Goal: Entertainment & Leisure: Consume media (video, audio)

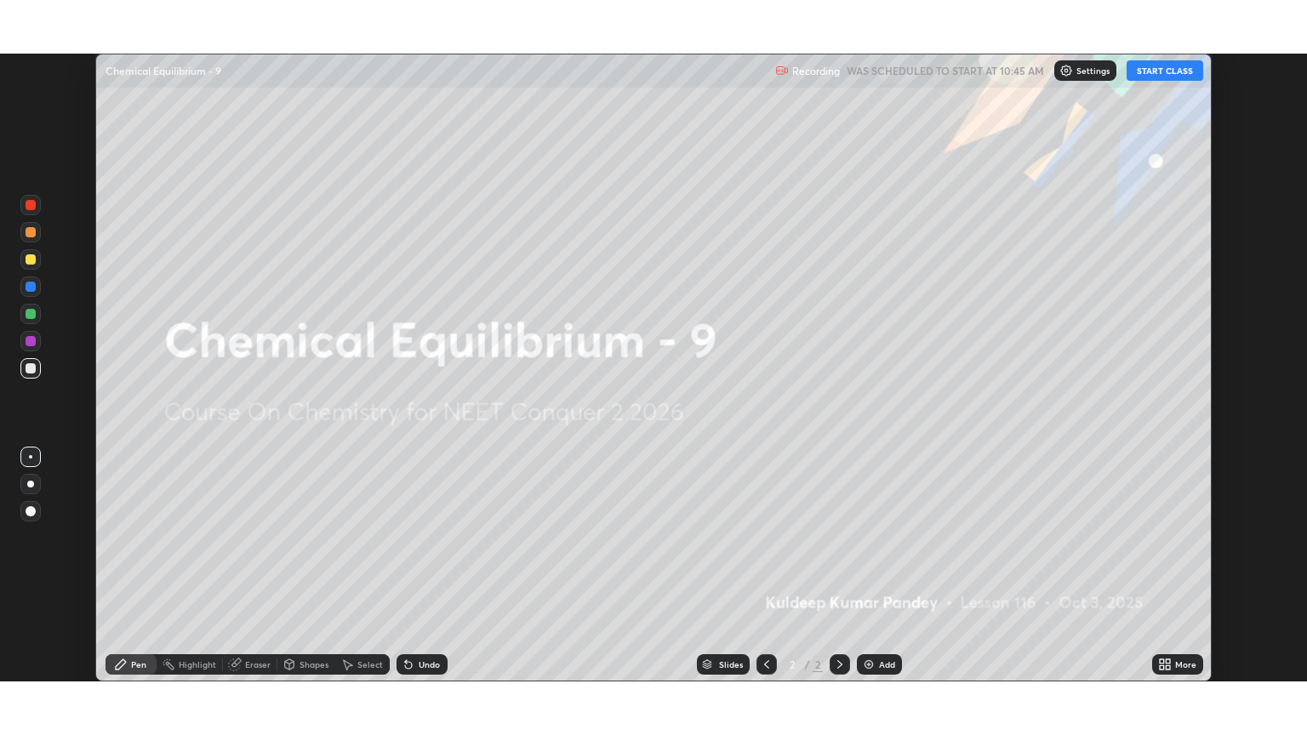
scroll to position [628, 1307]
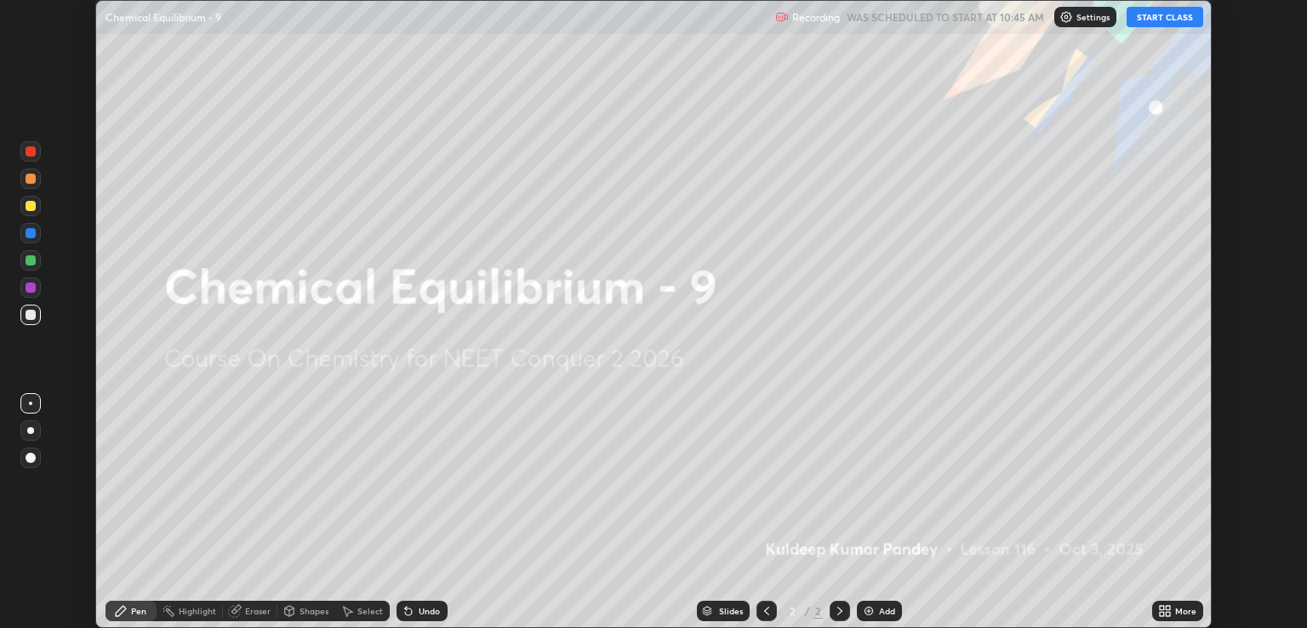
click at [1170, 14] on button "START CLASS" at bounding box center [1164, 17] width 77 height 20
click at [1181, 612] on div "More" at bounding box center [1185, 610] width 21 height 9
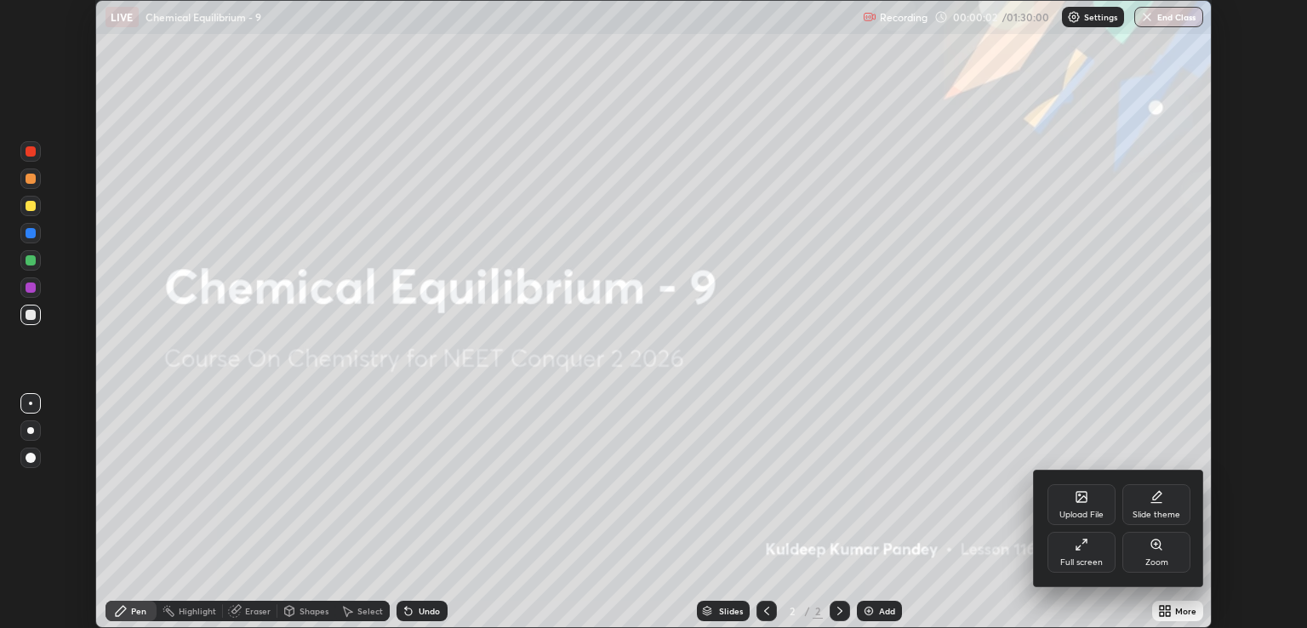
click at [1086, 553] on div "Full screen" at bounding box center [1081, 552] width 68 height 41
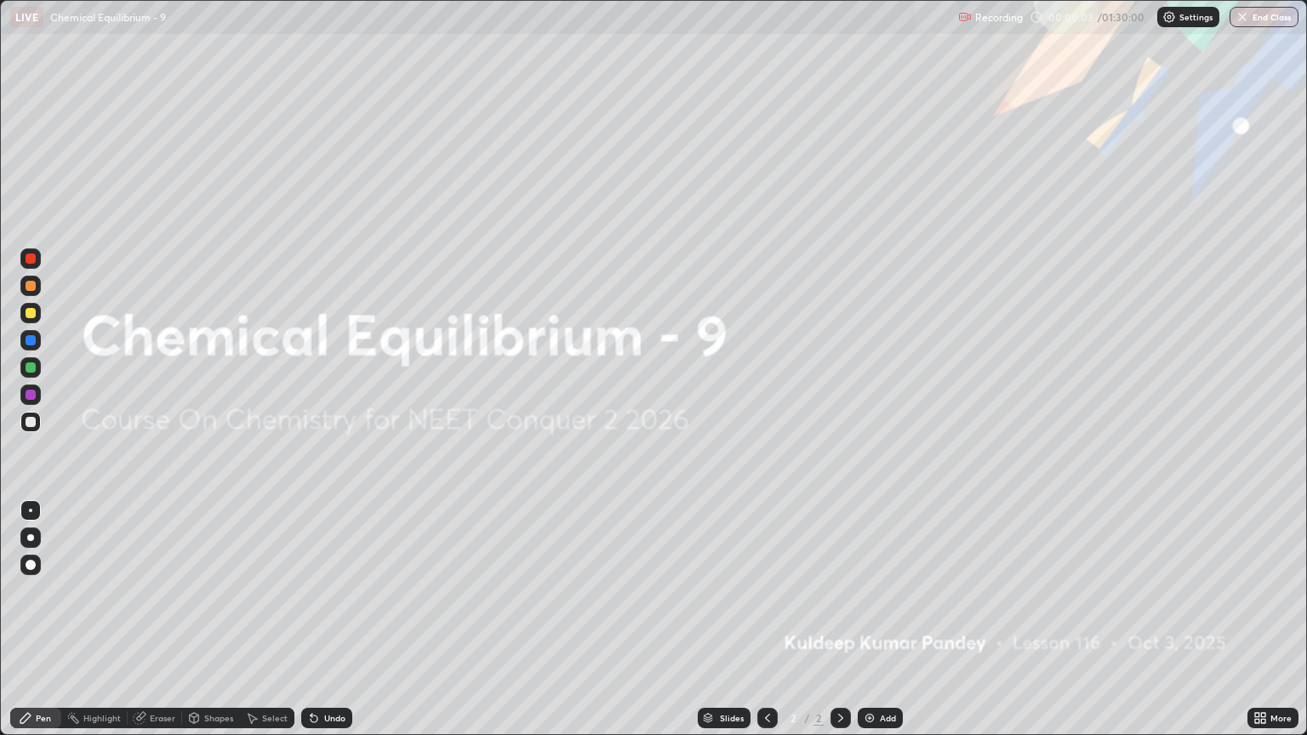
scroll to position [735, 1307]
click at [870, 627] on img at bounding box center [869, 718] width 14 height 14
click at [867, 627] on img at bounding box center [869, 718] width 14 height 14
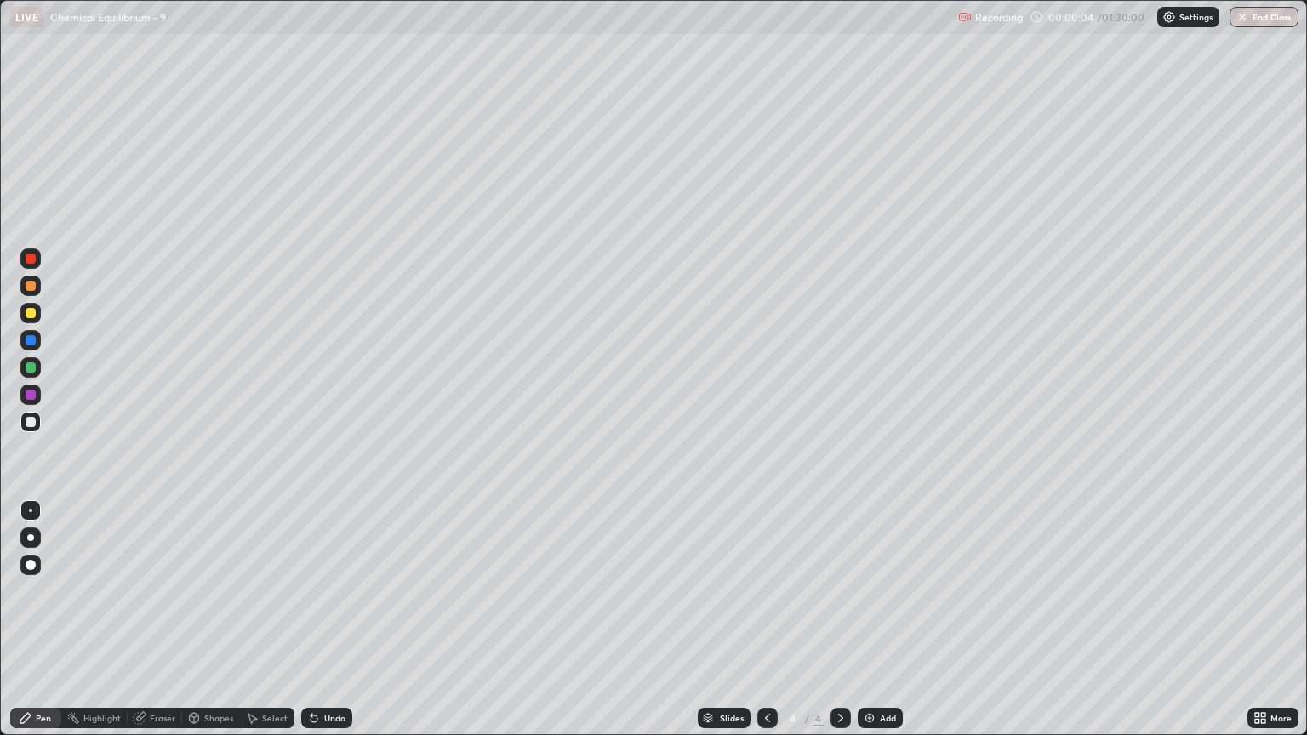
click at [862, 627] on img at bounding box center [869, 718] width 14 height 14
click at [864, 627] on img at bounding box center [869, 718] width 14 height 14
click at [865, 627] on img at bounding box center [869, 718] width 14 height 14
click at [867, 627] on img at bounding box center [869, 718] width 14 height 14
click at [868, 627] on img at bounding box center [869, 718] width 14 height 14
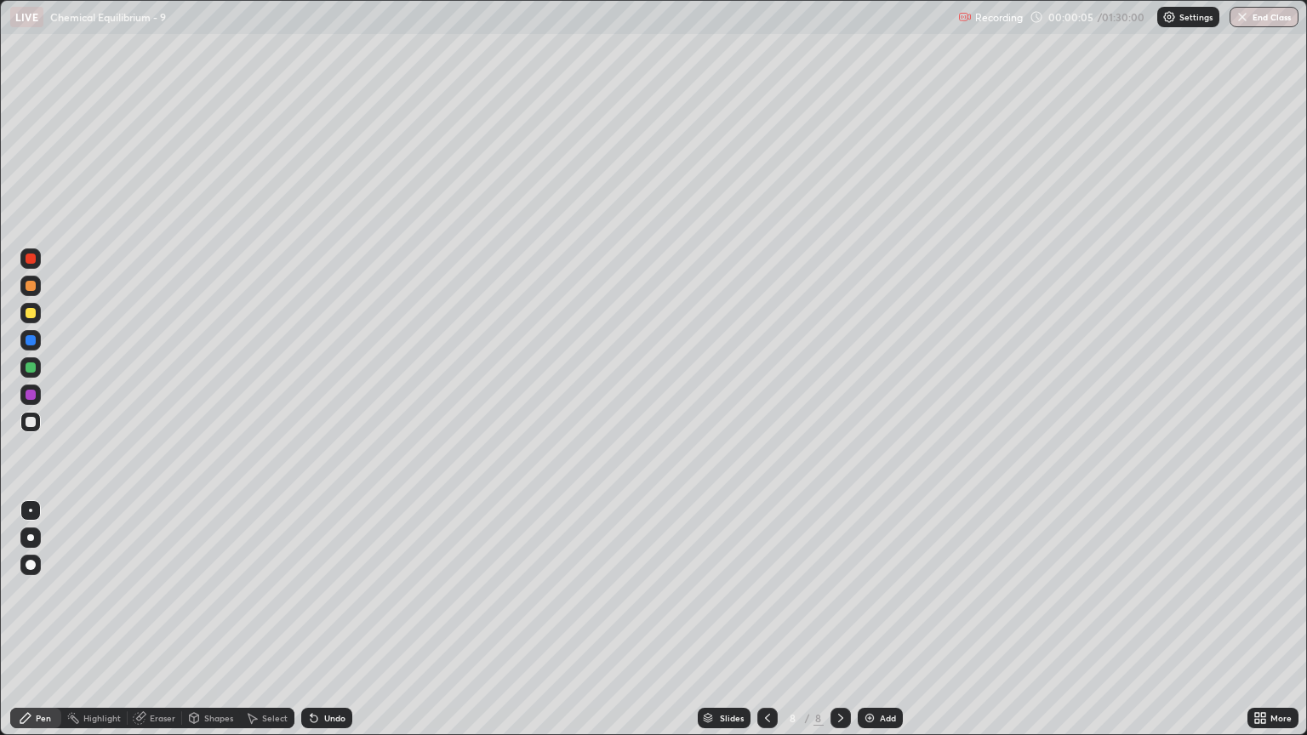
click at [870, 627] on img at bounding box center [869, 718] width 14 height 14
click at [868, 627] on img at bounding box center [869, 718] width 14 height 14
click at [869, 627] on img at bounding box center [869, 718] width 14 height 14
click at [868, 627] on img at bounding box center [869, 718] width 14 height 14
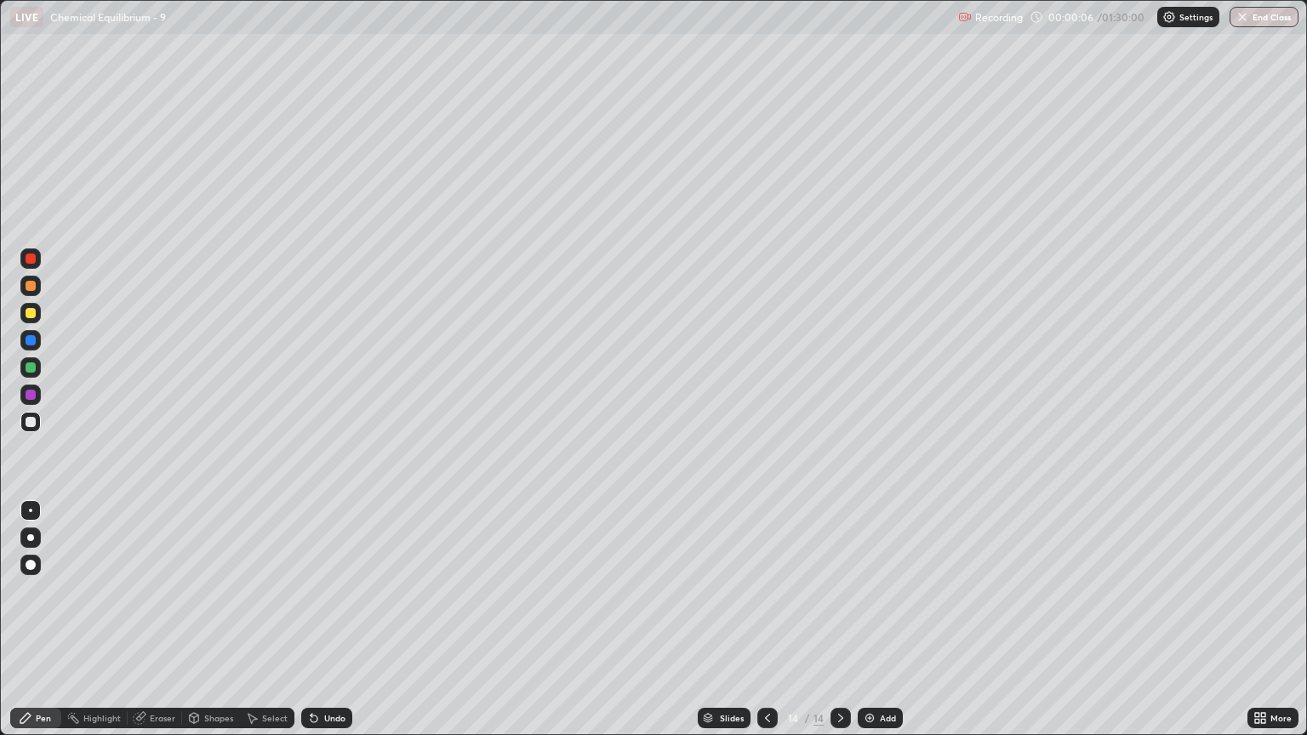
click at [868, 627] on img at bounding box center [869, 718] width 14 height 14
click at [869, 627] on img at bounding box center [869, 718] width 14 height 14
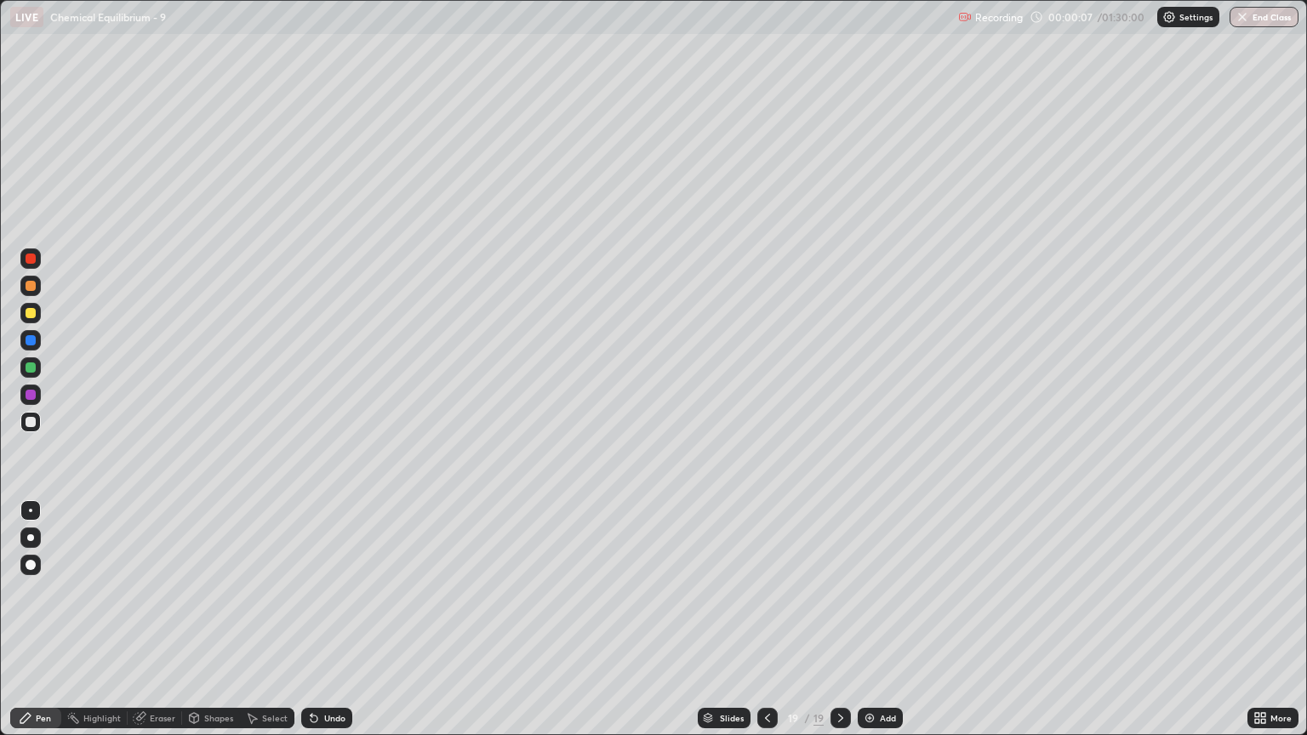
click at [869, 627] on img at bounding box center [869, 718] width 14 height 14
click at [868, 627] on img at bounding box center [869, 718] width 14 height 14
click at [869, 627] on img at bounding box center [869, 718] width 14 height 14
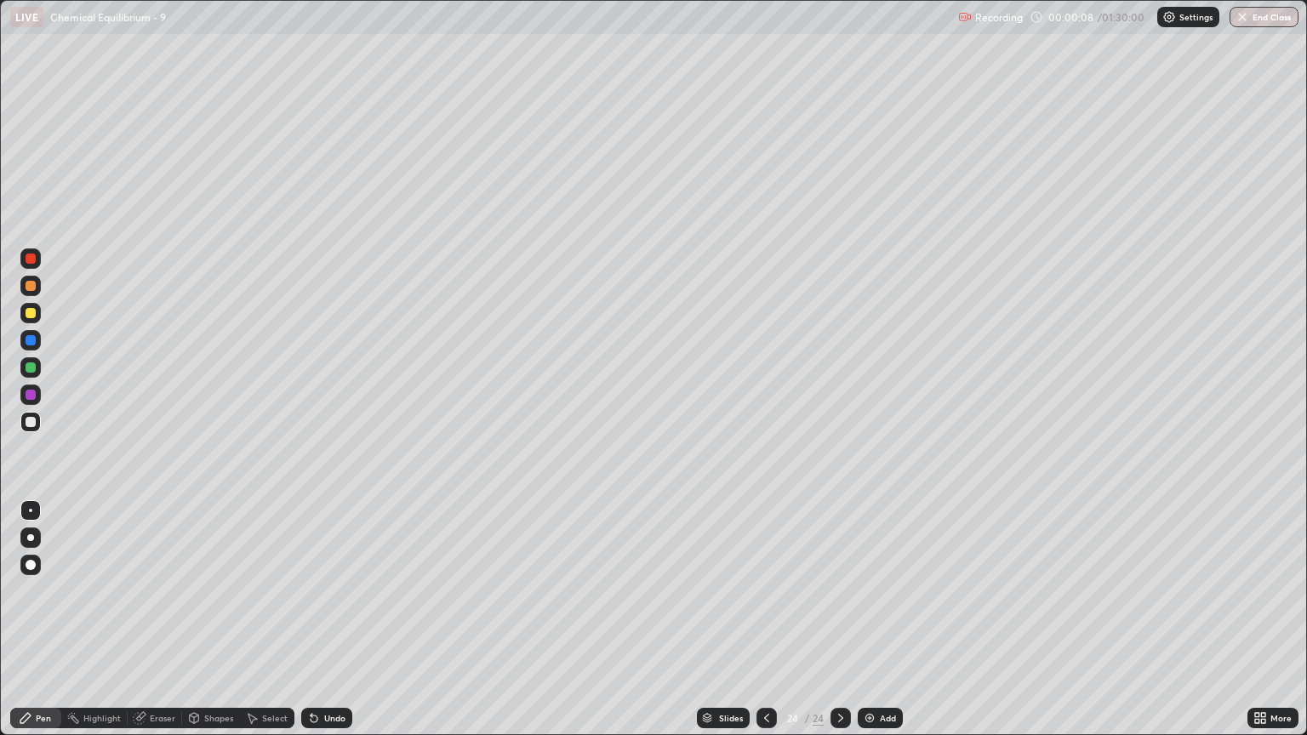
click at [871, 627] on img at bounding box center [869, 718] width 14 height 14
click at [869, 627] on img at bounding box center [869, 718] width 14 height 14
click at [870, 627] on img at bounding box center [869, 718] width 14 height 14
click at [871, 627] on img at bounding box center [869, 718] width 14 height 14
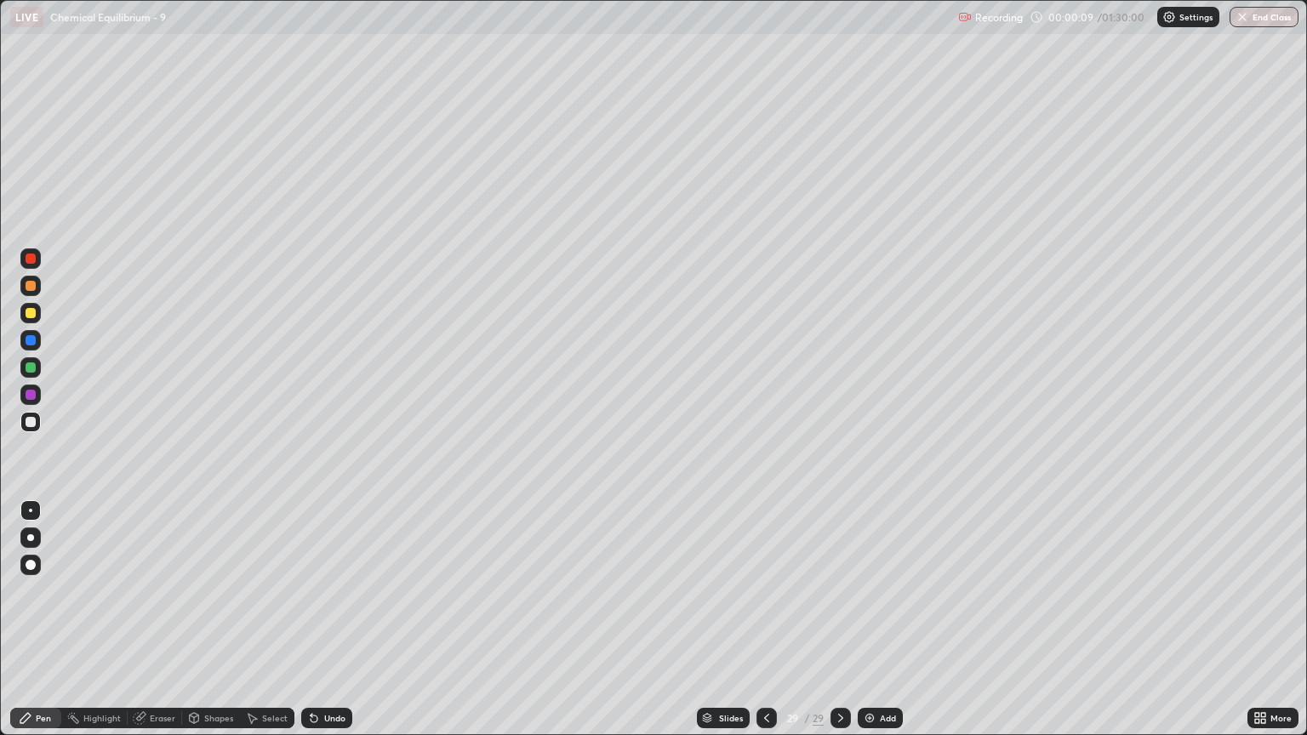
click at [871, 627] on img at bounding box center [869, 718] width 14 height 14
click at [868, 627] on img at bounding box center [870, 718] width 14 height 14
click at [869, 627] on img at bounding box center [869, 718] width 14 height 14
click at [766, 627] on icon at bounding box center [767, 718] width 14 height 14
click at [764, 627] on icon at bounding box center [766, 718] width 5 height 9
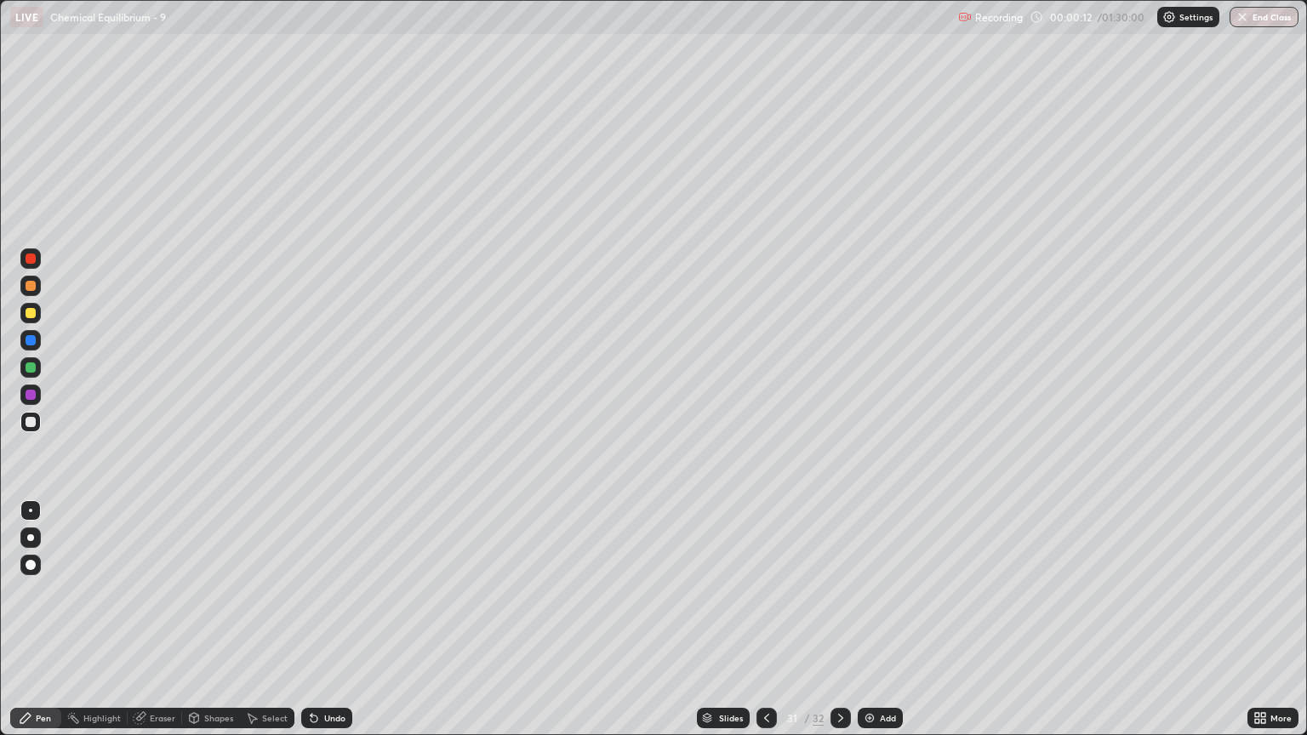
click at [762, 627] on icon at bounding box center [767, 718] width 14 height 14
click at [765, 627] on icon at bounding box center [767, 718] width 14 height 14
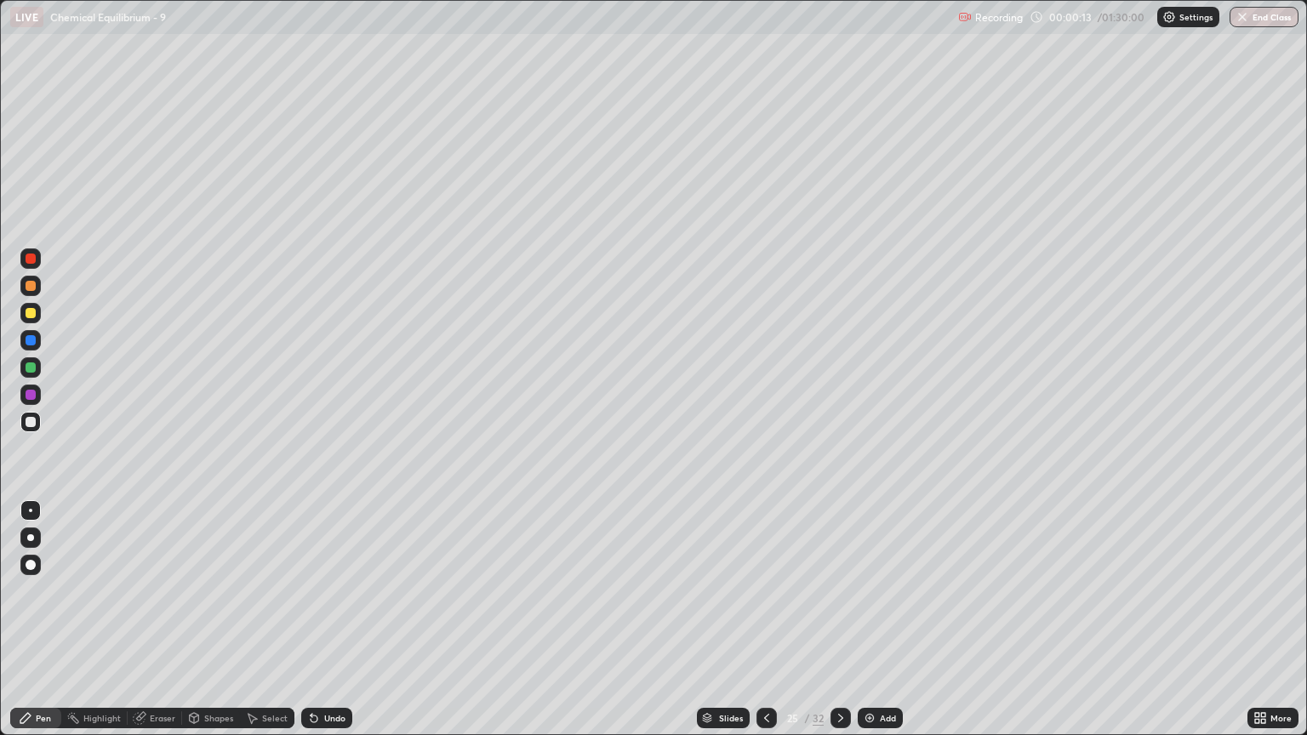
click at [765, 627] on icon at bounding box center [767, 718] width 14 height 14
click at [762, 627] on icon at bounding box center [767, 718] width 14 height 14
click at [765, 627] on icon at bounding box center [766, 718] width 5 height 9
click at [764, 627] on icon at bounding box center [766, 718] width 5 height 9
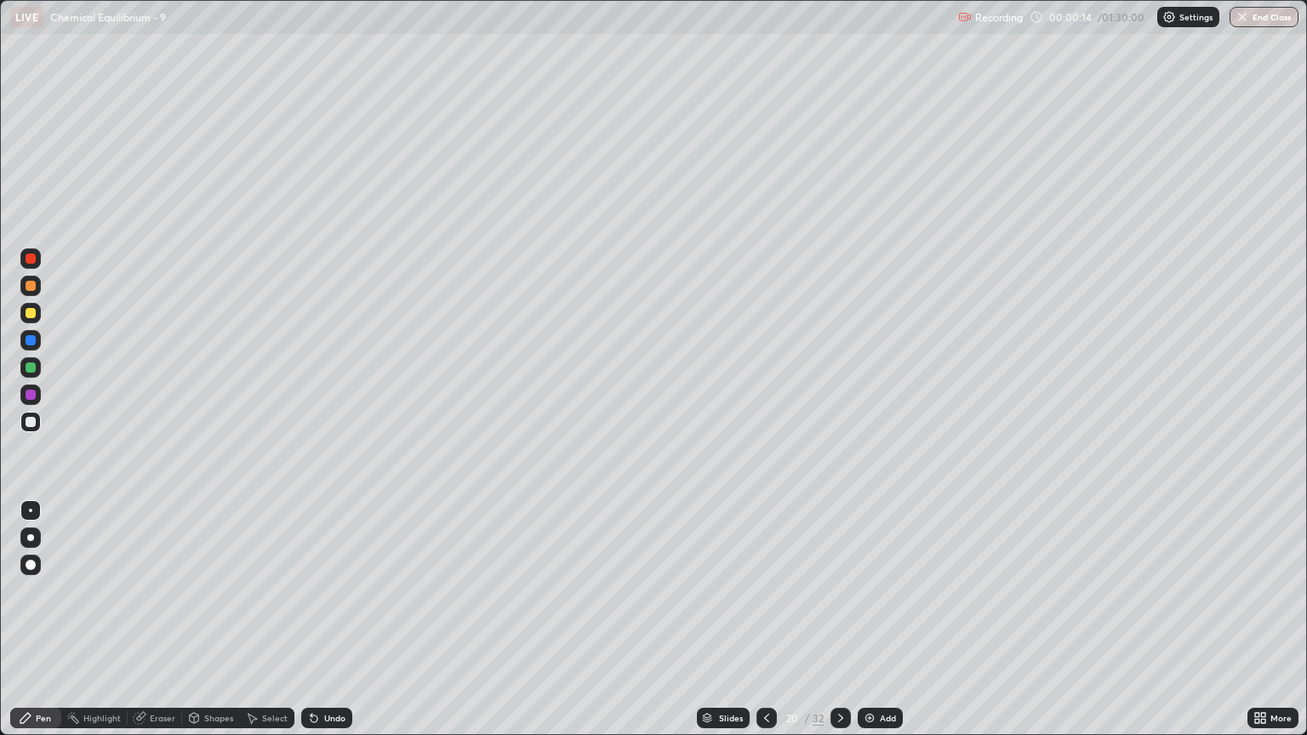
click at [764, 627] on icon at bounding box center [766, 718] width 5 height 9
click at [762, 627] on icon at bounding box center [767, 718] width 14 height 14
click at [764, 627] on icon at bounding box center [767, 718] width 14 height 14
click at [764, 627] on icon at bounding box center [766, 718] width 5 height 9
click at [764, 627] on icon at bounding box center [767, 718] width 14 height 14
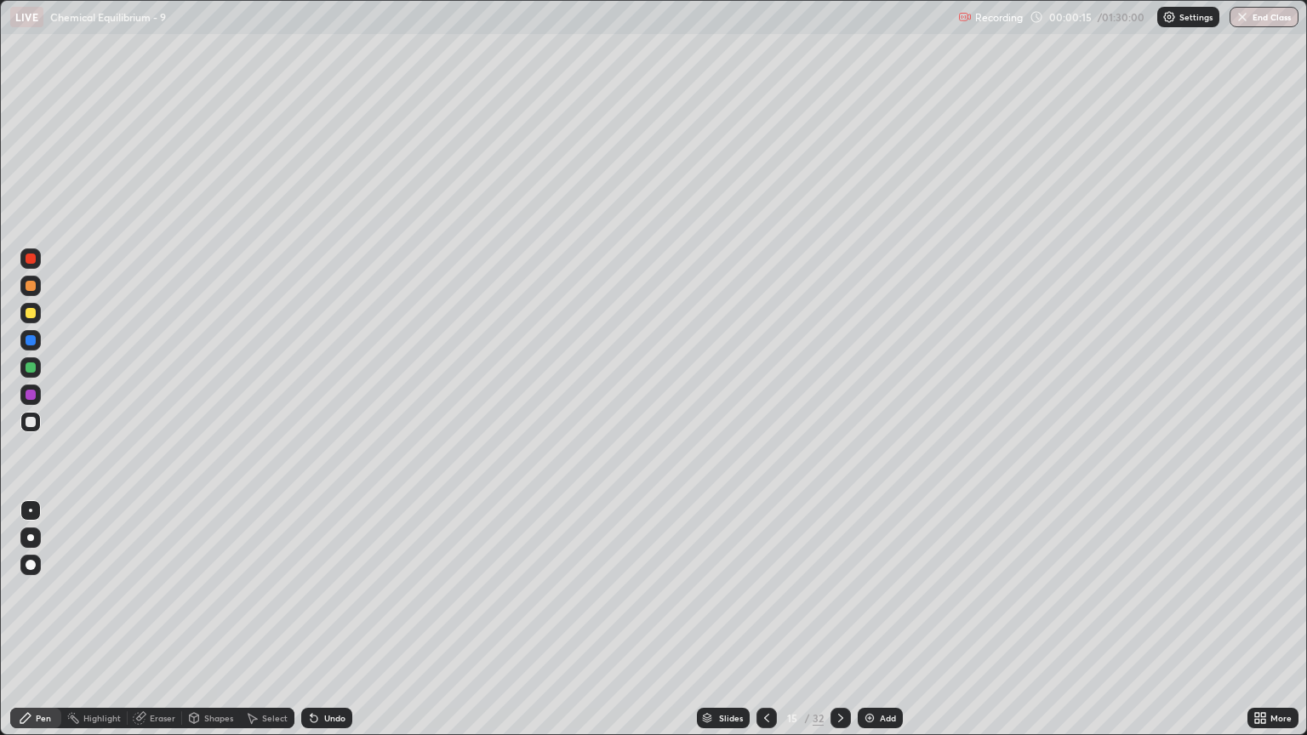
click at [766, 627] on icon at bounding box center [767, 718] width 14 height 14
click at [767, 627] on icon at bounding box center [767, 718] width 14 height 14
click at [765, 627] on icon at bounding box center [767, 718] width 14 height 14
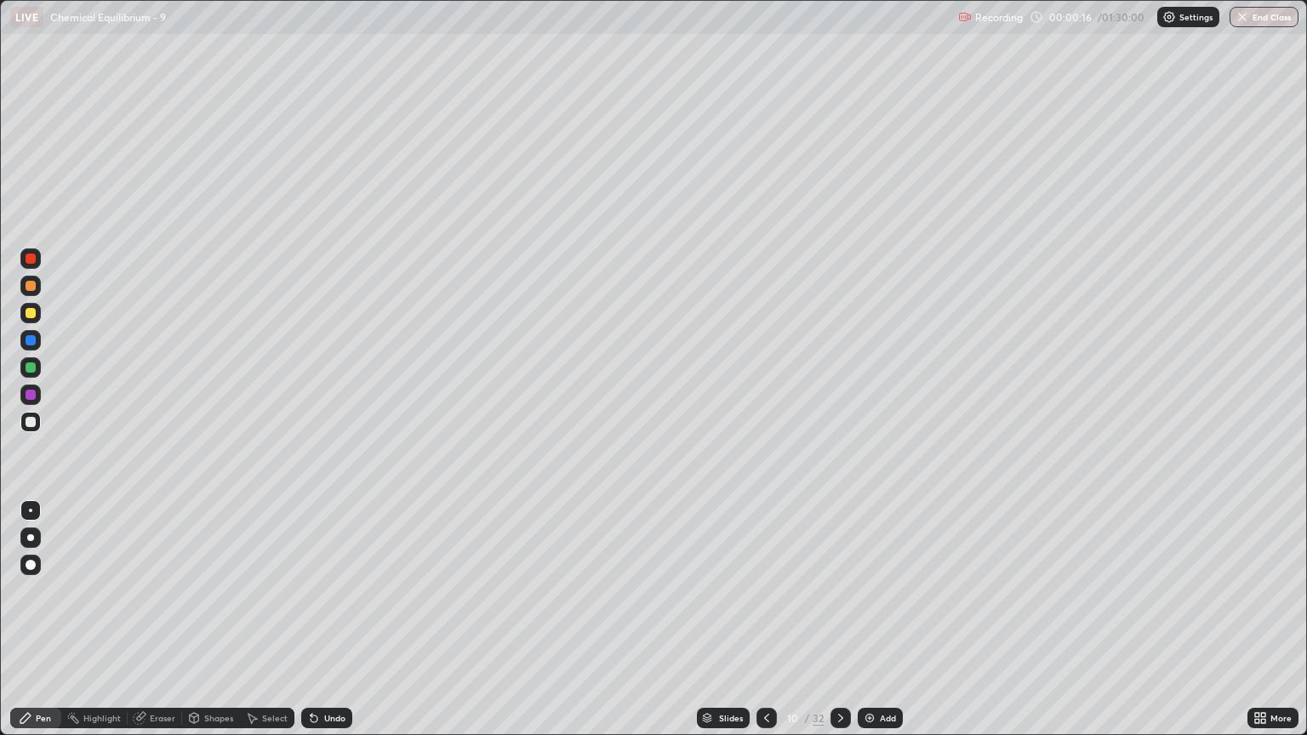
click at [765, 627] on icon at bounding box center [767, 718] width 14 height 14
click at [767, 627] on icon at bounding box center [767, 718] width 14 height 14
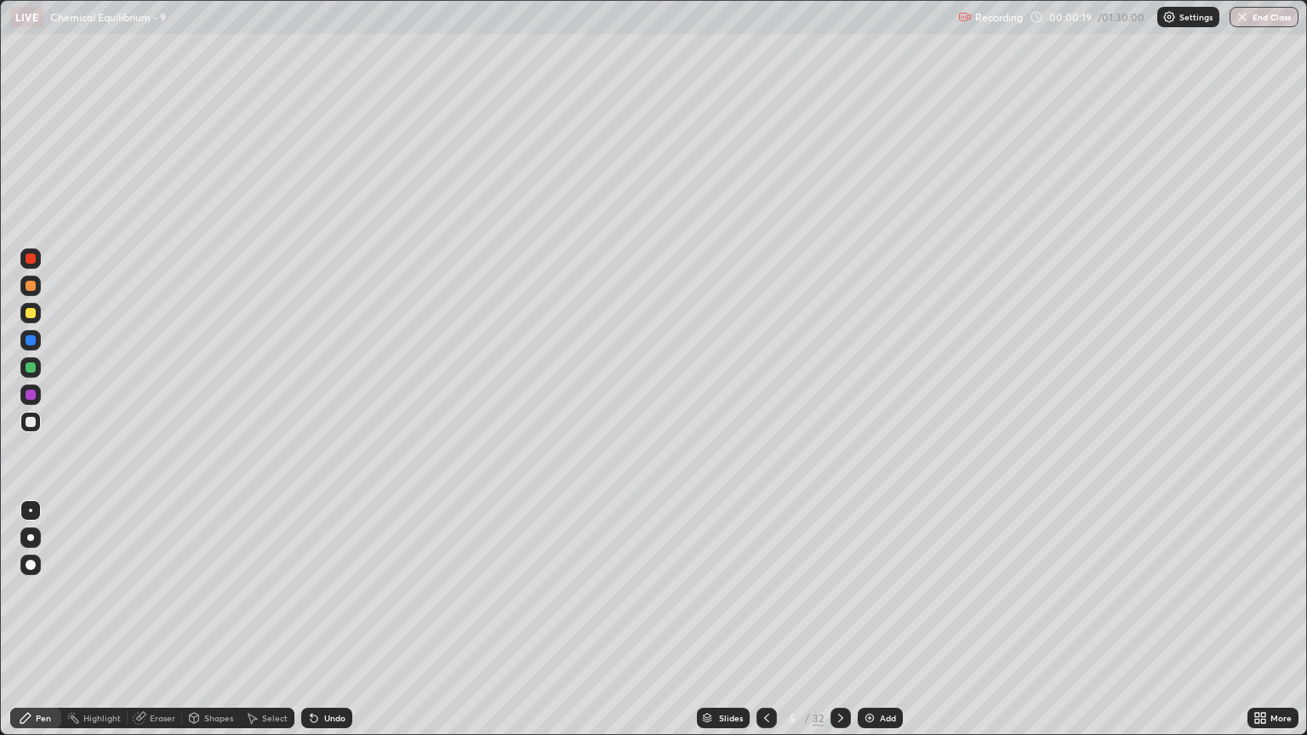
click at [31, 537] on div at bounding box center [30, 537] width 7 height 7
click at [840, 627] on icon at bounding box center [841, 718] width 14 height 14
click at [838, 627] on icon at bounding box center [841, 718] width 14 height 14
click at [765, 627] on icon at bounding box center [767, 718] width 14 height 14
click at [838, 627] on icon at bounding box center [841, 718] width 14 height 14
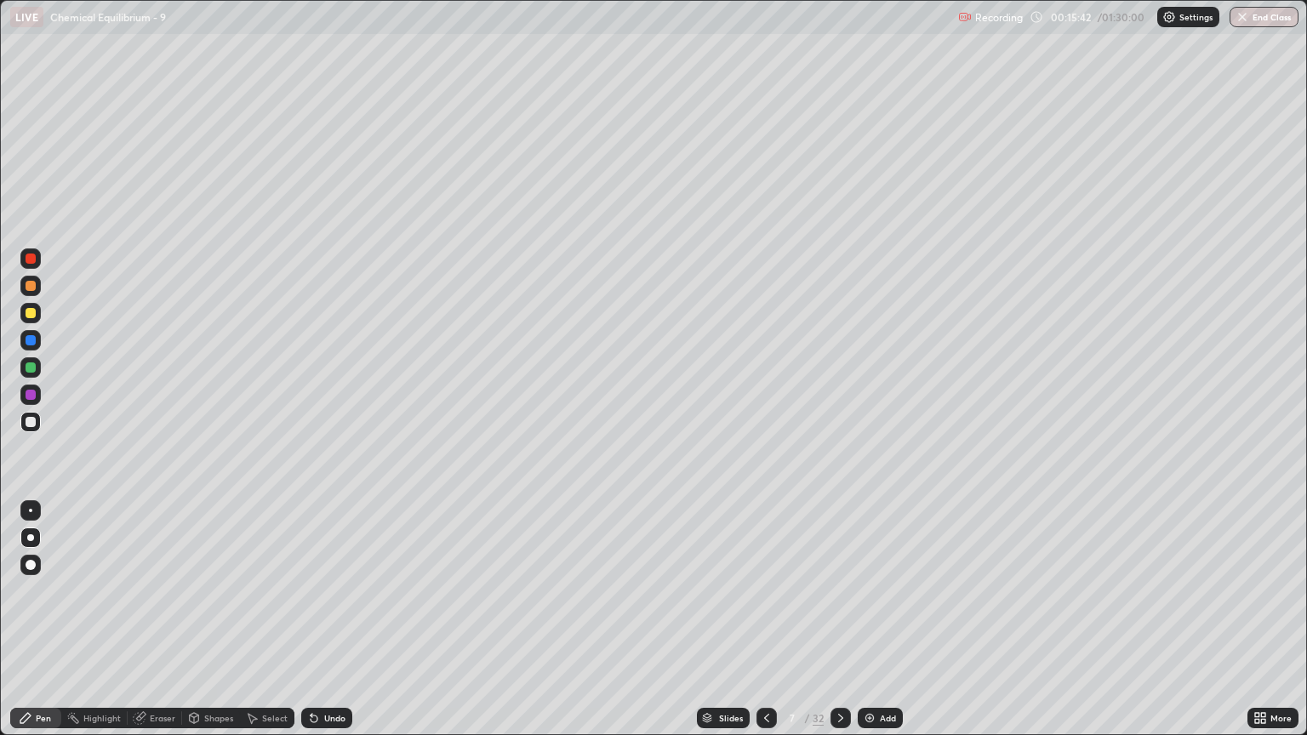
click at [163, 627] on div "Eraser" at bounding box center [163, 718] width 26 height 9
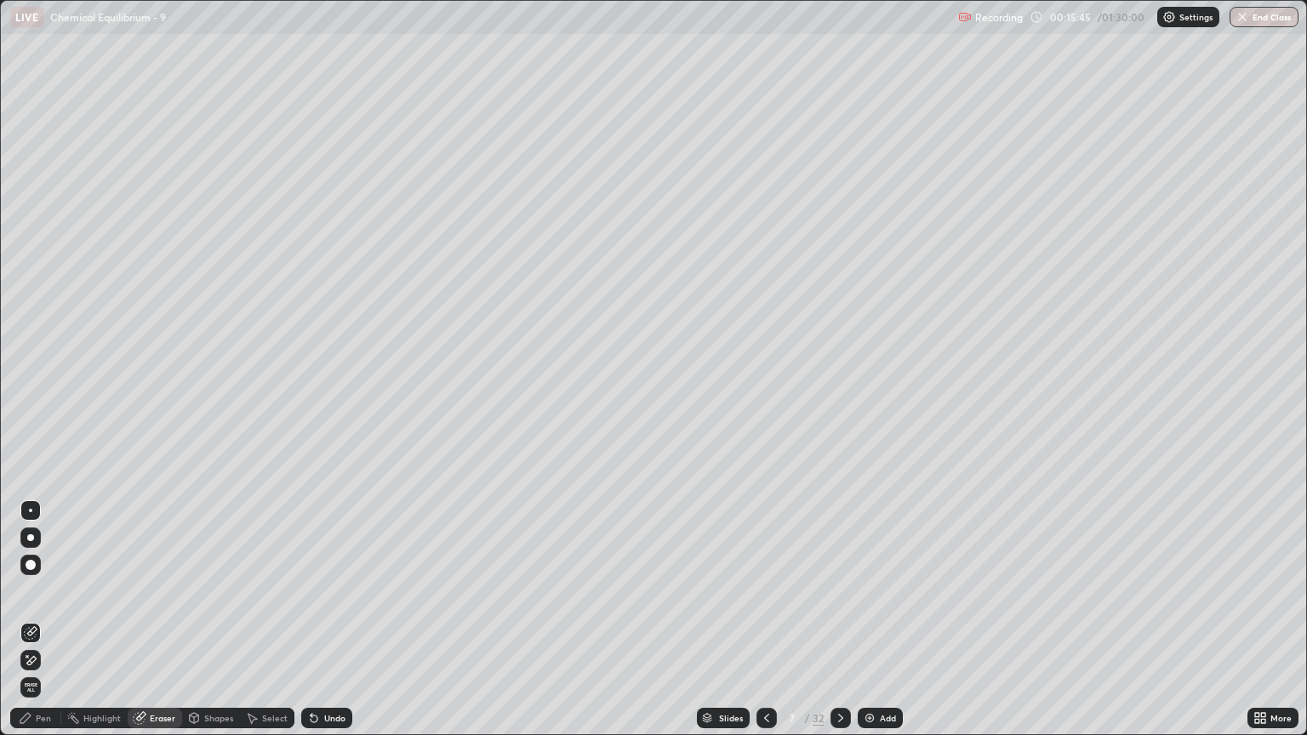
click at [43, 627] on div "Pen" at bounding box center [43, 718] width 15 height 9
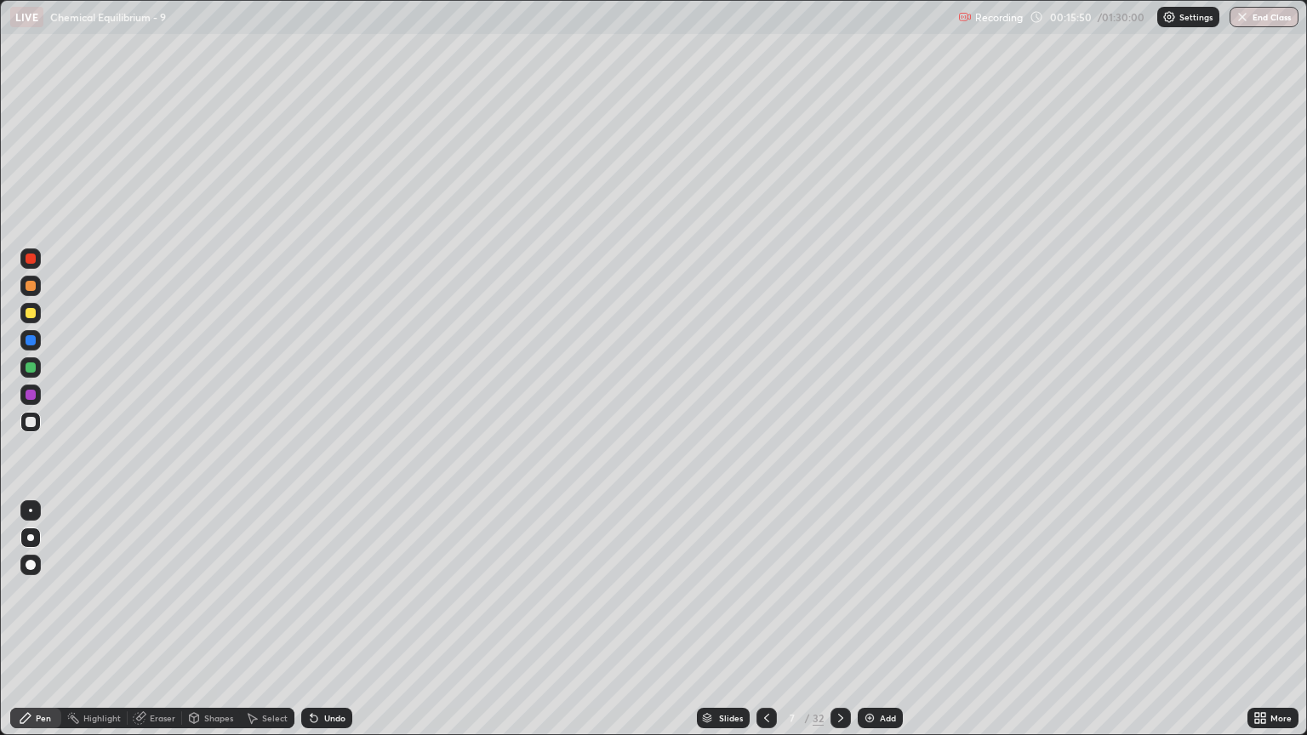
click at [766, 627] on icon at bounding box center [767, 718] width 14 height 14
click at [162, 627] on div "Eraser" at bounding box center [163, 718] width 26 height 9
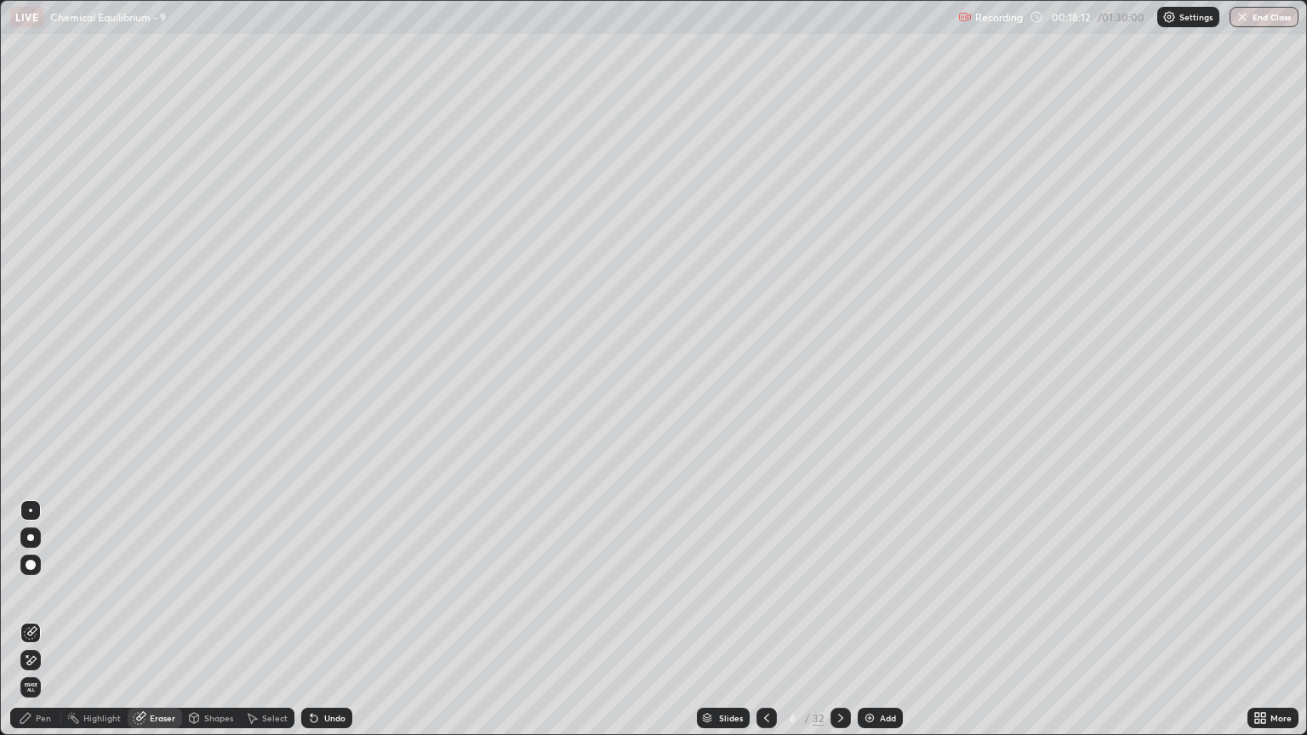
click at [47, 627] on div "Pen" at bounding box center [35, 718] width 51 height 20
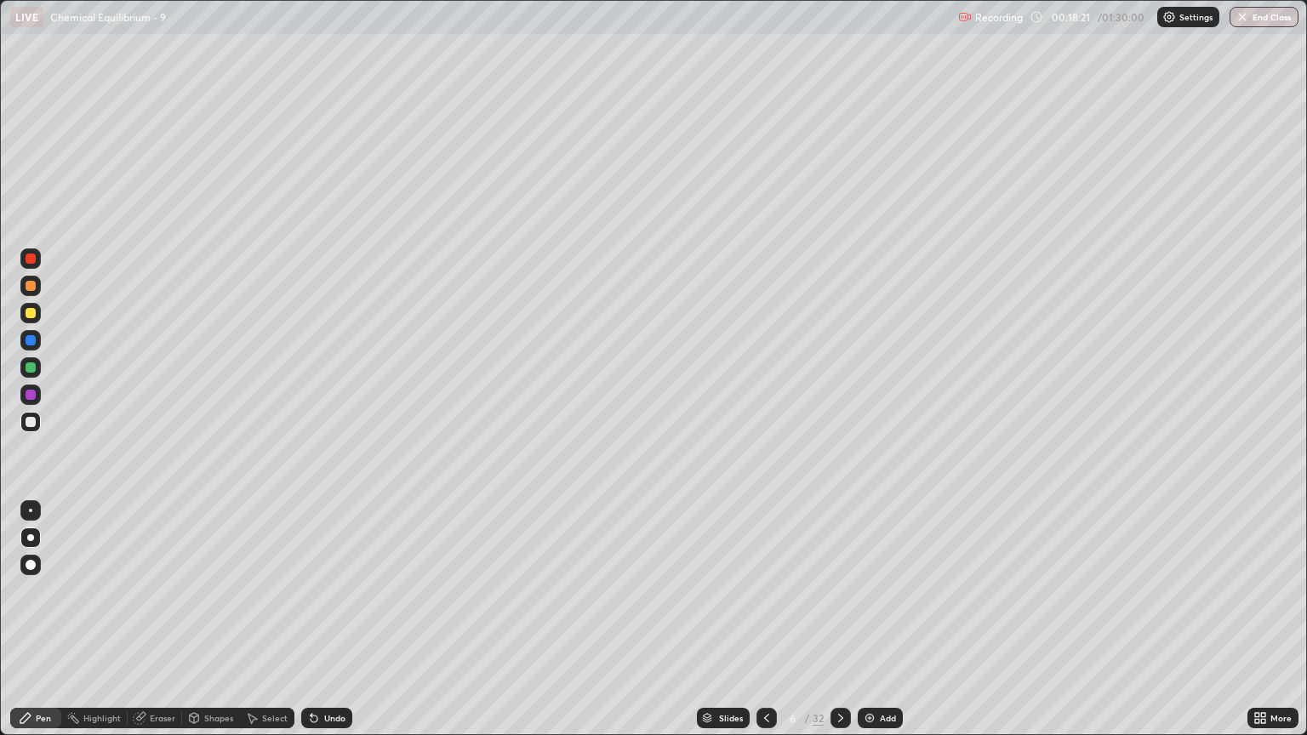
click at [839, 627] on icon at bounding box center [841, 718] width 14 height 14
click at [765, 627] on icon at bounding box center [767, 718] width 14 height 14
click at [839, 627] on icon at bounding box center [841, 718] width 14 height 14
click at [756, 627] on div at bounding box center [766, 718] width 20 height 20
click at [839, 627] on icon at bounding box center [841, 718] width 14 height 14
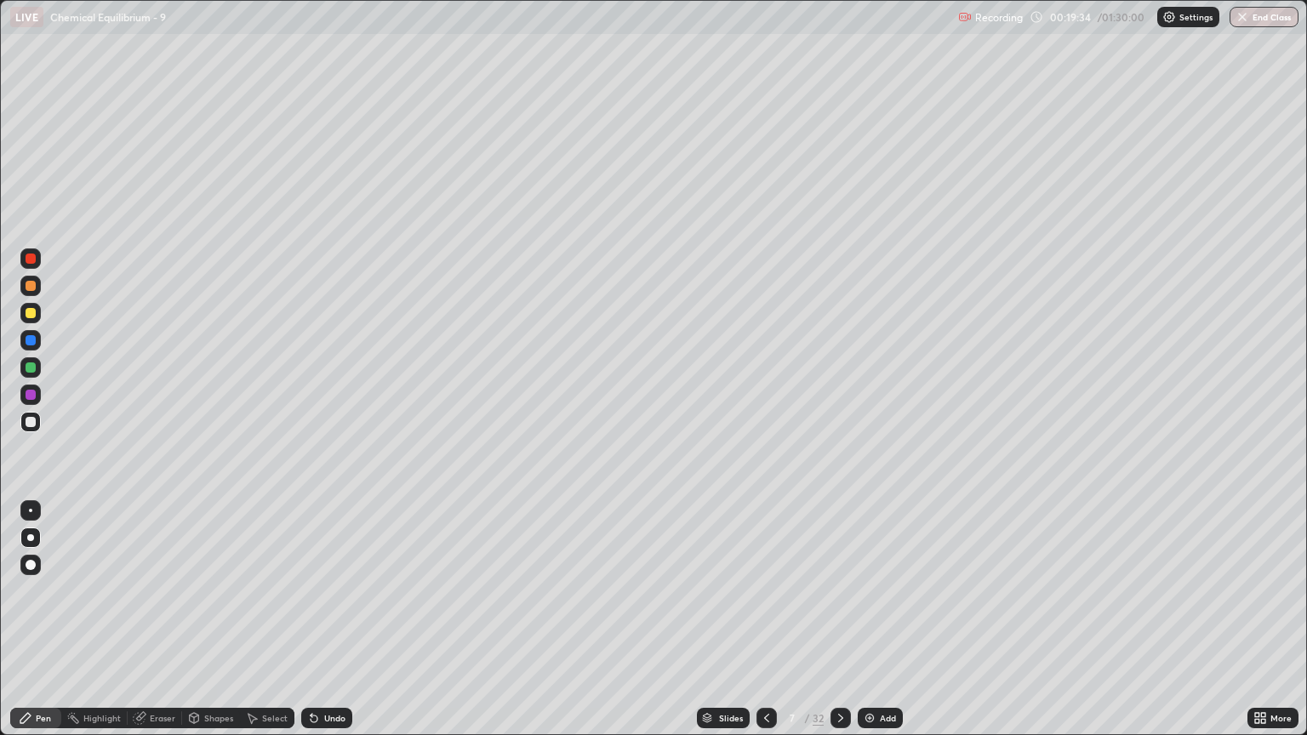
click at [766, 627] on icon at bounding box center [767, 718] width 14 height 14
click at [840, 627] on icon at bounding box center [841, 718] width 14 height 14
click at [766, 627] on icon at bounding box center [766, 718] width 5 height 9
click at [836, 627] on icon at bounding box center [841, 718] width 14 height 14
click at [843, 627] on div at bounding box center [840, 718] width 20 height 34
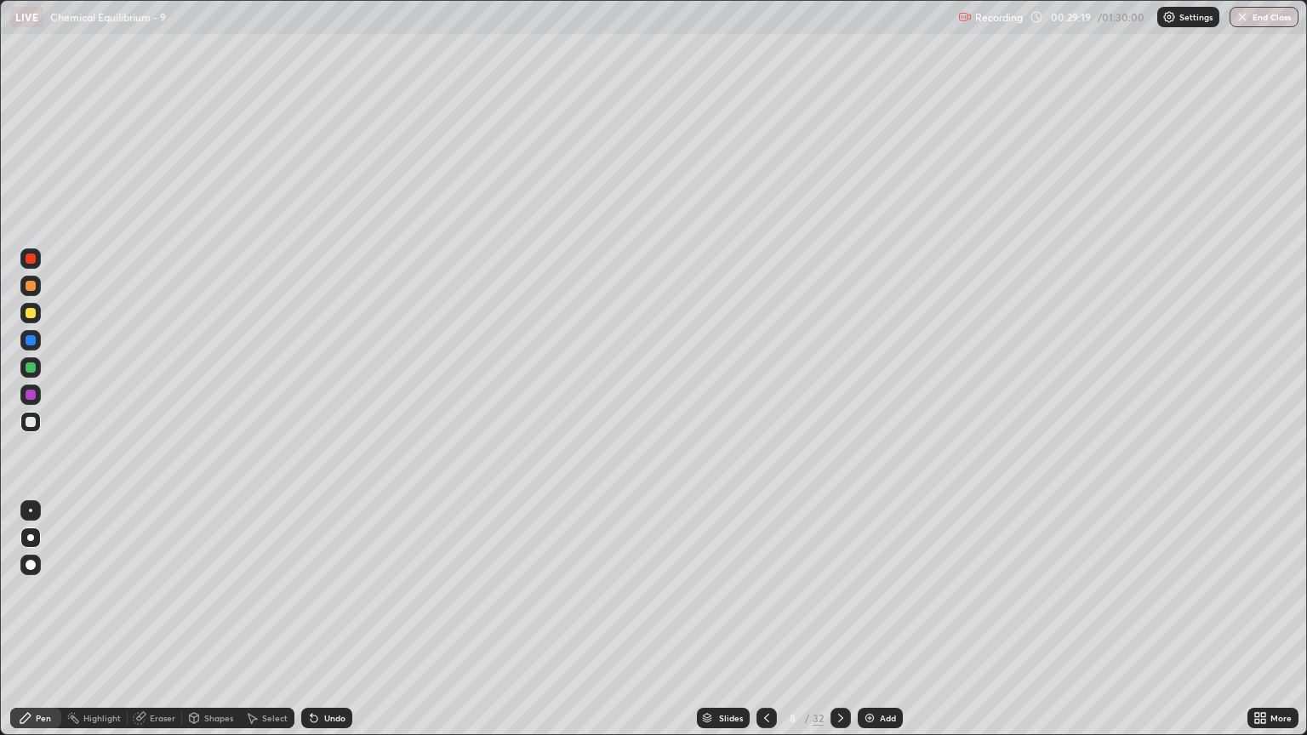
click at [840, 627] on icon at bounding box center [841, 718] width 14 height 14
click at [763, 627] on icon at bounding box center [767, 718] width 14 height 14
click at [839, 627] on icon at bounding box center [841, 718] width 14 height 14
click at [766, 627] on icon at bounding box center [767, 718] width 14 height 14
click at [839, 627] on icon at bounding box center [841, 718] width 14 height 14
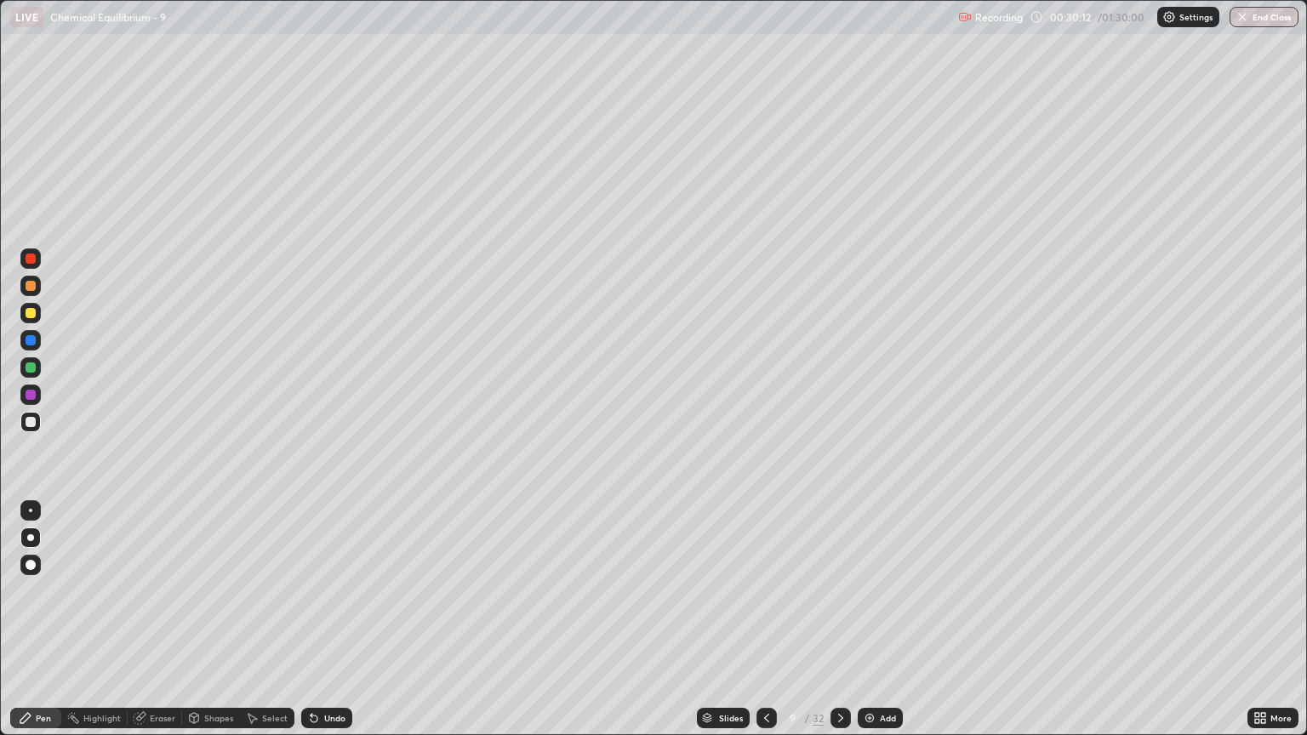
click at [764, 627] on icon at bounding box center [766, 718] width 5 height 9
click at [839, 627] on icon at bounding box center [841, 718] width 14 height 14
click at [774, 627] on div at bounding box center [766, 718] width 20 height 20
click at [840, 627] on icon at bounding box center [841, 718] width 14 height 14
click at [765, 627] on icon at bounding box center [767, 718] width 14 height 14
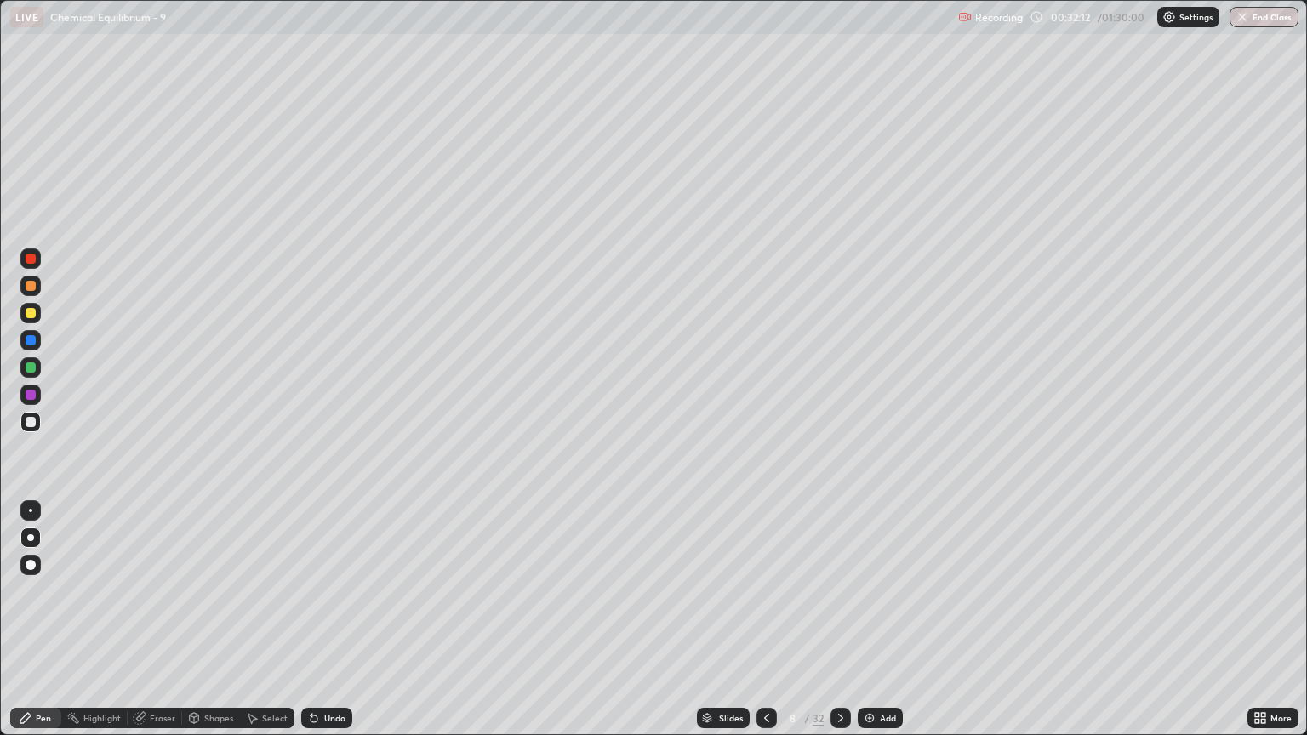
click at [839, 627] on icon at bounding box center [841, 718] width 14 height 14
click at [762, 627] on icon at bounding box center [767, 718] width 14 height 14
click at [839, 627] on icon at bounding box center [841, 718] width 14 height 14
click at [838, 627] on icon at bounding box center [840, 718] width 5 height 9
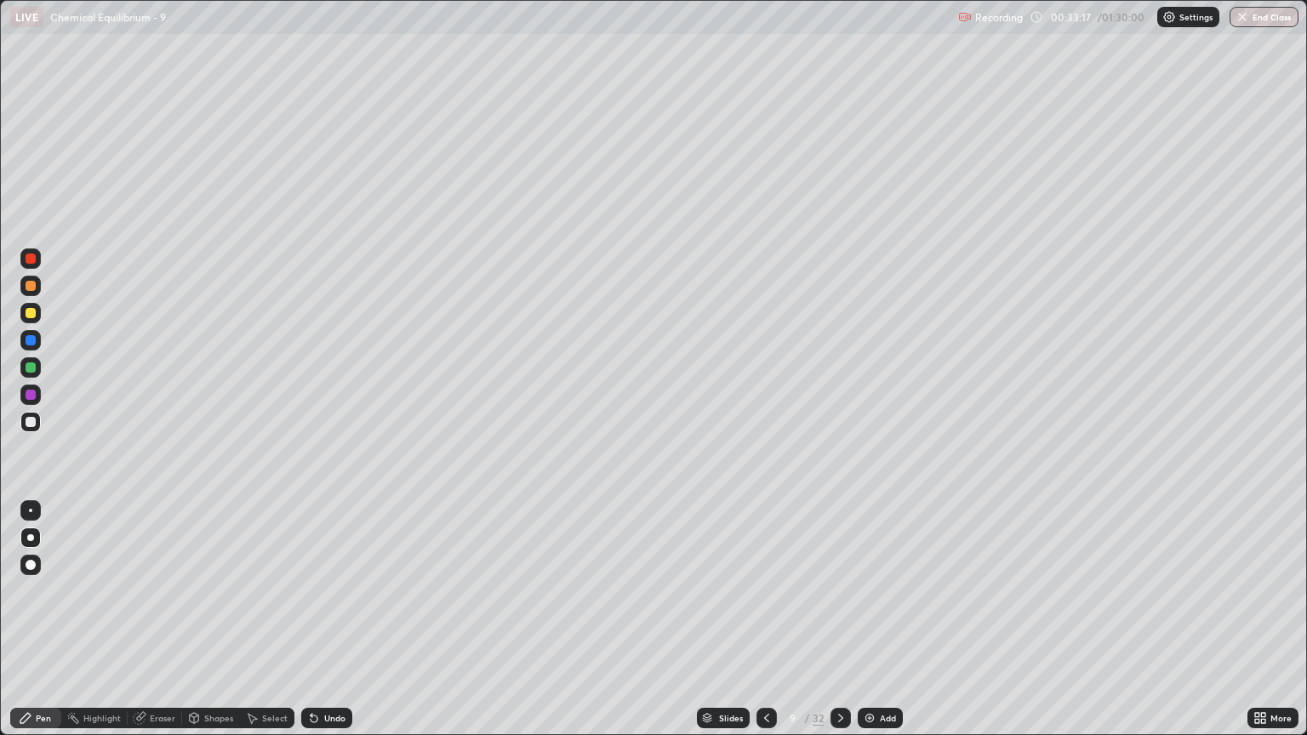
click at [764, 627] on icon at bounding box center [766, 718] width 5 height 9
click at [838, 627] on icon at bounding box center [840, 718] width 5 height 9
click at [839, 627] on icon at bounding box center [841, 718] width 14 height 14
click at [765, 627] on icon at bounding box center [767, 718] width 14 height 14
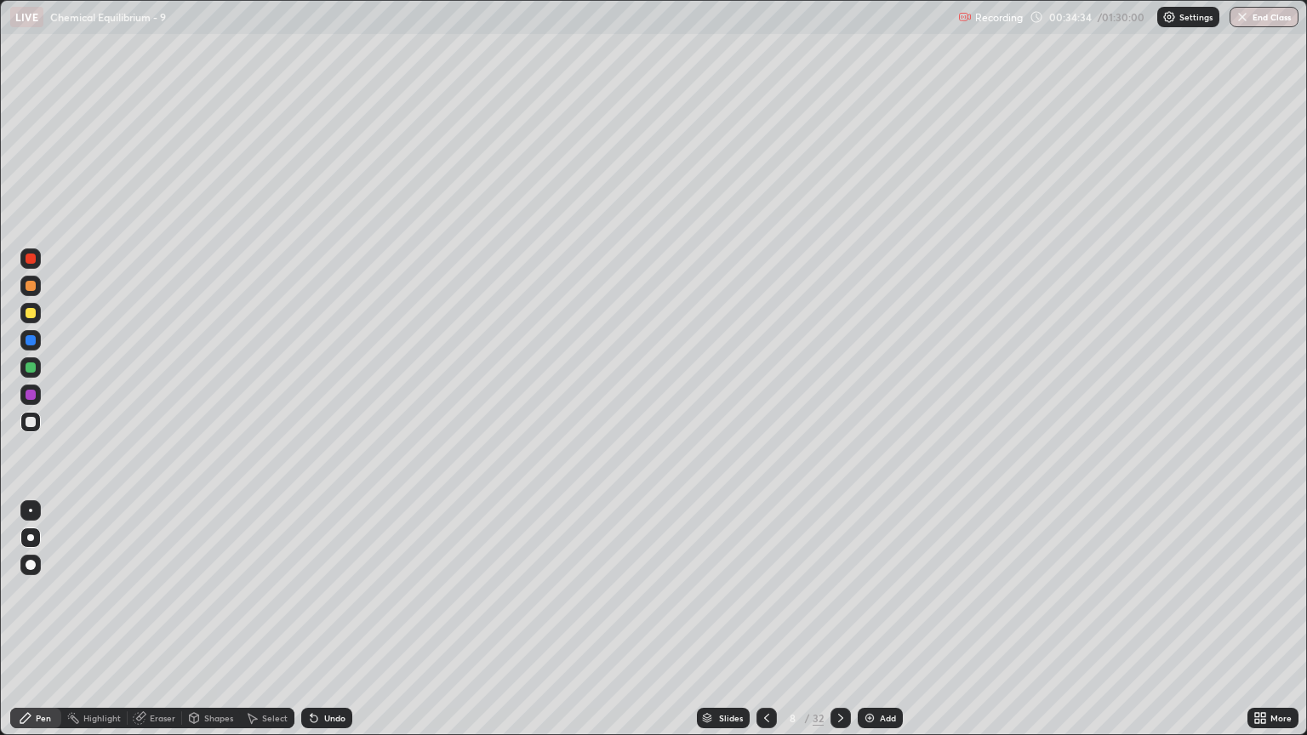
click at [170, 627] on div "Eraser" at bounding box center [155, 718] width 54 height 20
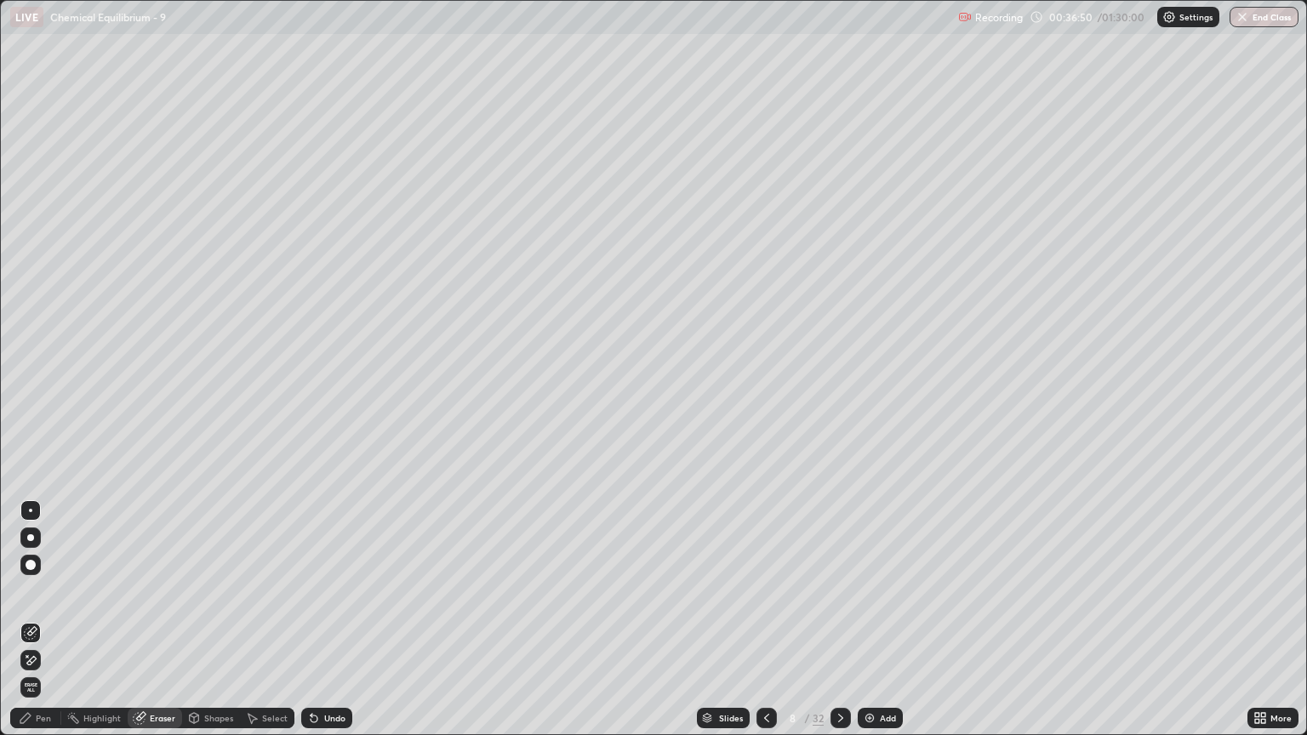
click at [849, 627] on div at bounding box center [840, 718] width 20 height 20
click at [842, 627] on div at bounding box center [840, 718] width 20 height 20
click at [51, 627] on div "Pen" at bounding box center [35, 718] width 51 height 20
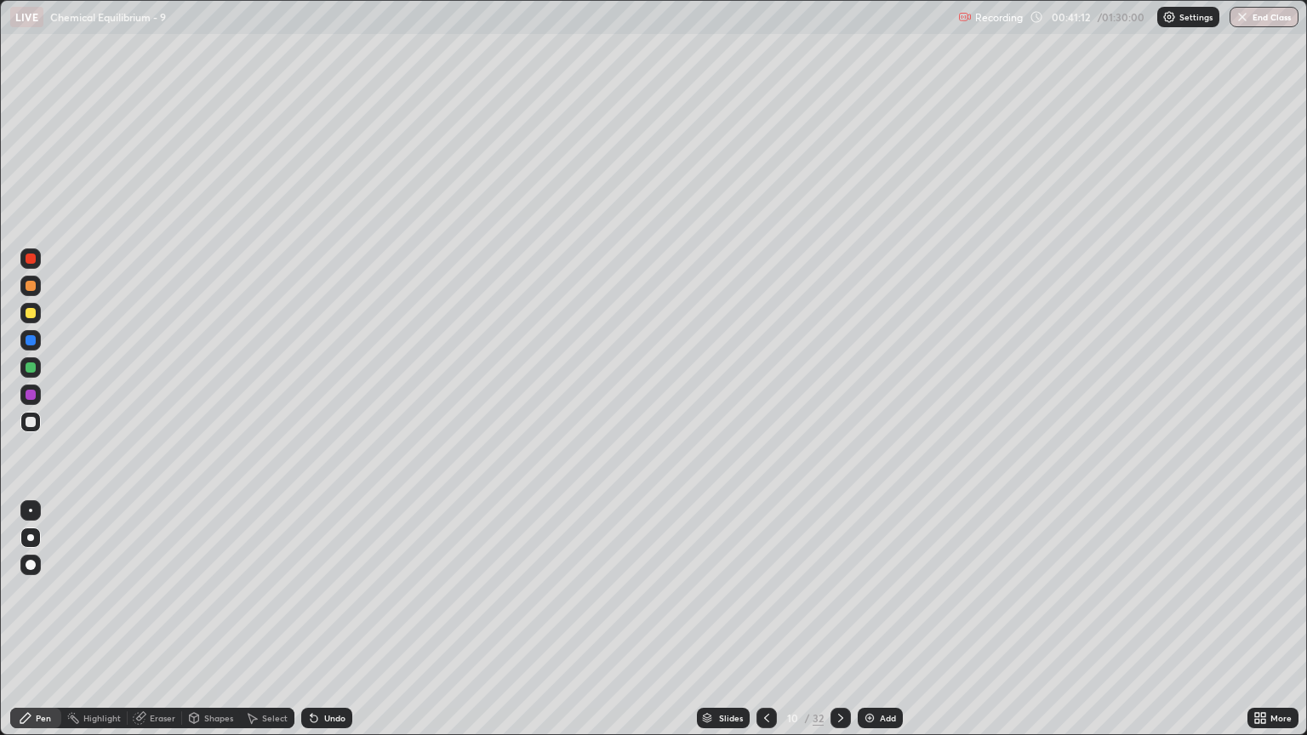
click at [839, 627] on icon at bounding box center [841, 718] width 14 height 14
click at [762, 627] on icon at bounding box center [767, 718] width 14 height 14
click at [839, 627] on icon at bounding box center [841, 718] width 14 height 14
click at [765, 627] on icon at bounding box center [767, 718] width 14 height 14
click at [839, 627] on icon at bounding box center [841, 718] width 14 height 14
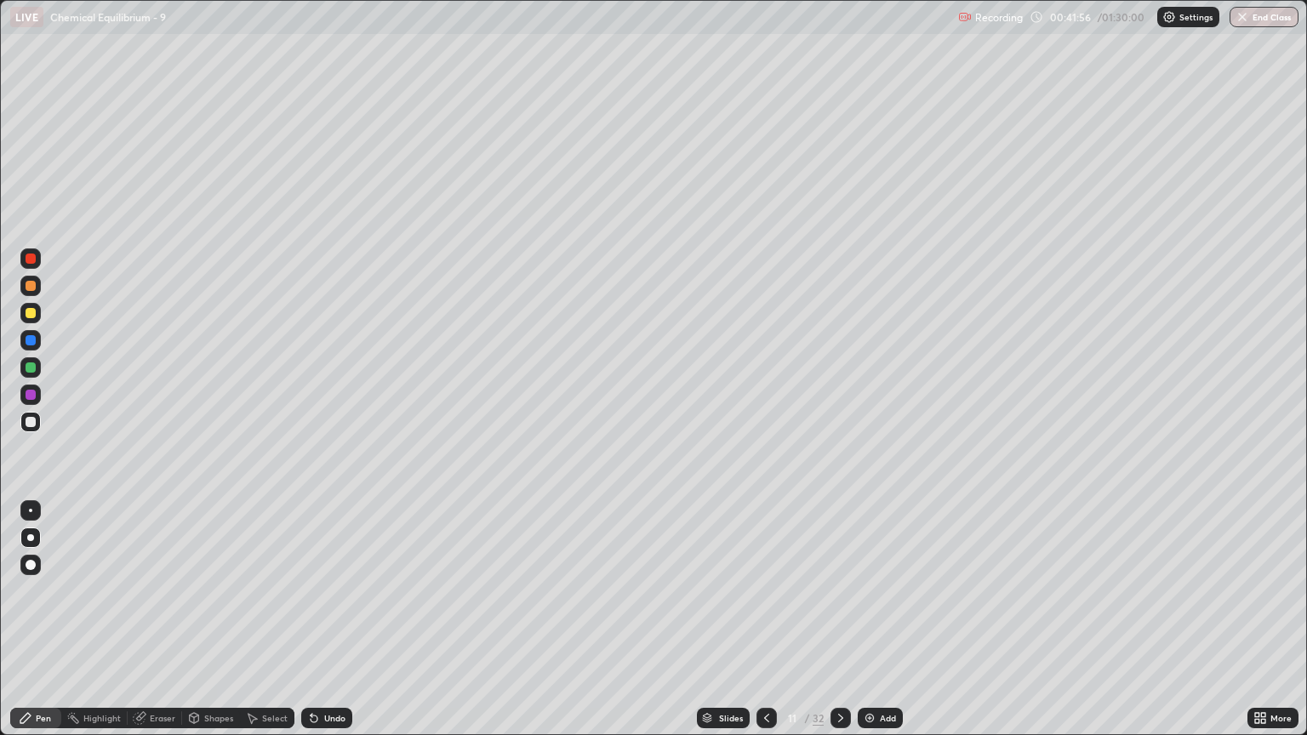
click at [766, 627] on icon at bounding box center [767, 718] width 14 height 14
click at [839, 627] on icon at bounding box center [840, 718] width 5 height 9
click at [762, 627] on icon at bounding box center [767, 718] width 14 height 14
click at [839, 627] on icon at bounding box center [841, 718] width 14 height 14
click at [772, 627] on div at bounding box center [766, 718] width 20 height 20
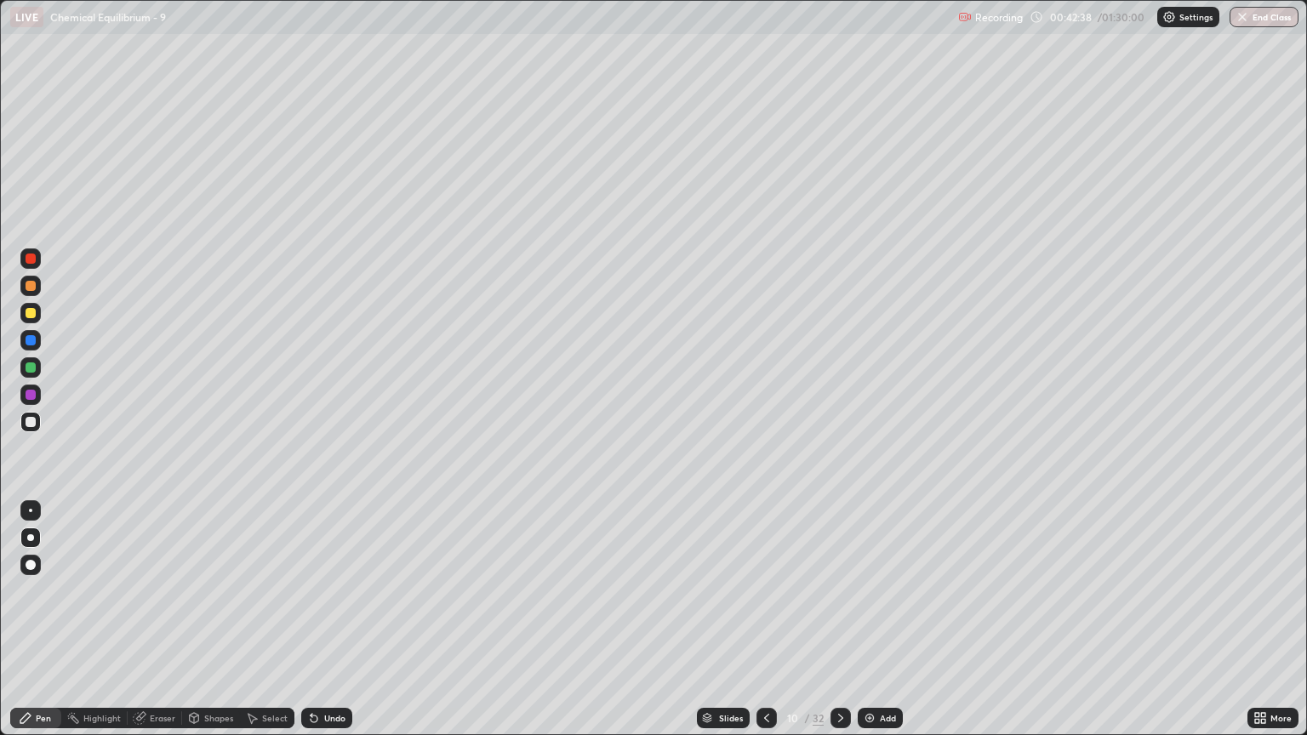
click at [839, 627] on icon at bounding box center [841, 718] width 14 height 14
click at [765, 627] on icon at bounding box center [767, 718] width 14 height 14
click at [846, 627] on div at bounding box center [840, 718] width 20 height 20
click at [766, 627] on icon at bounding box center [767, 718] width 14 height 14
click at [831, 627] on div at bounding box center [840, 718] width 20 height 20
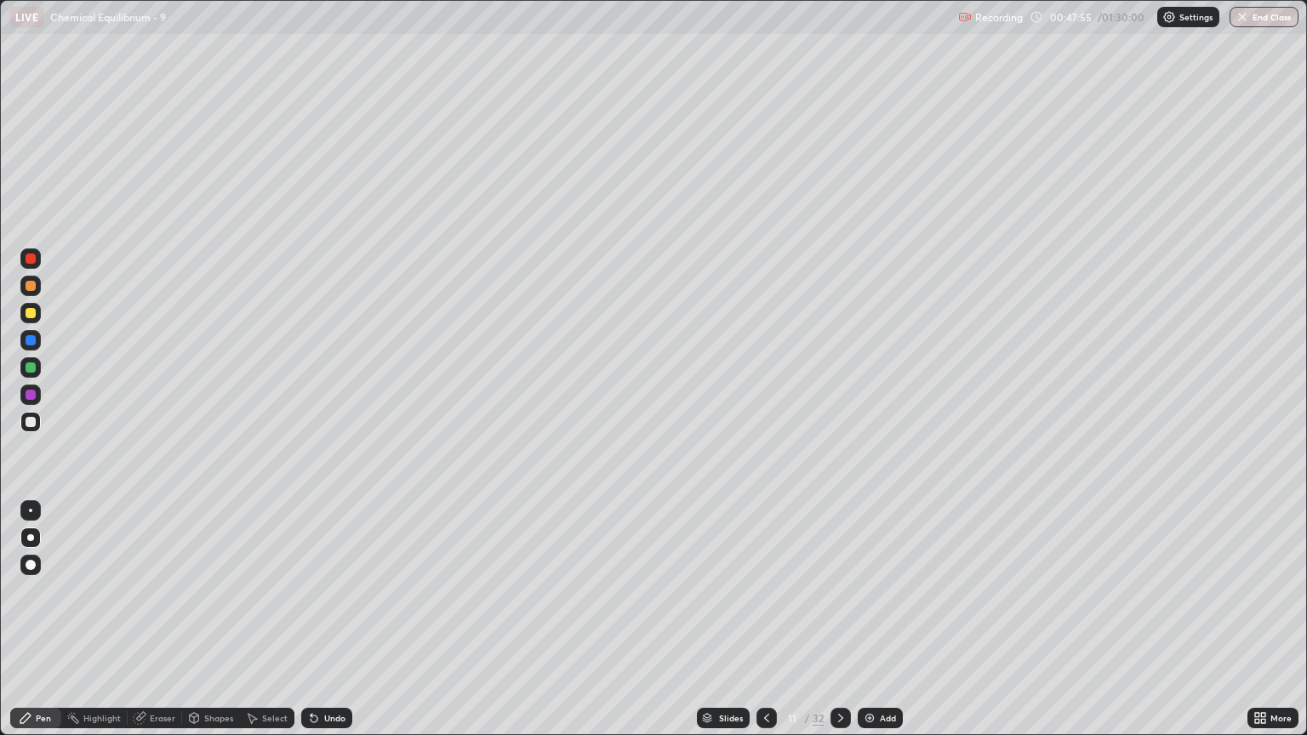
click at [840, 627] on icon at bounding box center [840, 718] width 5 height 9
click at [174, 627] on div "Eraser" at bounding box center [155, 718] width 54 height 20
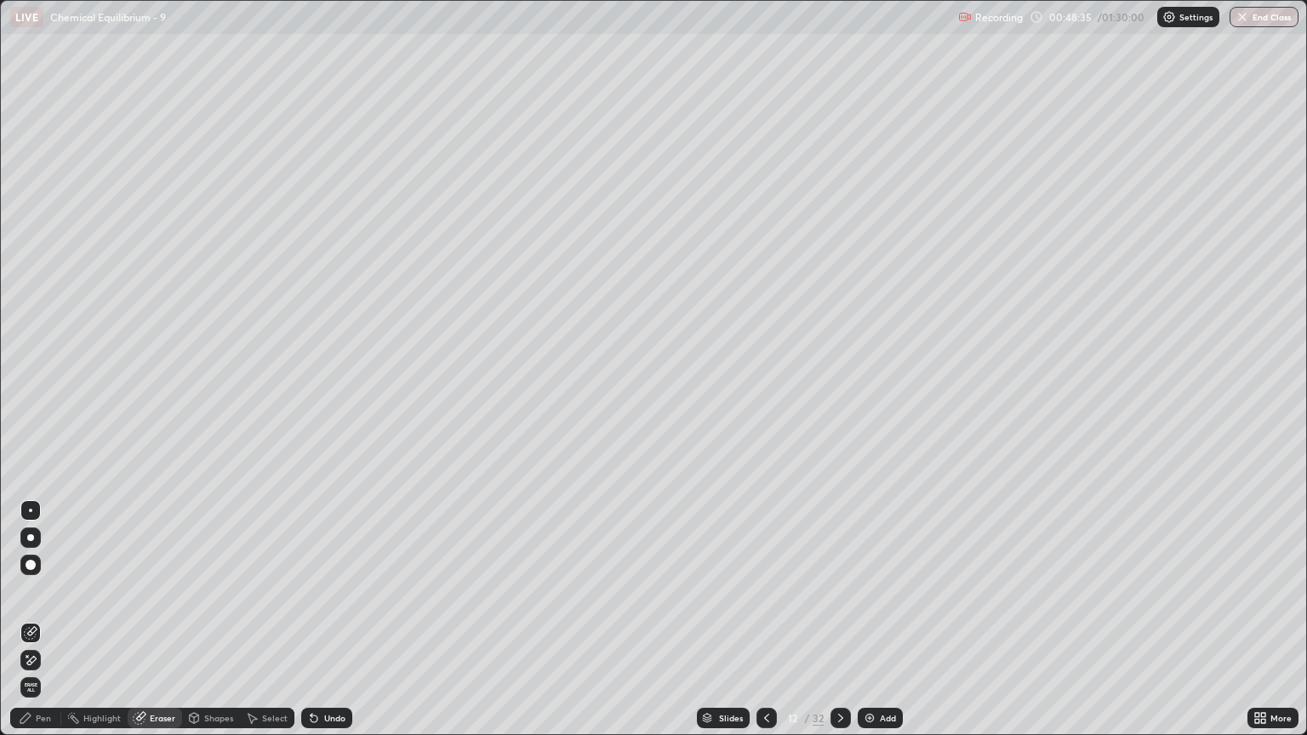
click at [51, 627] on div "Pen" at bounding box center [35, 718] width 51 height 20
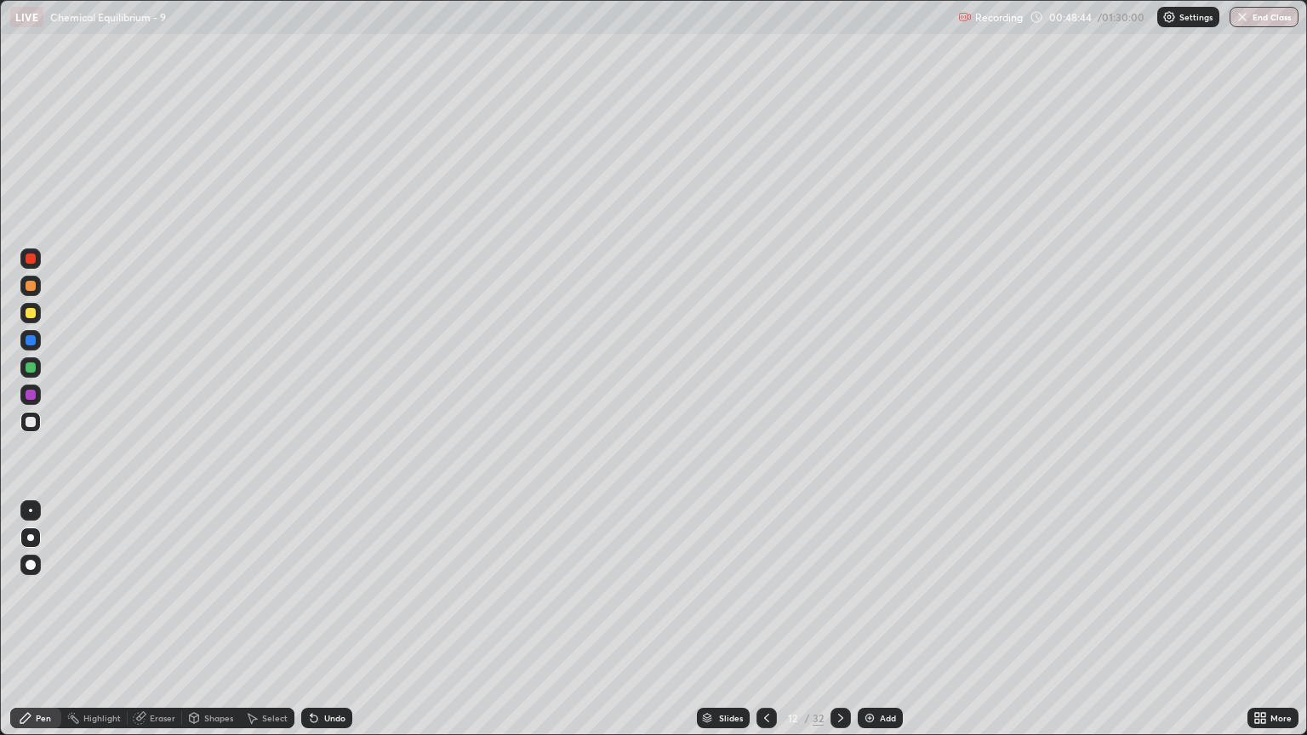
click at [163, 627] on div "Eraser" at bounding box center [163, 718] width 26 height 9
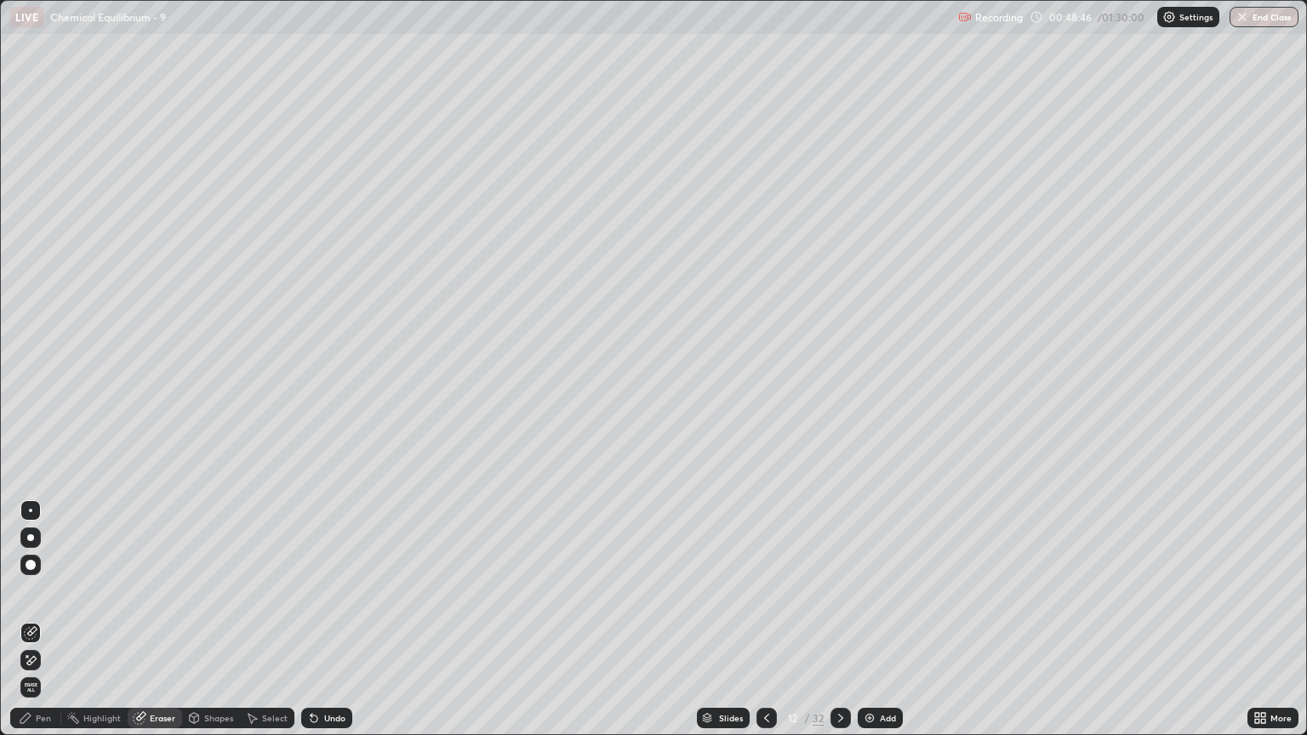
click at [44, 627] on div "Pen" at bounding box center [43, 718] width 15 height 9
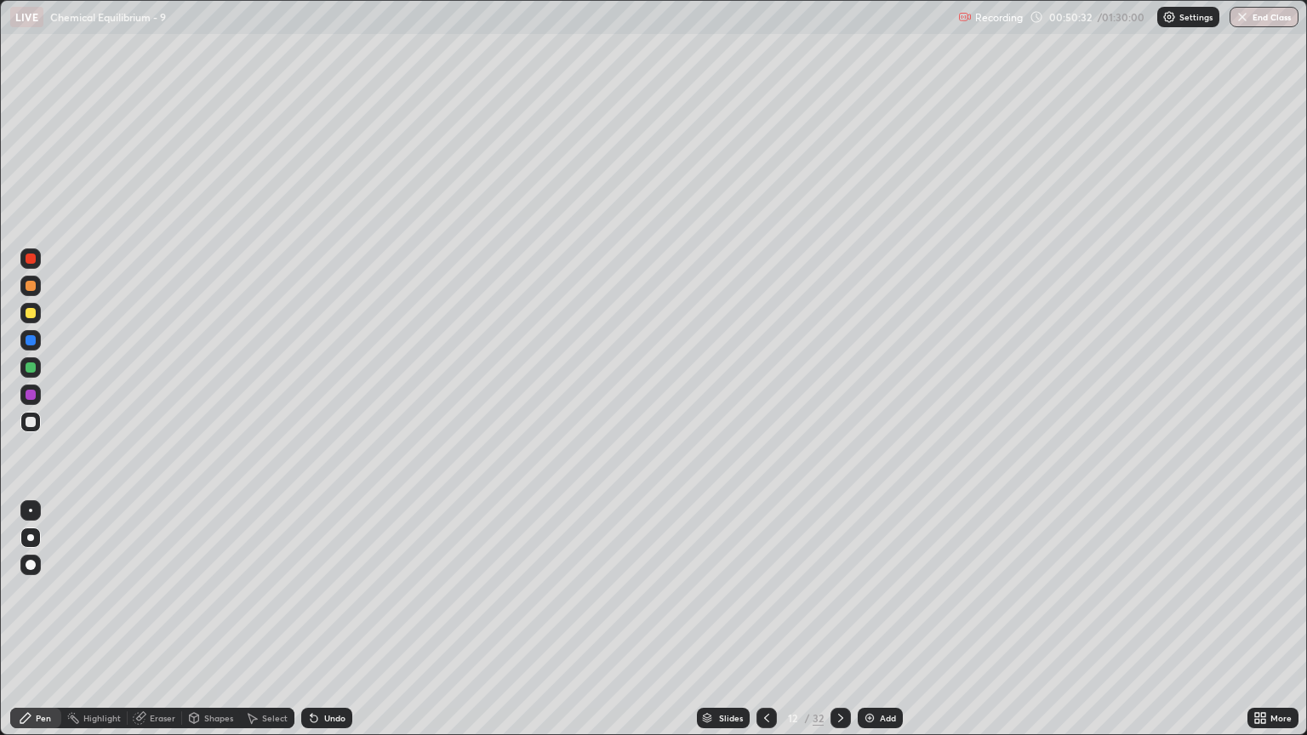
click at [840, 627] on icon at bounding box center [841, 718] width 14 height 14
click at [28, 313] on div at bounding box center [31, 313] width 10 height 10
click at [31, 422] on div at bounding box center [31, 422] width 10 height 10
click at [840, 627] on icon at bounding box center [841, 718] width 14 height 14
click at [163, 627] on div "Eraser" at bounding box center [155, 718] width 54 height 20
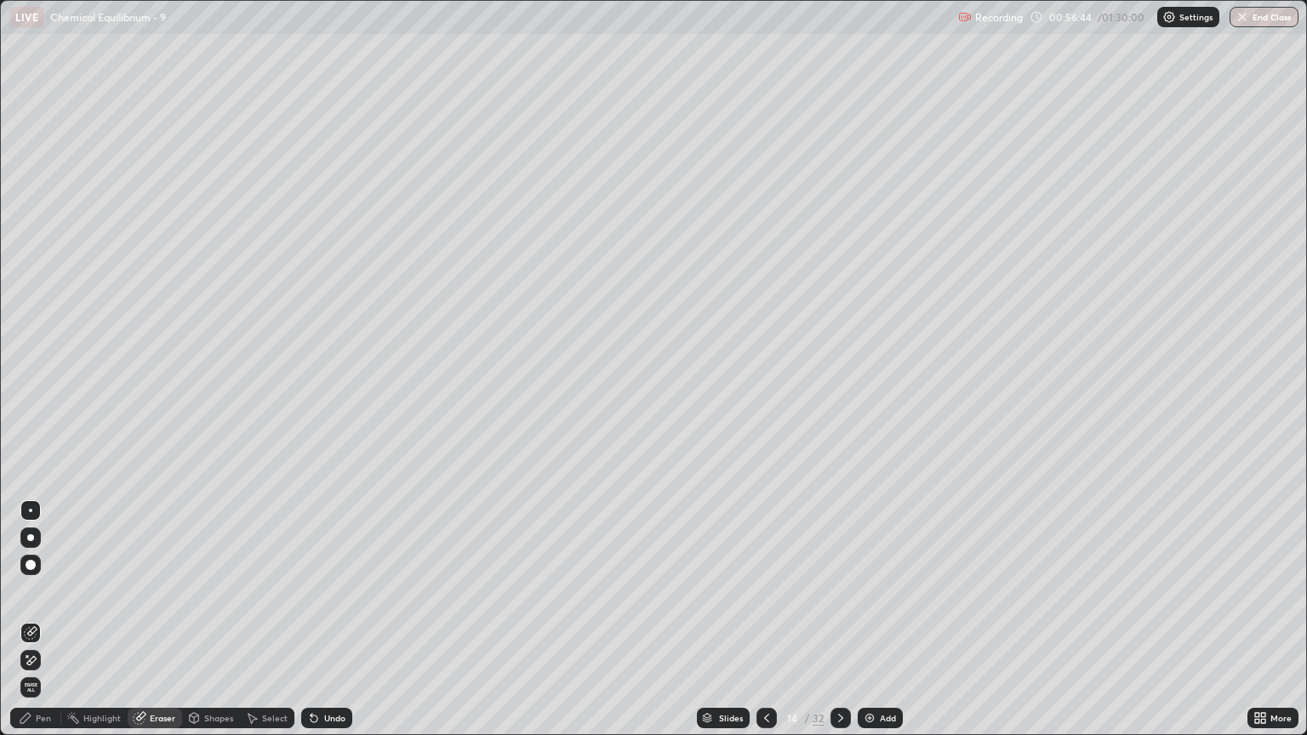
click at [43, 627] on div "Pen" at bounding box center [35, 718] width 51 height 20
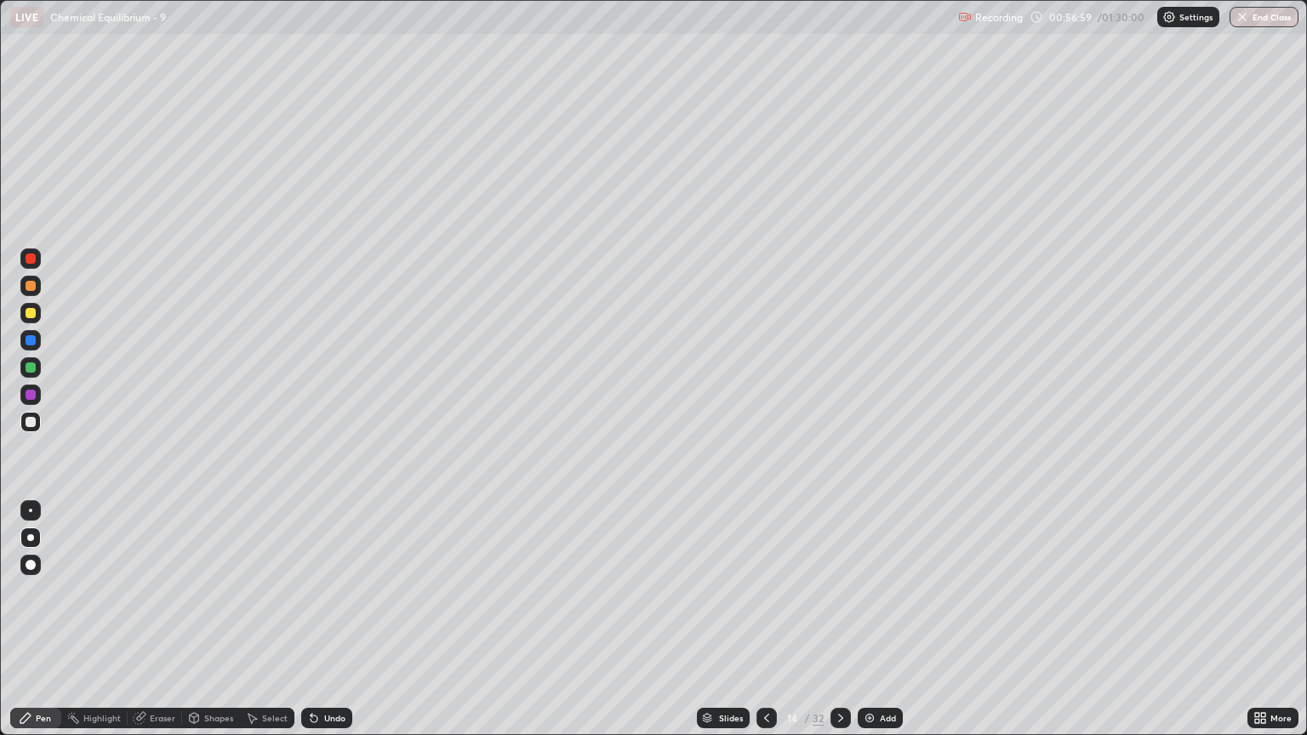
click at [151, 627] on div "Eraser" at bounding box center [163, 718] width 26 height 9
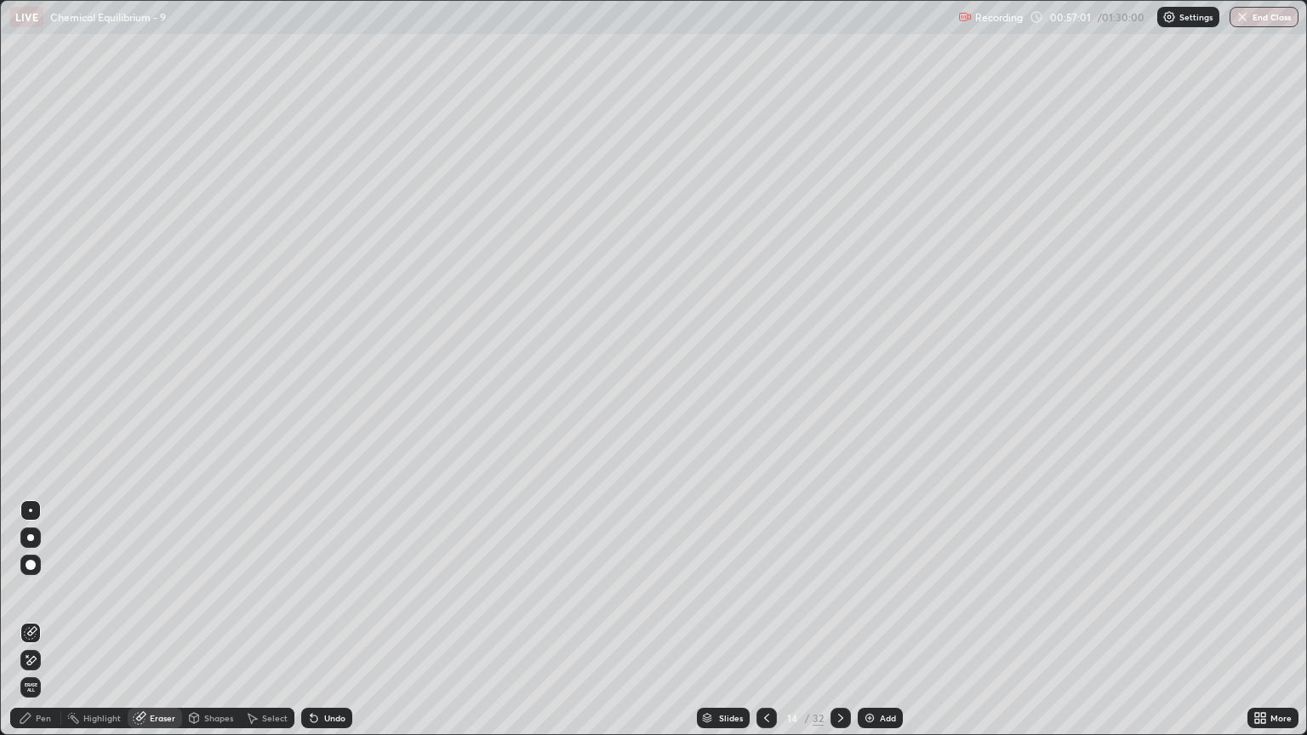
click at [39, 627] on div "Pen" at bounding box center [43, 718] width 15 height 9
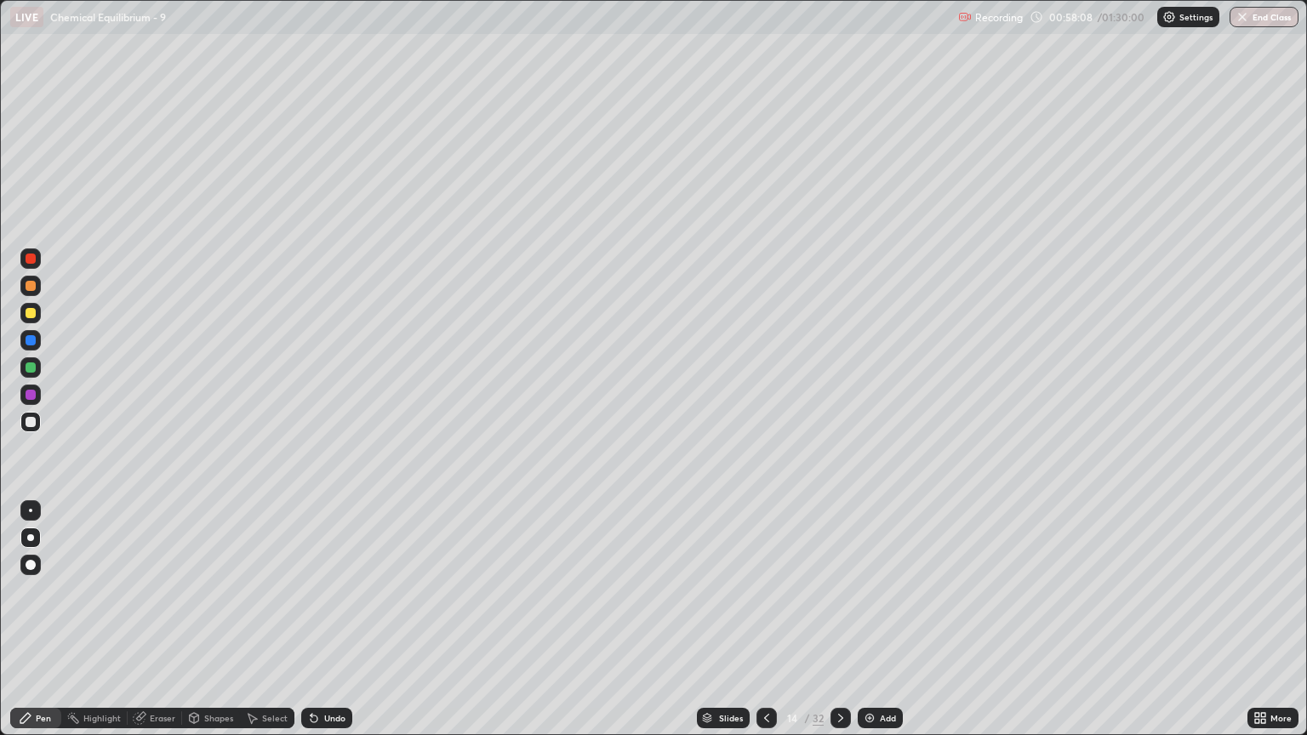
click at [32, 316] on div at bounding box center [31, 313] width 10 height 10
click at [160, 627] on div "Eraser" at bounding box center [155, 718] width 54 height 20
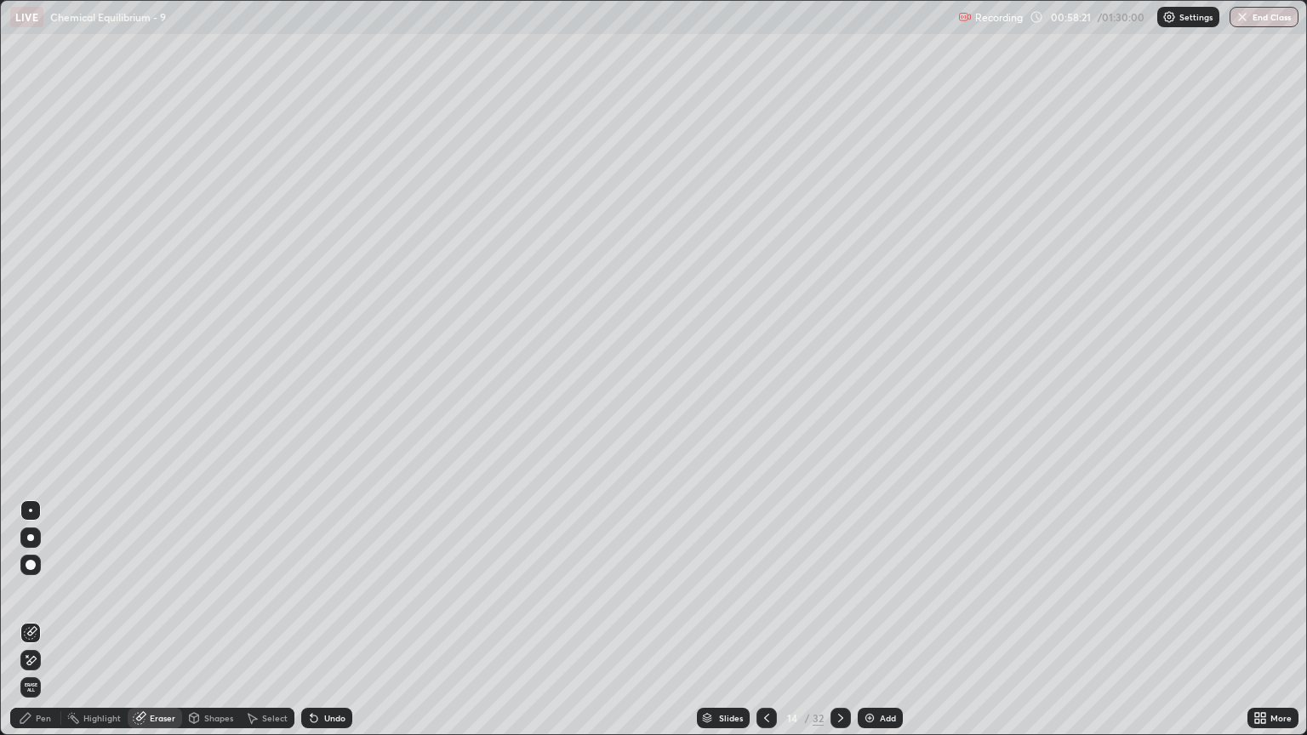
click at [43, 627] on div "Pen" at bounding box center [43, 718] width 15 height 9
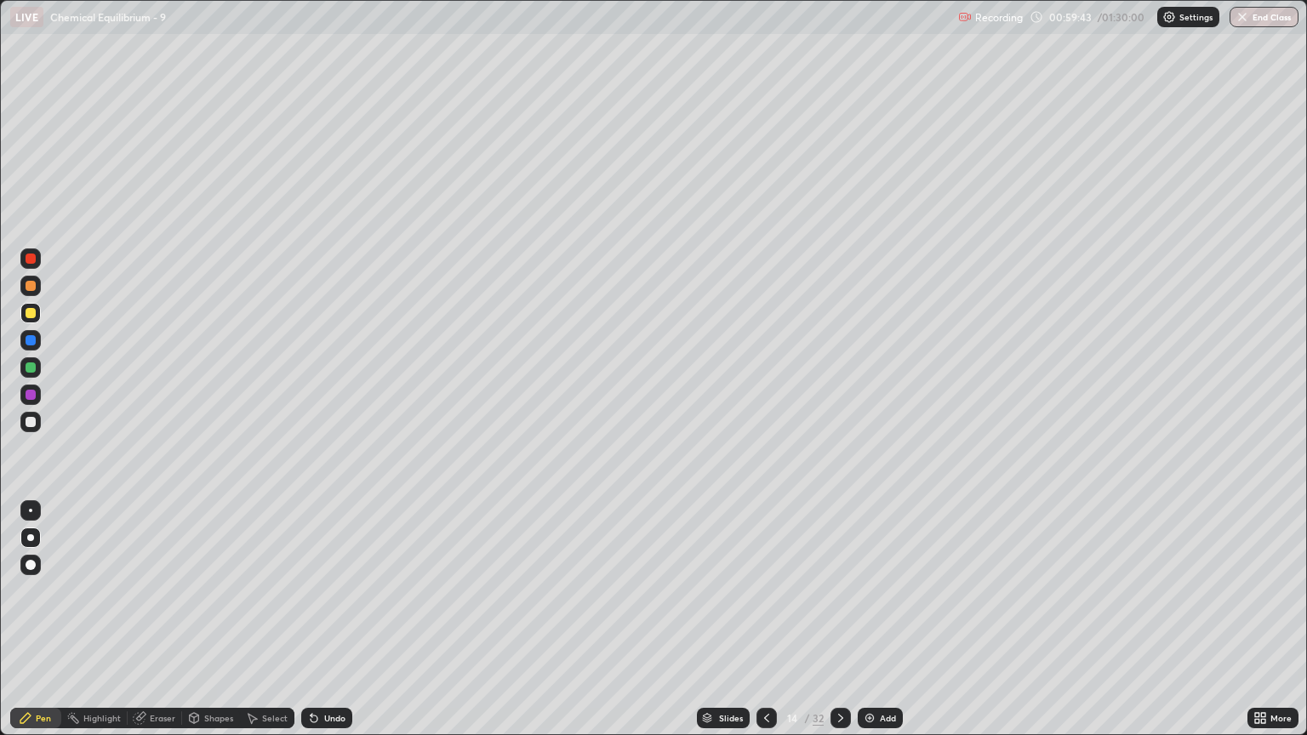
click at [836, 627] on icon at bounding box center [841, 718] width 14 height 14
click at [766, 627] on div at bounding box center [766, 718] width 20 height 20
click at [837, 627] on icon at bounding box center [841, 718] width 14 height 14
click at [166, 627] on div "Eraser" at bounding box center [163, 718] width 26 height 9
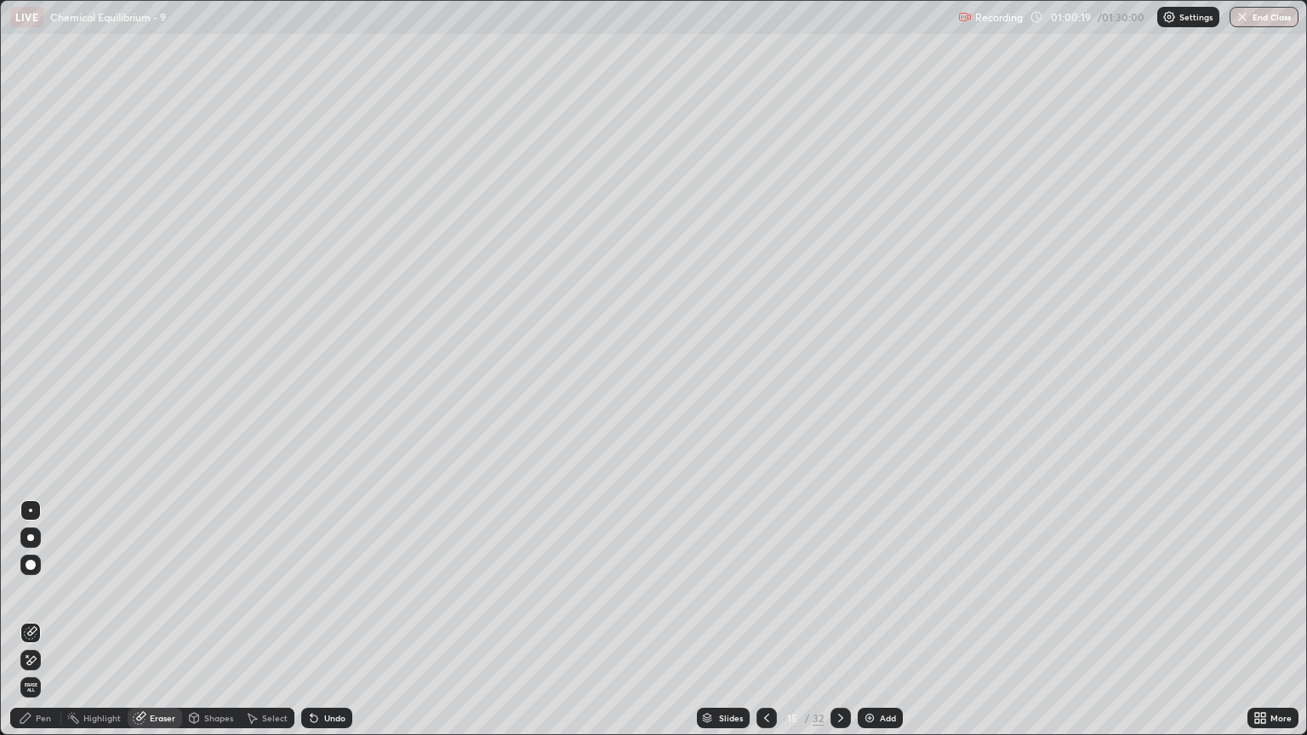
click at [45, 627] on div "Pen" at bounding box center [35, 718] width 51 height 20
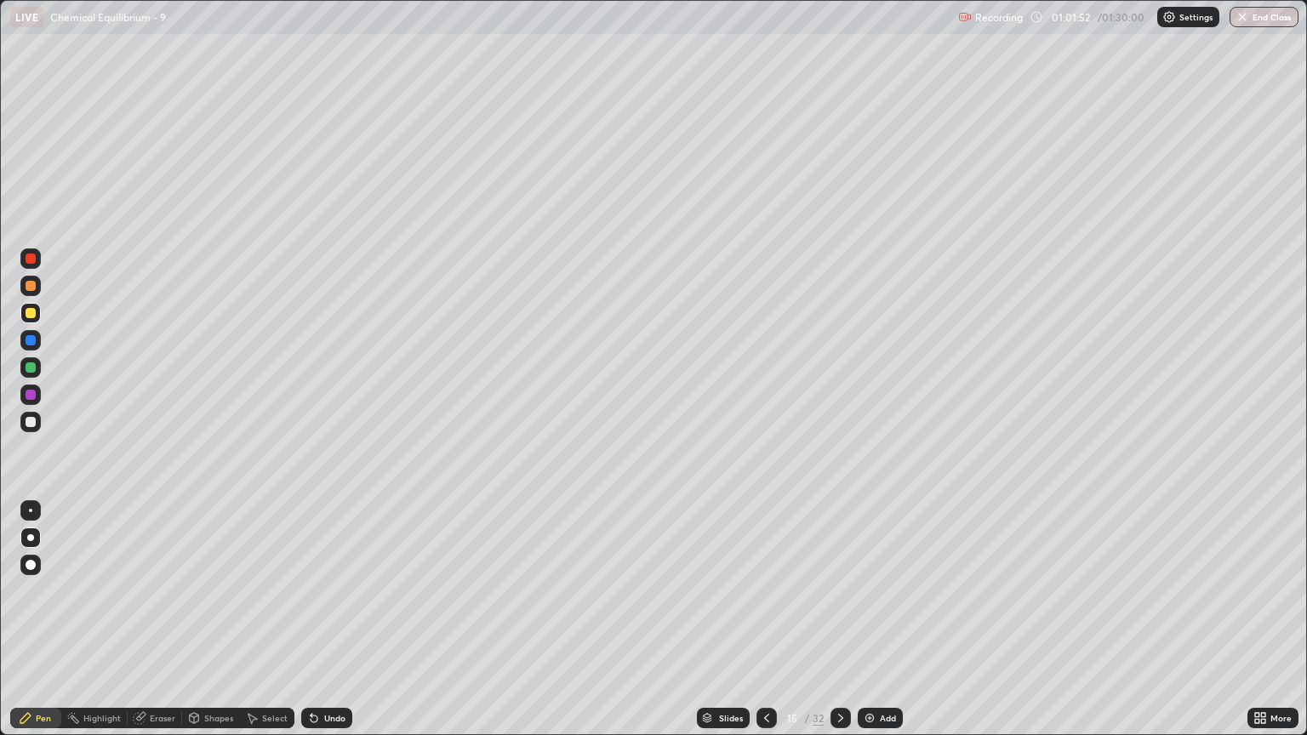
click at [841, 627] on div at bounding box center [840, 718] width 20 height 20
click at [766, 627] on icon at bounding box center [767, 718] width 14 height 14
click at [834, 627] on div at bounding box center [840, 718] width 20 height 20
click at [759, 627] on div at bounding box center [766, 718] width 20 height 34
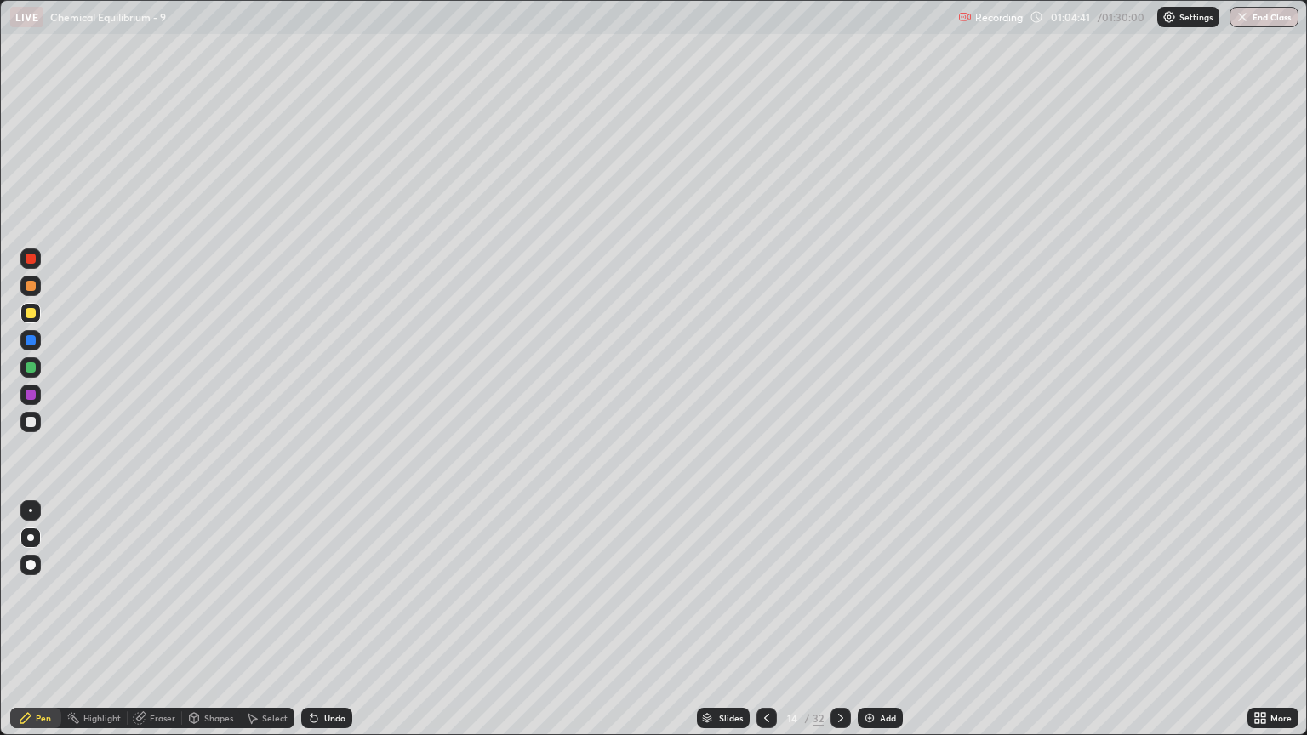
click at [26, 430] on div at bounding box center [30, 422] width 20 height 20
click at [837, 627] on icon at bounding box center [841, 718] width 14 height 14
click at [761, 627] on icon at bounding box center [767, 718] width 14 height 14
click at [767, 627] on icon at bounding box center [767, 718] width 14 height 14
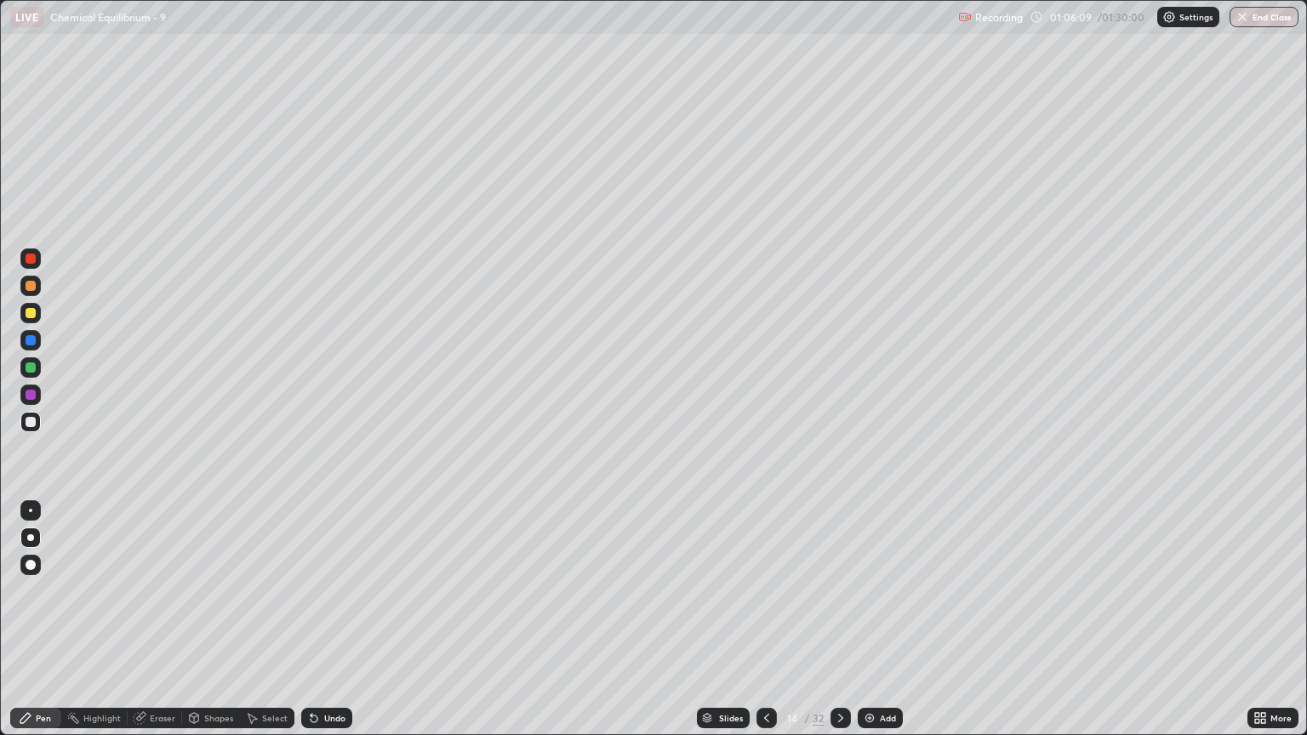
click at [839, 627] on icon at bounding box center [841, 718] width 14 height 14
click at [170, 627] on div "Eraser" at bounding box center [155, 718] width 54 height 20
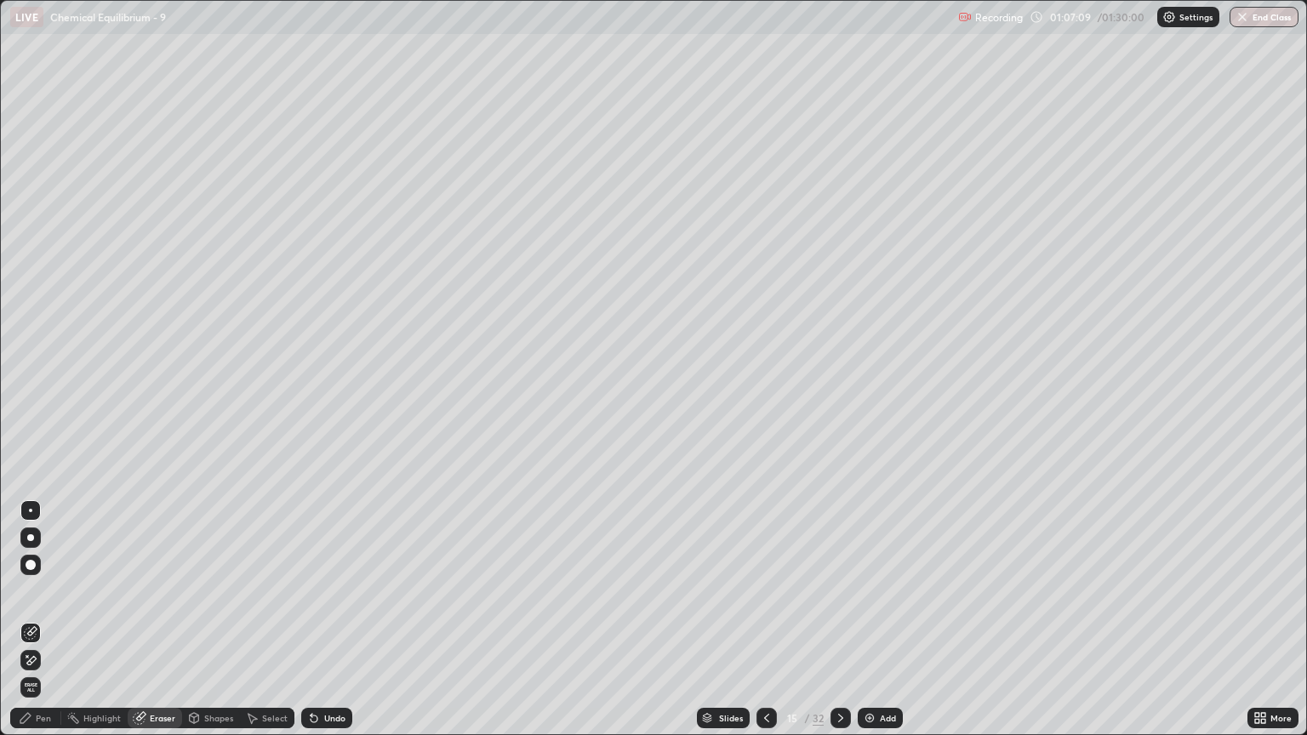
click at [40, 627] on div "Pen" at bounding box center [43, 718] width 15 height 9
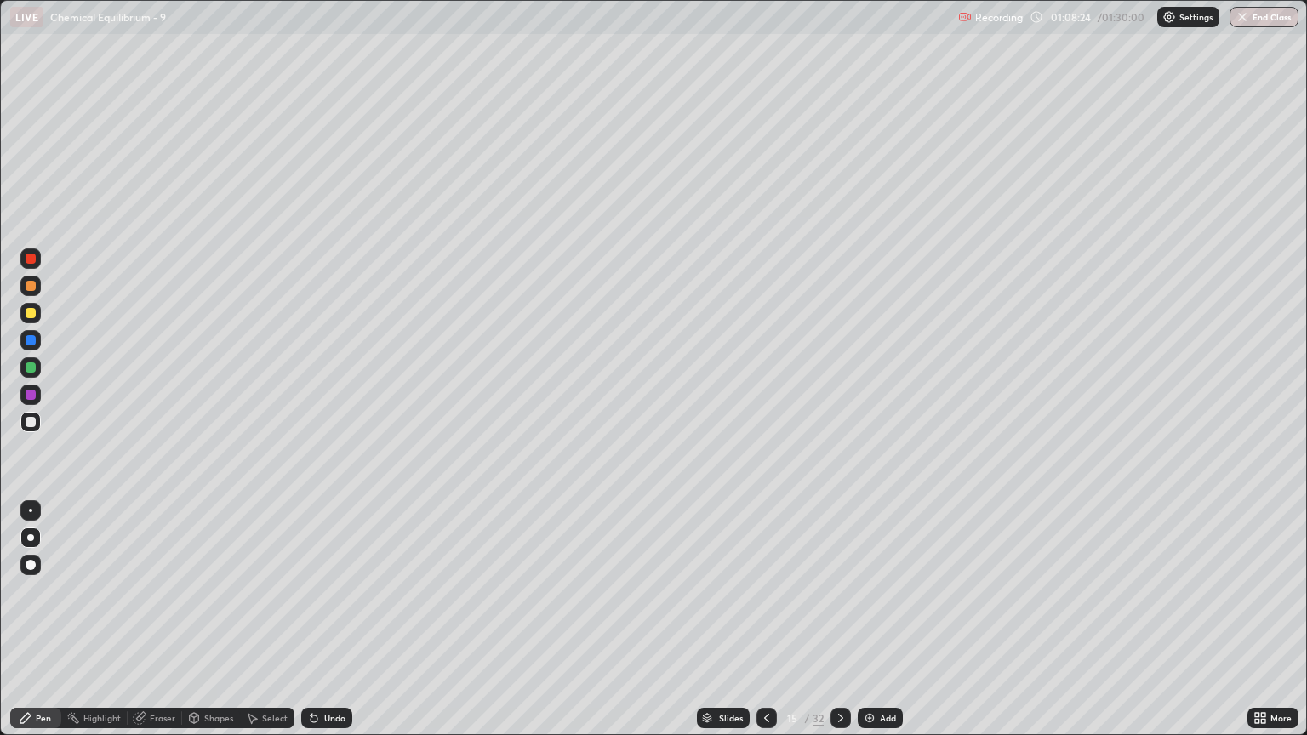
click at [836, 627] on icon at bounding box center [841, 718] width 14 height 14
click at [847, 627] on div at bounding box center [840, 718] width 20 height 20
click at [161, 627] on div "Eraser" at bounding box center [155, 718] width 54 height 20
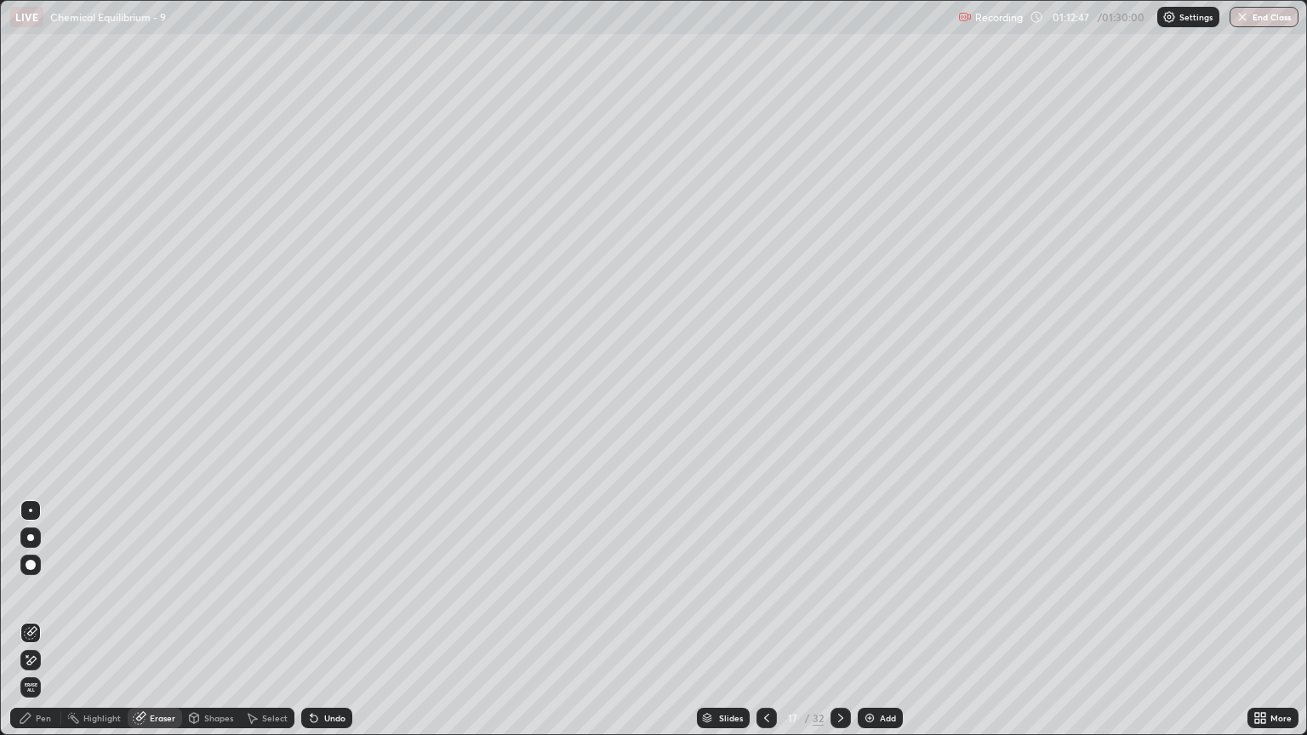
click at [41, 627] on div "Pen" at bounding box center [35, 718] width 51 height 20
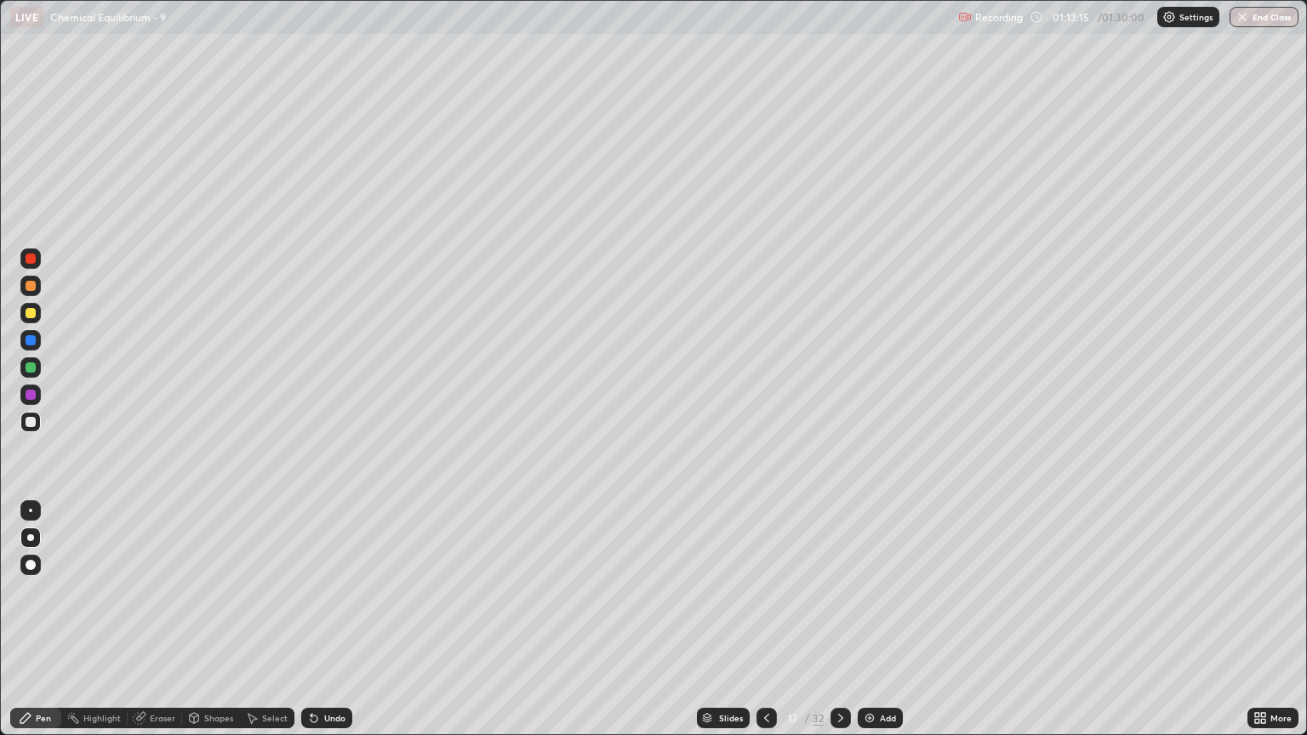
click at [157, 627] on div "Eraser" at bounding box center [155, 718] width 54 height 20
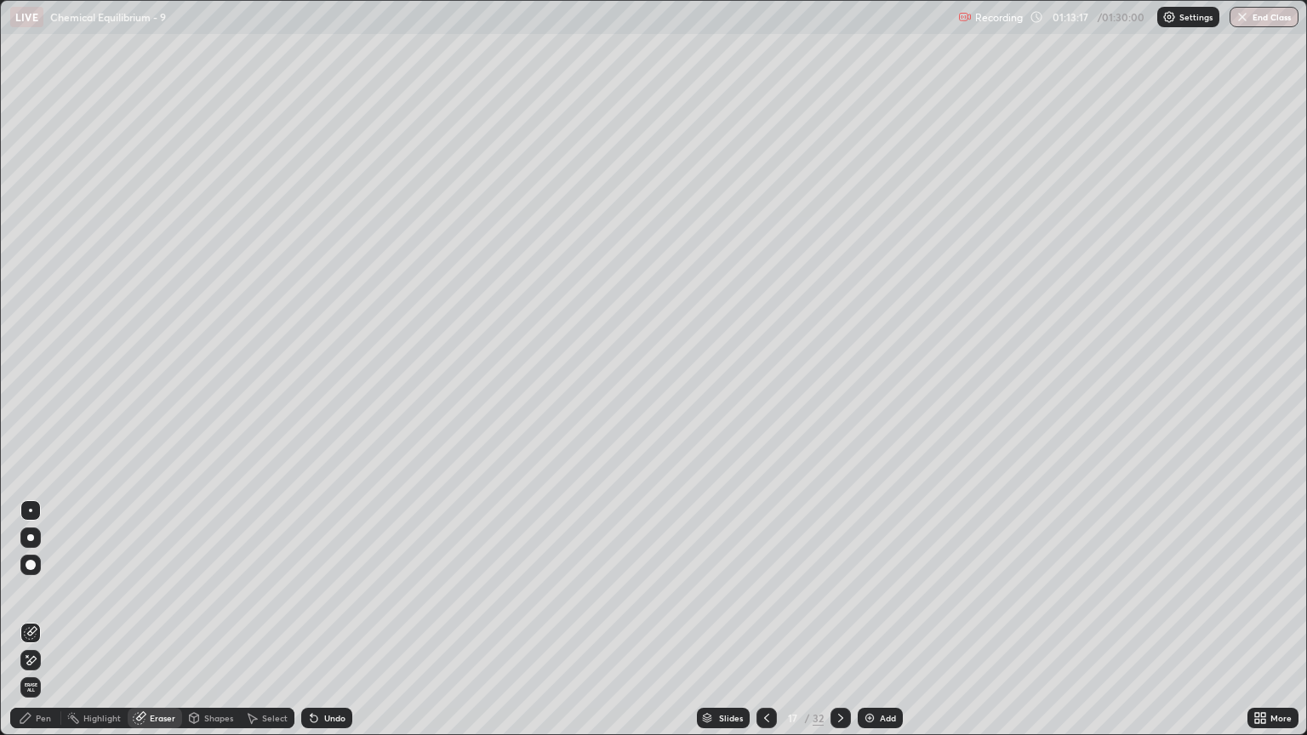
click at [37, 627] on div "Pen" at bounding box center [35, 718] width 51 height 20
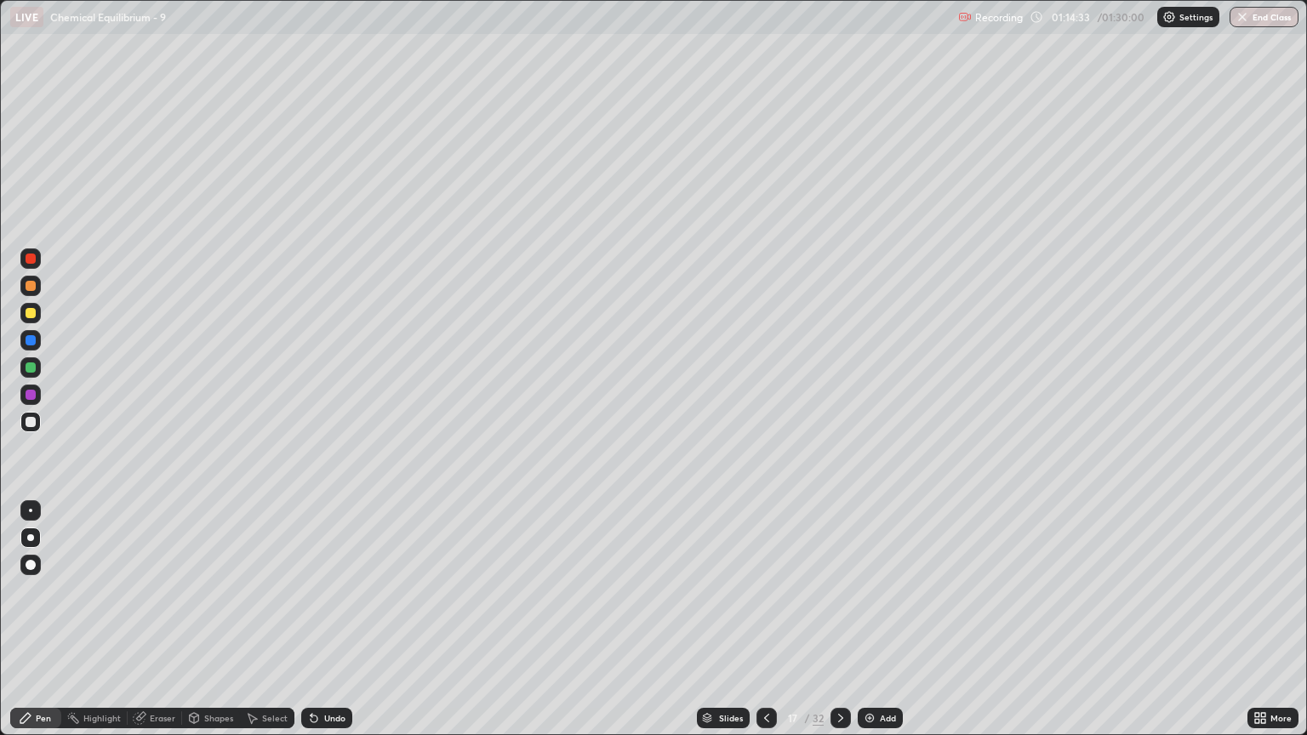
click at [839, 627] on icon at bounding box center [841, 718] width 14 height 14
click at [762, 627] on icon at bounding box center [767, 718] width 14 height 14
click at [840, 627] on icon at bounding box center [841, 718] width 14 height 14
click at [767, 627] on icon at bounding box center [767, 718] width 14 height 14
click at [846, 627] on div at bounding box center [840, 718] width 20 height 20
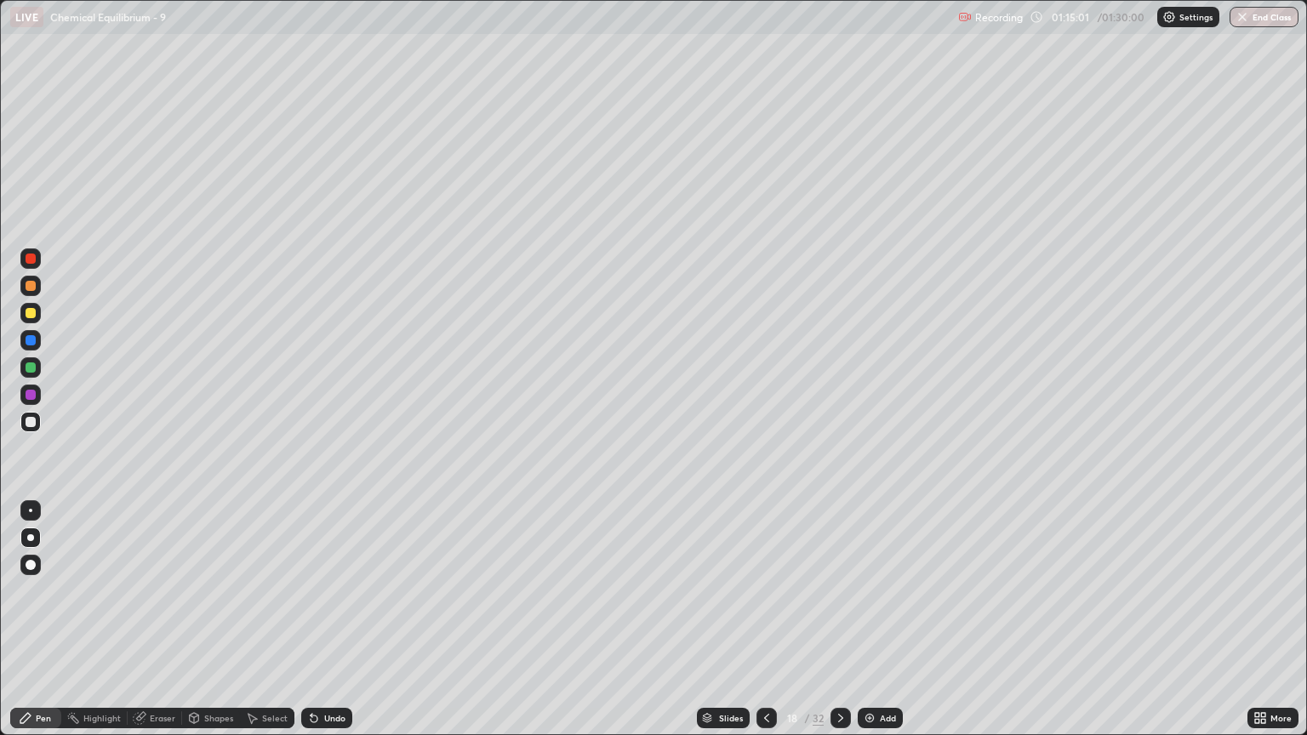
click at [765, 627] on icon at bounding box center [767, 718] width 14 height 14
click at [838, 627] on icon at bounding box center [840, 718] width 5 height 9
click at [765, 627] on icon at bounding box center [766, 718] width 5 height 9
click at [840, 627] on icon at bounding box center [841, 718] width 14 height 14
click at [766, 627] on icon at bounding box center [767, 718] width 14 height 14
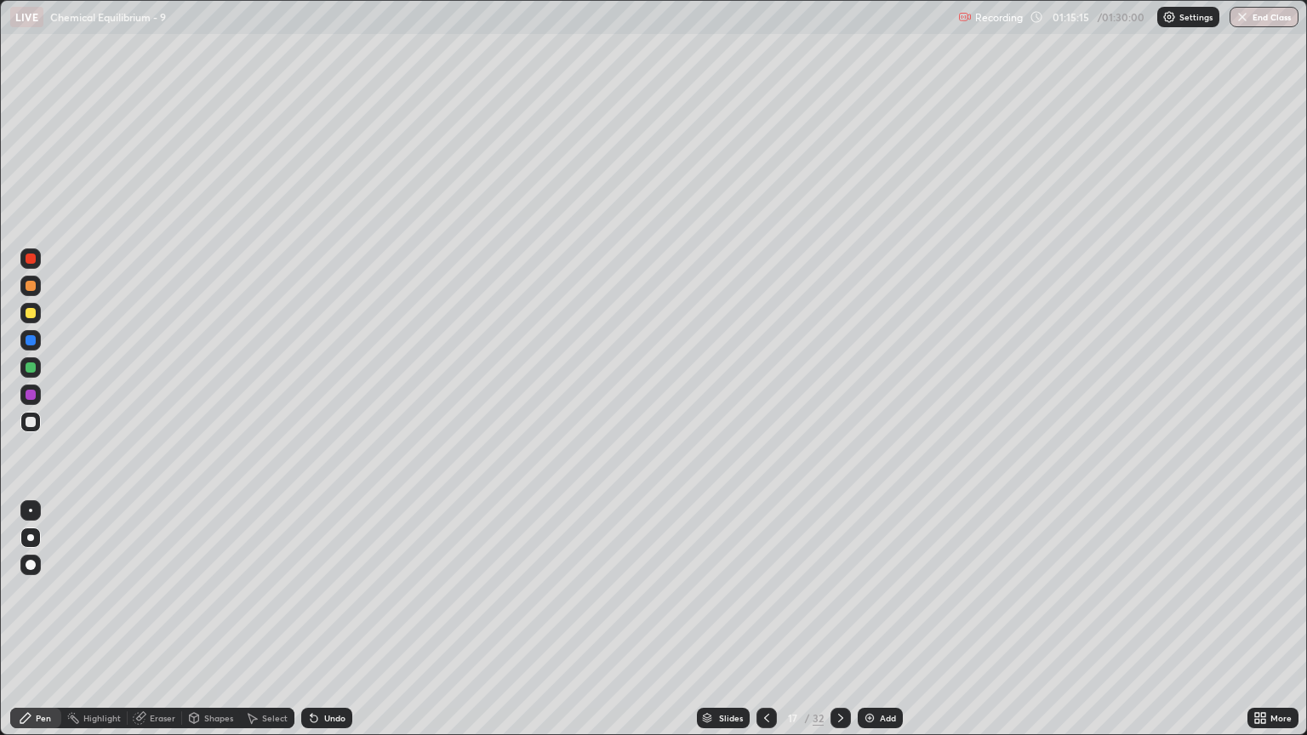
click at [840, 627] on icon at bounding box center [840, 718] width 5 height 9
click at [766, 627] on icon at bounding box center [767, 718] width 14 height 14
click at [840, 627] on icon at bounding box center [841, 718] width 14 height 14
click at [765, 627] on icon at bounding box center [766, 718] width 5 height 9
click at [840, 627] on icon at bounding box center [841, 718] width 14 height 14
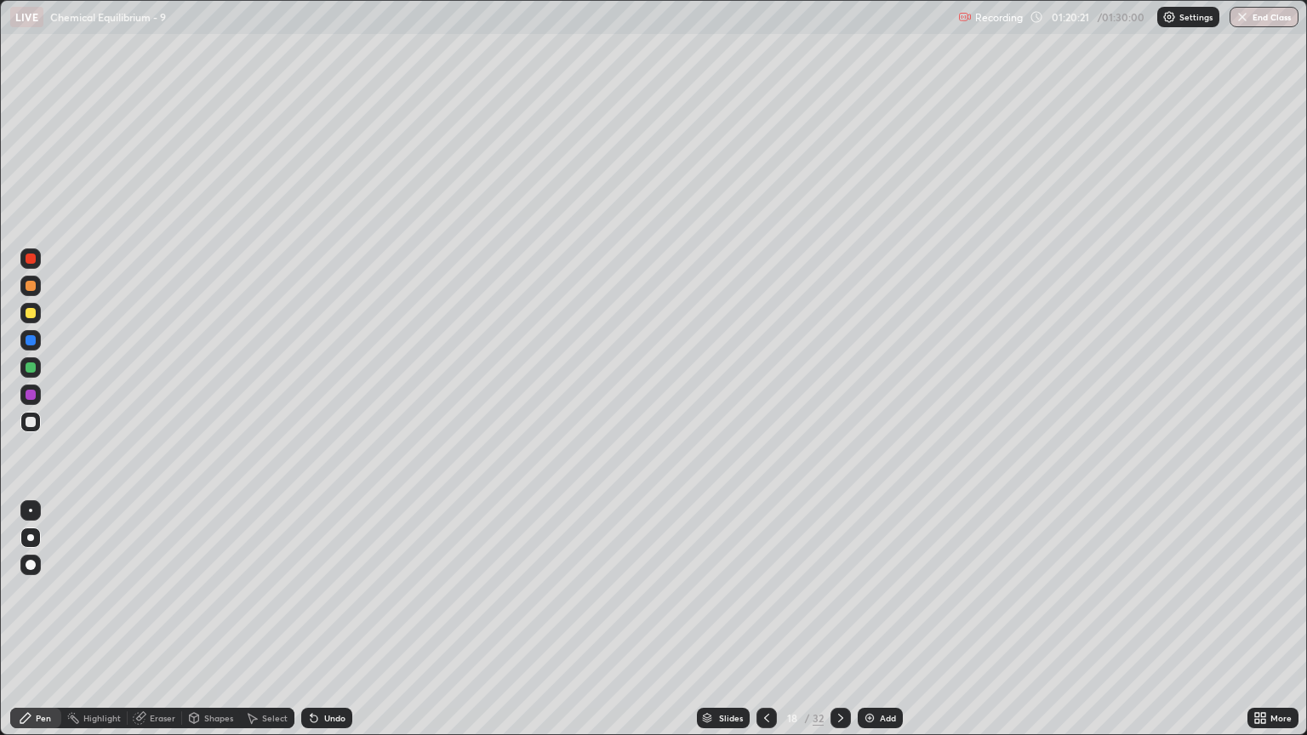
click at [163, 627] on div "Eraser" at bounding box center [163, 718] width 26 height 9
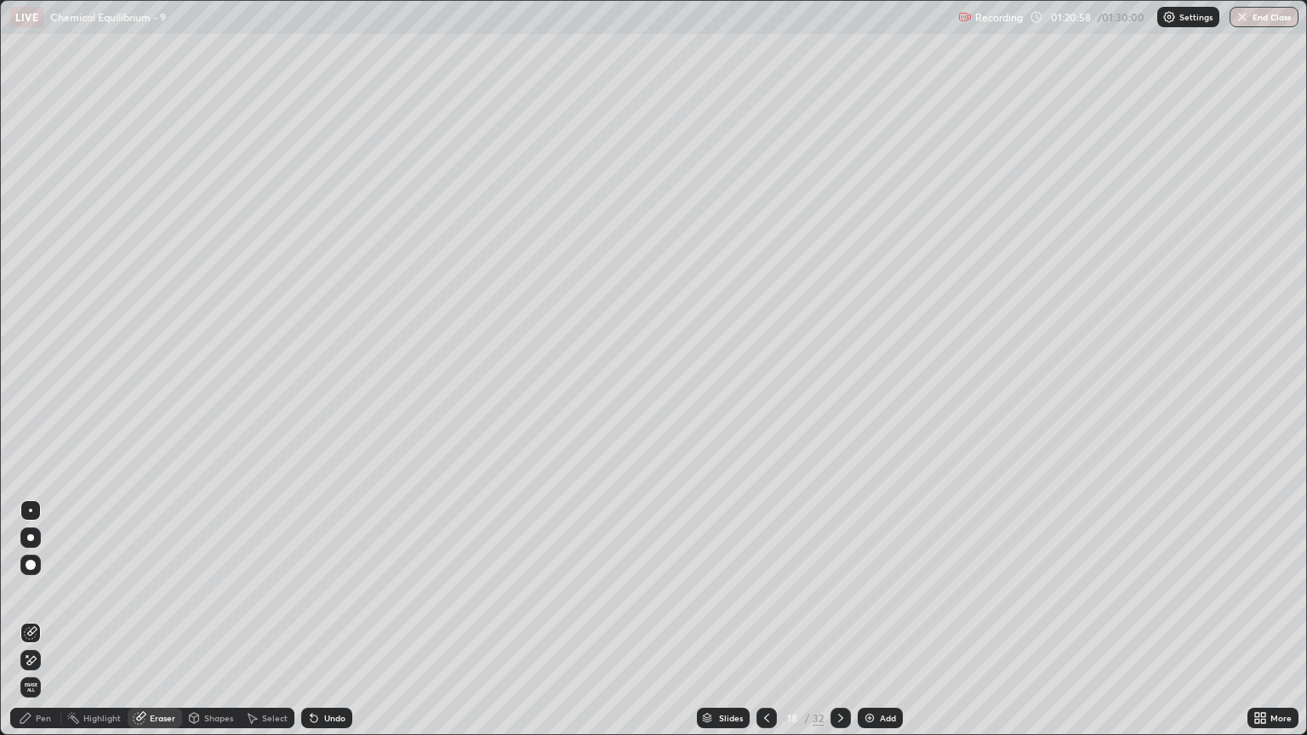
click at [45, 627] on div "Pen" at bounding box center [43, 718] width 15 height 9
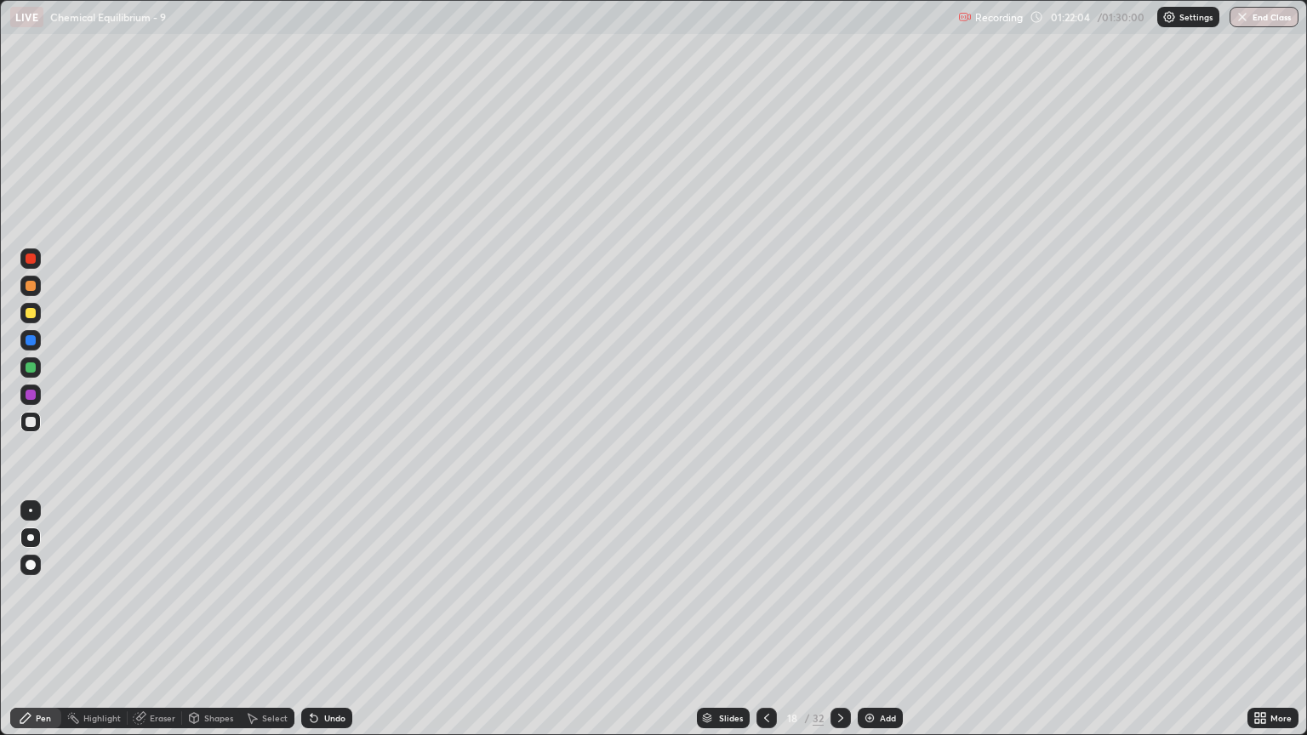
click at [840, 627] on div at bounding box center [840, 718] width 20 height 20
click at [170, 627] on div "Eraser" at bounding box center [163, 718] width 26 height 9
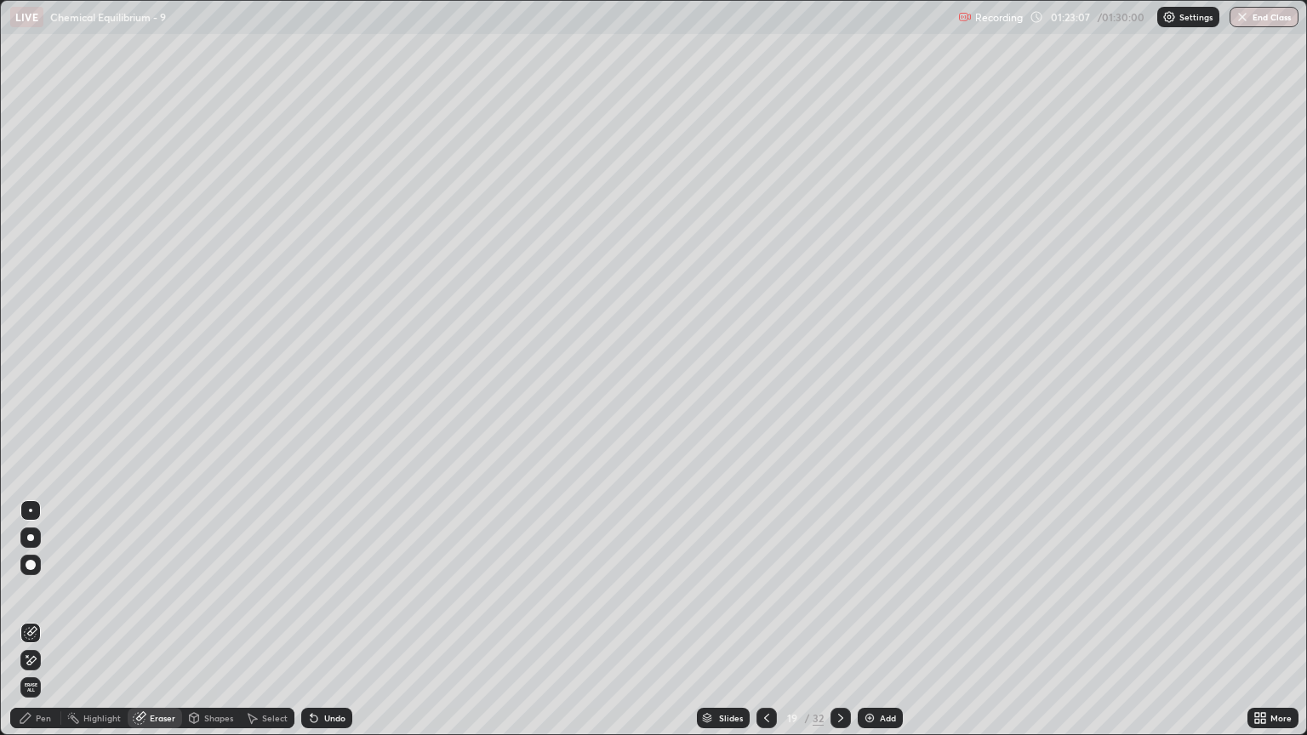
click at [43, 627] on div "Pen" at bounding box center [43, 718] width 15 height 9
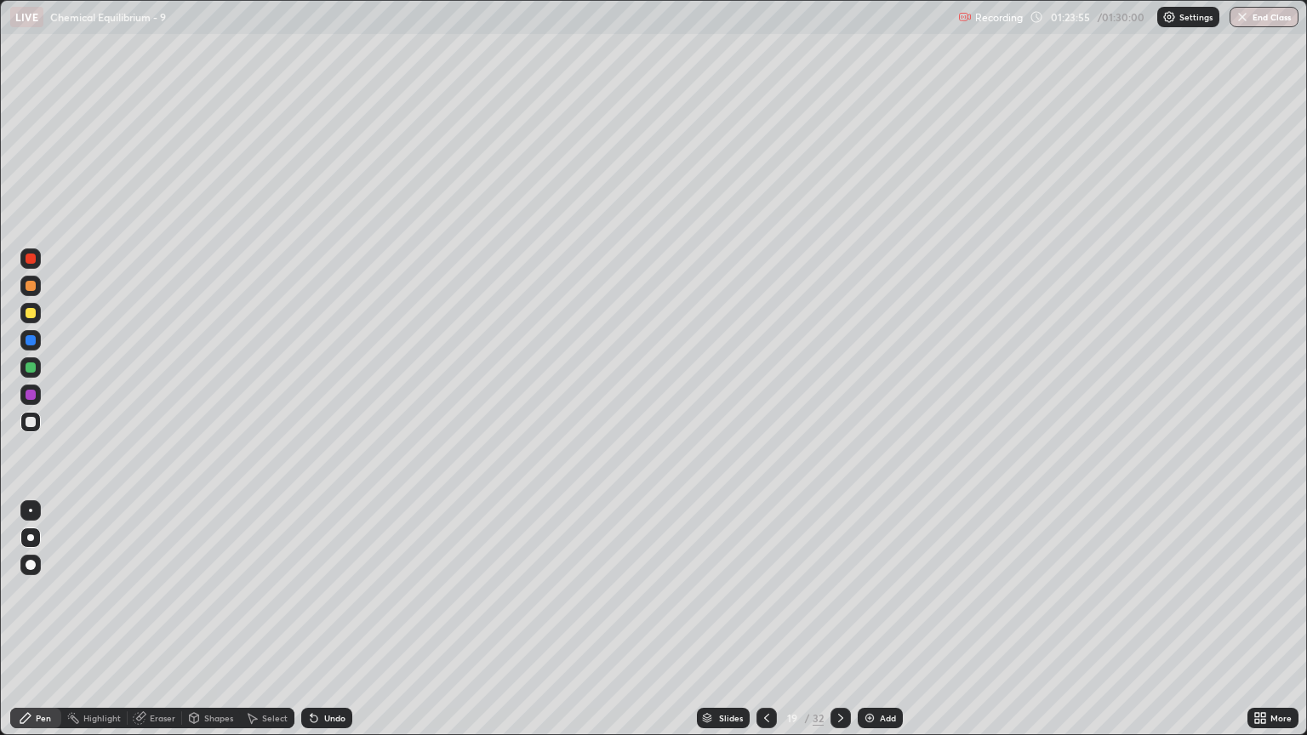
click at [839, 627] on icon at bounding box center [841, 718] width 14 height 14
click at [765, 627] on icon at bounding box center [767, 718] width 14 height 14
click at [839, 627] on icon at bounding box center [841, 718] width 14 height 14
click at [762, 627] on icon at bounding box center [767, 718] width 14 height 14
click at [839, 627] on icon at bounding box center [841, 718] width 14 height 14
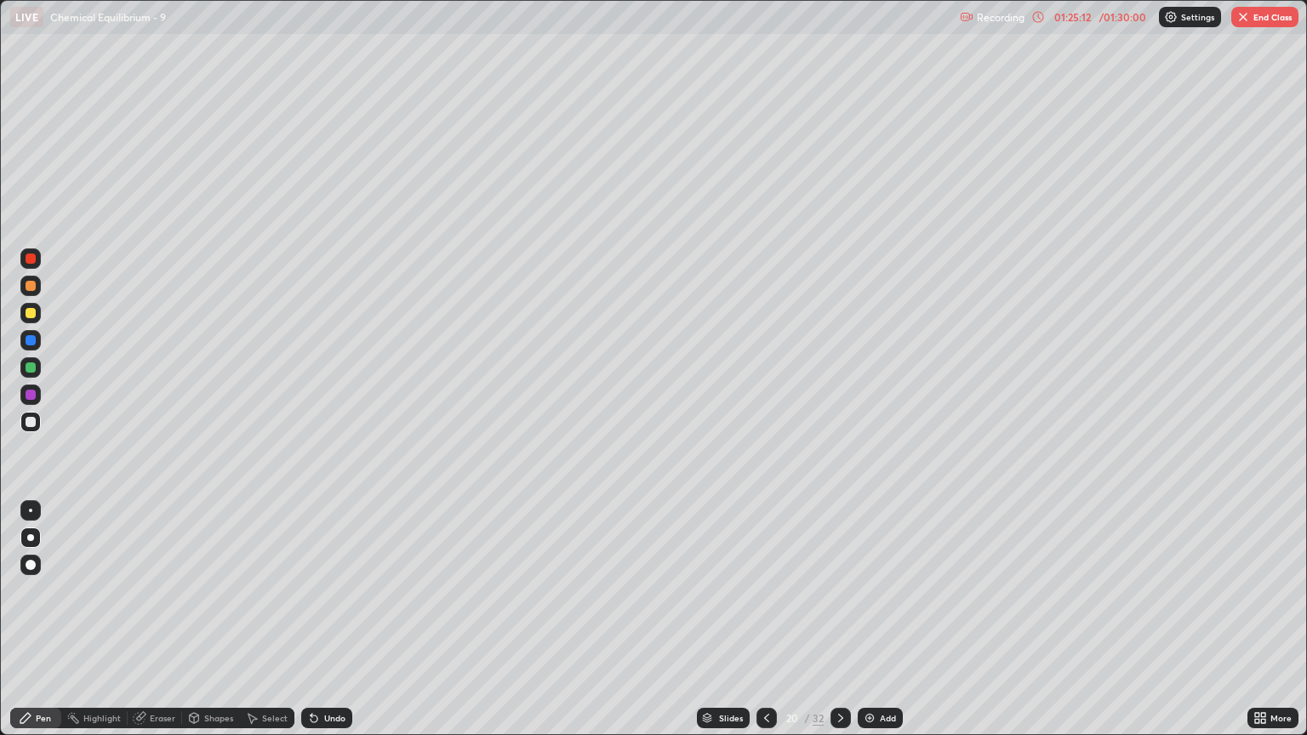
click at [766, 627] on icon at bounding box center [766, 718] width 5 height 9
click at [156, 627] on div "Eraser" at bounding box center [163, 718] width 26 height 9
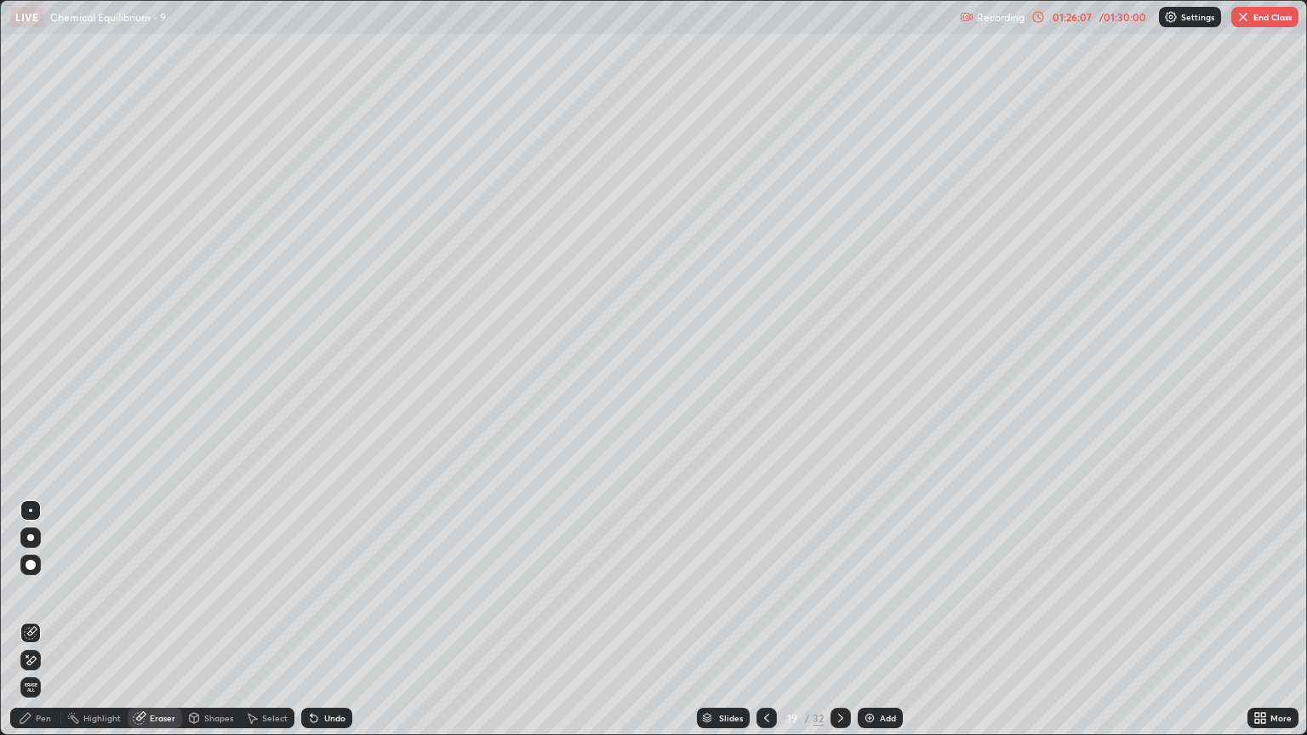
click at [44, 627] on div "Pen" at bounding box center [35, 718] width 51 height 20
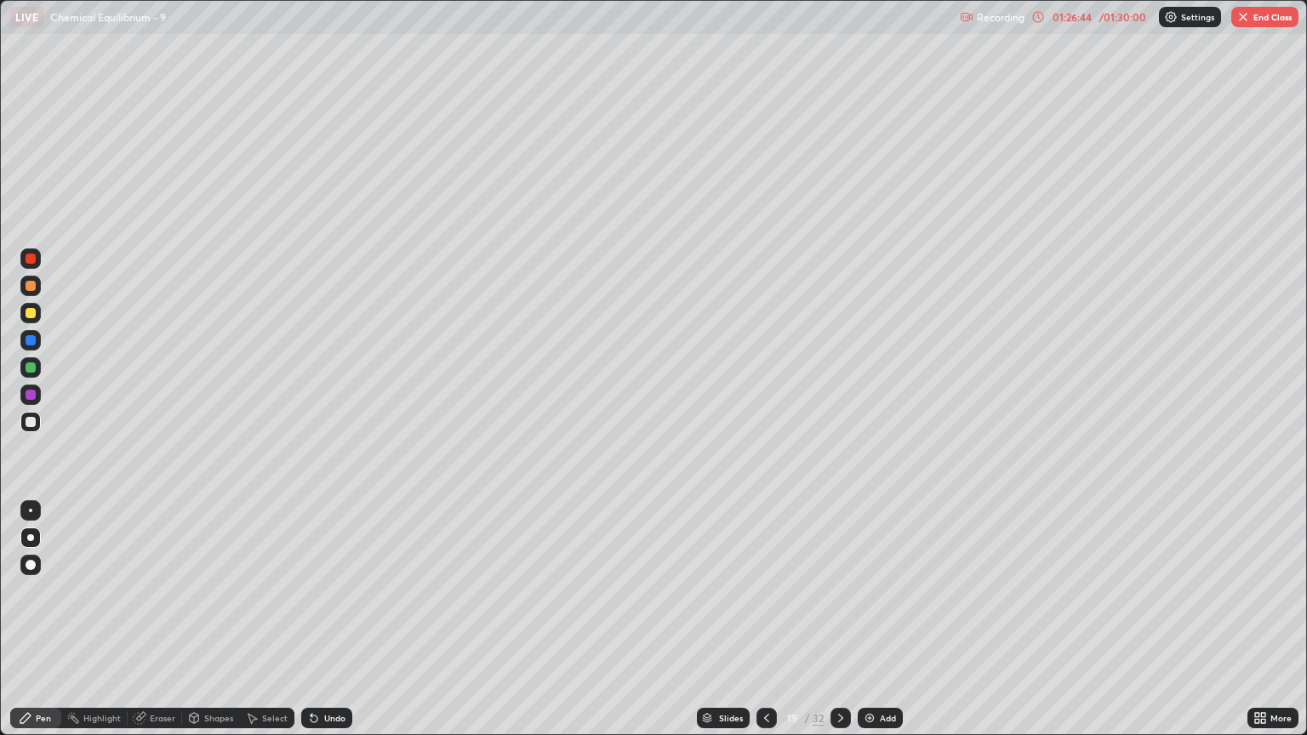
click at [154, 627] on div "Eraser" at bounding box center [163, 718] width 26 height 9
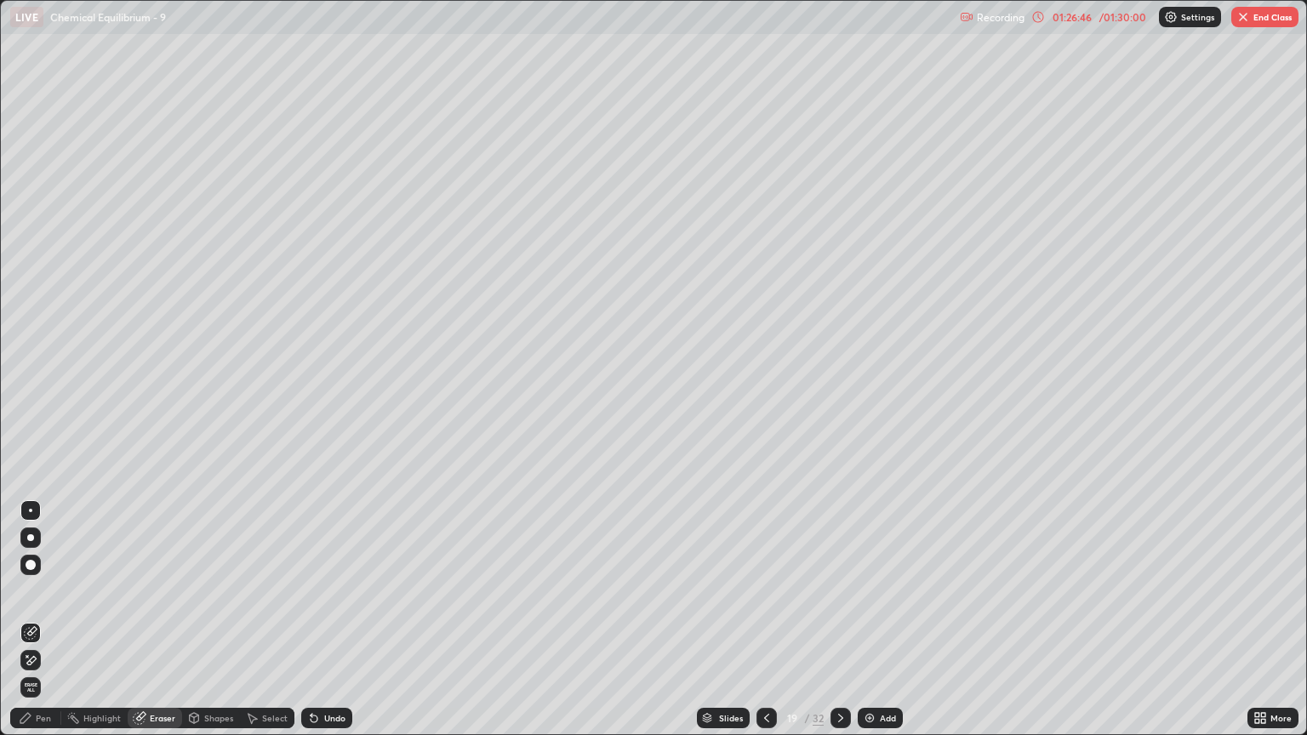
click at [47, 627] on div "Pen" at bounding box center [35, 718] width 51 height 20
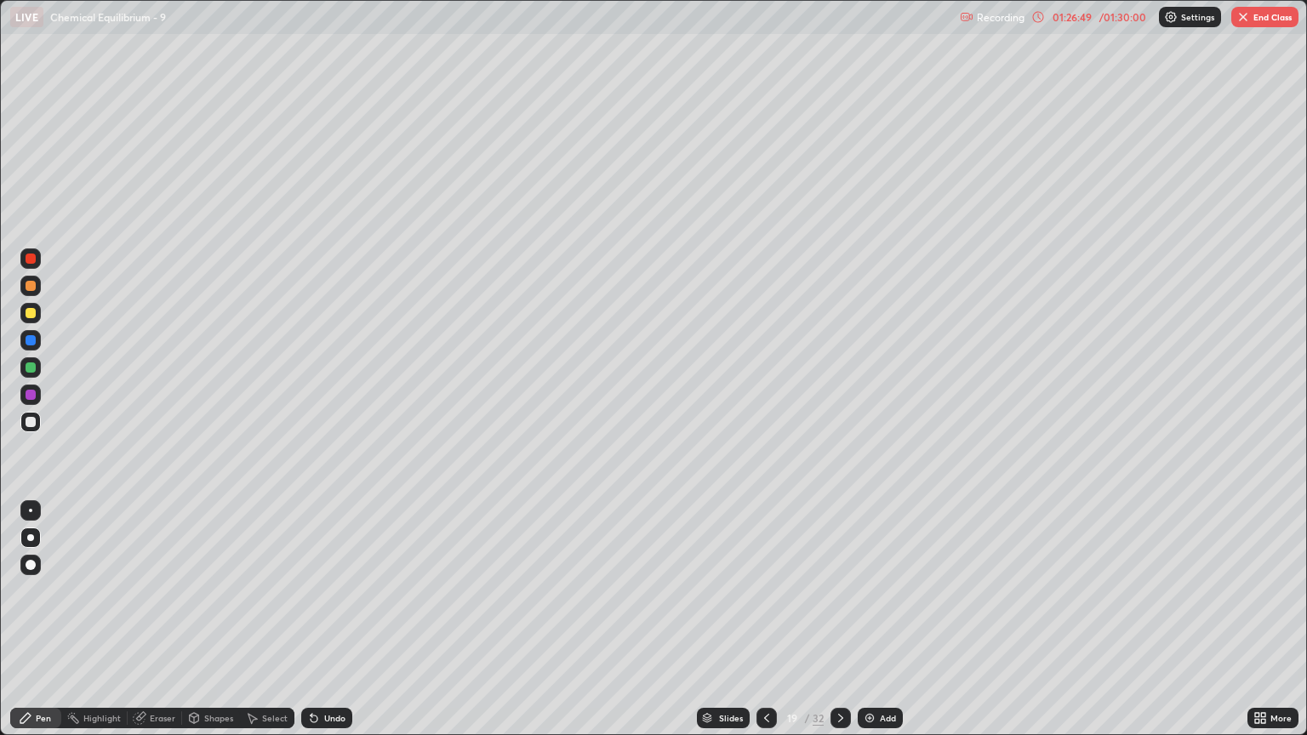
click at [150, 627] on div "Eraser" at bounding box center [155, 718] width 54 height 20
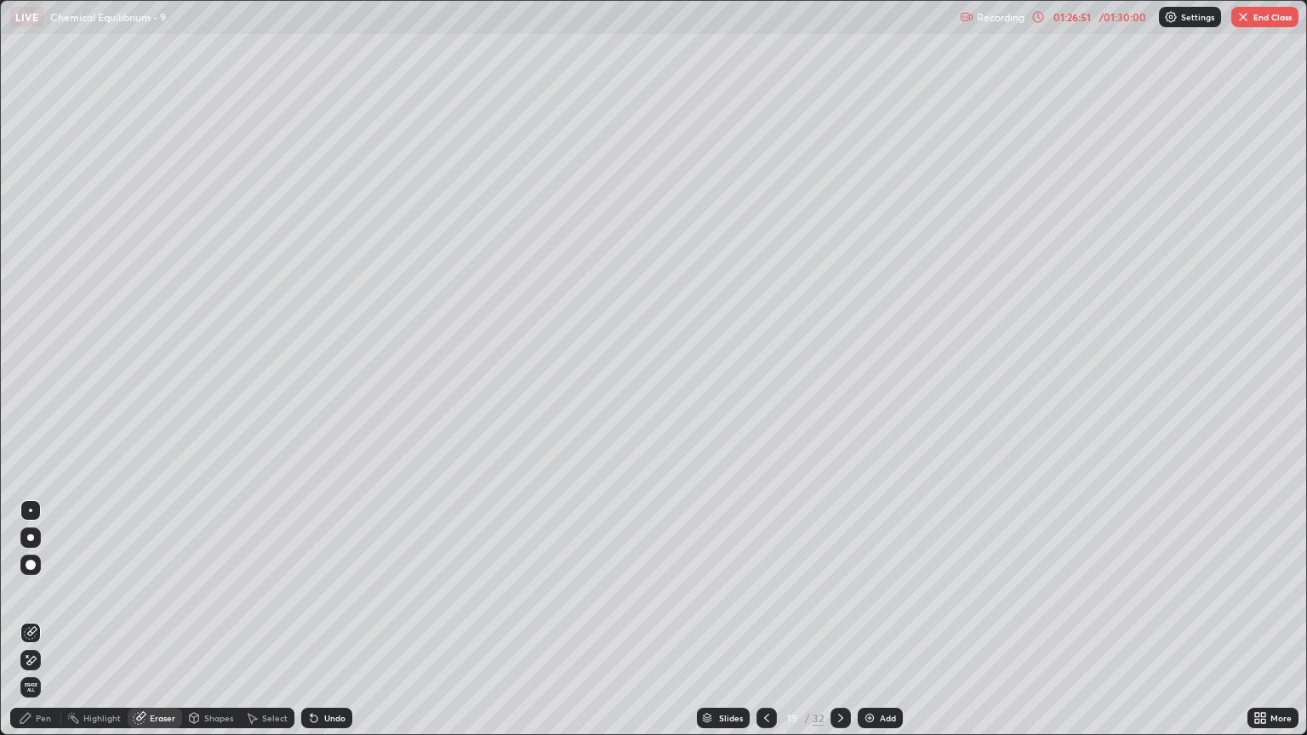
click at [37, 627] on div "Pen" at bounding box center [35, 718] width 51 height 20
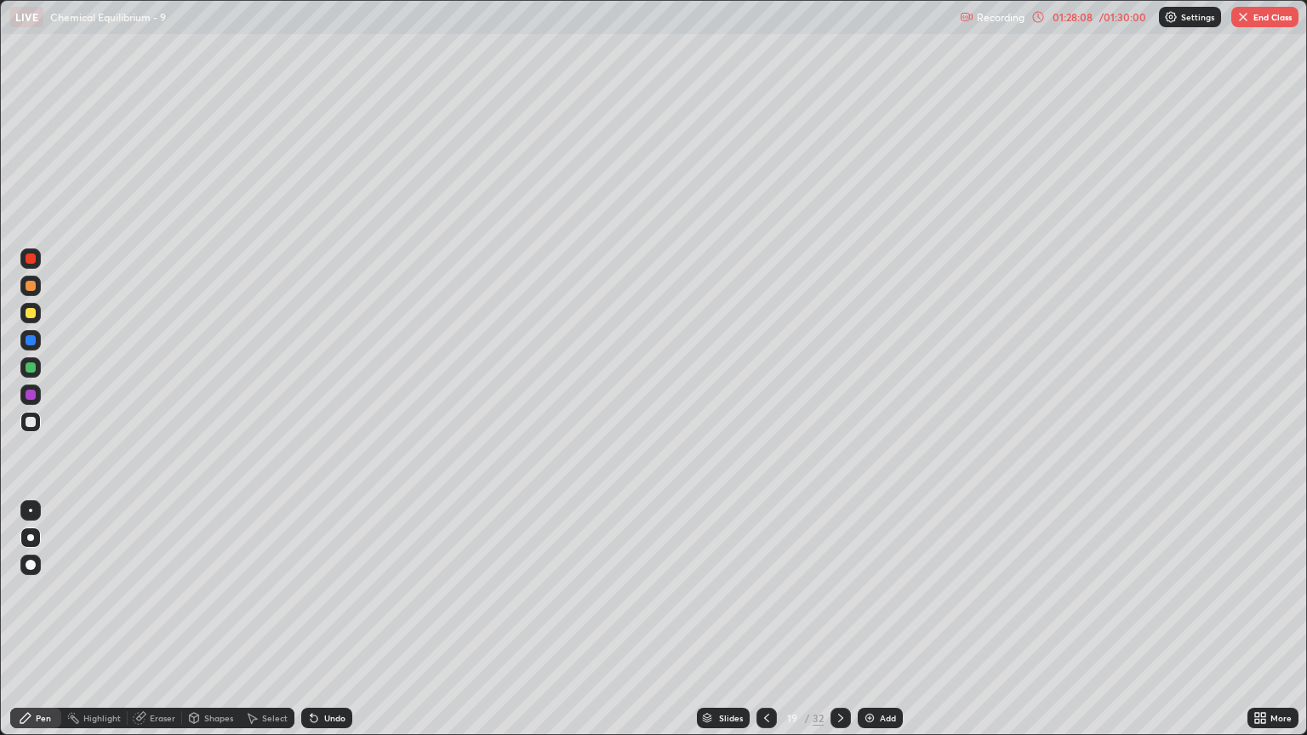
click at [765, 627] on icon at bounding box center [767, 718] width 14 height 14
click at [766, 627] on icon at bounding box center [767, 718] width 14 height 14
click at [834, 627] on icon at bounding box center [841, 718] width 14 height 14
click at [836, 627] on icon at bounding box center [841, 718] width 14 height 14
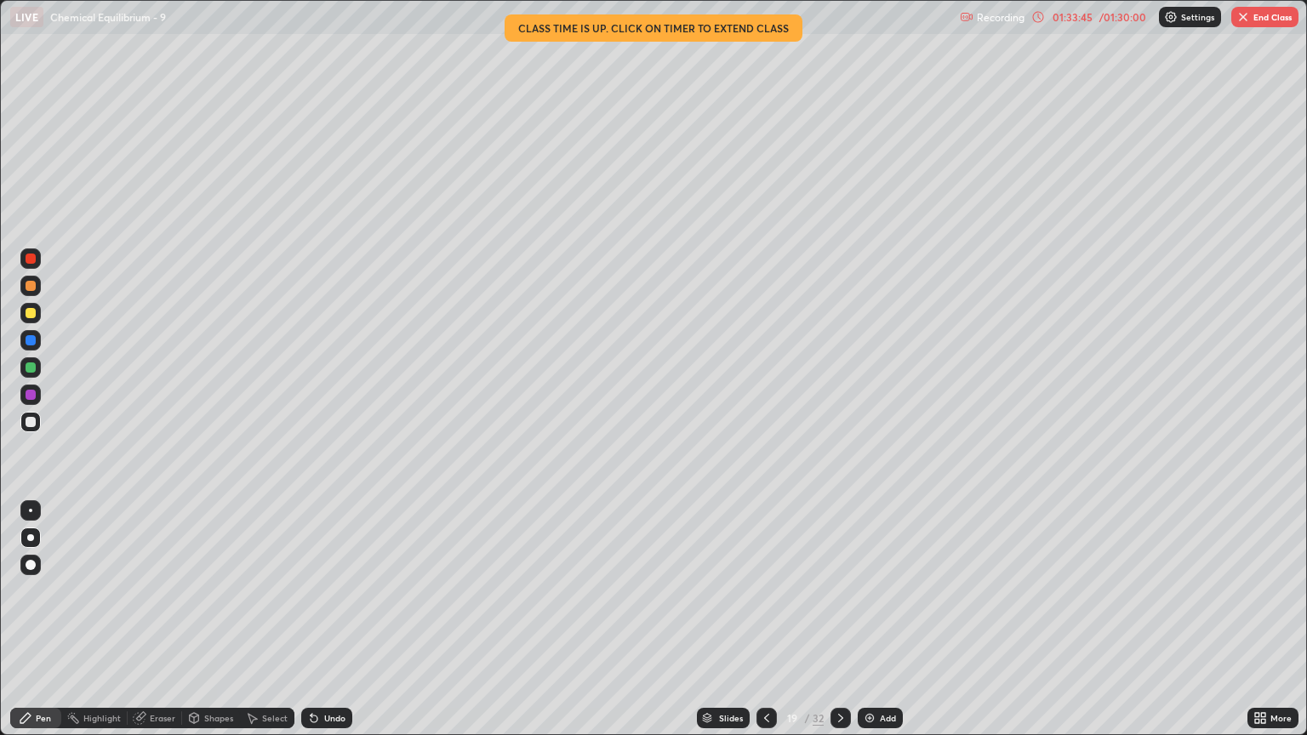
click at [1262, 18] on button "End Class" at bounding box center [1264, 17] width 67 height 20
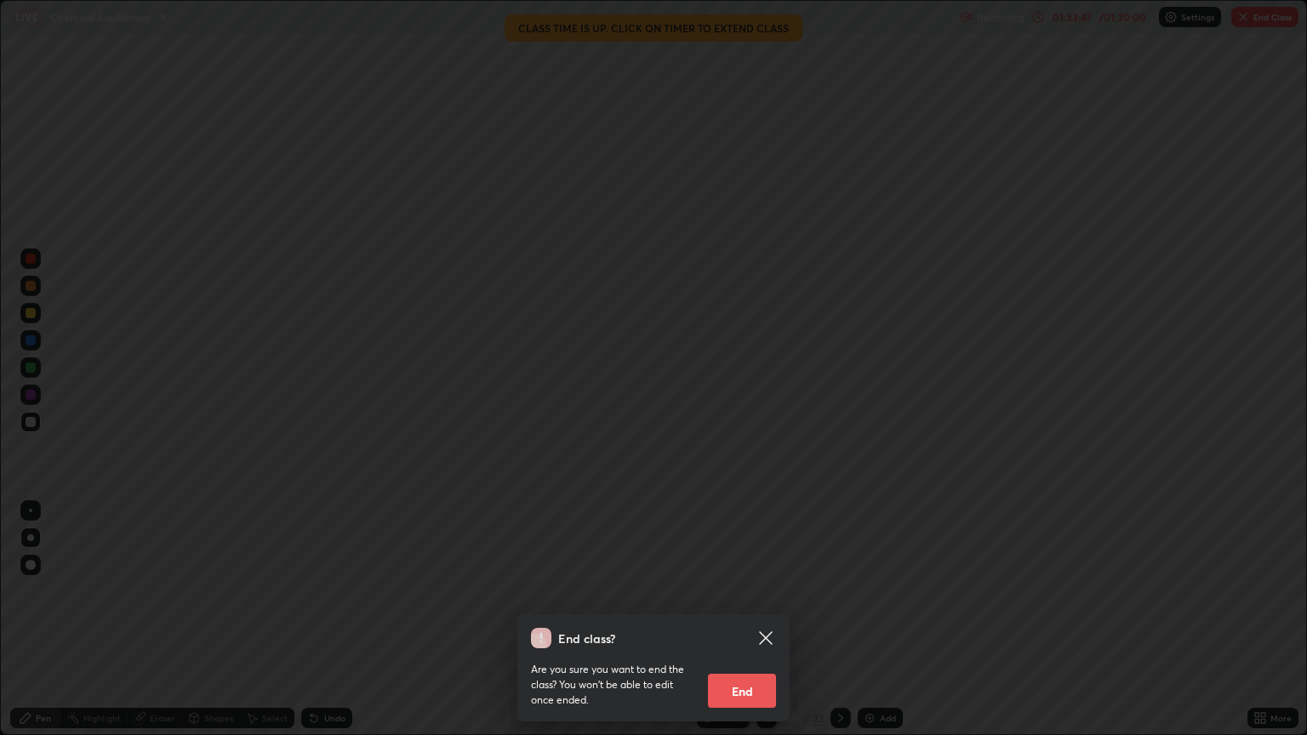
click at [755, 627] on button "End" at bounding box center [742, 691] width 68 height 34
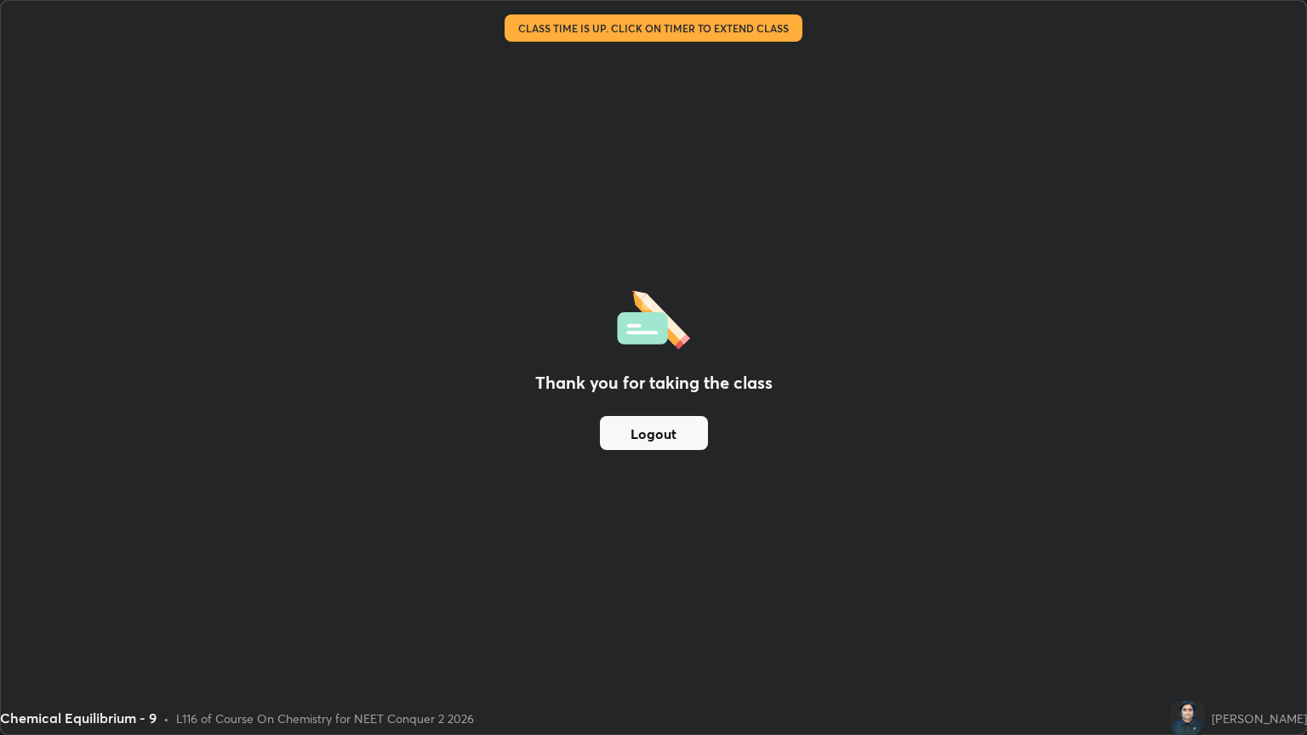
click at [669, 445] on button "Logout" at bounding box center [654, 433] width 108 height 34
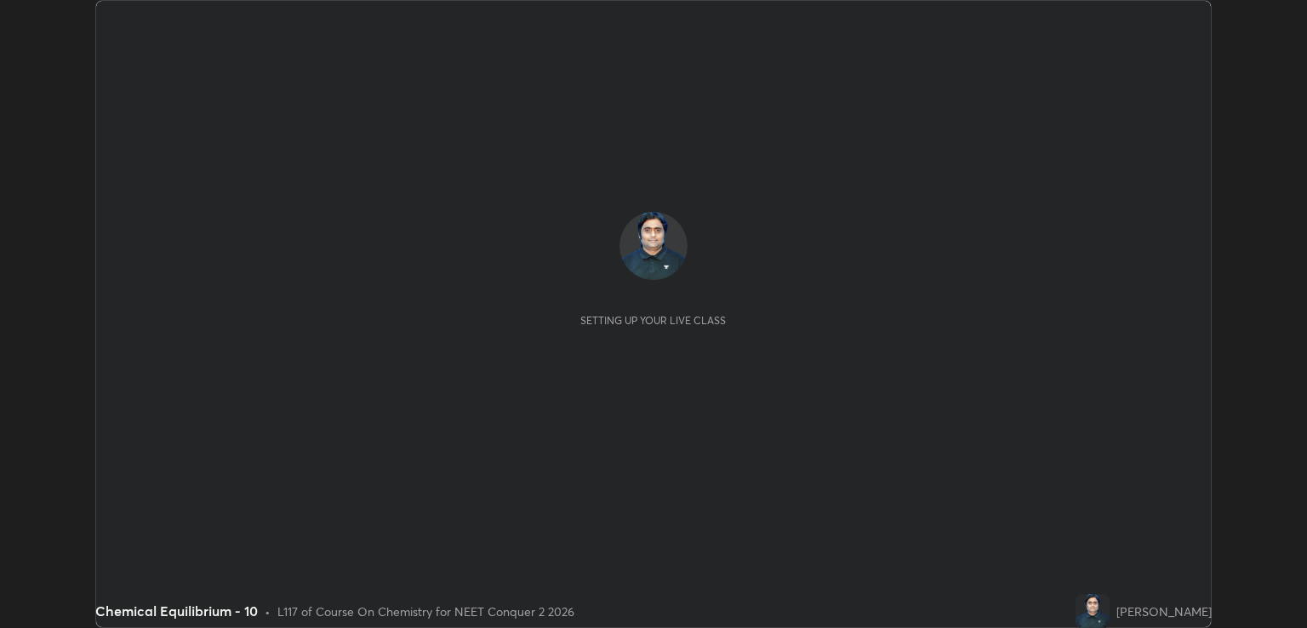
scroll to position [628, 1306]
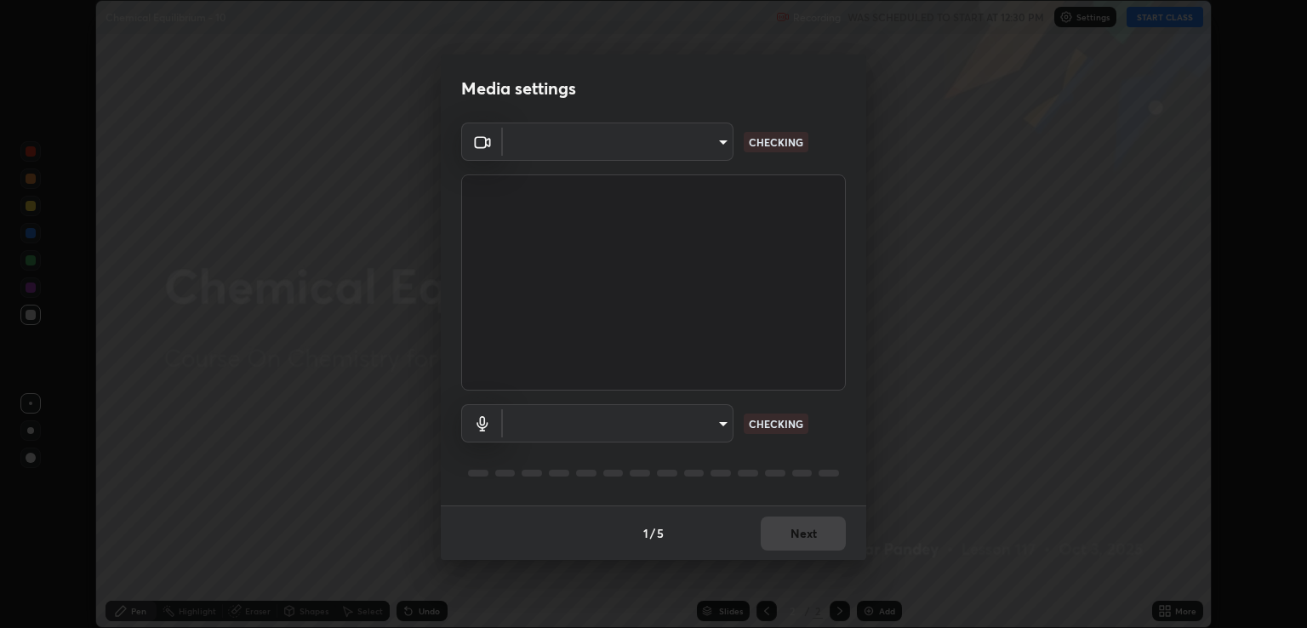
type input "ecbdbd44a66272db987f9f12271ef5319a85e28cdf2a8e5dd884bc8ad31297da"
click at [698, 428] on body "Erase all Chemical Equilibrium - 10 Recording WAS SCHEDULED TO START AT 12:30 P…" at bounding box center [653, 314] width 1307 height 628
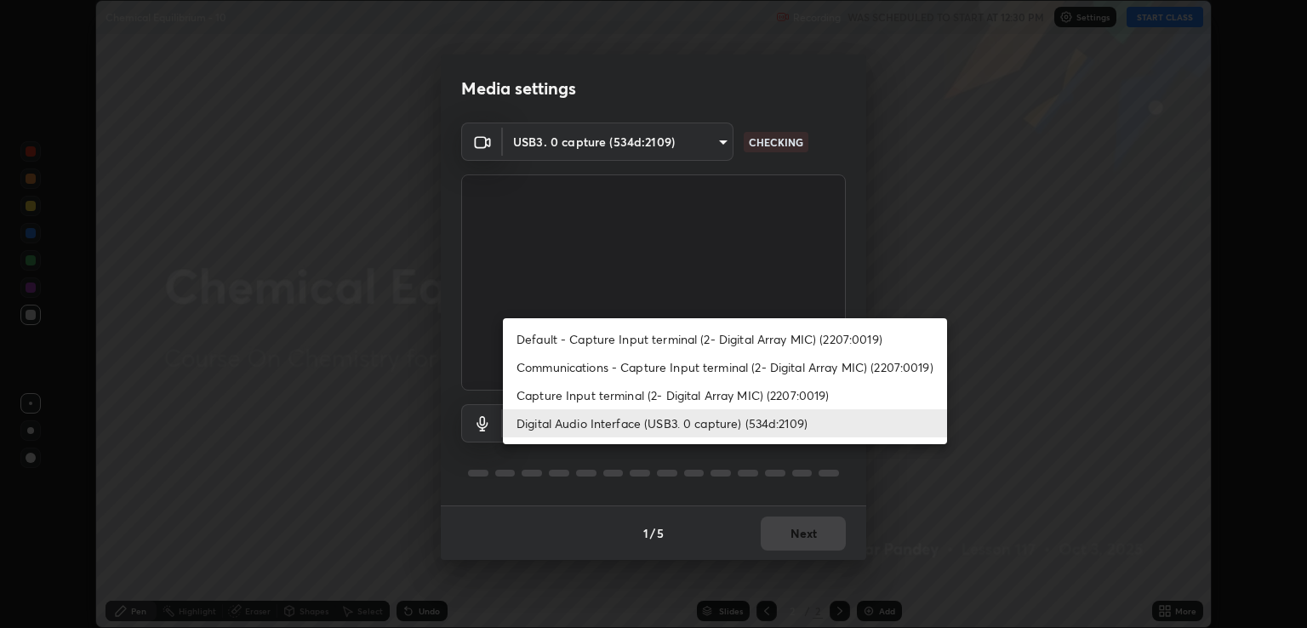
click at [708, 391] on li "Capture Input terminal (2- Digital Array MIC) (2207:0019)" at bounding box center [725, 395] width 444 height 28
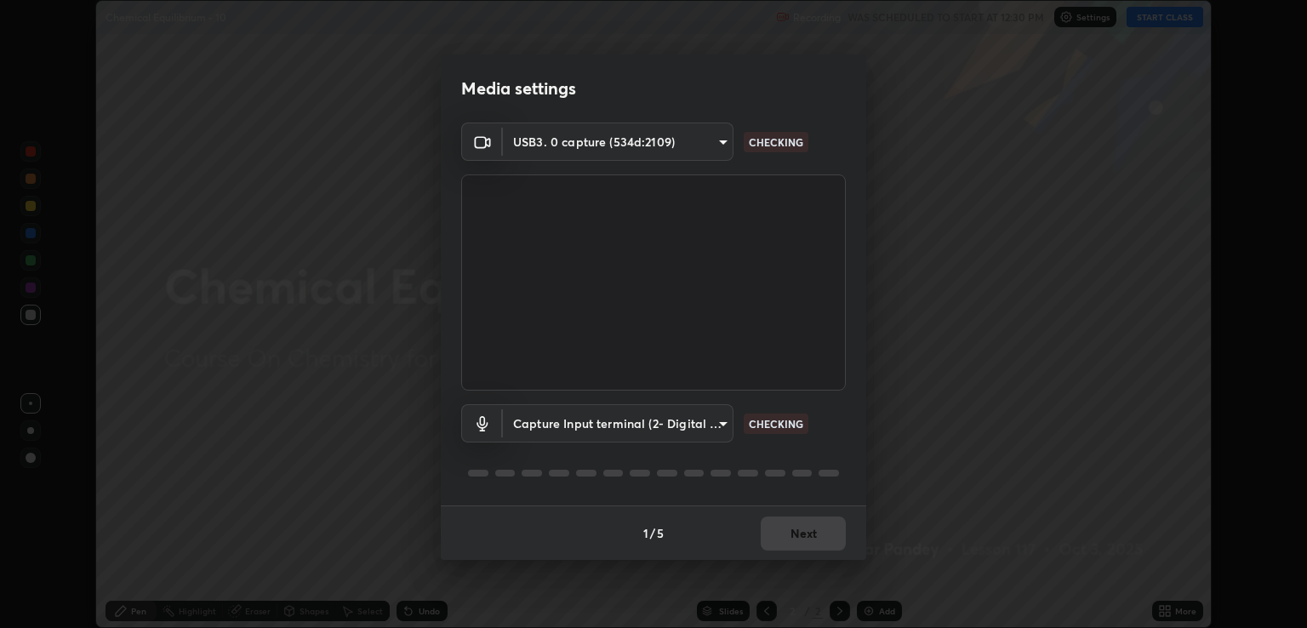
click at [670, 425] on body "Erase all Chemical Equilibrium - 10 Recording WAS SCHEDULED TO START AT 12:30 P…" at bounding box center [653, 314] width 1307 height 628
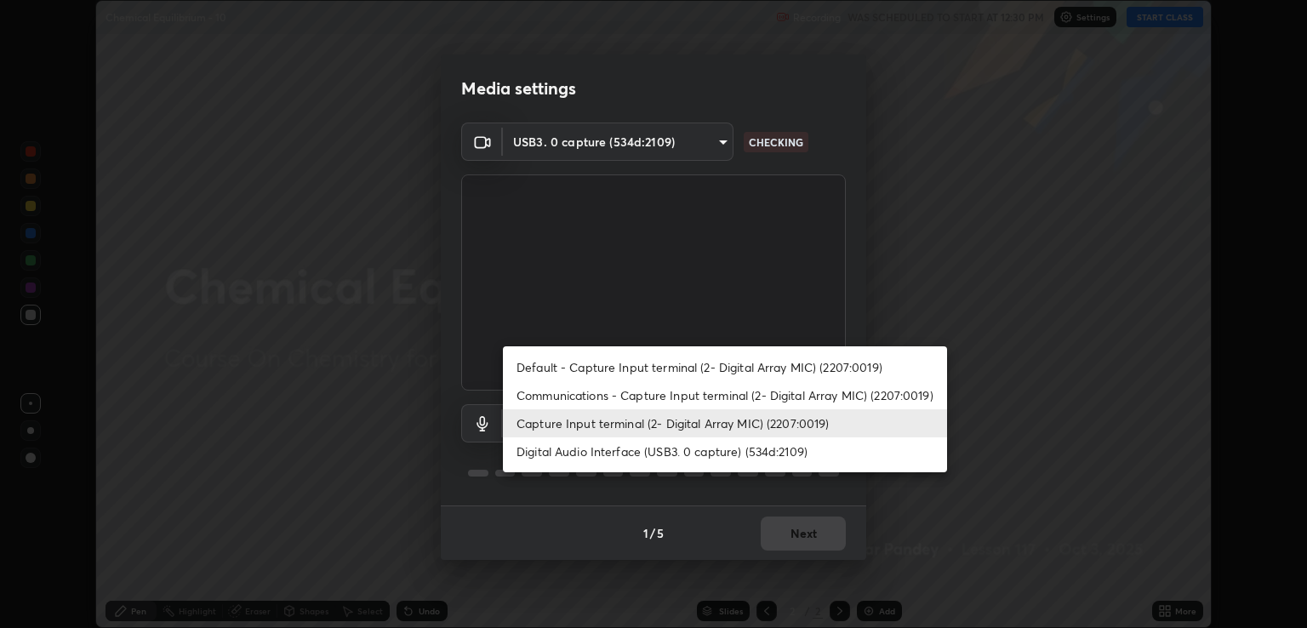
click at [686, 454] on li "Digital Audio Interface (USB3. 0 capture) (534d:2109)" at bounding box center [725, 451] width 444 height 28
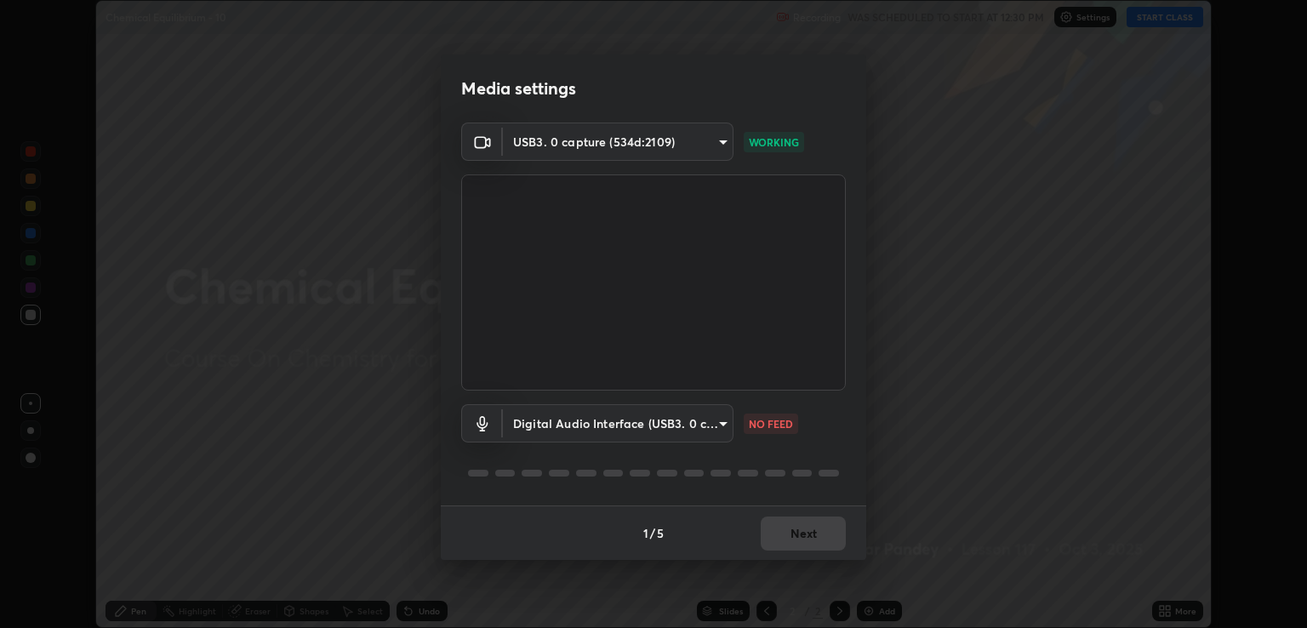
click at [686, 422] on body "Erase all Chemical Equilibrium - 10 Recording WAS SCHEDULED TO START AT 12:30 P…" at bounding box center [653, 314] width 1307 height 628
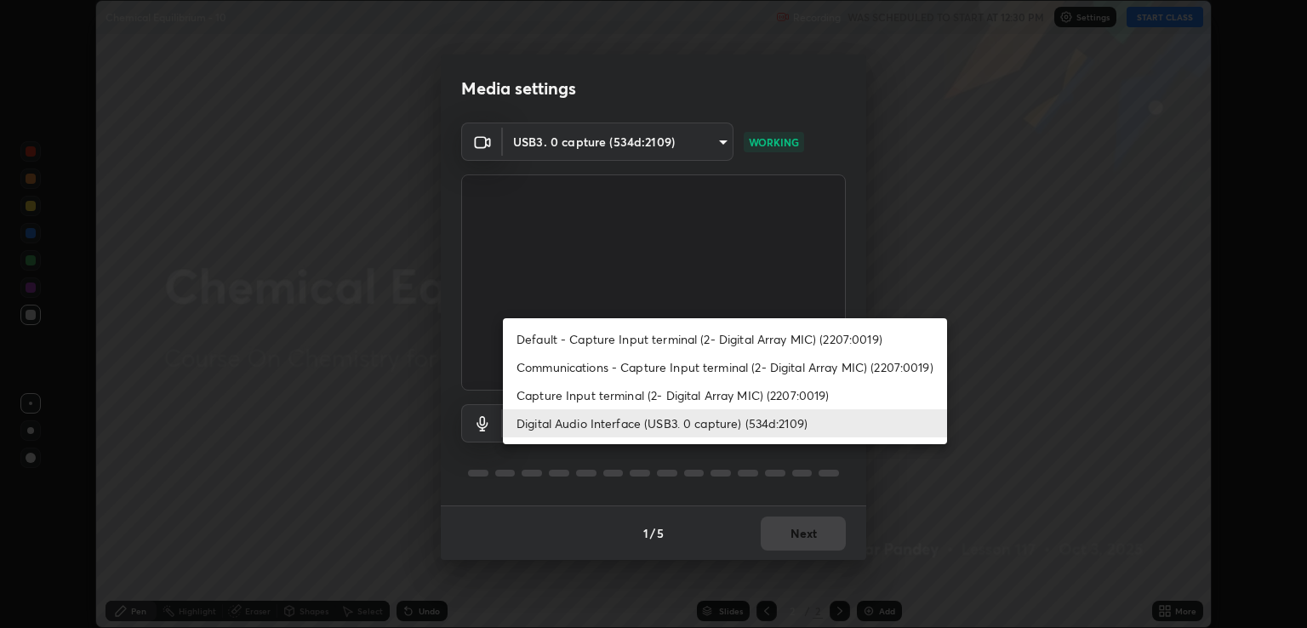
click at [673, 396] on li "Capture Input terminal (2- Digital Array MIC) (2207:0019)" at bounding box center [725, 395] width 444 height 28
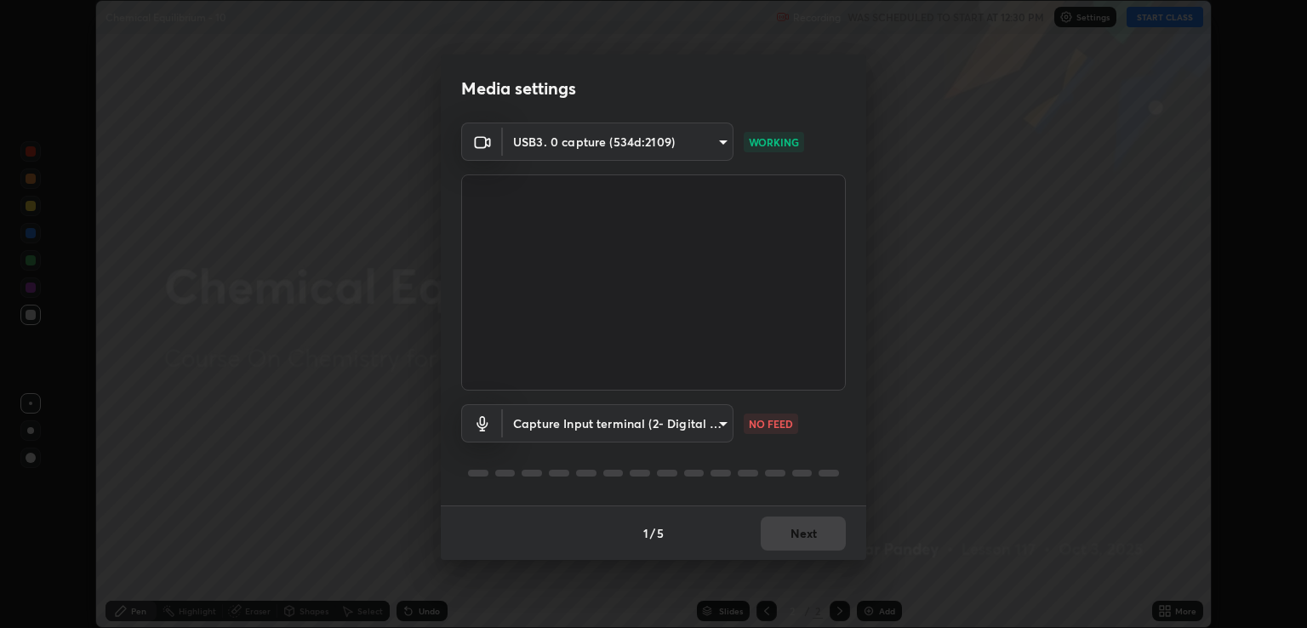
click at [669, 424] on body "Erase all Chemical Equilibrium - 10 Recording WAS SCHEDULED TO START AT 12:30 P…" at bounding box center [653, 314] width 1307 height 628
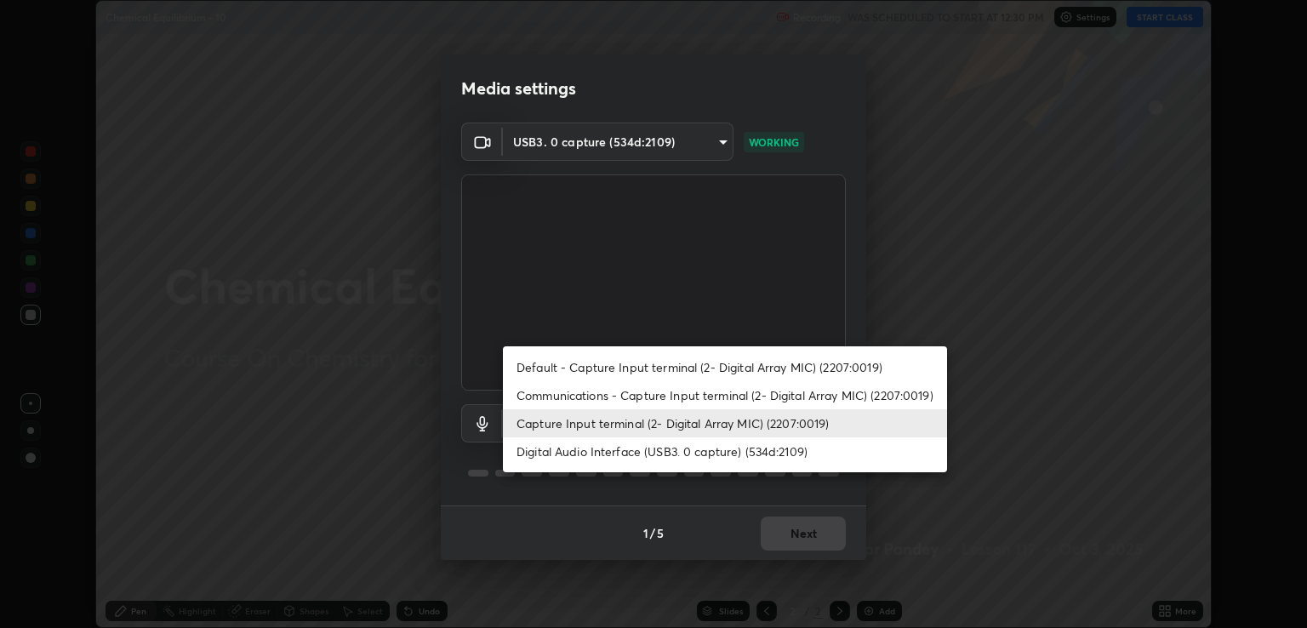
click at [674, 449] on li "Digital Audio Interface (USB3. 0 capture) (534d:2109)" at bounding box center [725, 451] width 444 height 28
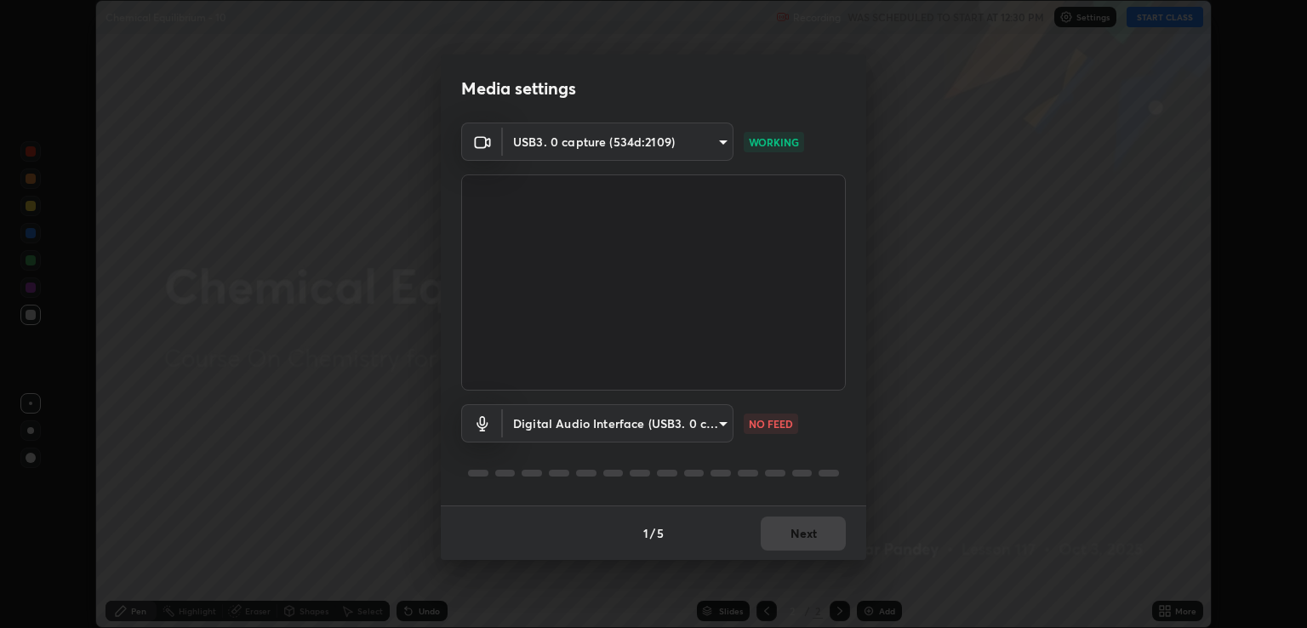
click at [691, 423] on body "Erase all Chemical Equilibrium - 10 Recording WAS SCHEDULED TO START AT 12:30 P…" at bounding box center [653, 314] width 1307 height 628
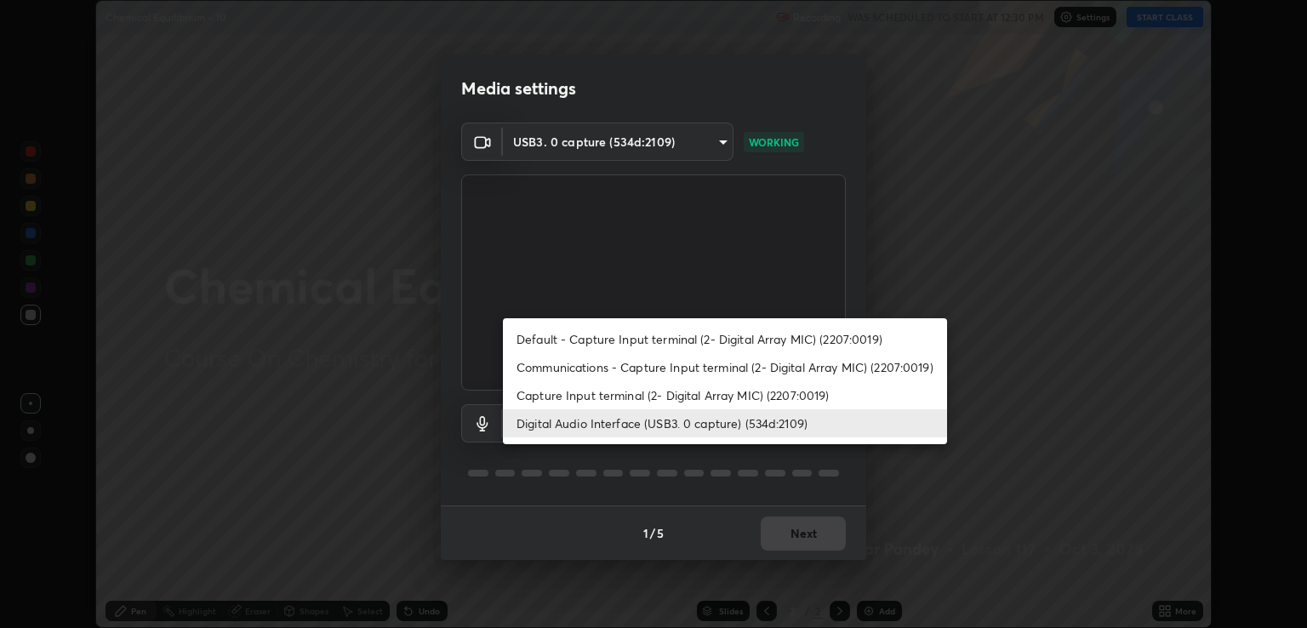
click at [711, 394] on li "Capture Input terminal (2- Digital Array MIC) (2207:0019)" at bounding box center [725, 395] width 444 height 28
type input "6f44f3f918cc842ef6afac2364334028f856bd68785194fb92211e1c888e7b5f"
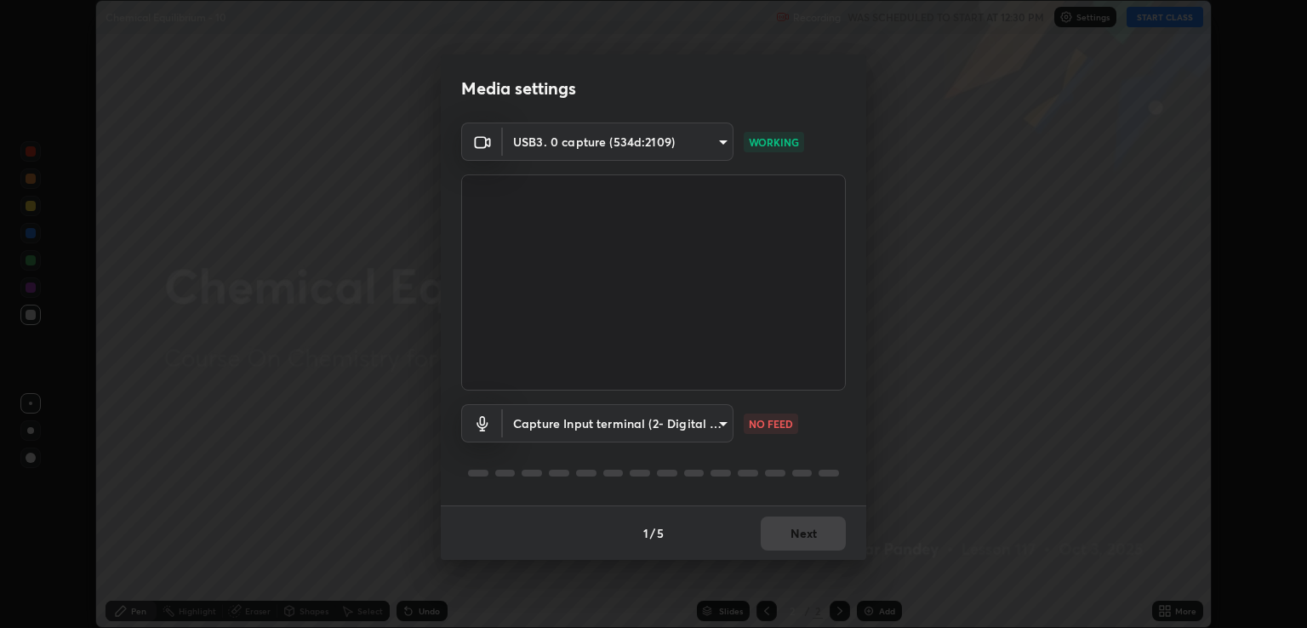
click at [694, 425] on body "Erase all Chemical Equilibrium - 10 Recording WAS SCHEDULED TO START AT 12:30 P…" at bounding box center [653, 314] width 1307 height 628
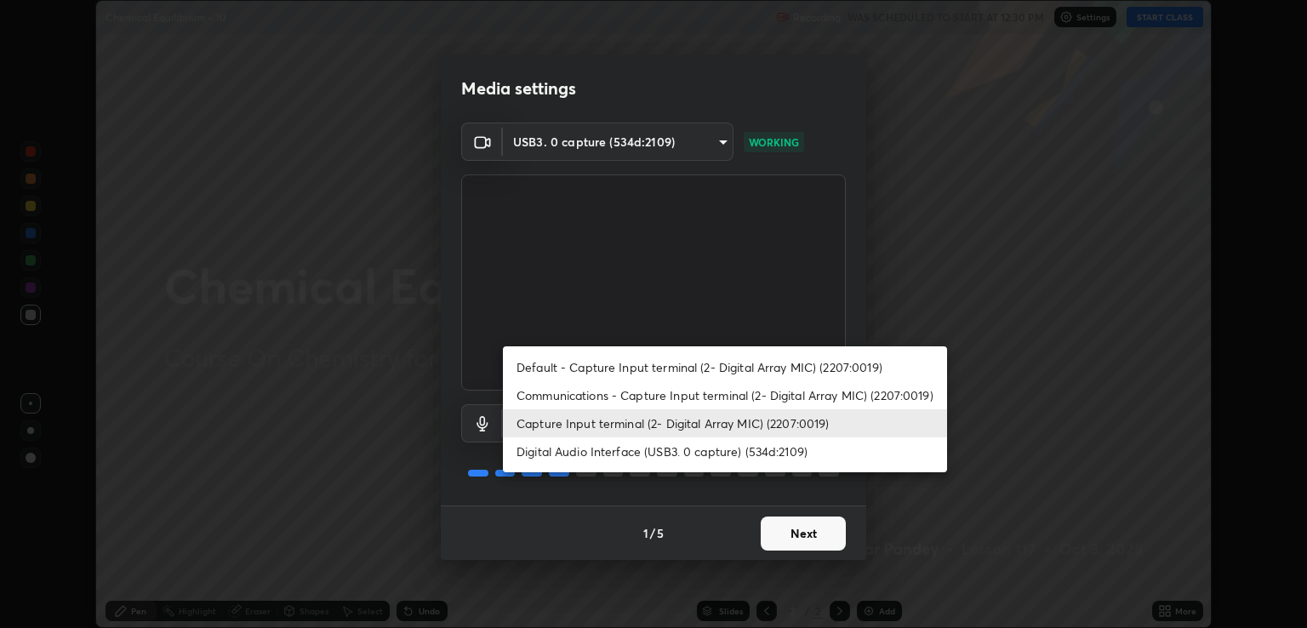
click at [811, 541] on div at bounding box center [653, 314] width 1307 height 628
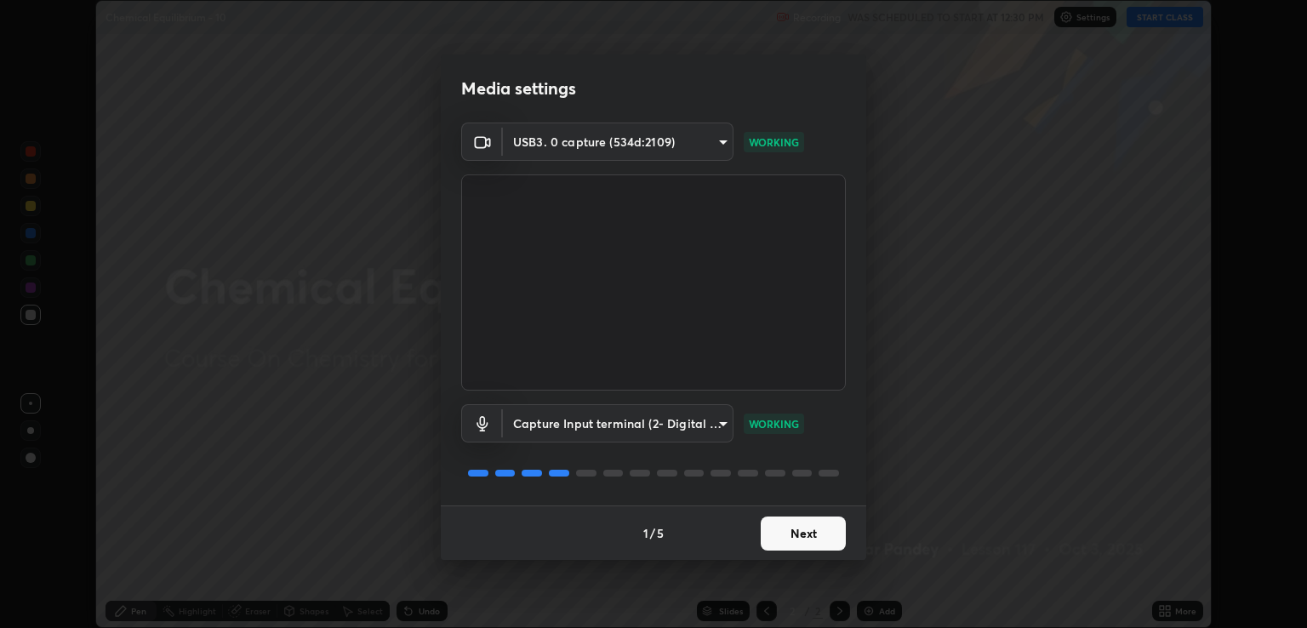
click at [817, 537] on button "Next" at bounding box center [802, 533] width 85 height 34
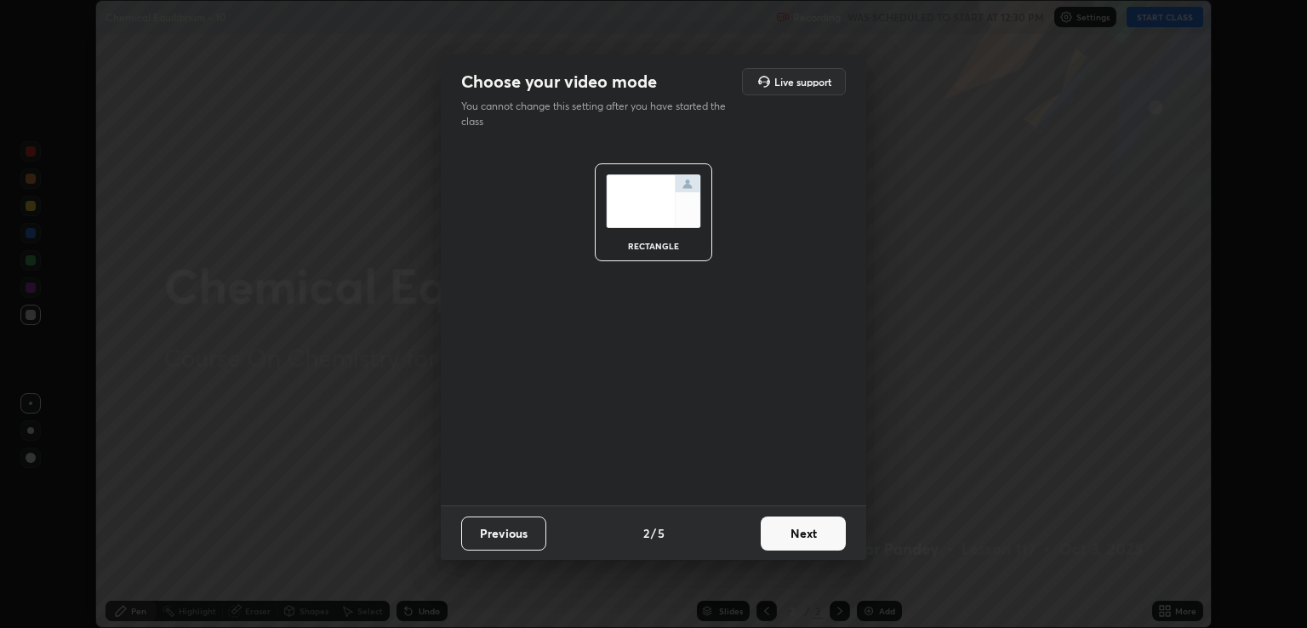
click at [823, 538] on button "Next" at bounding box center [802, 533] width 85 height 34
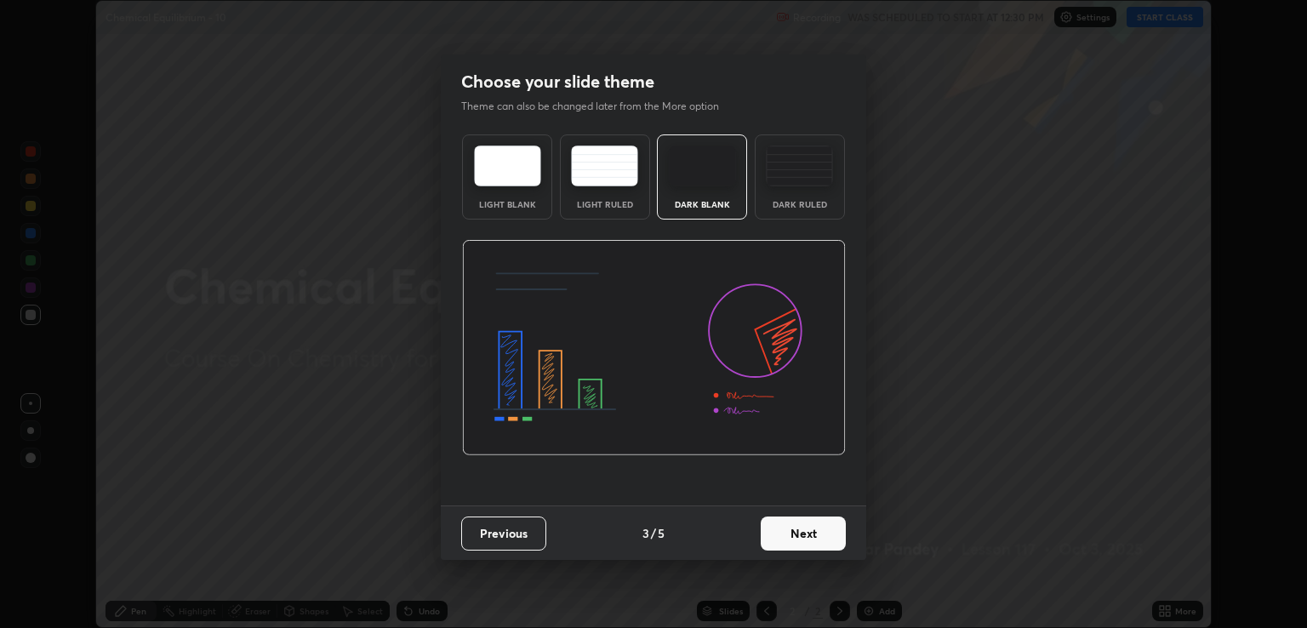
click at [827, 539] on button "Next" at bounding box center [802, 533] width 85 height 34
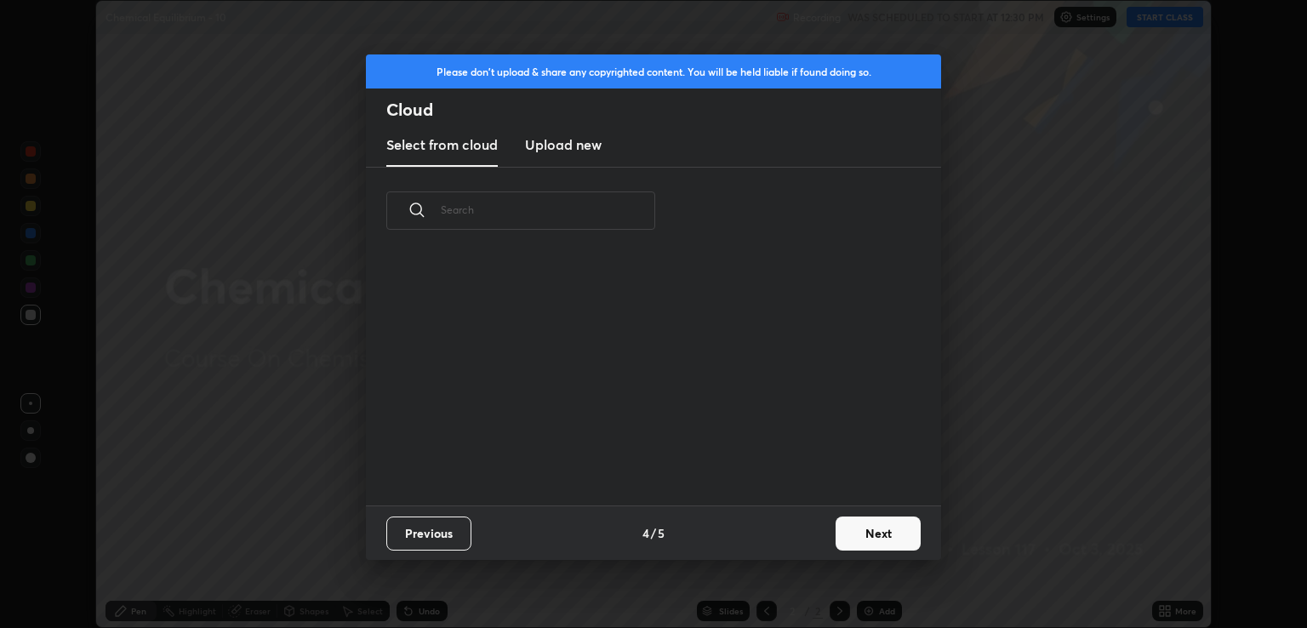
click at [868, 542] on button "Next" at bounding box center [877, 533] width 85 height 34
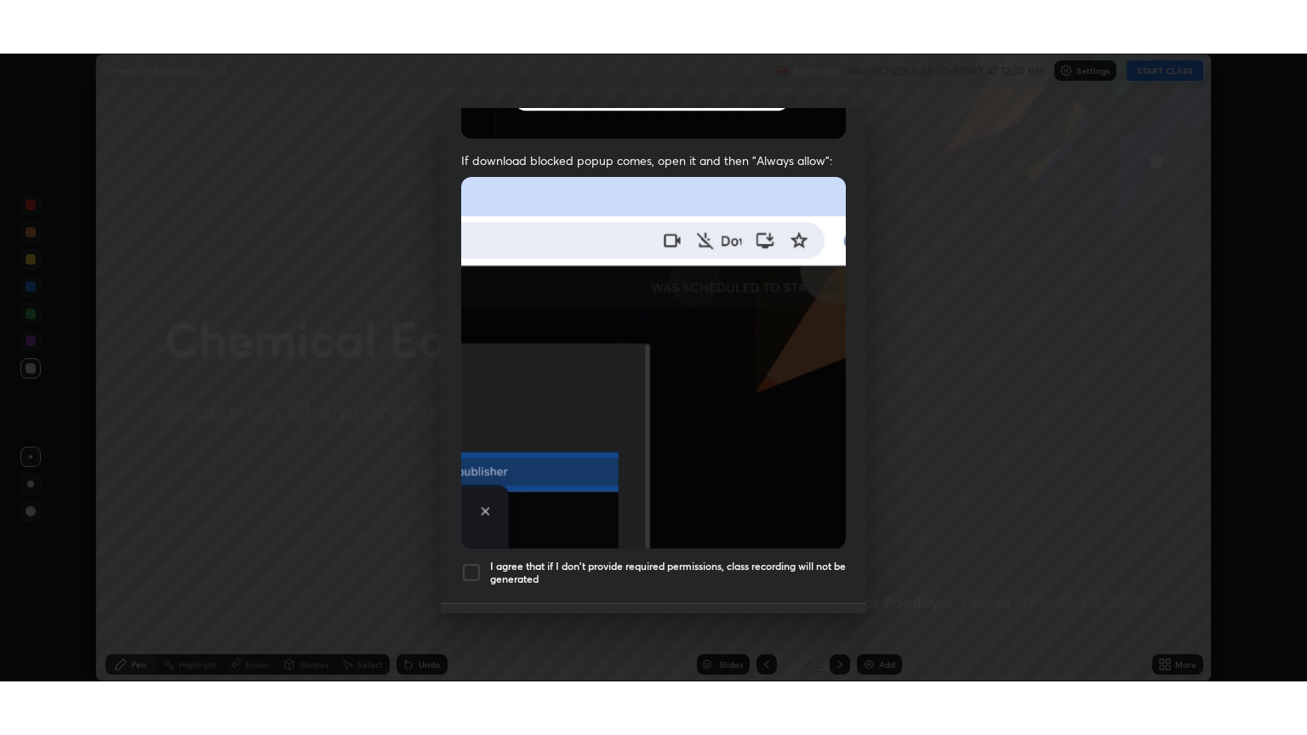
scroll to position [344, 0]
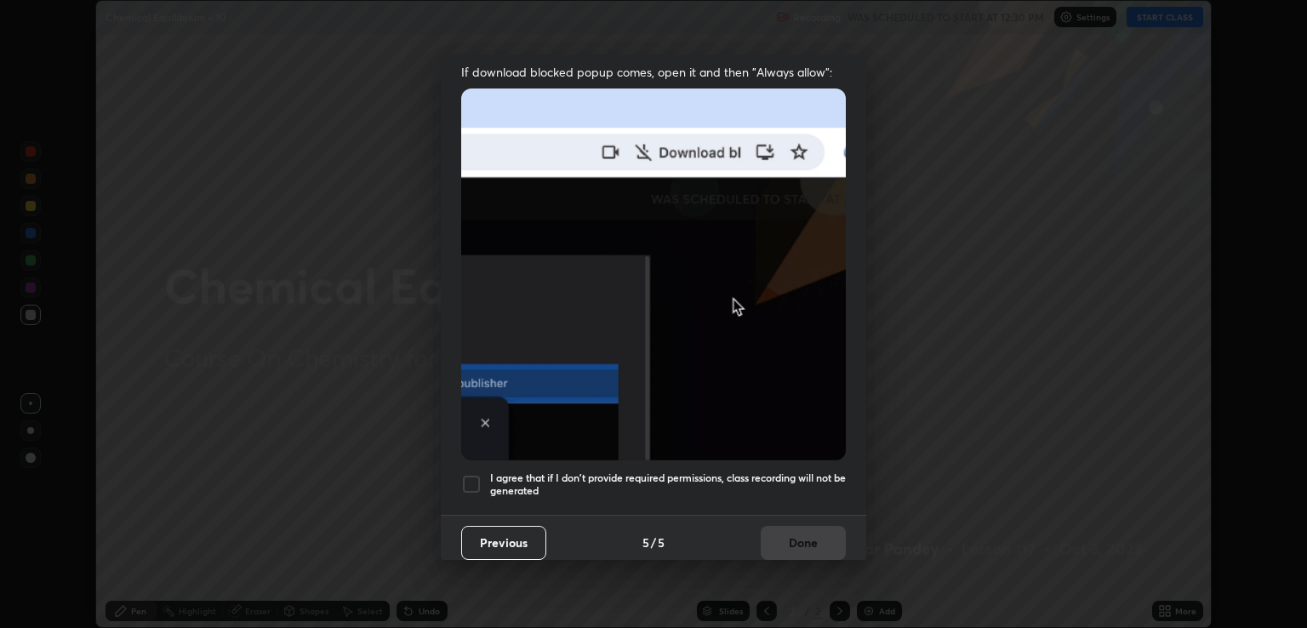
click at [659, 473] on h5 "I agree that if I don't provide required permissions, class recording will not …" at bounding box center [668, 484] width 356 height 26
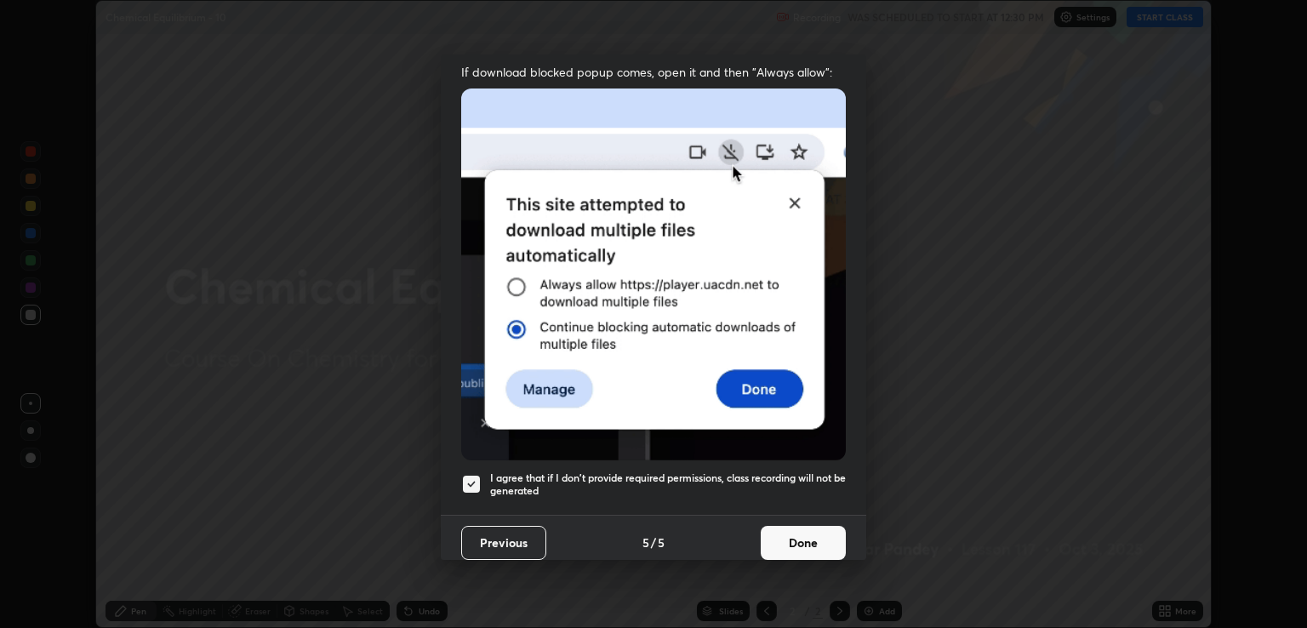
click at [785, 534] on button "Done" at bounding box center [802, 543] width 85 height 34
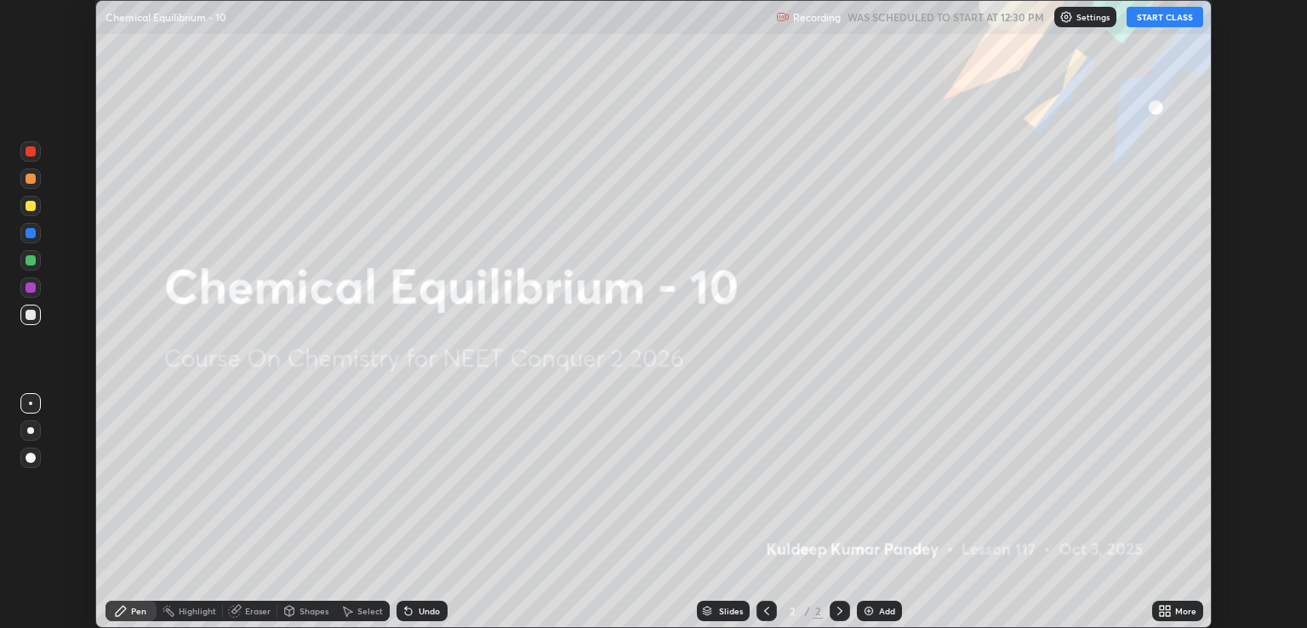
click at [1174, 19] on button "START CLASS" at bounding box center [1164, 17] width 77 height 20
click at [1174, 21] on button "START CLASS" at bounding box center [1164, 17] width 77 height 20
click at [1178, 617] on div "More" at bounding box center [1177, 611] width 51 height 20
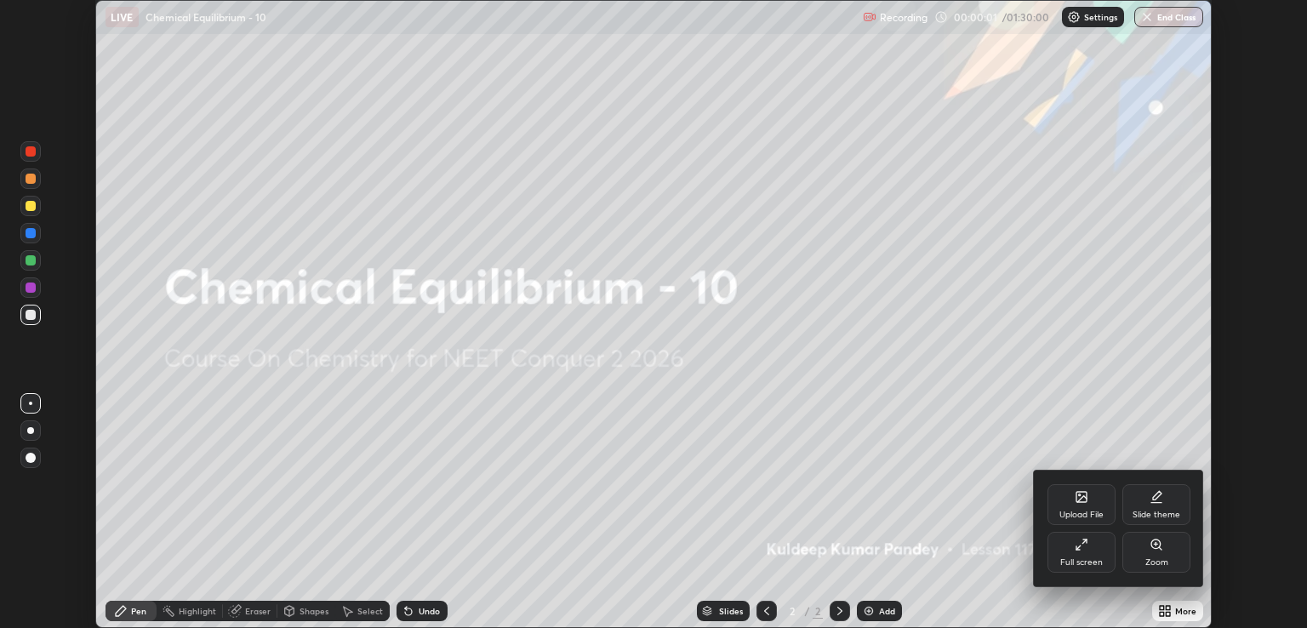
click at [1084, 561] on div "Full screen" at bounding box center [1081, 562] width 43 height 9
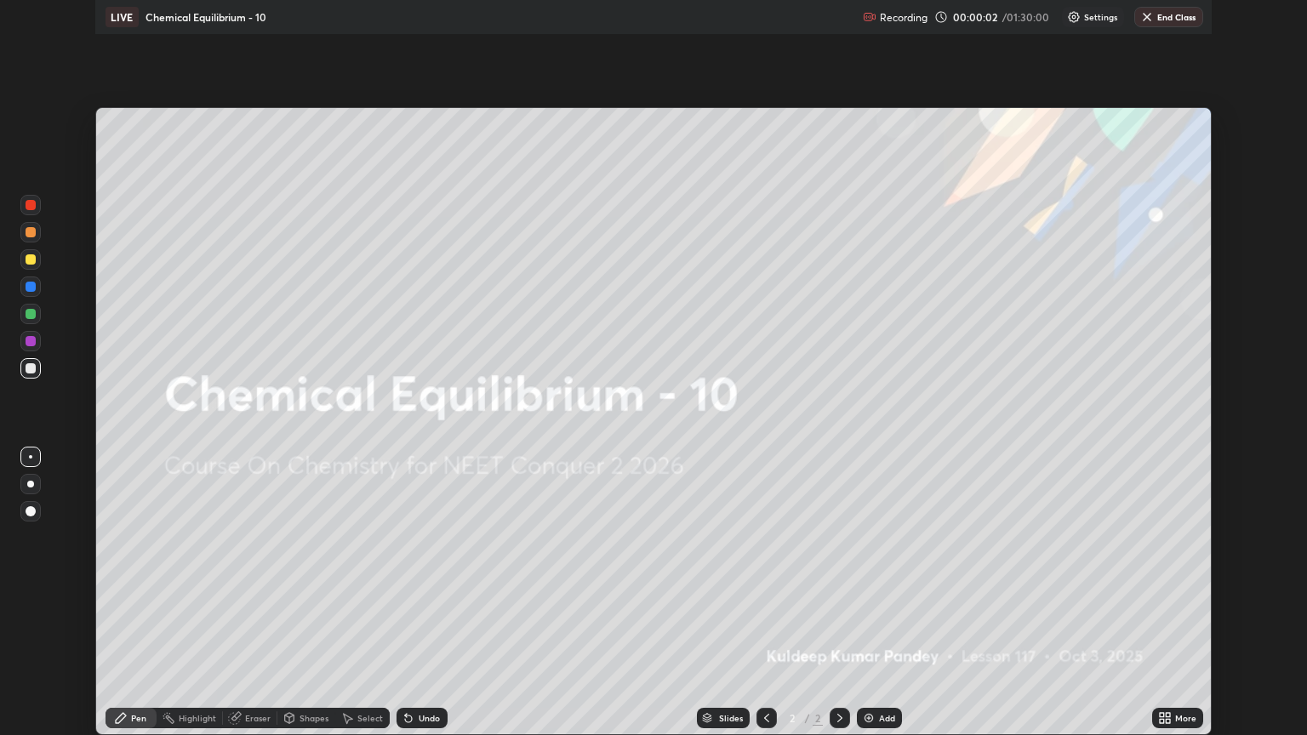
scroll to position [735, 1307]
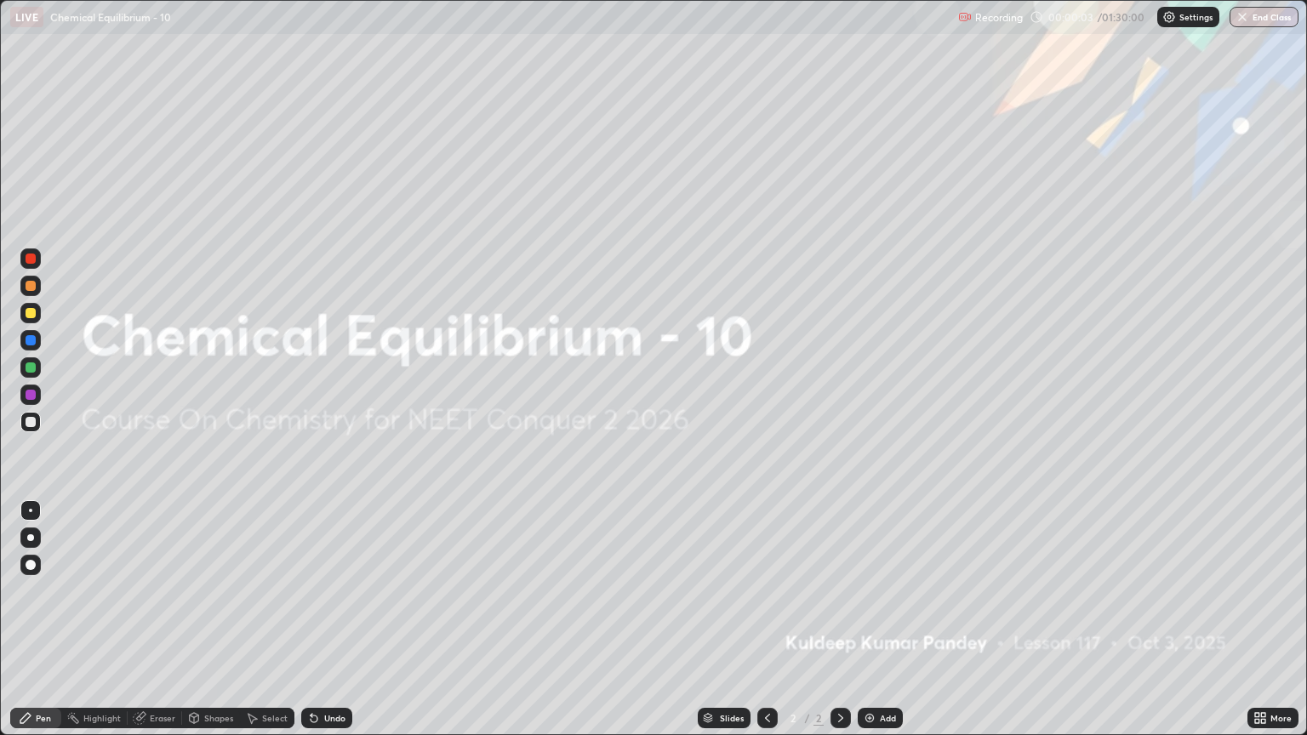
click at [871, 627] on img at bounding box center [869, 718] width 14 height 14
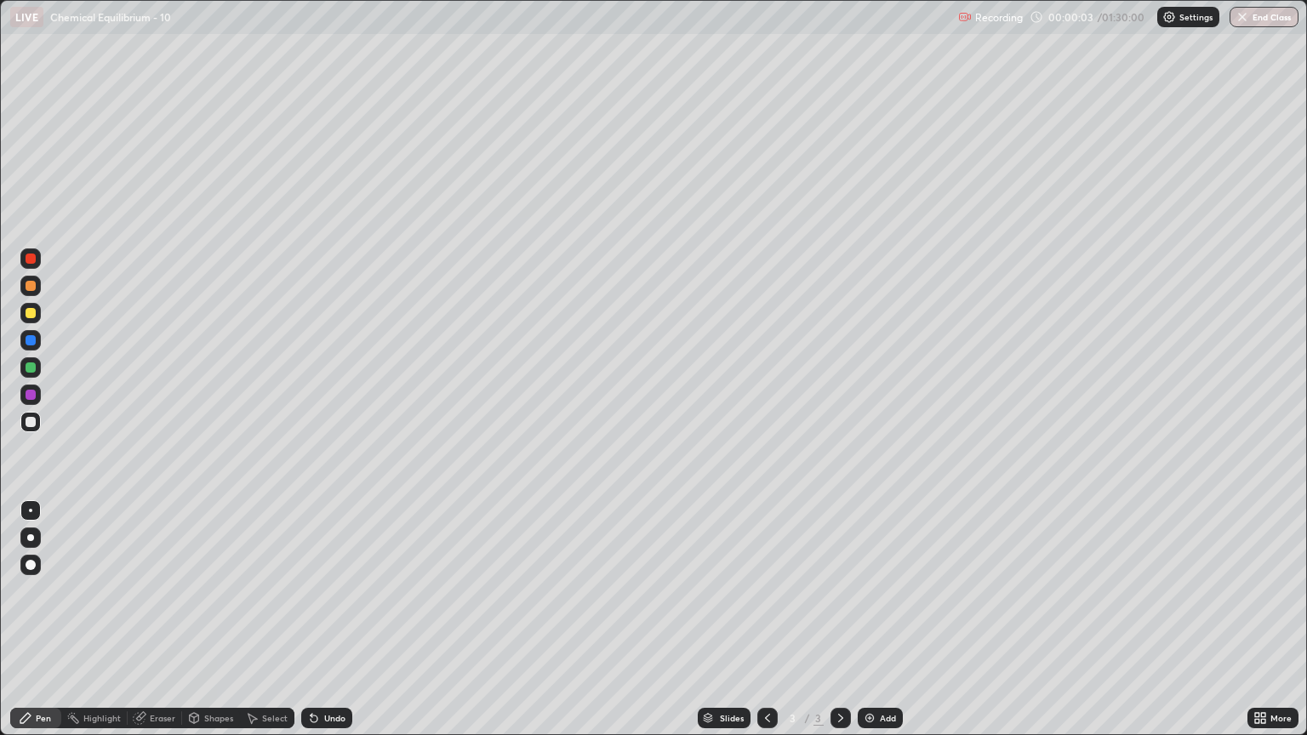
click at [869, 627] on img at bounding box center [869, 718] width 14 height 14
click at [867, 627] on img at bounding box center [869, 718] width 14 height 14
click at [865, 627] on img at bounding box center [869, 718] width 14 height 14
click at [867, 627] on img at bounding box center [869, 718] width 14 height 14
click at [868, 627] on img at bounding box center [869, 718] width 14 height 14
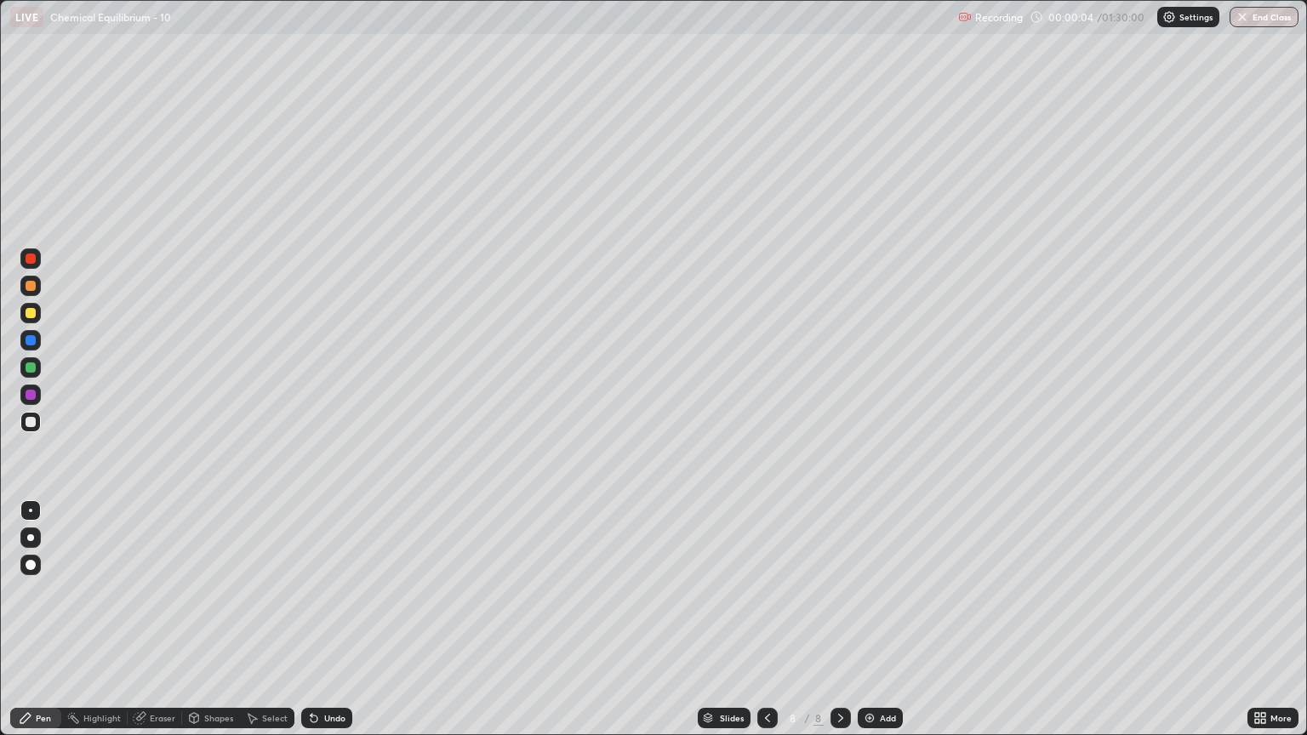
click at [871, 627] on img at bounding box center [869, 718] width 14 height 14
click at [870, 627] on img at bounding box center [869, 718] width 14 height 14
click at [869, 627] on img at bounding box center [869, 718] width 14 height 14
click at [868, 627] on img at bounding box center [869, 718] width 14 height 14
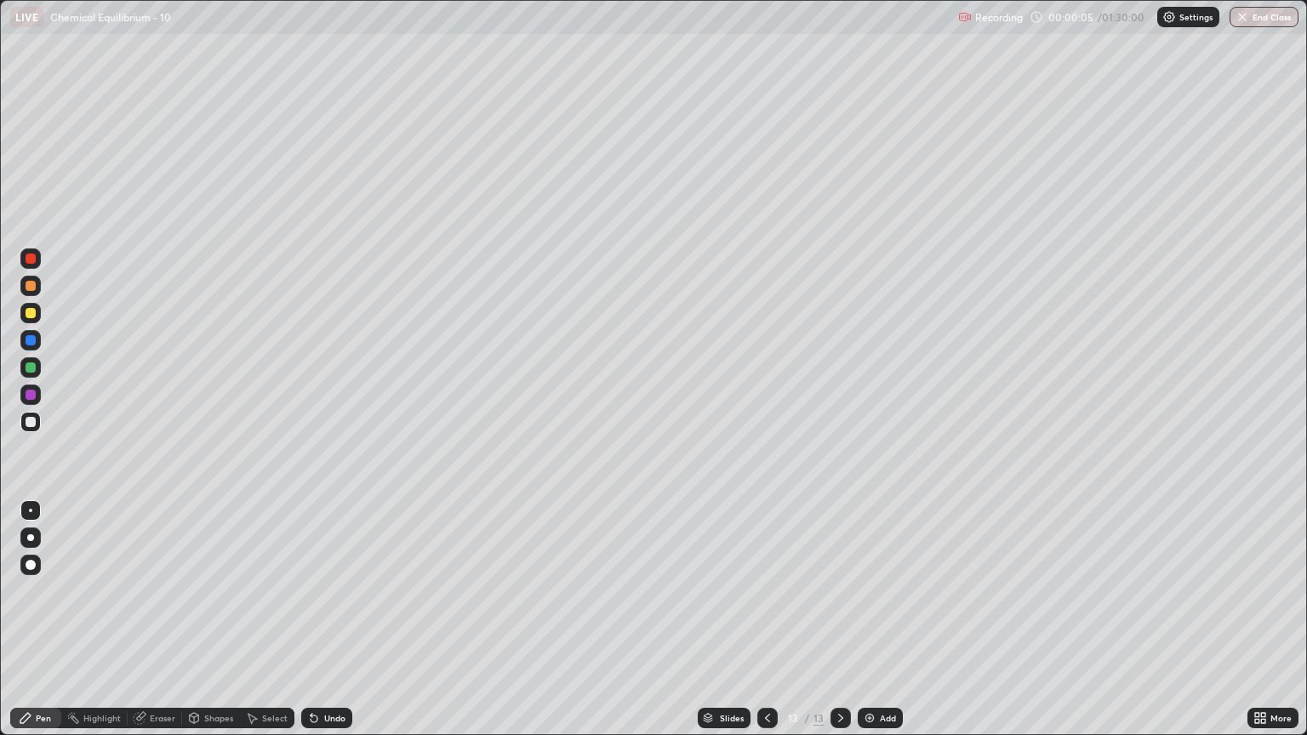
click at [869, 627] on img at bounding box center [869, 718] width 14 height 14
click at [868, 627] on img at bounding box center [869, 718] width 14 height 14
click at [870, 627] on img at bounding box center [869, 718] width 14 height 14
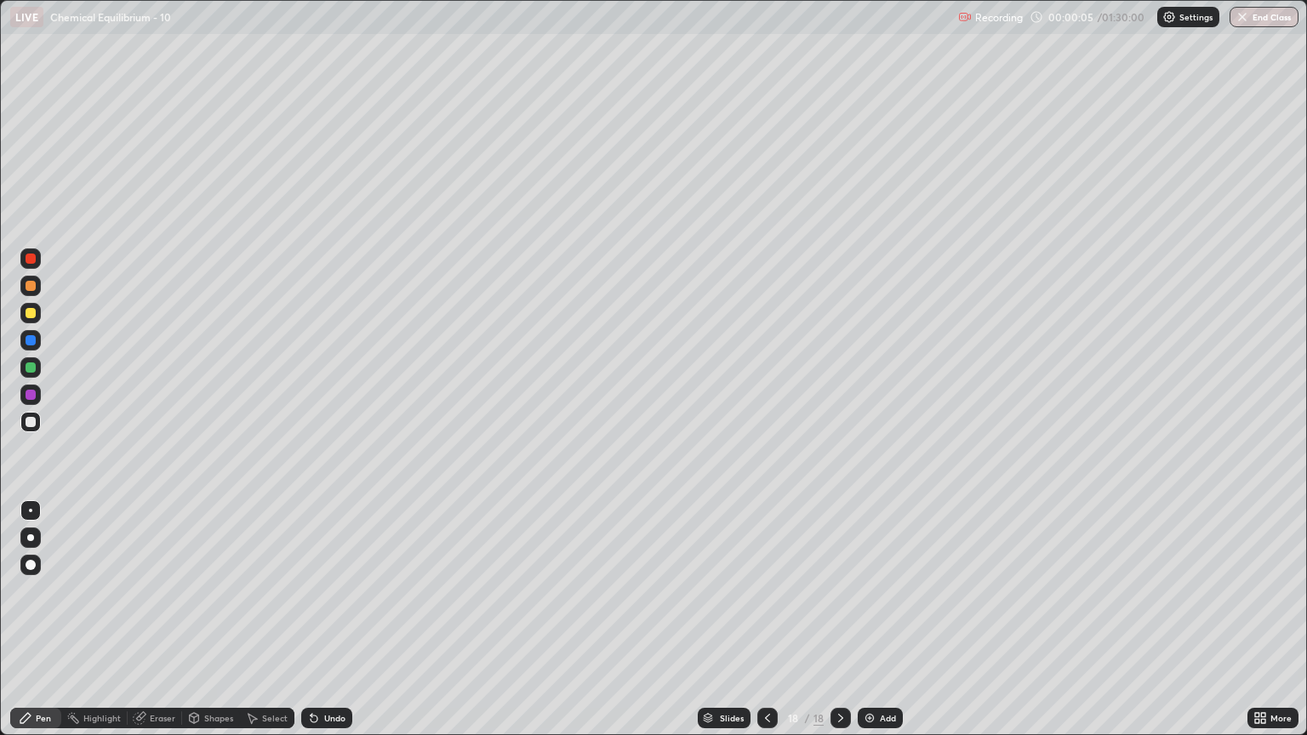
click at [868, 627] on img at bounding box center [869, 718] width 14 height 14
click at [868, 627] on img at bounding box center [870, 718] width 14 height 14
click at [867, 627] on img at bounding box center [869, 718] width 14 height 14
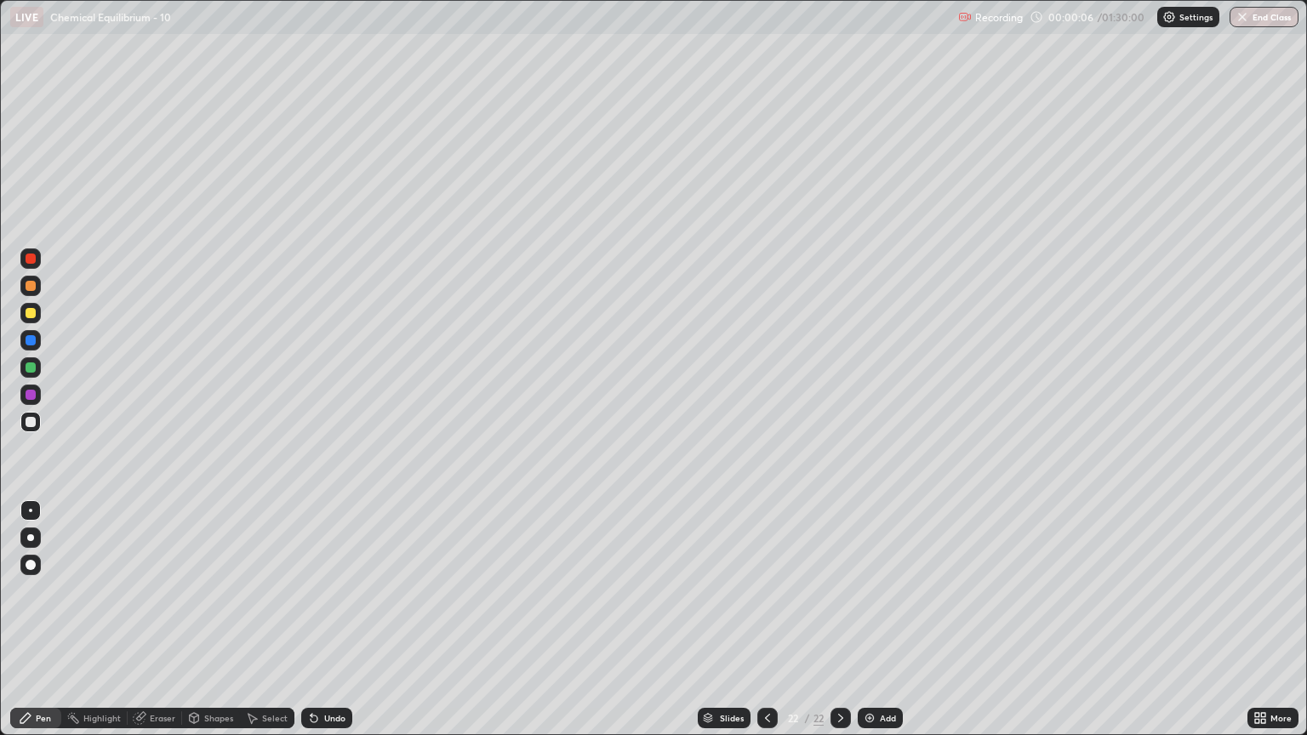
click at [868, 627] on img at bounding box center [869, 718] width 14 height 14
click at [870, 627] on img at bounding box center [869, 718] width 14 height 14
click at [869, 627] on img at bounding box center [869, 718] width 14 height 14
click at [870, 627] on img at bounding box center [869, 718] width 14 height 14
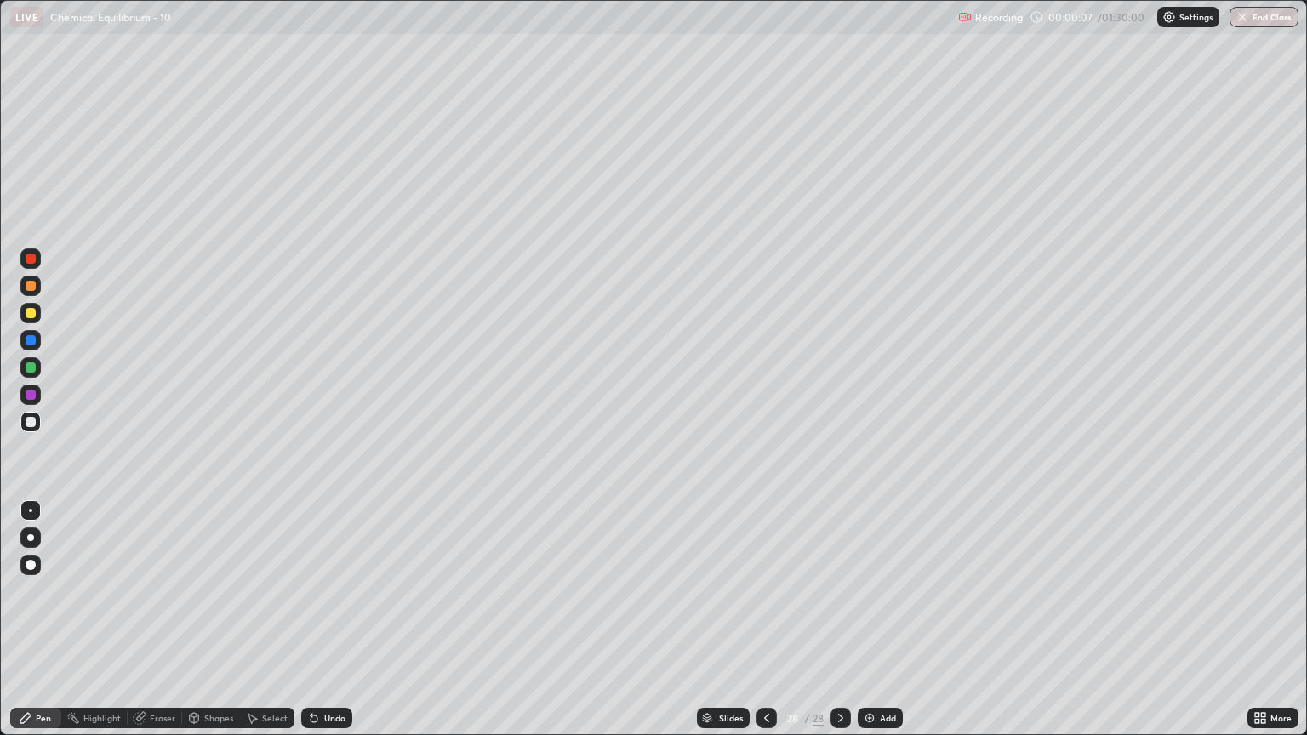
click at [871, 627] on img at bounding box center [869, 718] width 14 height 14
click at [767, 627] on icon at bounding box center [767, 718] width 14 height 14
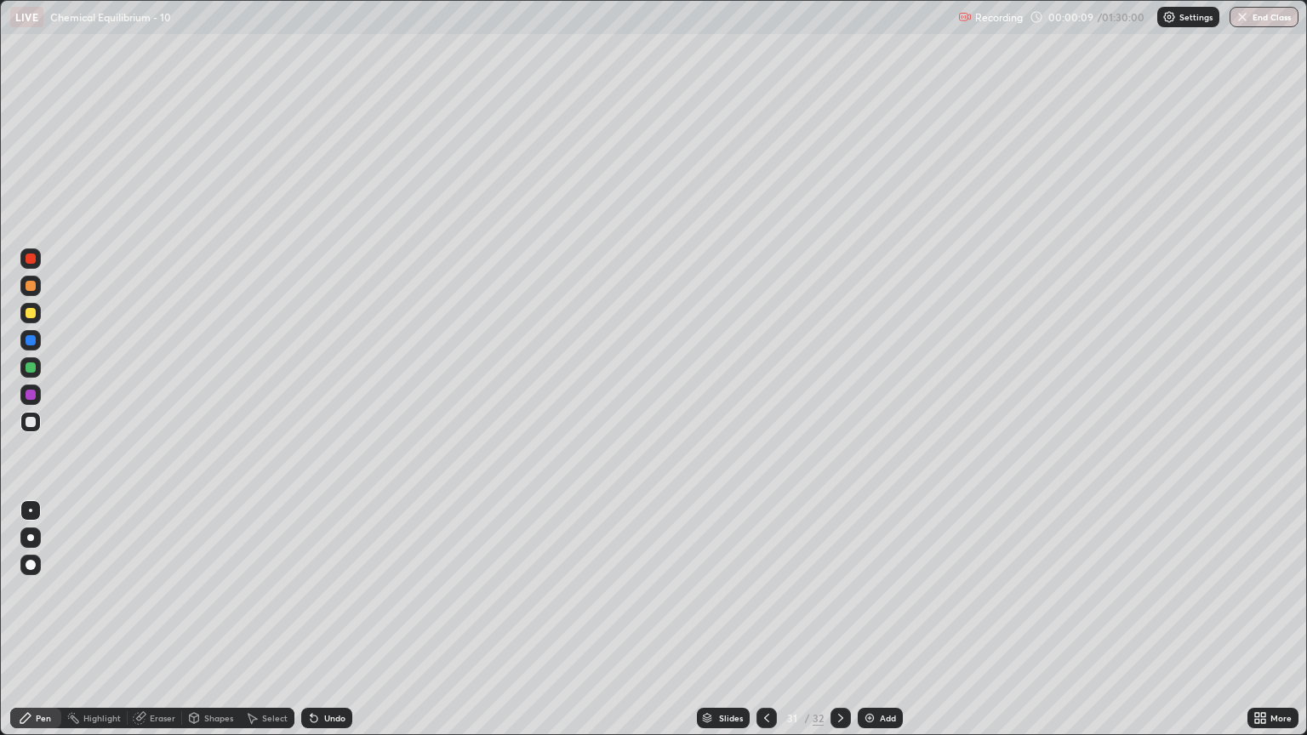
click at [766, 627] on icon at bounding box center [767, 718] width 14 height 14
click at [762, 627] on icon at bounding box center [767, 718] width 14 height 14
click at [765, 627] on icon at bounding box center [767, 718] width 14 height 14
click at [762, 627] on icon at bounding box center [767, 718] width 14 height 14
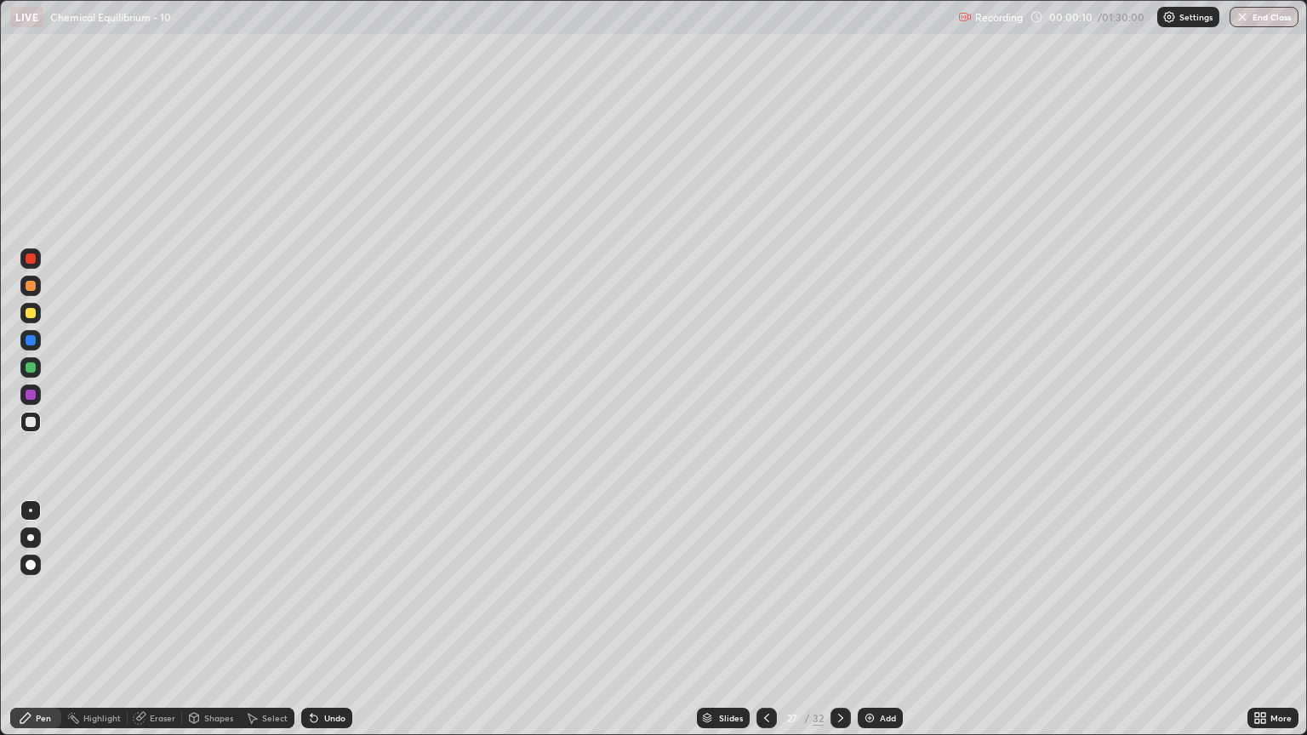
click at [764, 627] on icon at bounding box center [766, 718] width 5 height 9
click at [762, 627] on icon at bounding box center [767, 718] width 14 height 14
click at [765, 627] on icon at bounding box center [767, 718] width 14 height 14
click at [762, 627] on icon at bounding box center [767, 718] width 14 height 14
click at [765, 627] on icon at bounding box center [767, 718] width 14 height 14
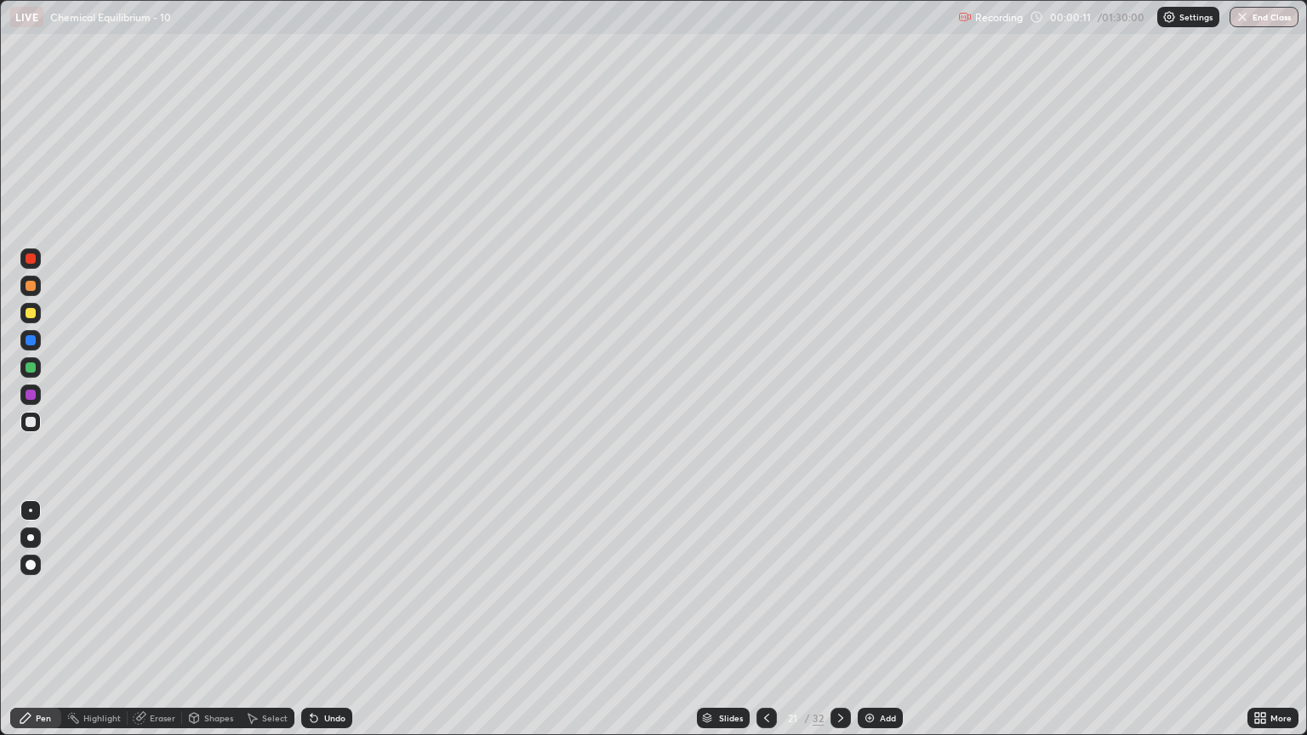
click at [765, 627] on icon at bounding box center [767, 718] width 14 height 14
click at [762, 627] on icon at bounding box center [767, 718] width 14 height 14
click at [763, 627] on icon at bounding box center [767, 718] width 14 height 14
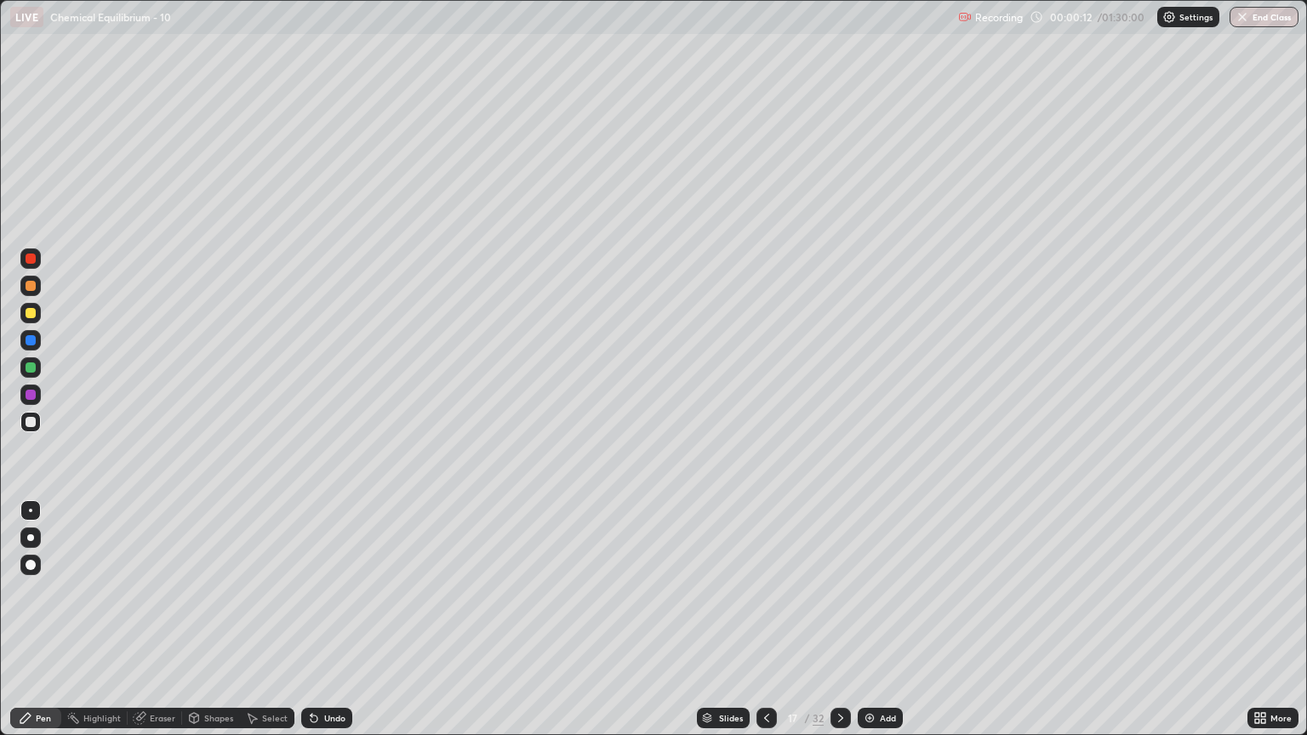
click at [765, 627] on icon at bounding box center [767, 718] width 14 height 14
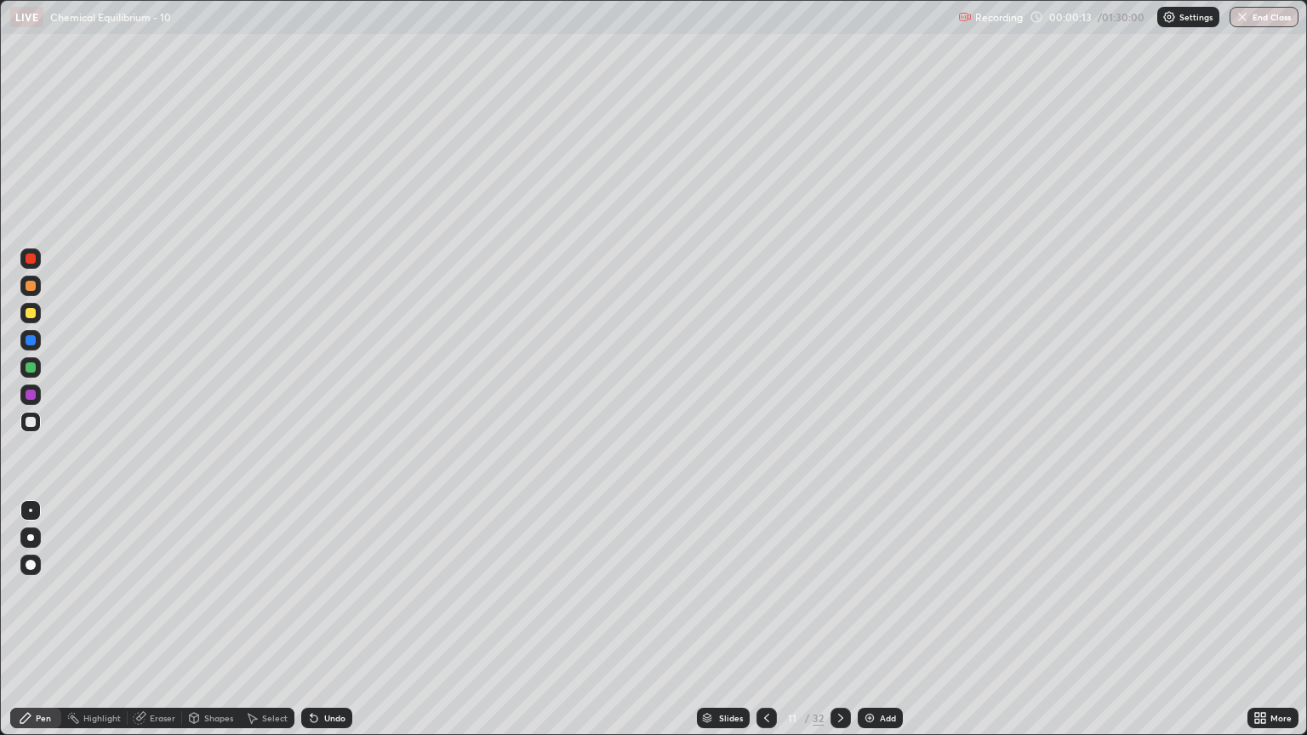
click at [765, 627] on icon at bounding box center [767, 718] width 14 height 14
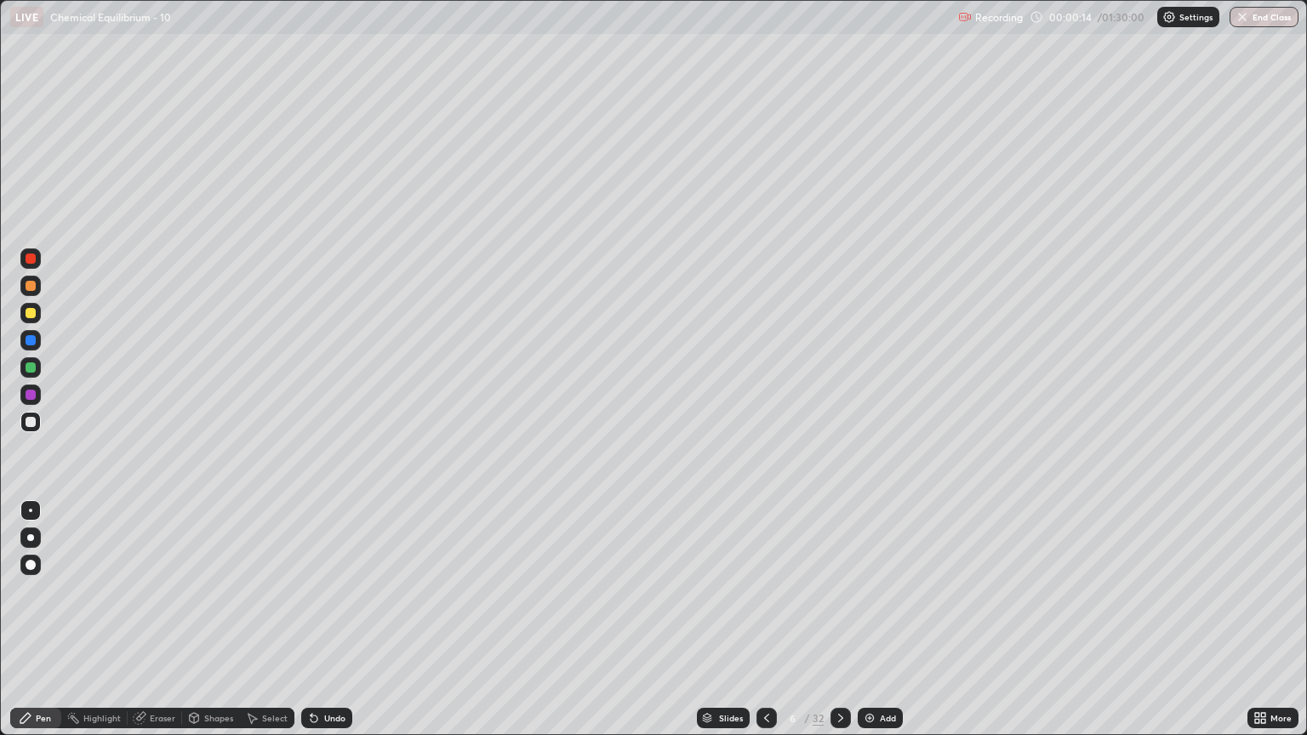
click at [765, 627] on icon at bounding box center [767, 718] width 14 height 14
click at [31, 538] on div at bounding box center [30, 537] width 7 height 7
click at [157, 627] on div "Eraser" at bounding box center [163, 718] width 26 height 9
click at [44, 627] on div "Pen" at bounding box center [43, 718] width 15 height 9
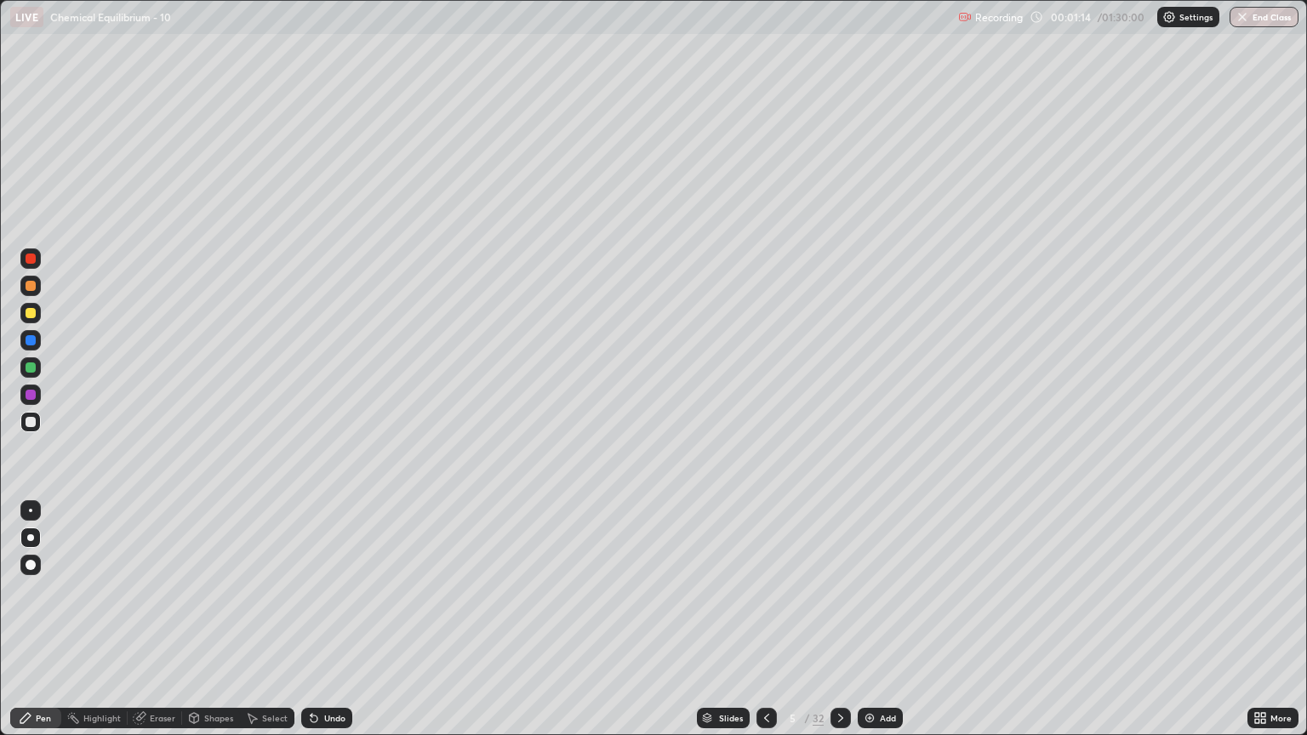
click at [154, 627] on div "Eraser" at bounding box center [163, 718] width 26 height 9
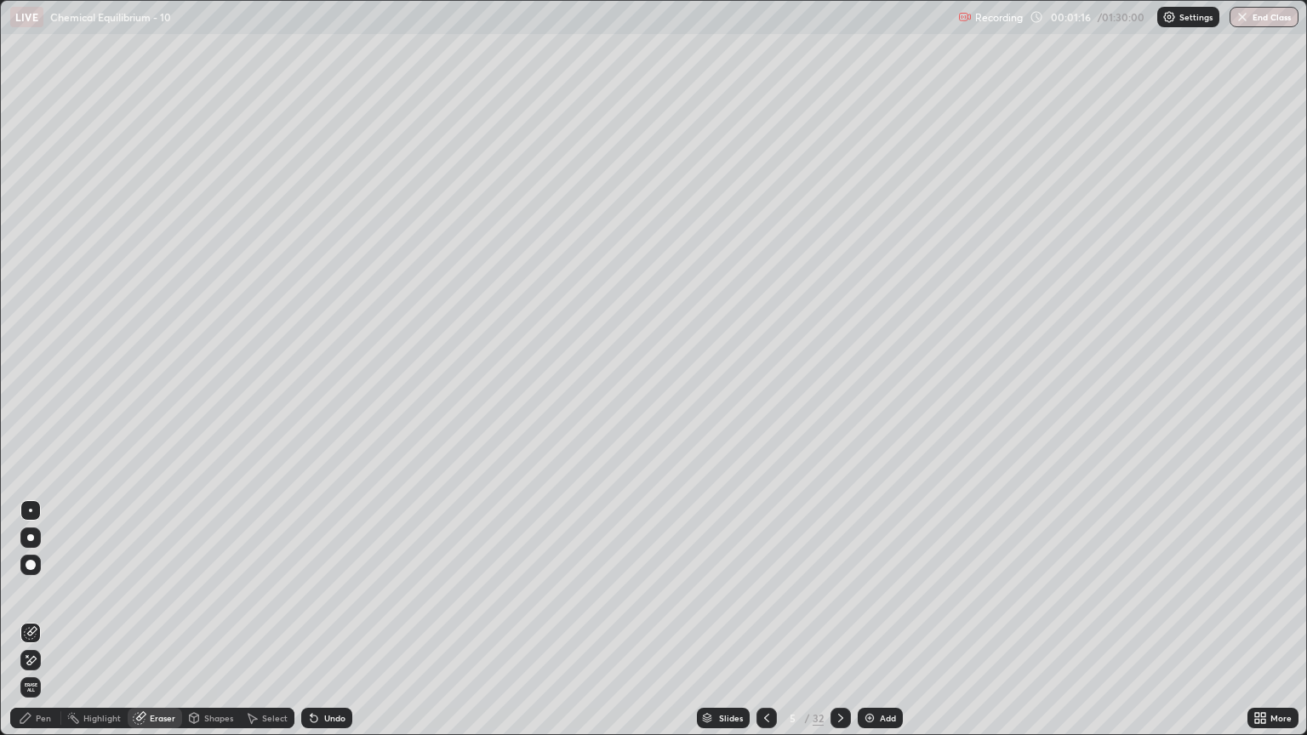
click at [38, 627] on div "Pen" at bounding box center [43, 718] width 15 height 9
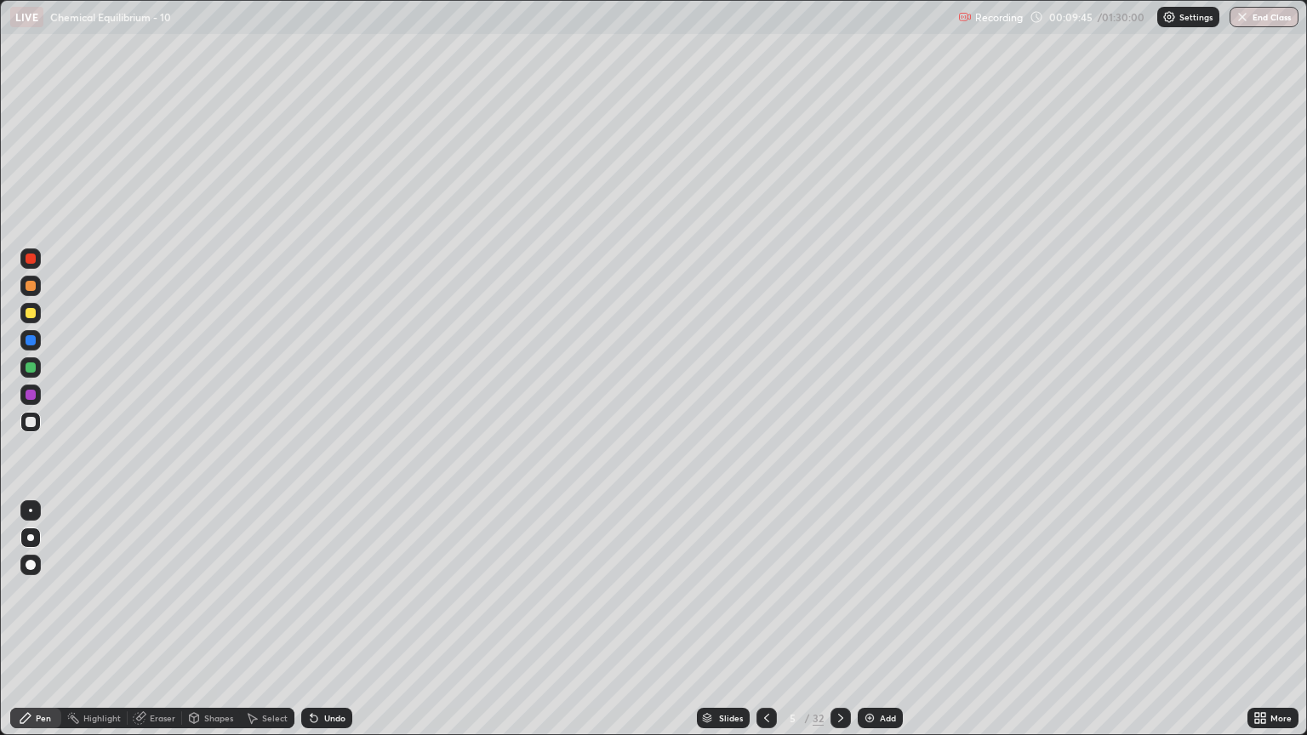
click at [168, 627] on div "Eraser" at bounding box center [163, 718] width 26 height 9
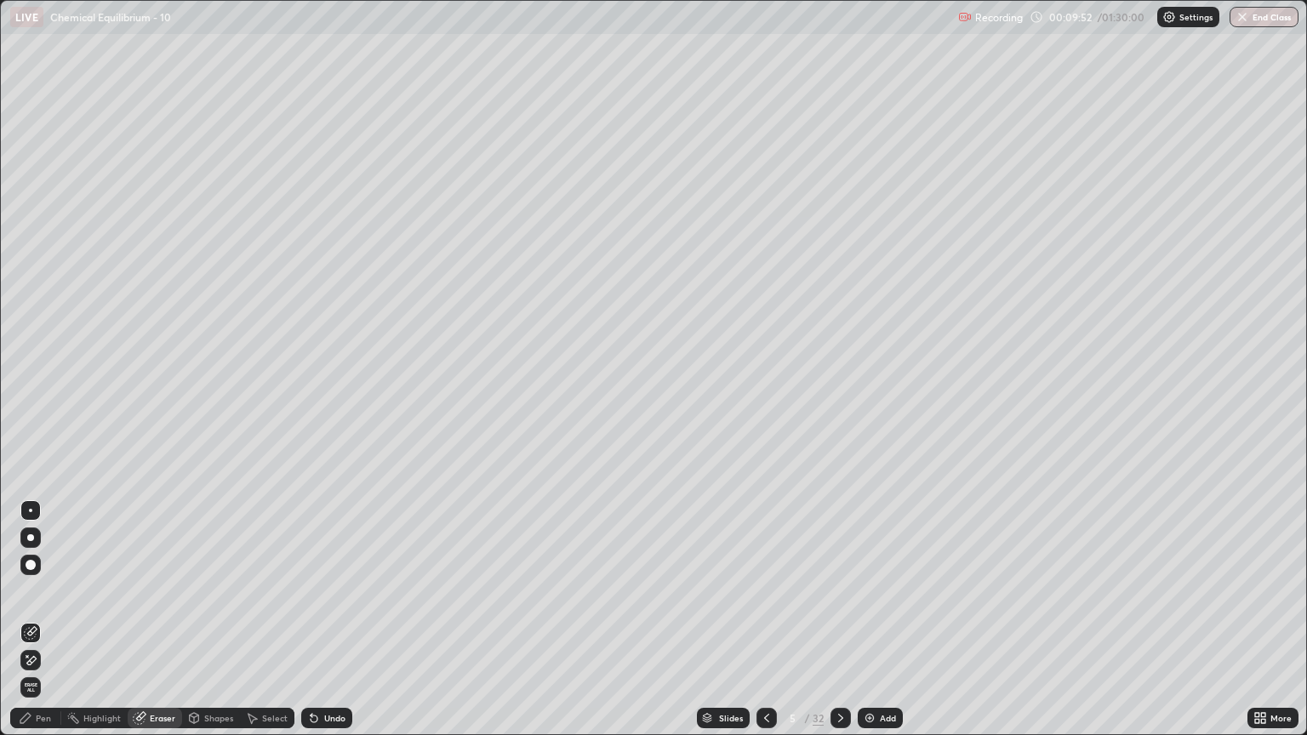
click at [48, 627] on div "Pen" at bounding box center [43, 718] width 15 height 9
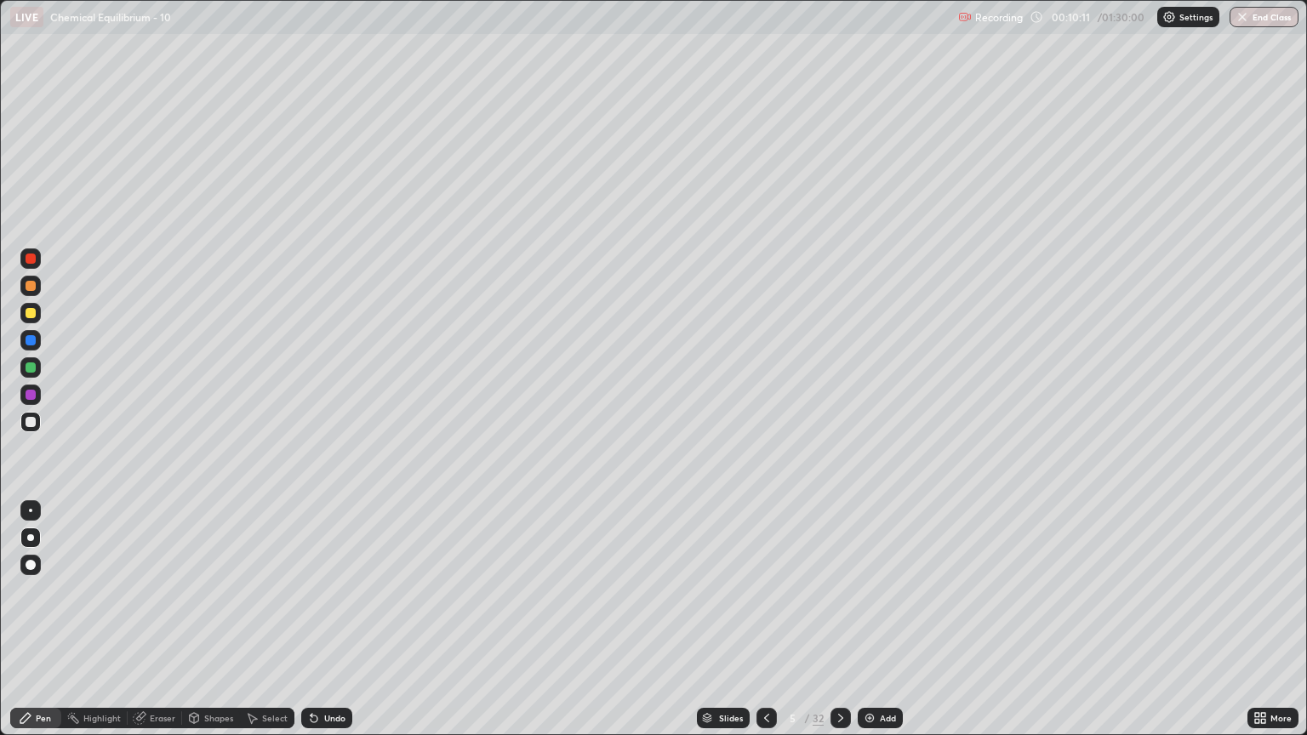
click at [150, 627] on div "Eraser" at bounding box center [163, 718] width 26 height 9
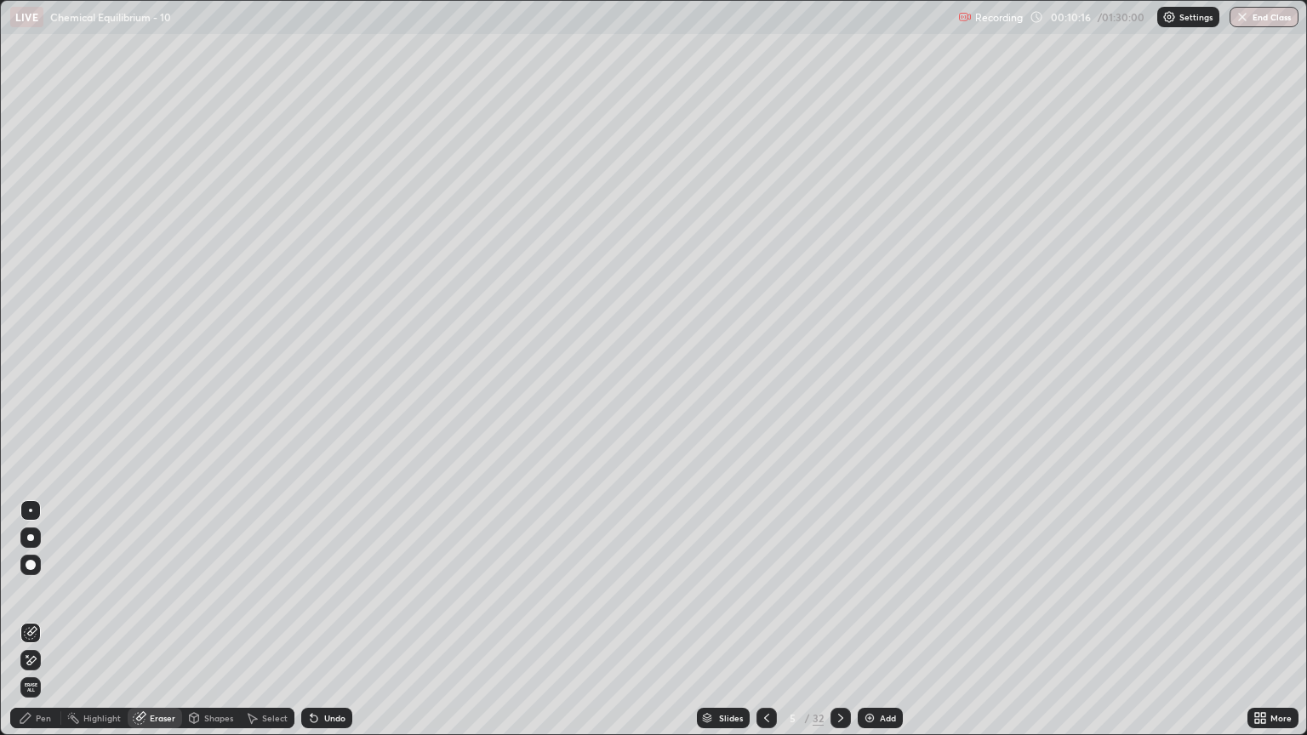
click at [48, 627] on div "Pen" at bounding box center [43, 718] width 15 height 9
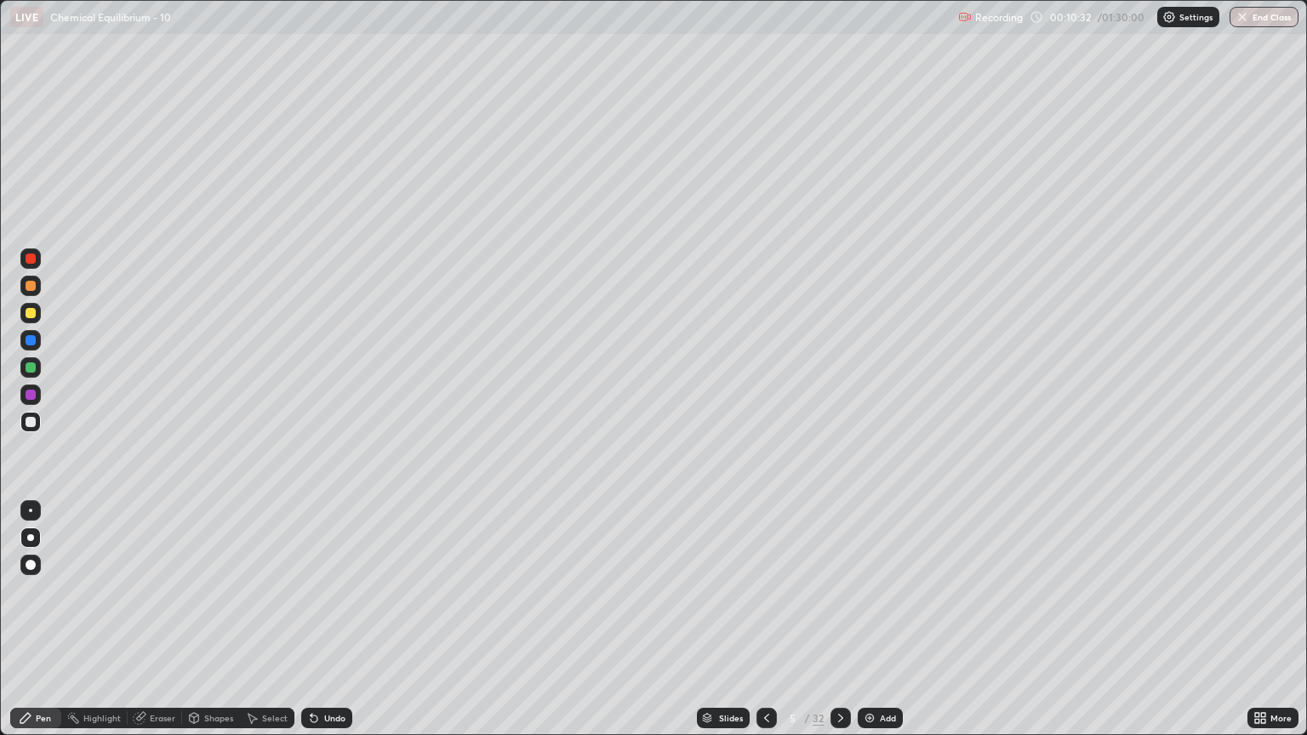
click at [840, 627] on icon at bounding box center [841, 718] width 14 height 14
click at [765, 627] on icon at bounding box center [767, 718] width 14 height 14
click at [838, 627] on icon at bounding box center [840, 718] width 5 height 9
click at [766, 627] on icon at bounding box center [767, 718] width 14 height 14
click at [840, 627] on div at bounding box center [840, 718] width 20 height 20
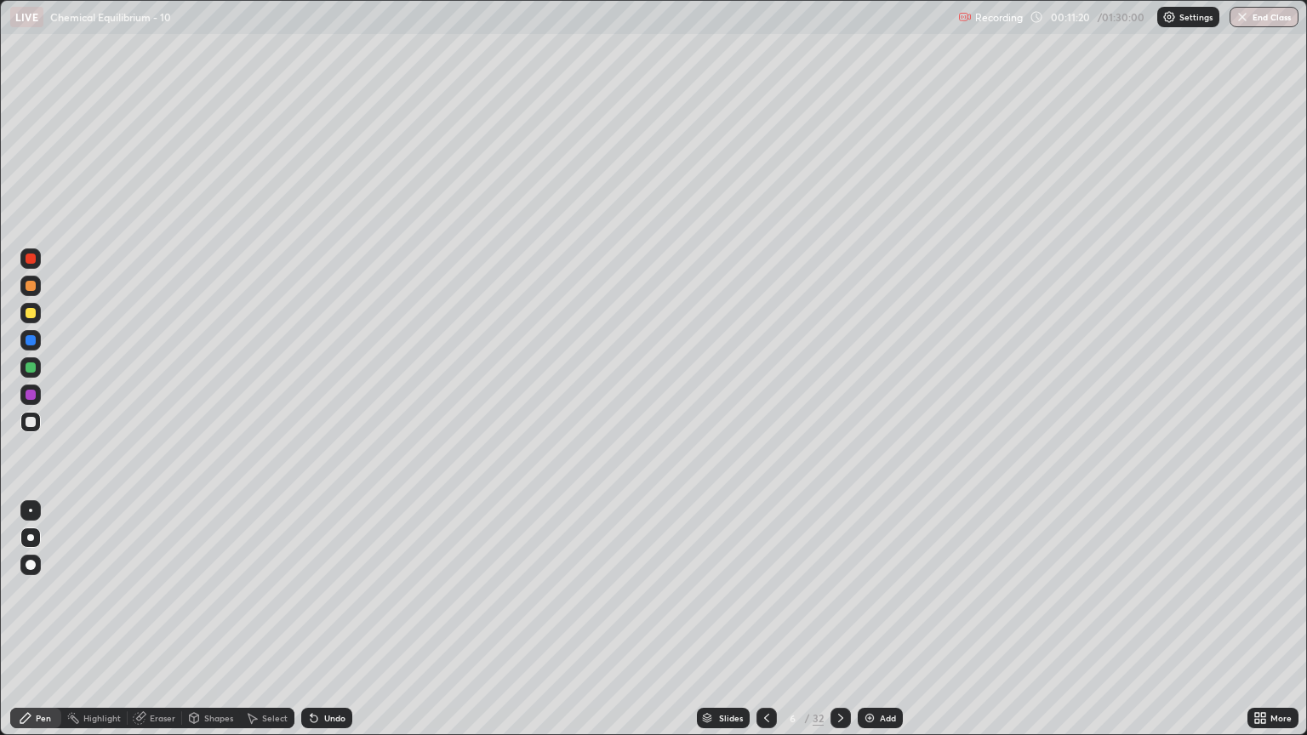
click at [763, 627] on icon at bounding box center [767, 718] width 14 height 14
click at [836, 627] on icon at bounding box center [841, 718] width 14 height 14
click at [765, 627] on icon at bounding box center [767, 718] width 14 height 14
click at [168, 627] on div "Eraser" at bounding box center [163, 718] width 26 height 9
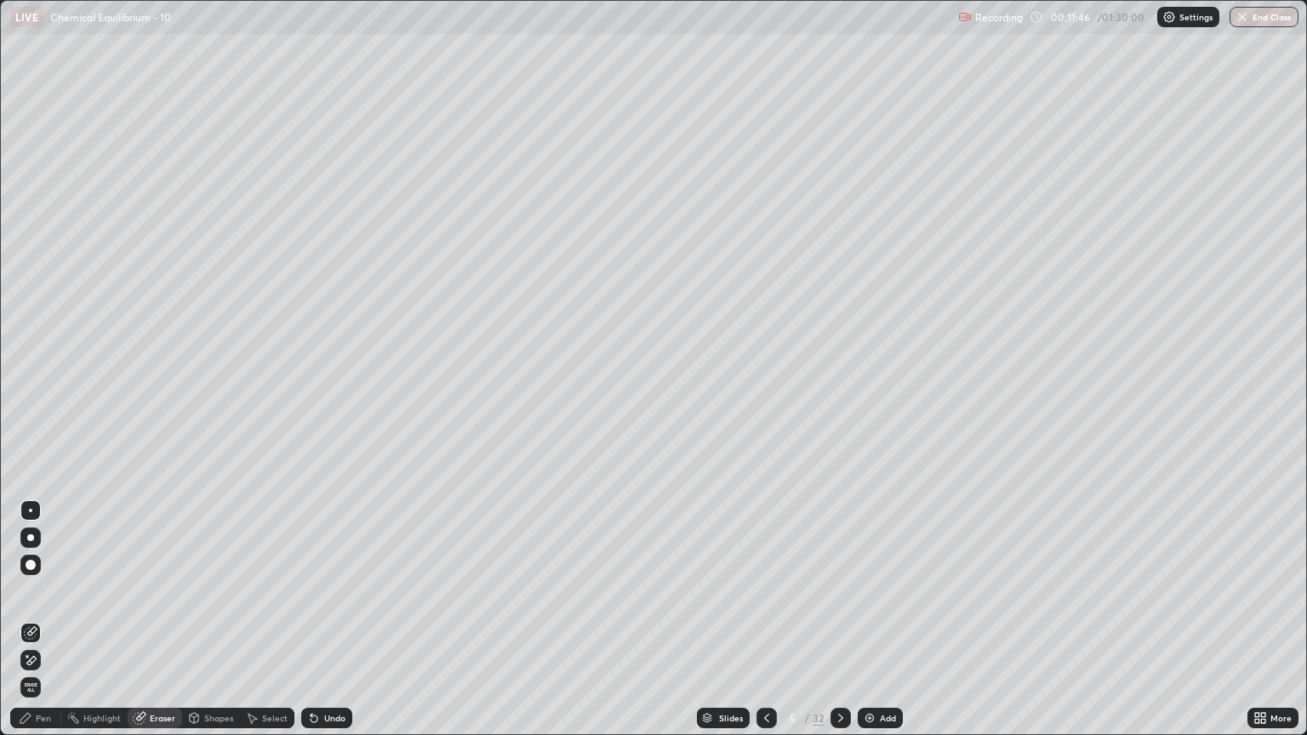
click at [40, 627] on div "Pen" at bounding box center [43, 718] width 15 height 9
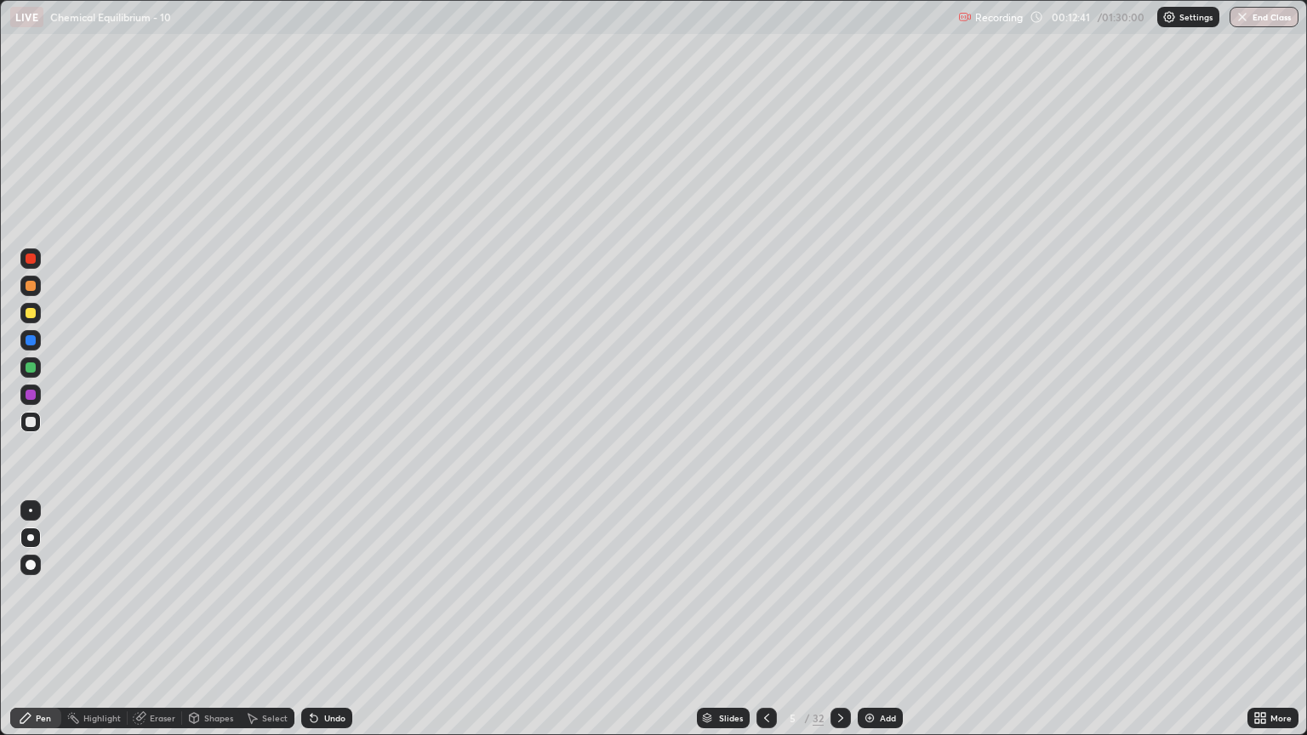
click at [840, 627] on icon at bounding box center [841, 718] width 14 height 14
click at [163, 627] on div "Eraser" at bounding box center [163, 718] width 26 height 9
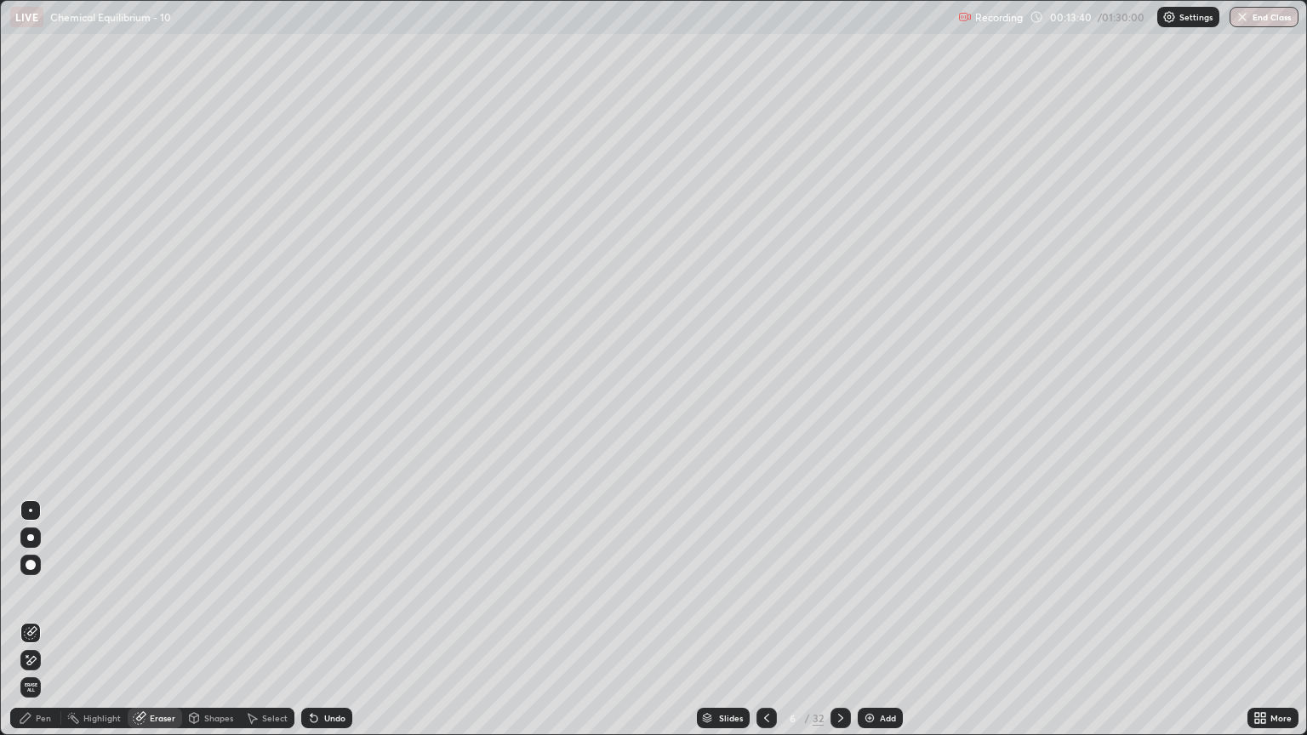
click at [44, 627] on div "Pen" at bounding box center [43, 718] width 15 height 9
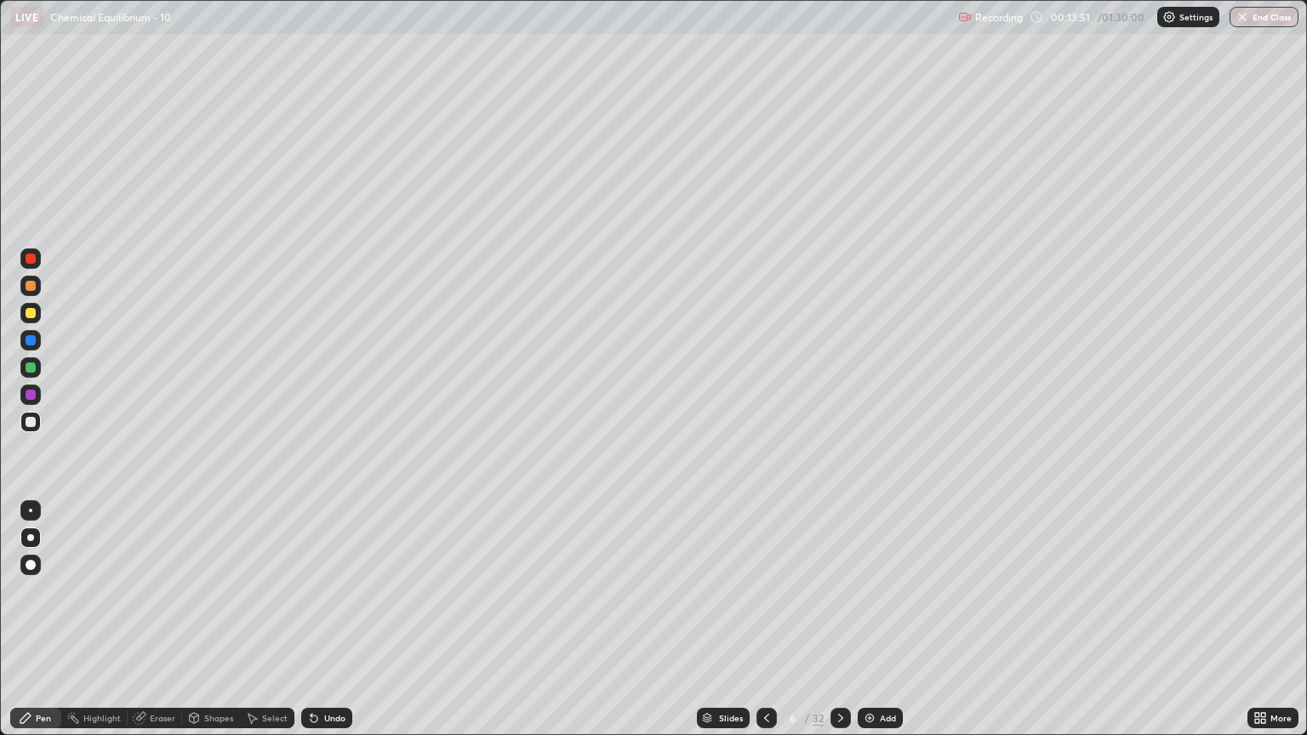
click at [840, 627] on icon at bounding box center [840, 718] width 5 height 9
click at [157, 627] on div "Eraser" at bounding box center [163, 718] width 26 height 9
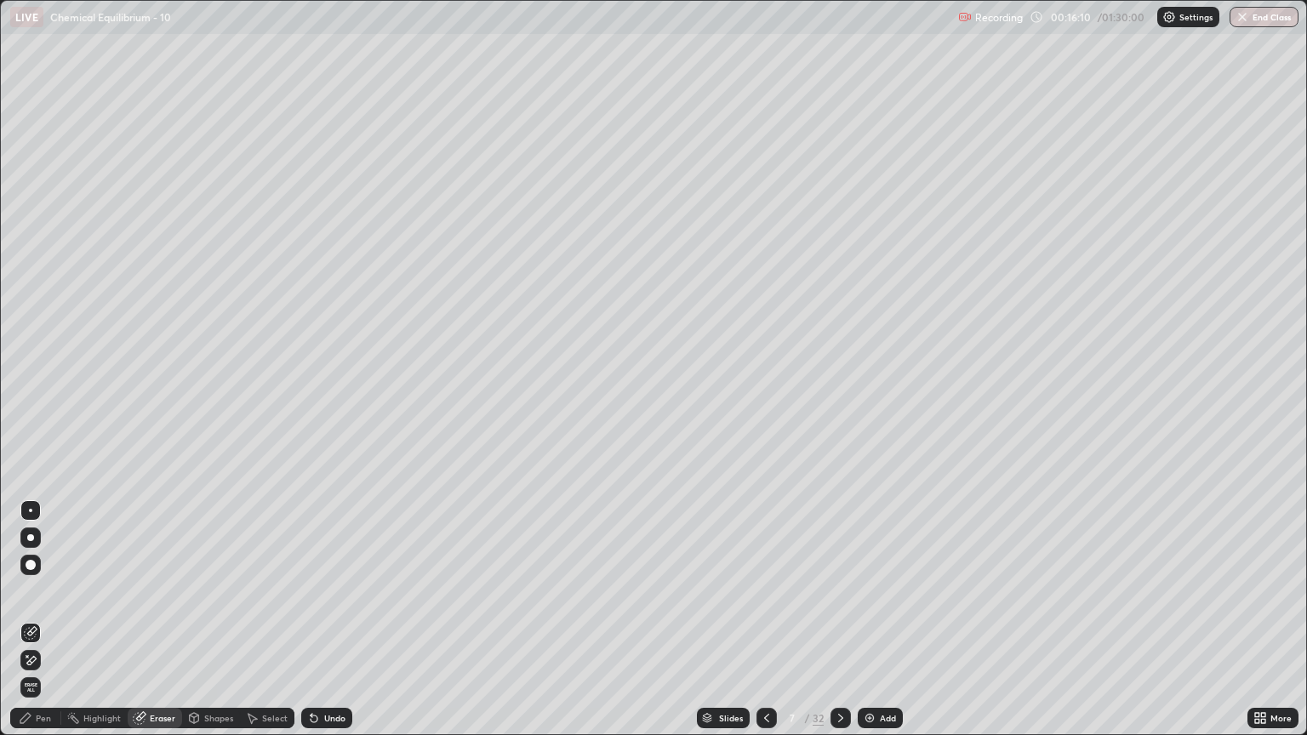
click at [40, 627] on div "Pen" at bounding box center [43, 718] width 15 height 9
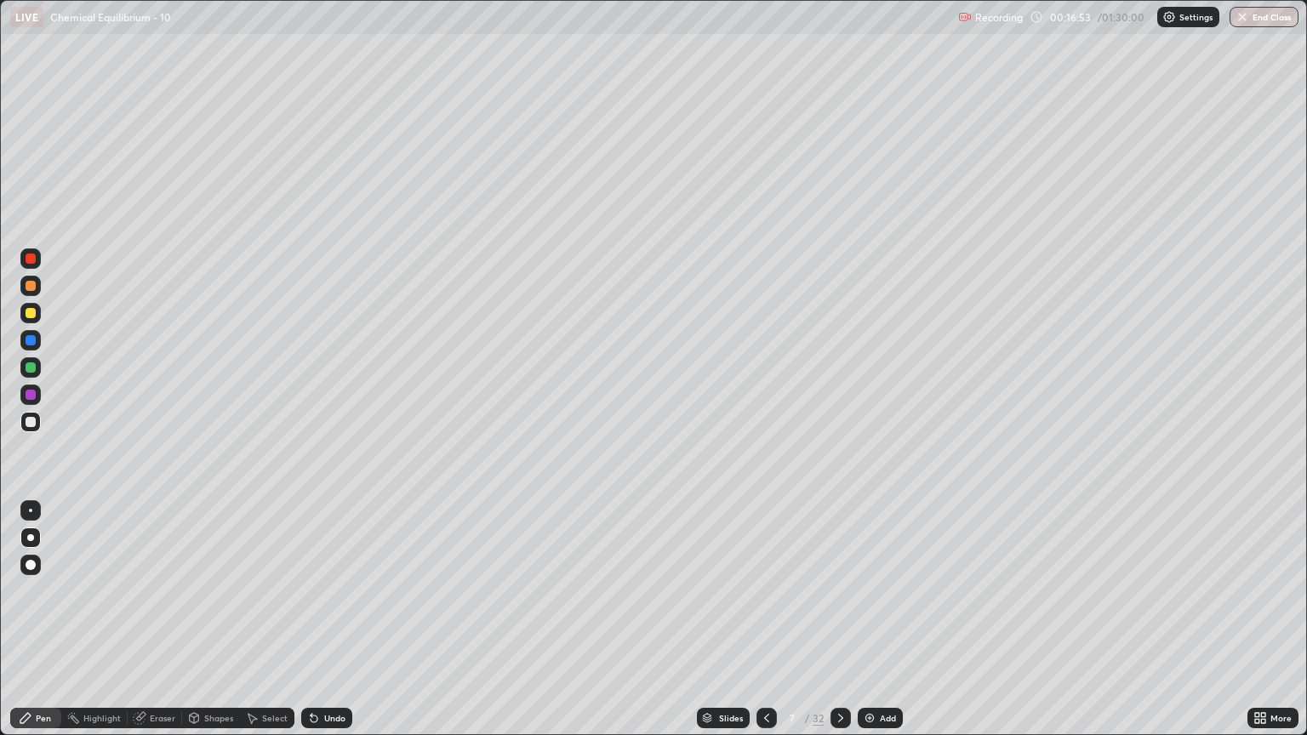
click at [164, 627] on div "Eraser" at bounding box center [163, 718] width 26 height 9
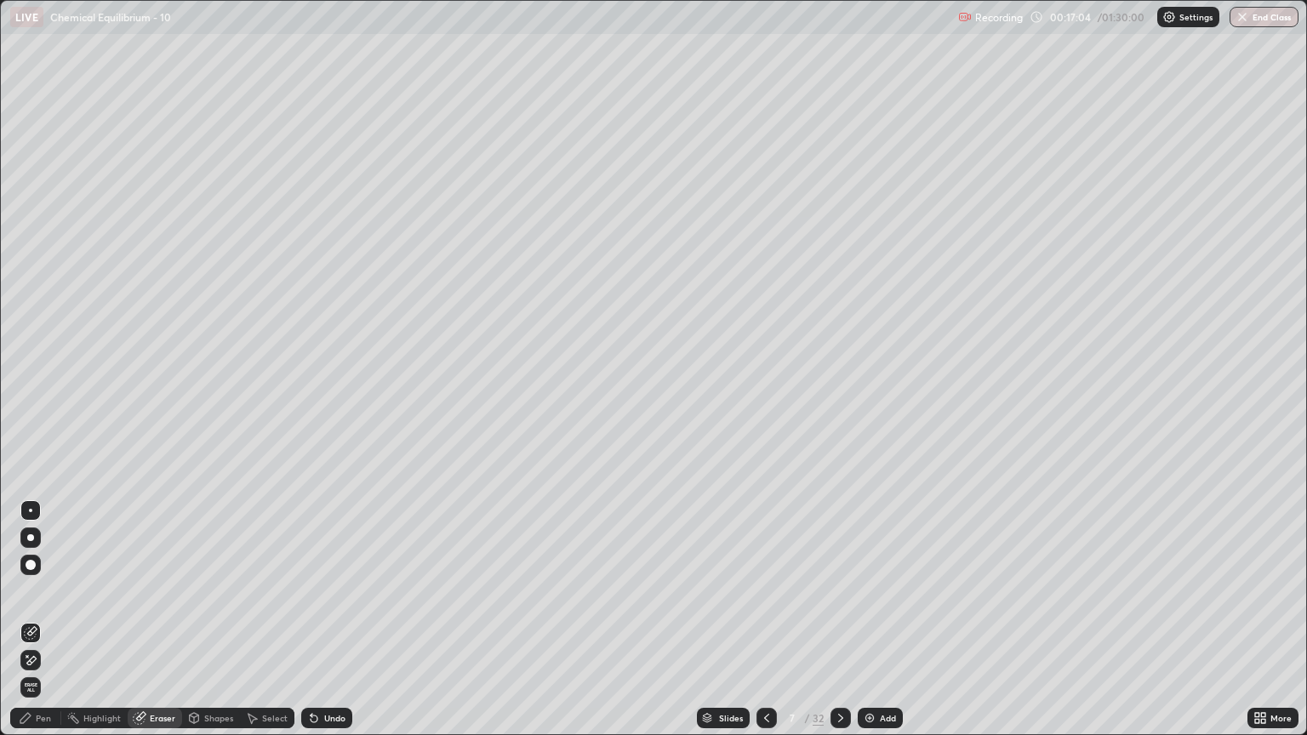
click at [42, 627] on div "Pen" at bounding box center [43, 718] width 15 height 9
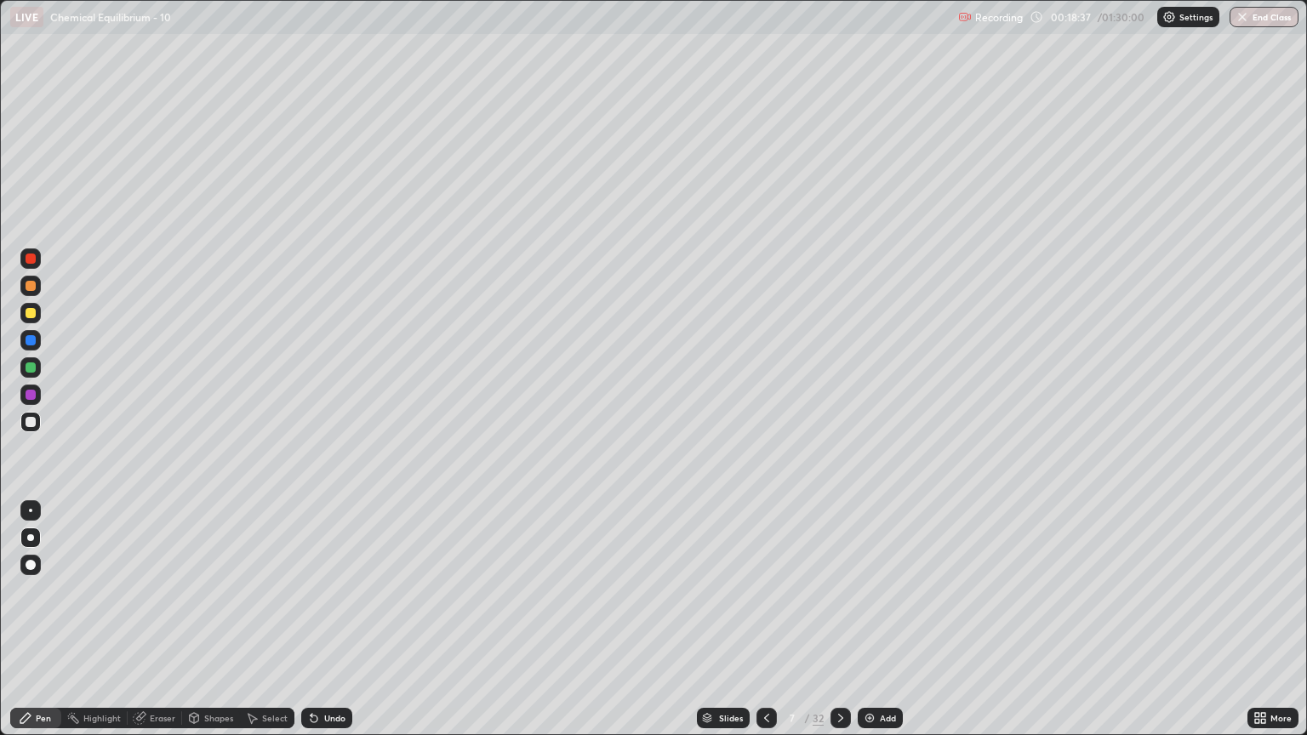
click at [837, 627] on icon at bounding box center [841, 718] width 14 height 14
click at [161, 627] on div "Eraser" at bounding box center [163, 718] width 26 height 9
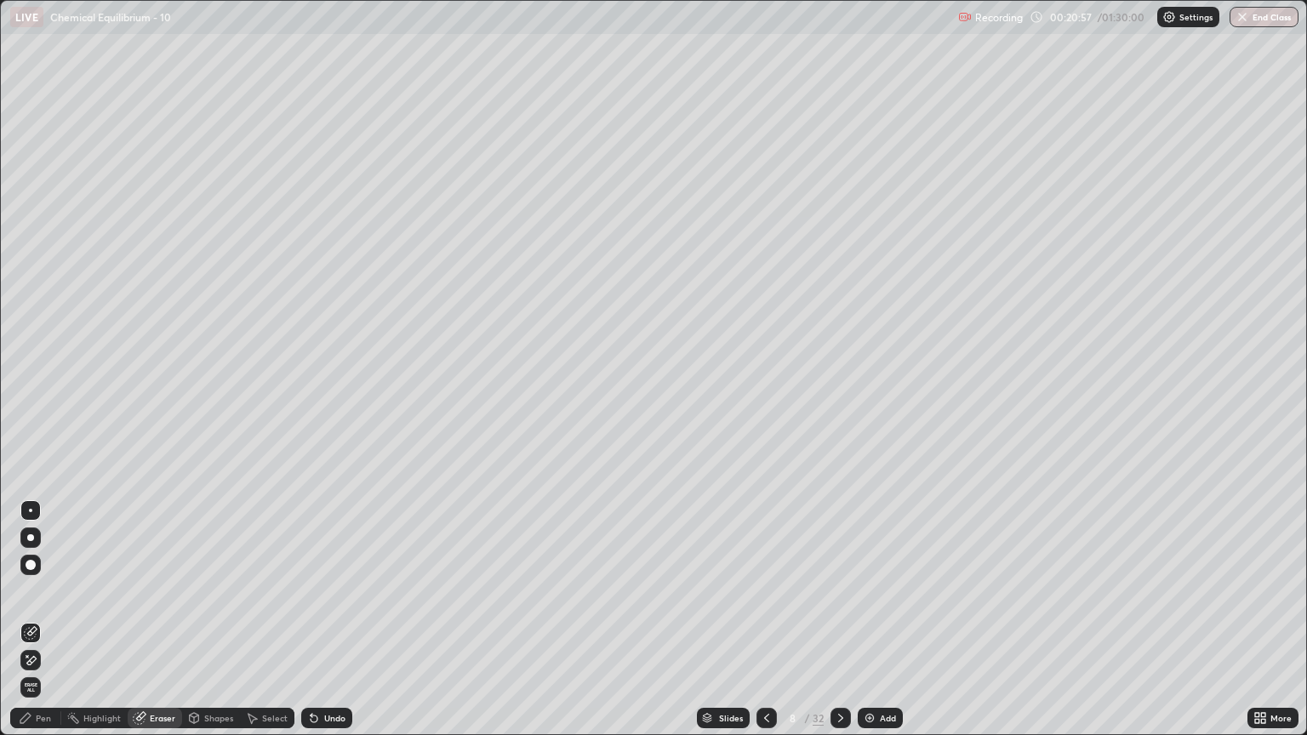
click at [43, 627] on div "Pen" at bounding box center [43, 718] width 15 height 9
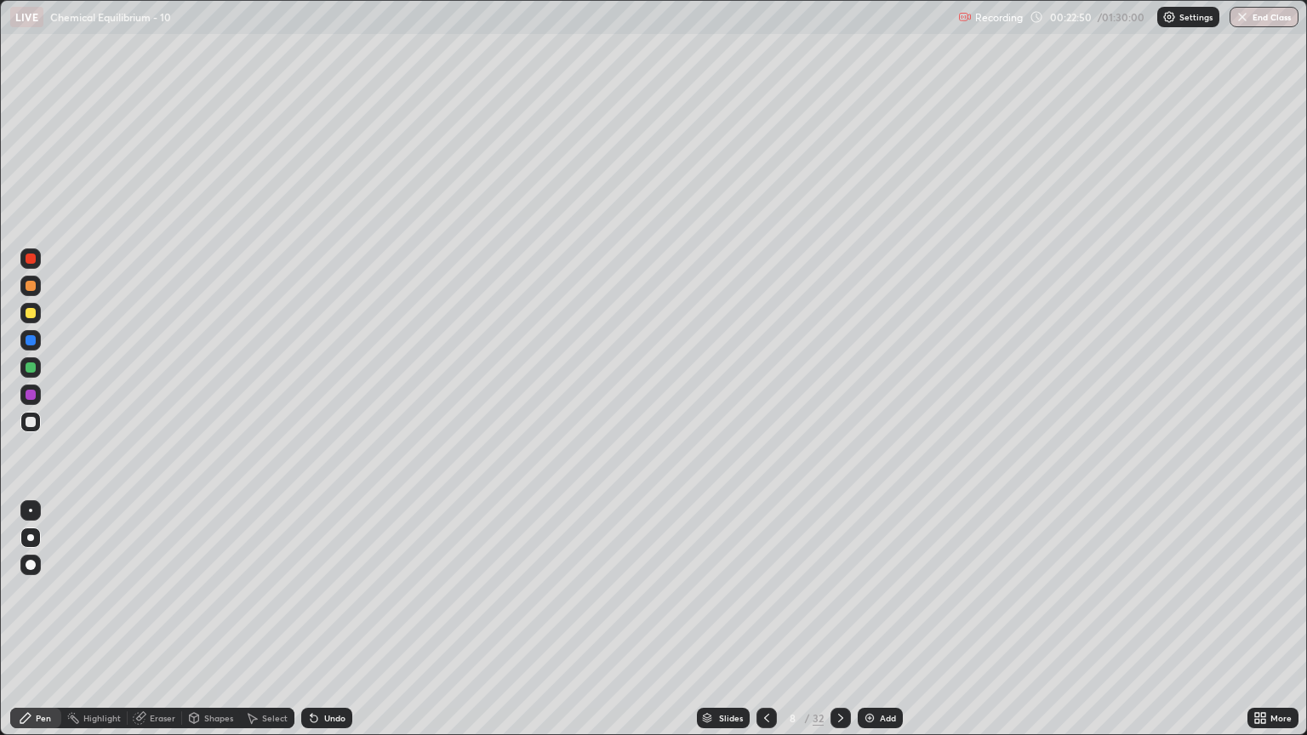
click at [147, 627] on div "Eraser" at bounding box center [155, 718] width 54 height 20
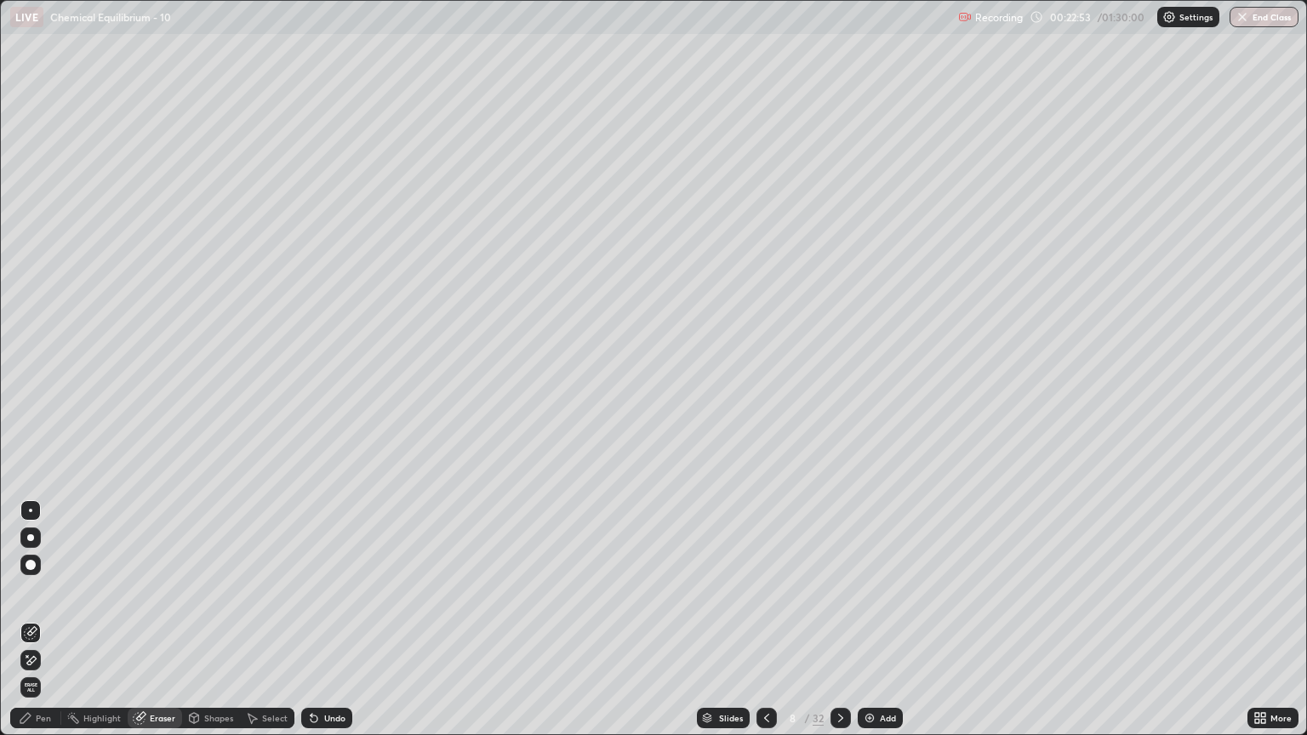
click at [47, 627] on div "Pen" at bounding box center [35, 718] width 51 height 20
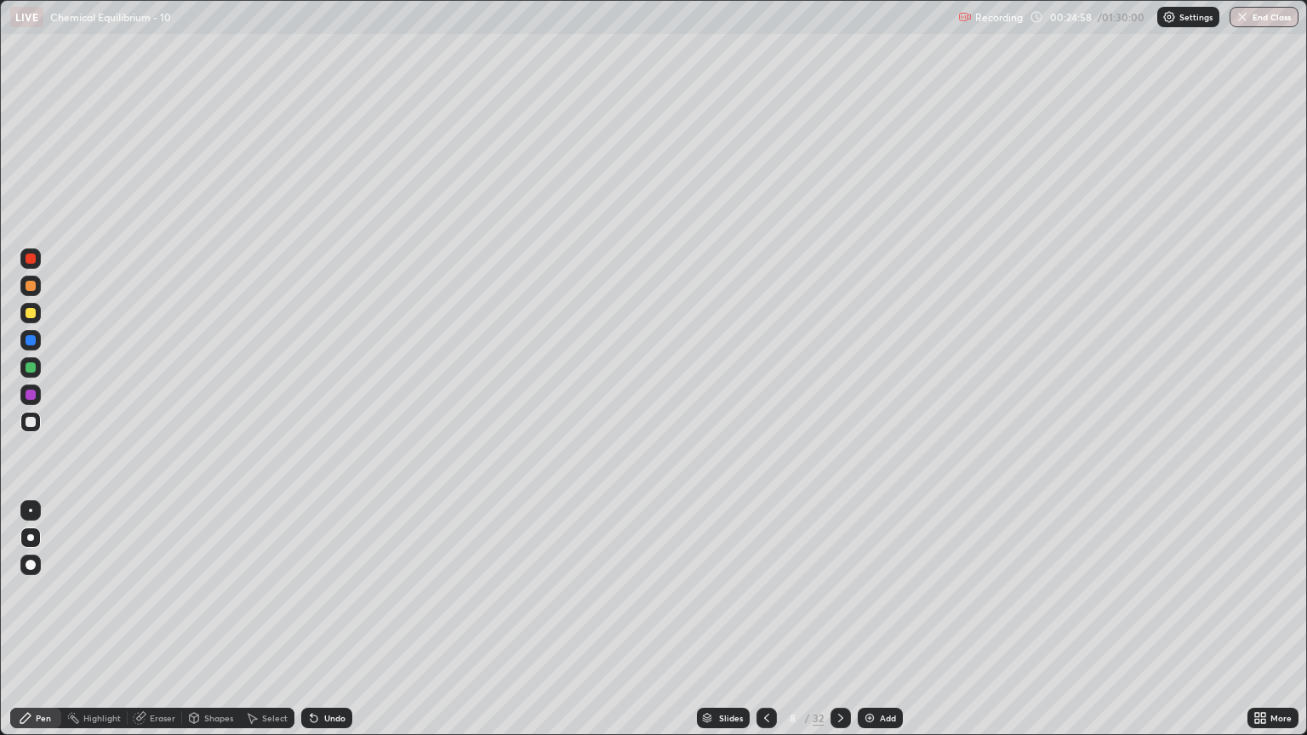
click at [37, 314] on div at bounding box center [30, 313] width 20 height 20
click at [839, 627] on icon at bounding box center [841, 718] width 14 height 14
click at [765, 627] on icon at bounding box center [767, 718] width 14 height 14
click at [839, 627] on icon at bounding box center [841, 718] width 14 height 14
click at [211, 627] on div "Shapes" at bounding box center [218, 718] width 29 height 9
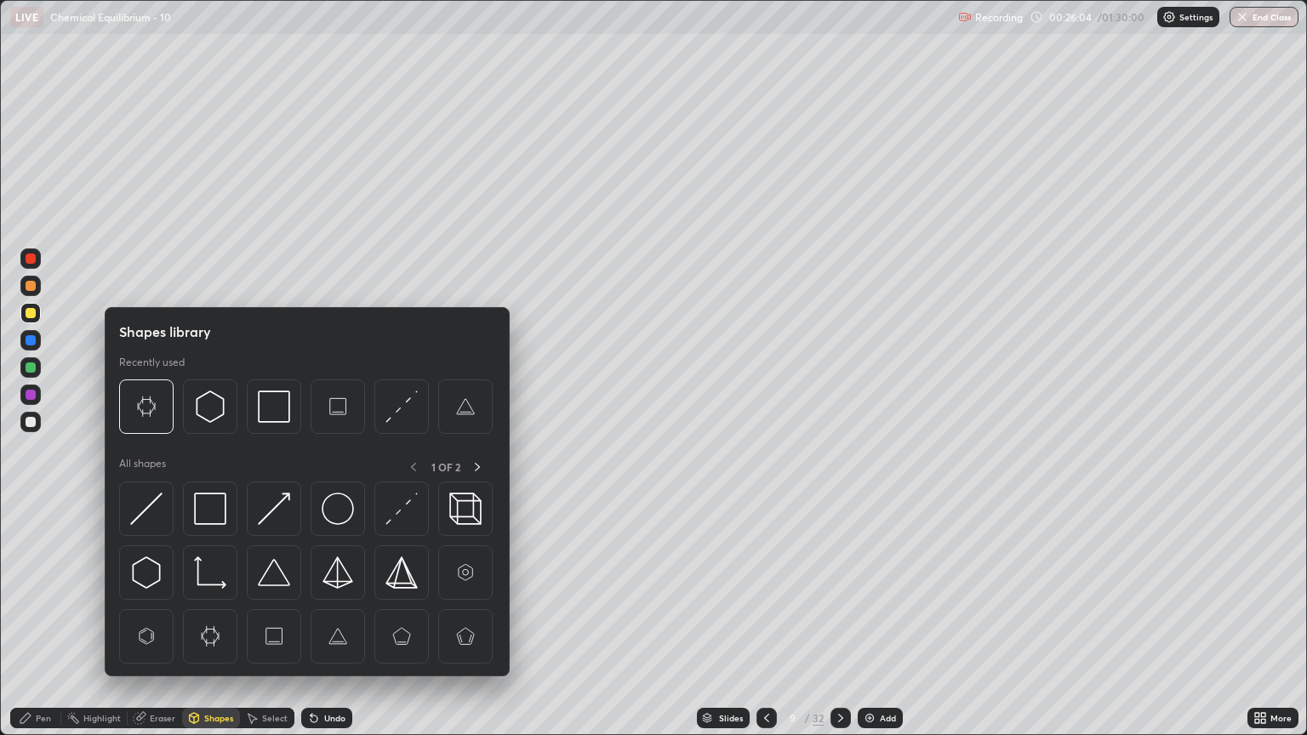
click at [162, 627] on div "Eraser" at bounding box center [163, 718] width 26 height 9
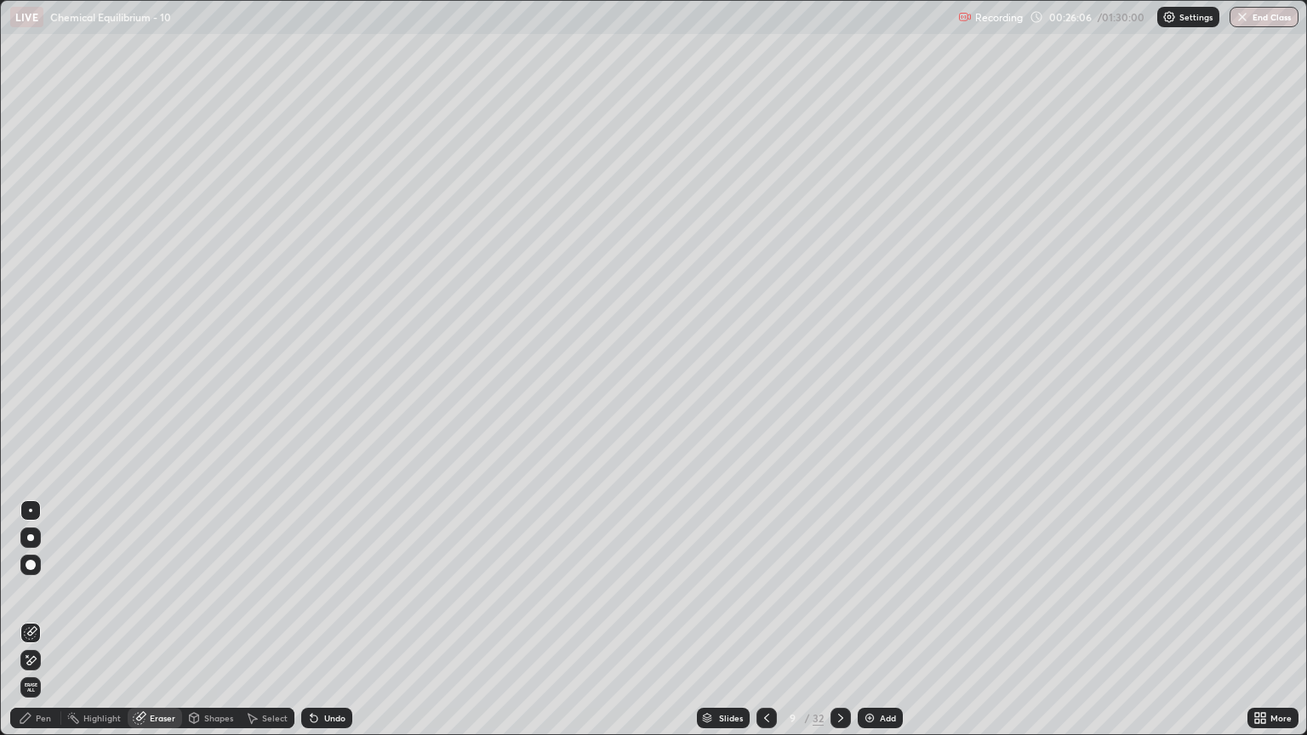
click at [51, 627] on div "Pen" at bounding box center [35, 718] width 51 height 20
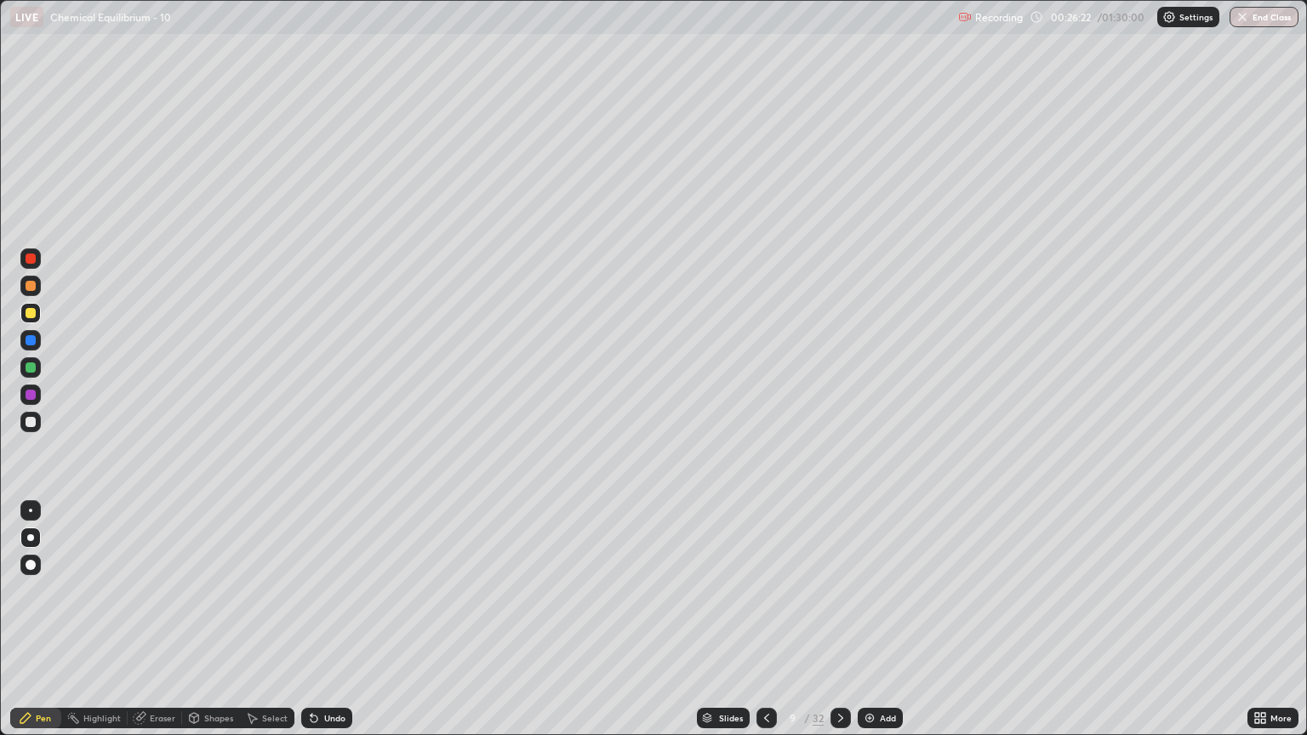
click at [765, 627] on icon at bounding box center [767, 718] width 14 height 14
click at [843, 627] on div at bounding box center [840, 718] width 20 height 20
click at [764, 627] on icon at bounding box center [767, 718] width 14 height 14
click at [841, 627] on icon at bounding box center [841, 718] width 14 height 14
click at [839, 627] on icon at bounding box center [841, 718] width 14 height 14
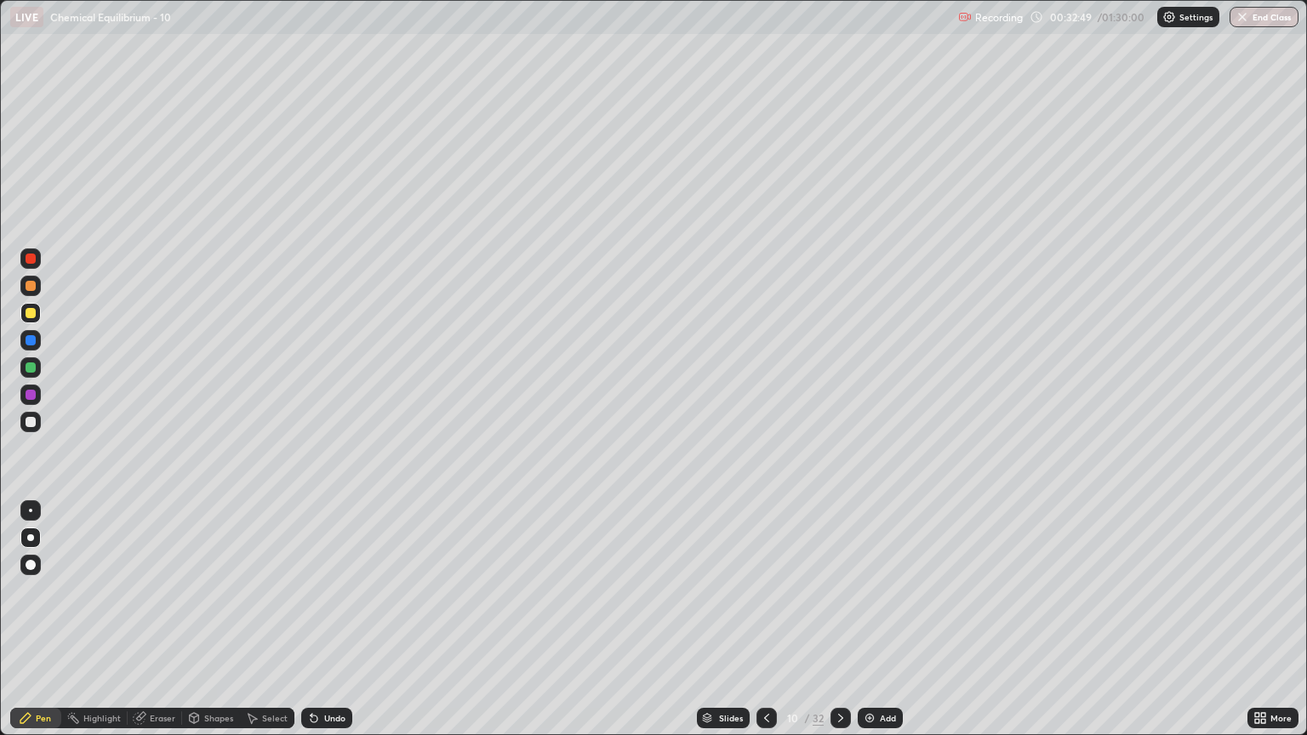
click at [160, 627] on div "Eraser" at bounding box center [163, 718] width 26 height 9
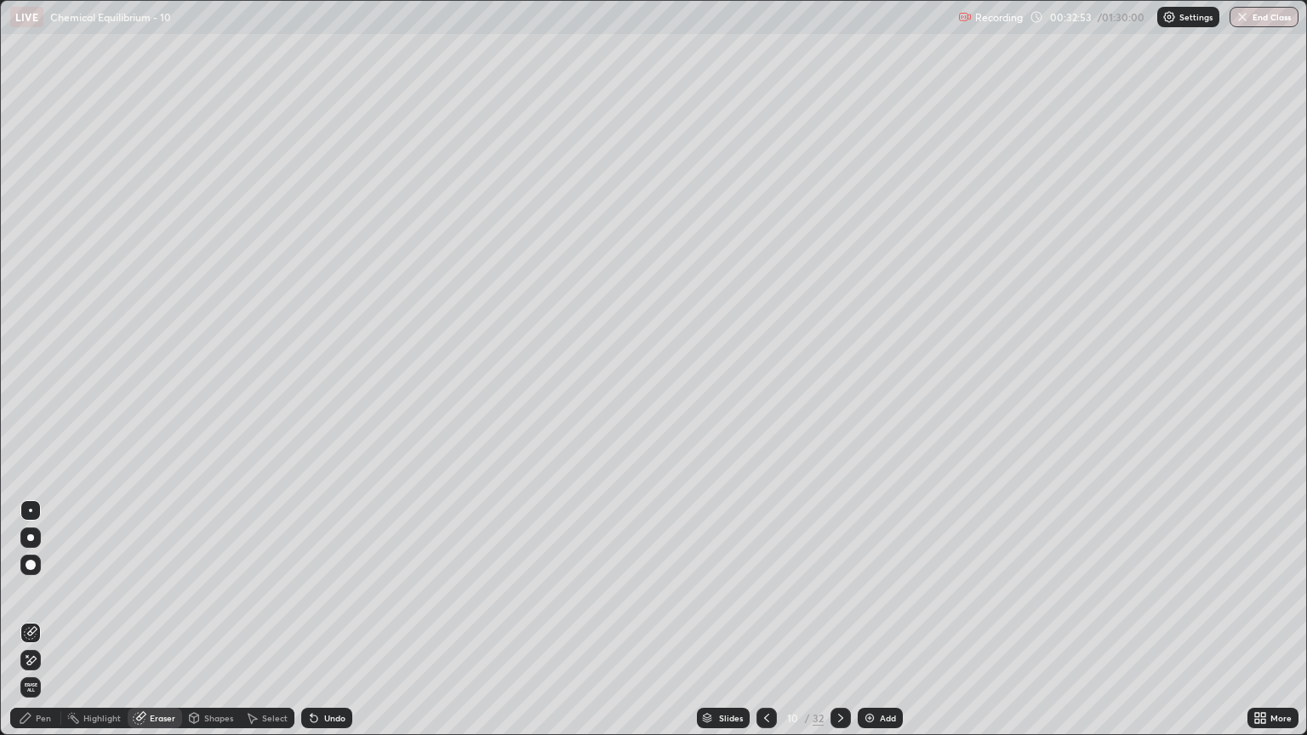
click at [45, 627] on div "Pen" at bounding box center [43, 718] width 15 height 9
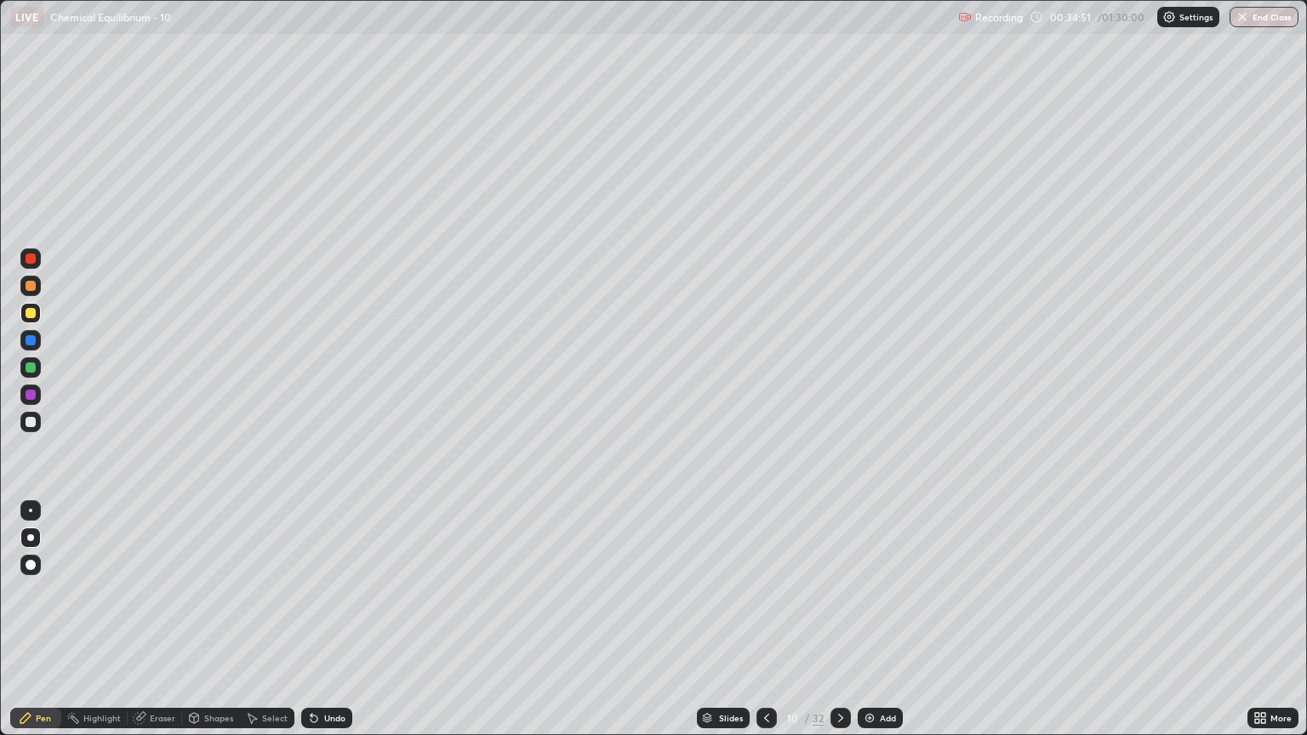
click at [222, 627] on div "Shapes" at bounding box center [218, 718] width 29 height 9
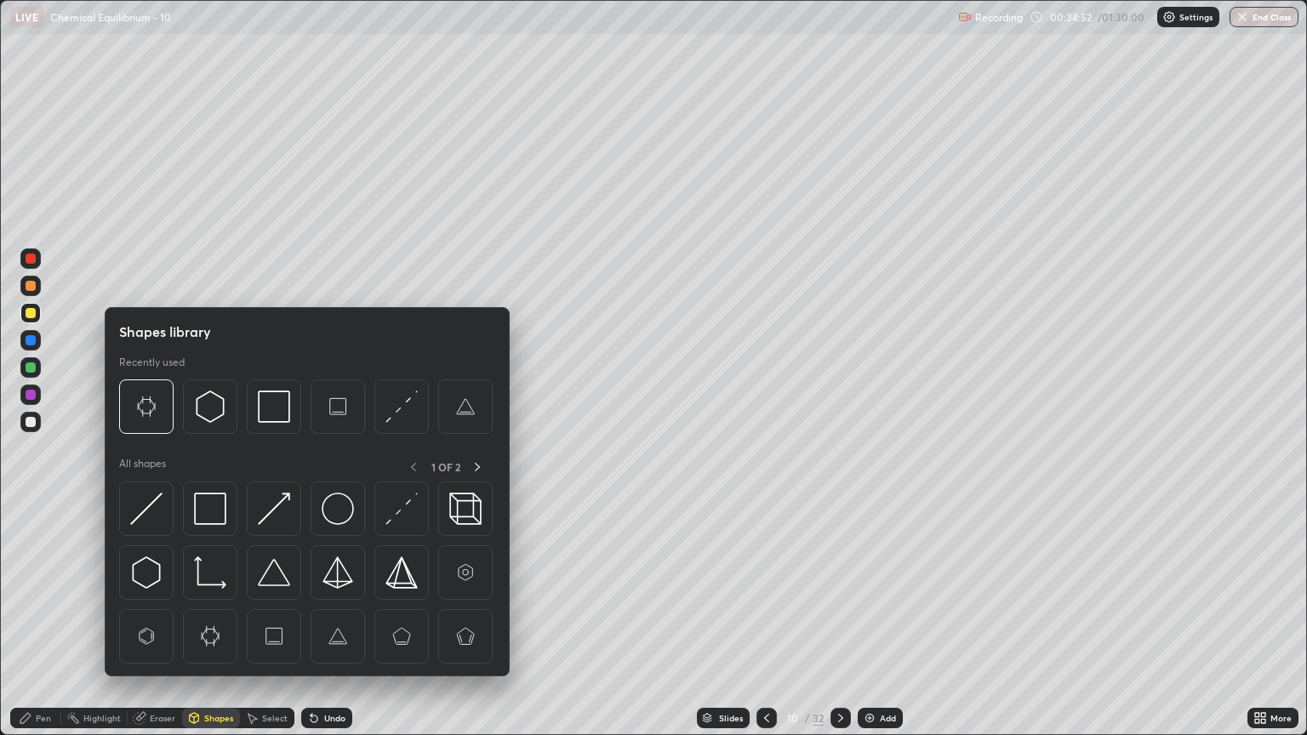
click at [171, 627] on div "Eraser" at bounding box center [163, 718] width 26 height 9
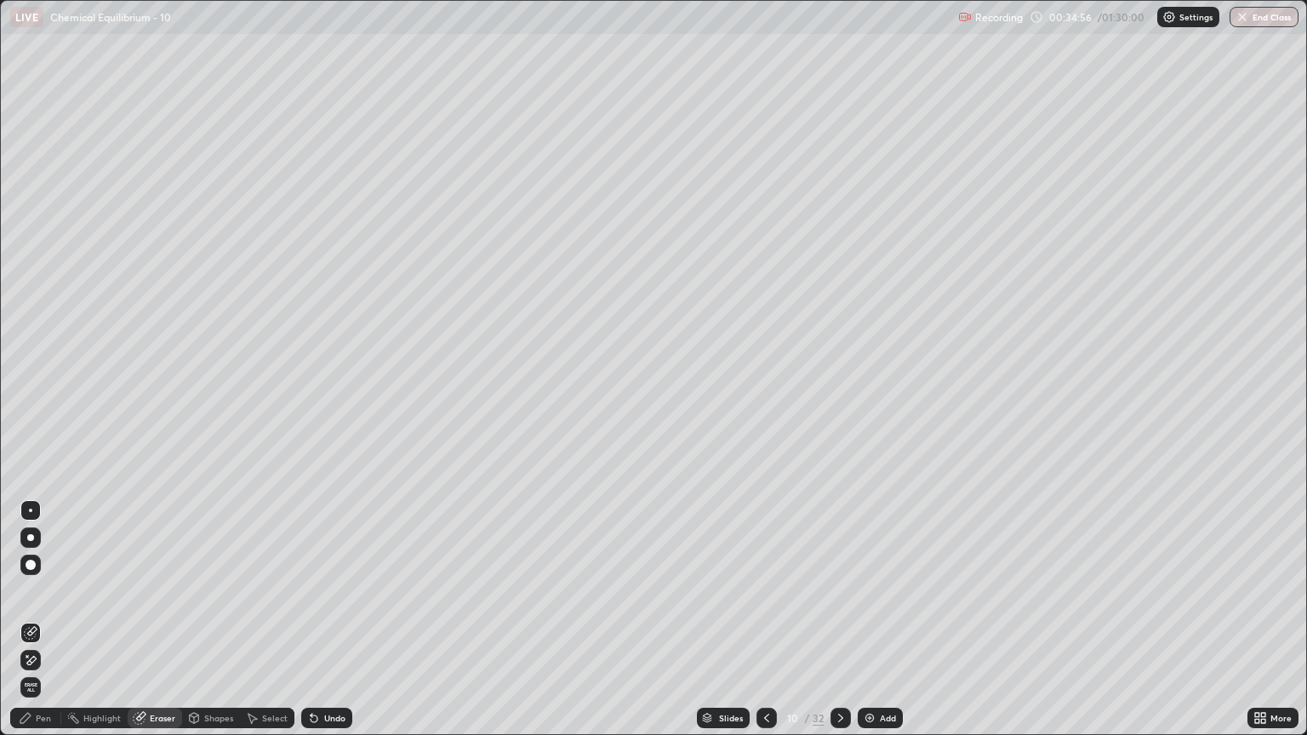
click at [48, 627] on div "Pen" at bounding box center [43, 718] width 15 height 9
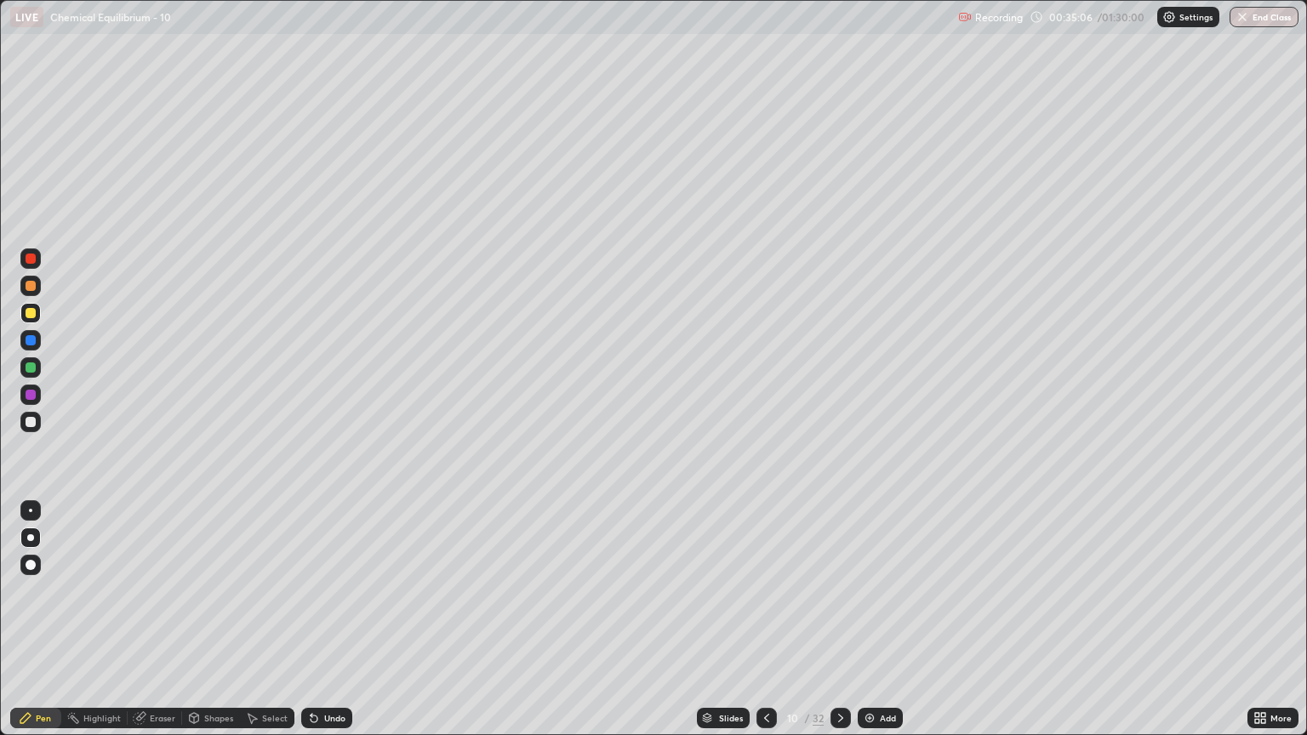
click at [157, 627] on div "Eraser" at bounding box center [163, 718] width 26 height 9
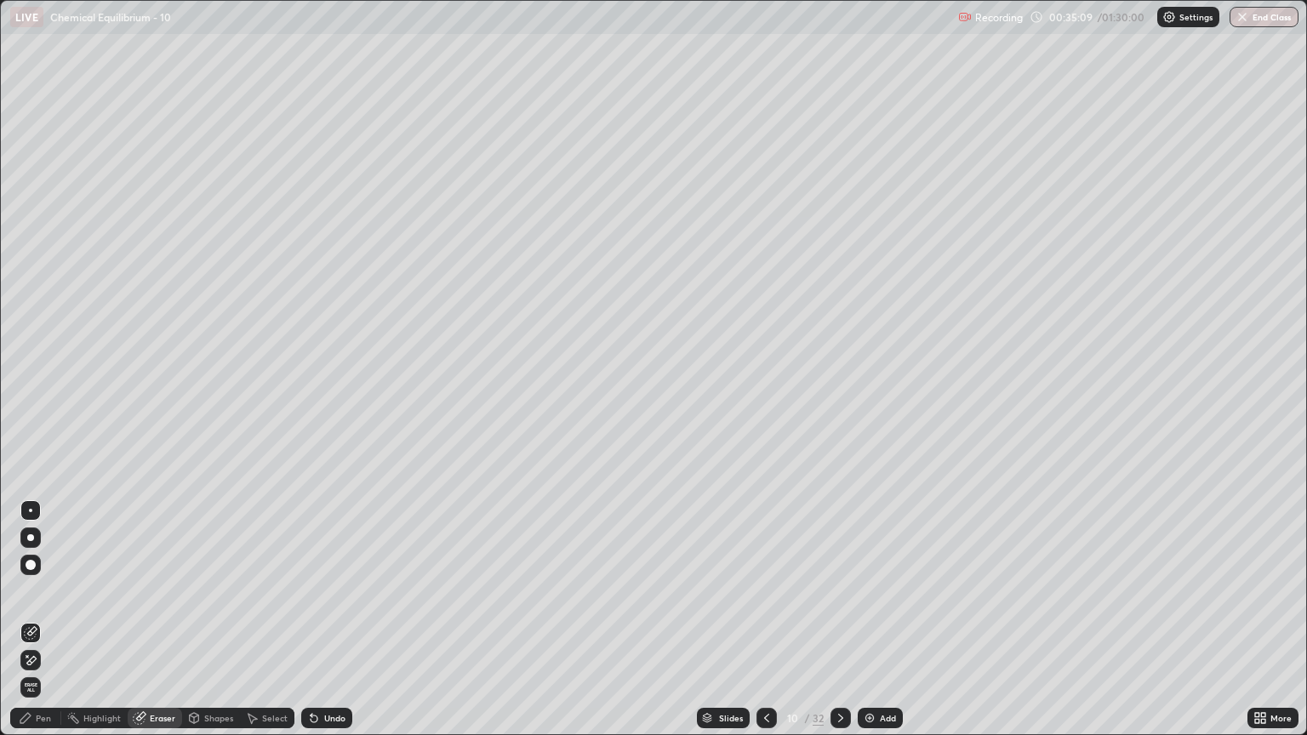
click at [48, 627] on div "Pen" at bounding box center [35, 718] width 51 height 20
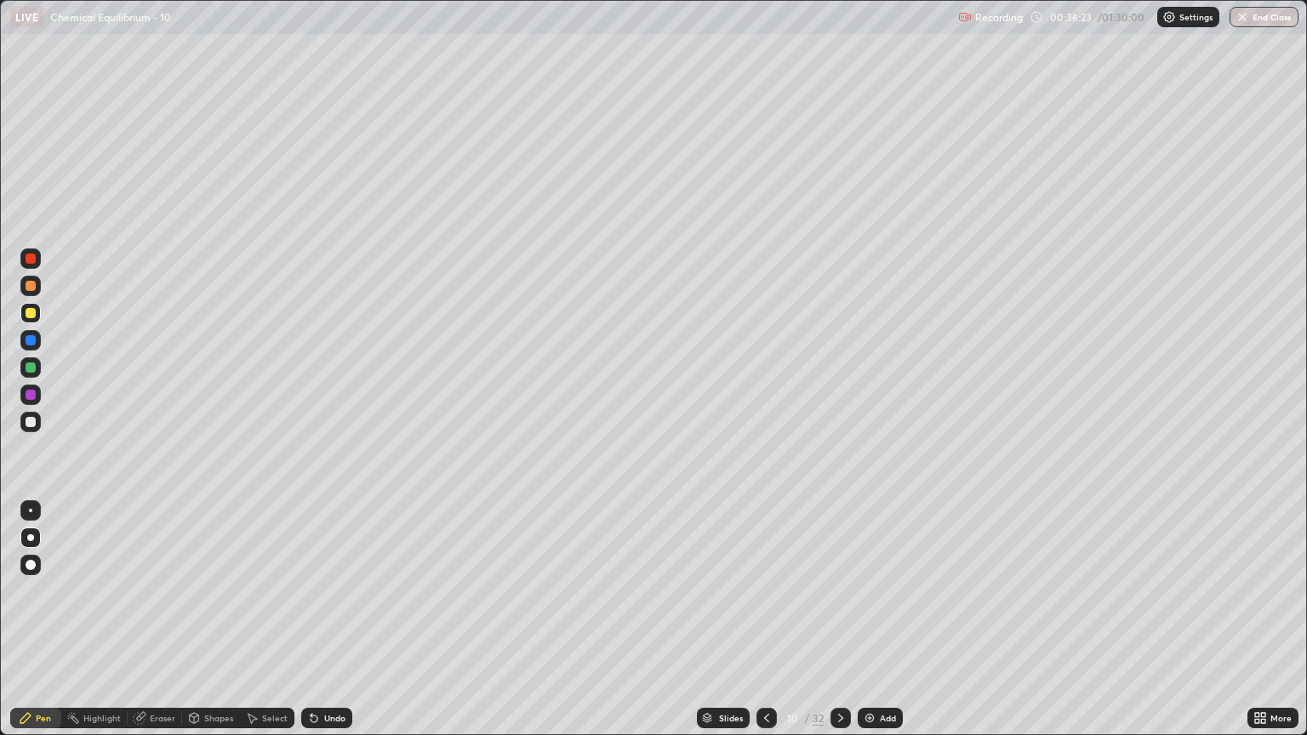
click at [838, 627] on icon at bounding box center [840, 718] width 5 height 9
click at [44, 627] on div "Pen" at bounding box center [35, 718] width 51 height 20
click at [159, 627] on div "Eraser" at bounding box center [155, 718] width 54 height 20
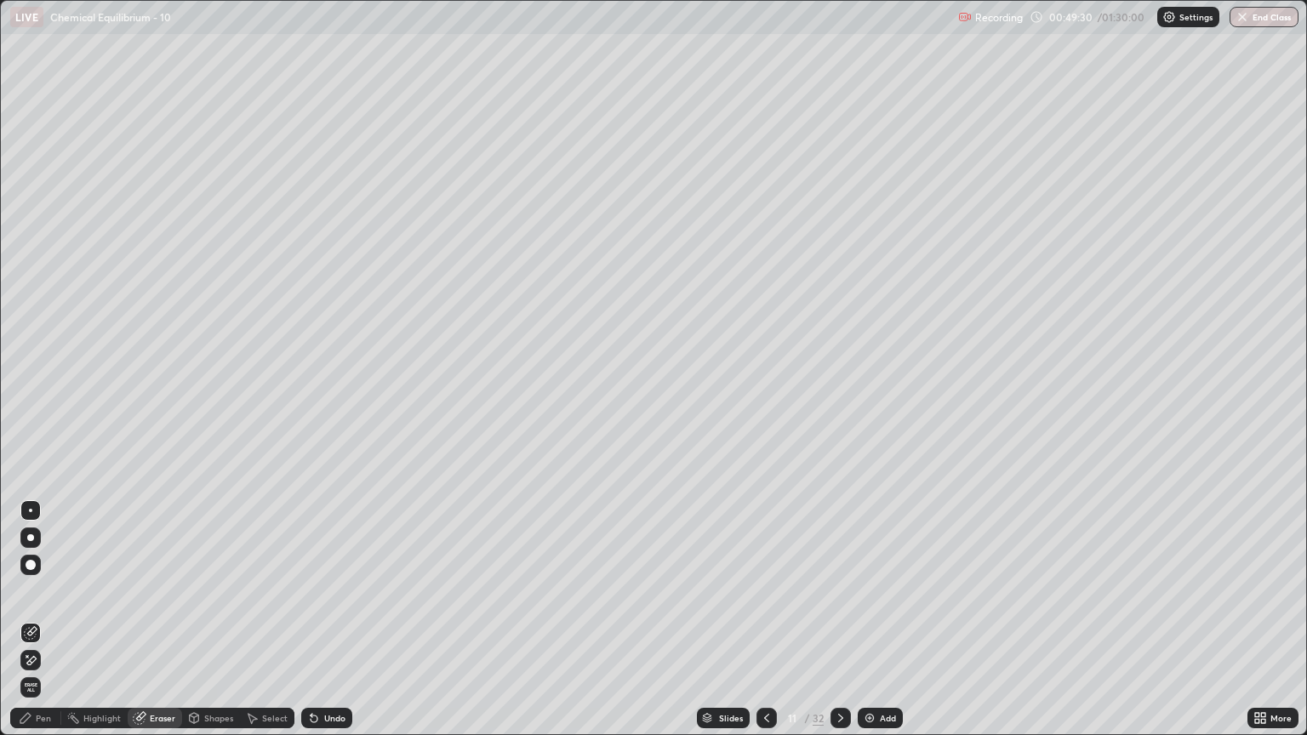
click at [42, 627] on div "Pen" at bounding box center [35, 718] width 51 height 20
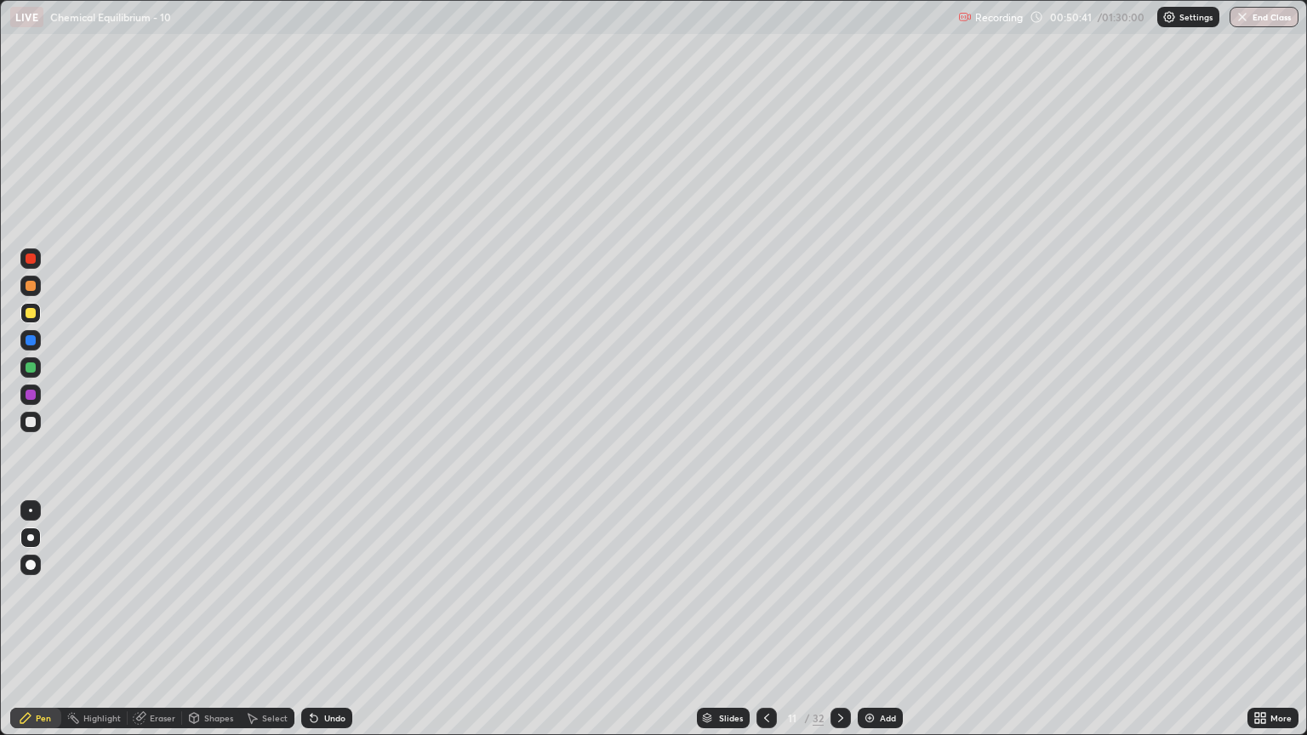
click at [836, 627] on icon at bounding box center [841, 718] width 14 height 14
click at [840, 627] on icon at bounding box center [841, 718] width 14 height 14
click at [172, 627] on div "Eraser" at bounding box center [155, 718] width 54 height 20
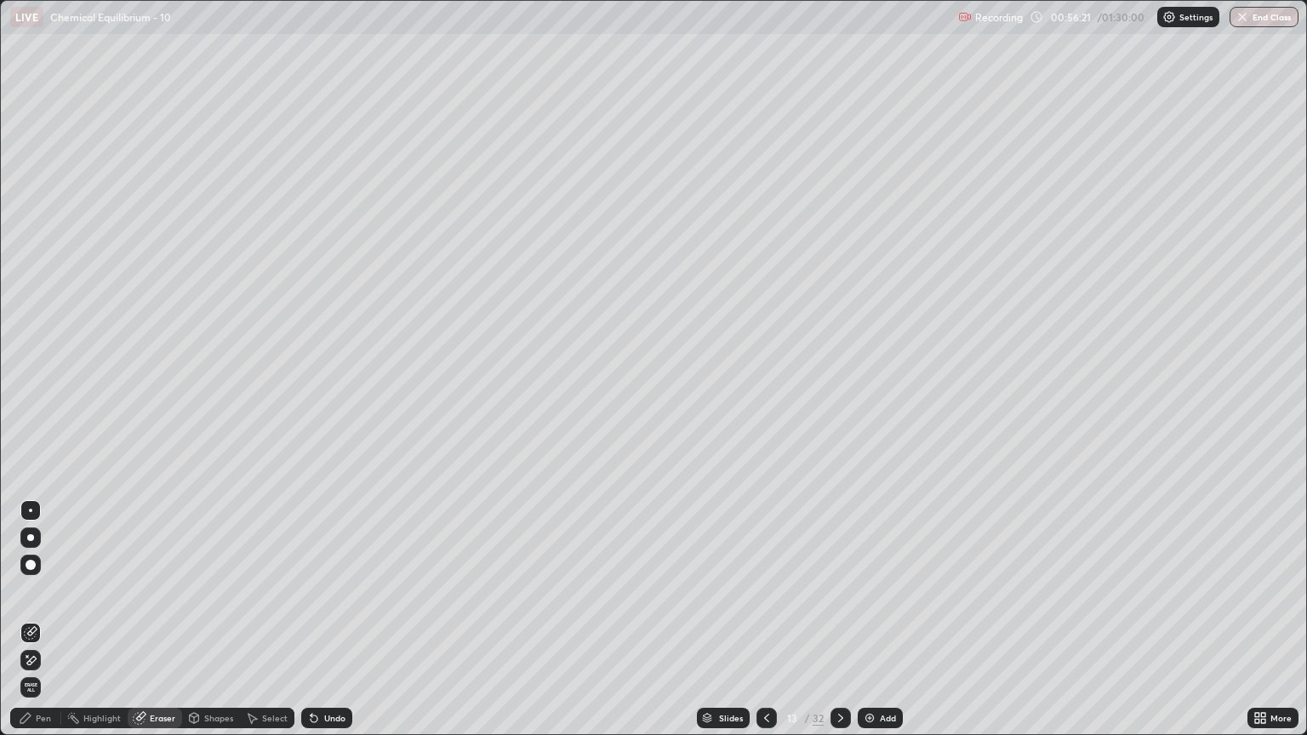
click at [52, 627] on div "Pen" at bounding box center [35, 718] width 51 height 20
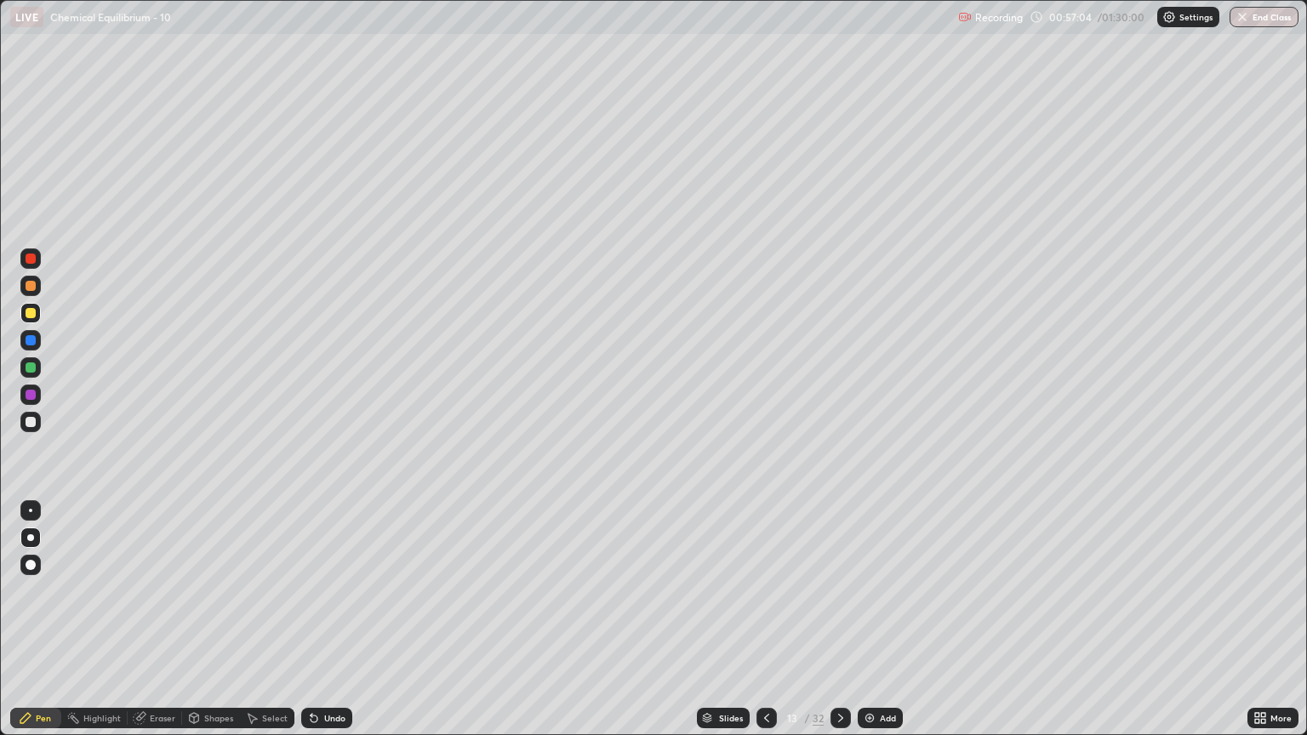
click at [158, 627] on div "Eraser" at bounding box center [163, 718] width 26 height 9
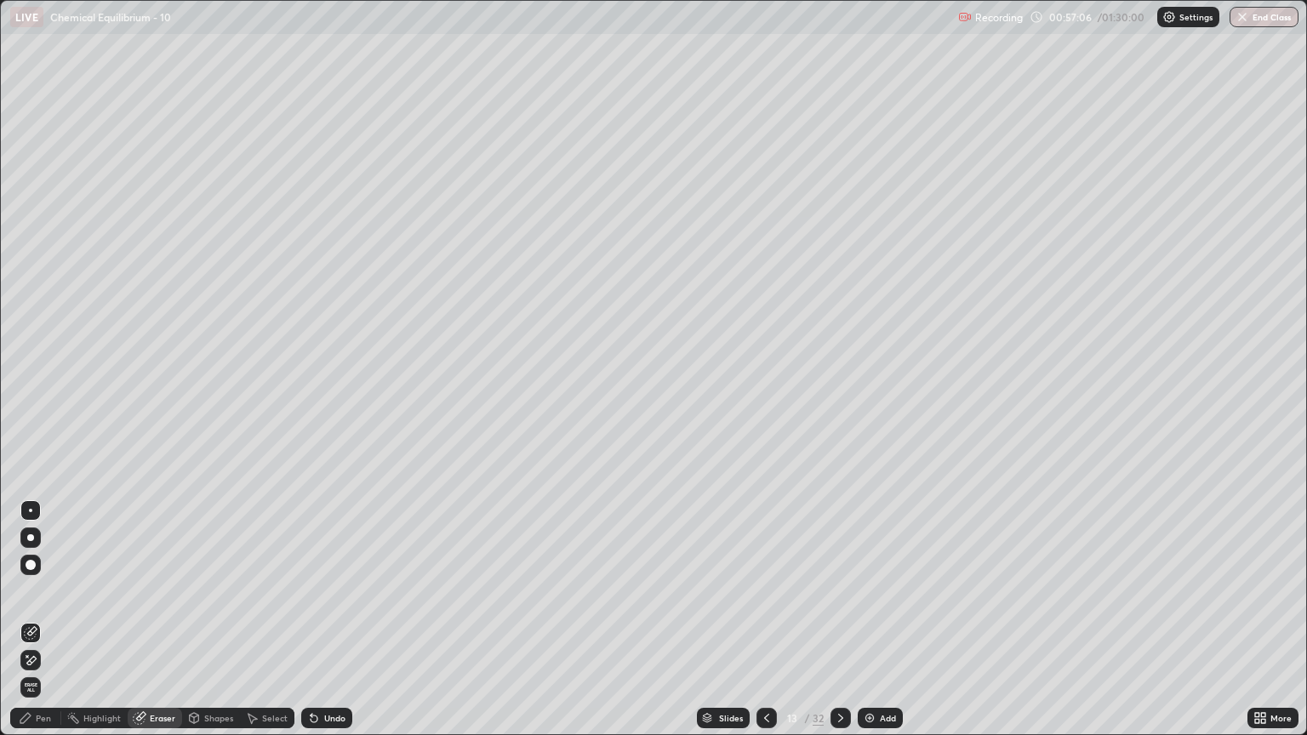
click at [48, 627] on div "Pen" at bounding box center [43, 718] width 15 height 9
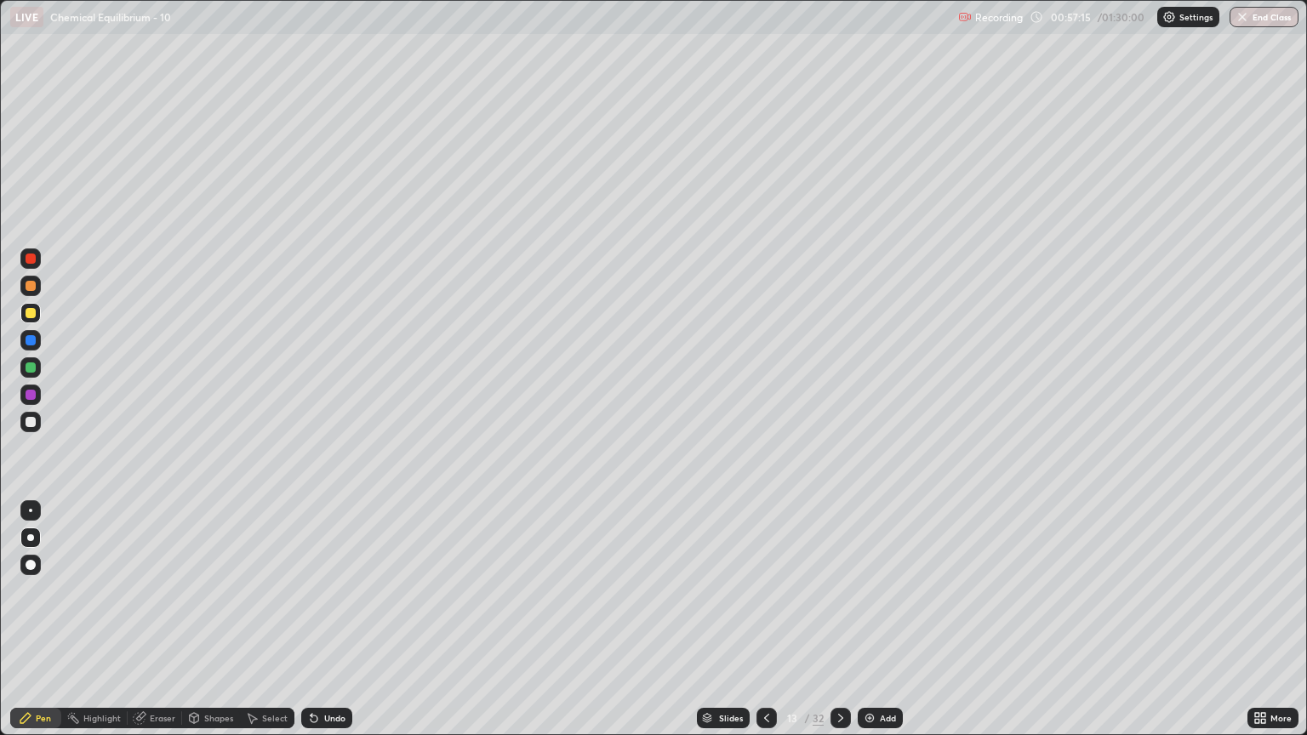
click at [838, 627] on icon at bounding box center [841, 718] width 14 height 14
click at [184, 627] on div "Shapes" at bounding box center [211, 718] width 58 height 20
click at [165, 627] on div "Eraser" at bounding box center [163, 718] width 26 height 9
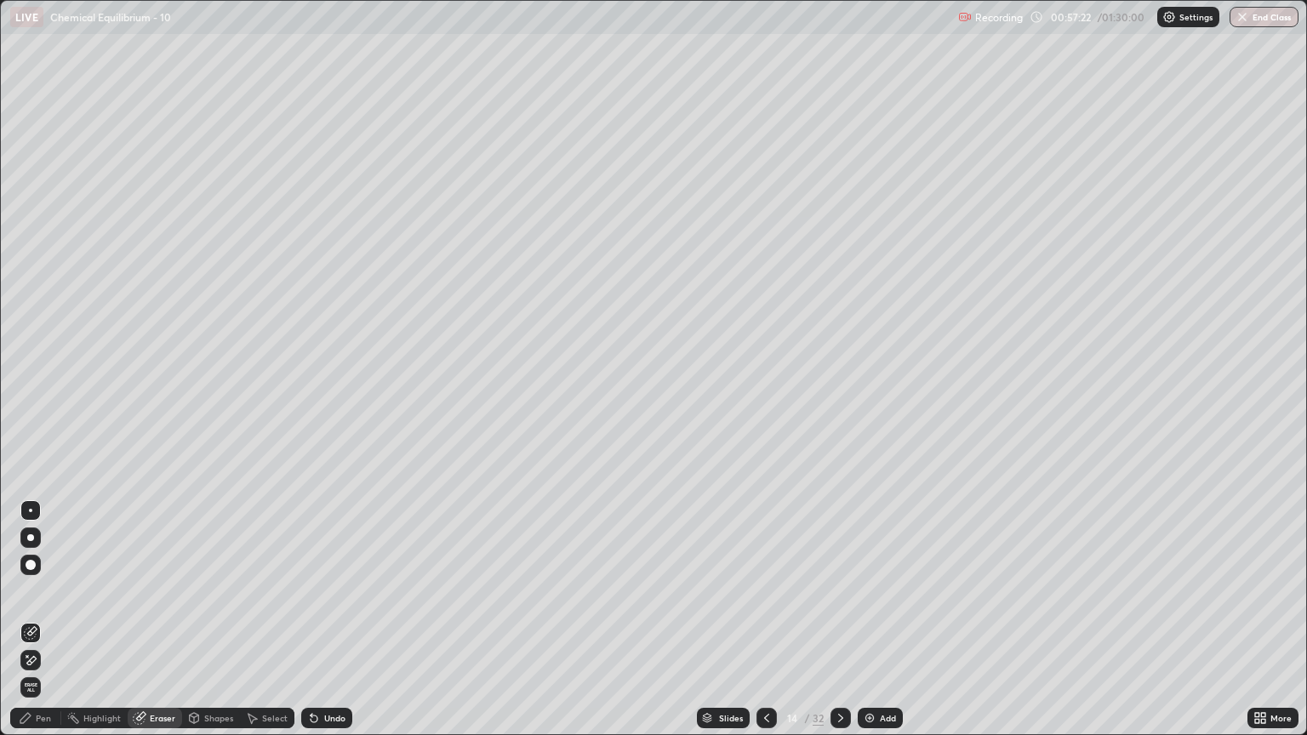
click at [43, 627] on div "Pen" at bounding box center [43, 718] width 15 height 9
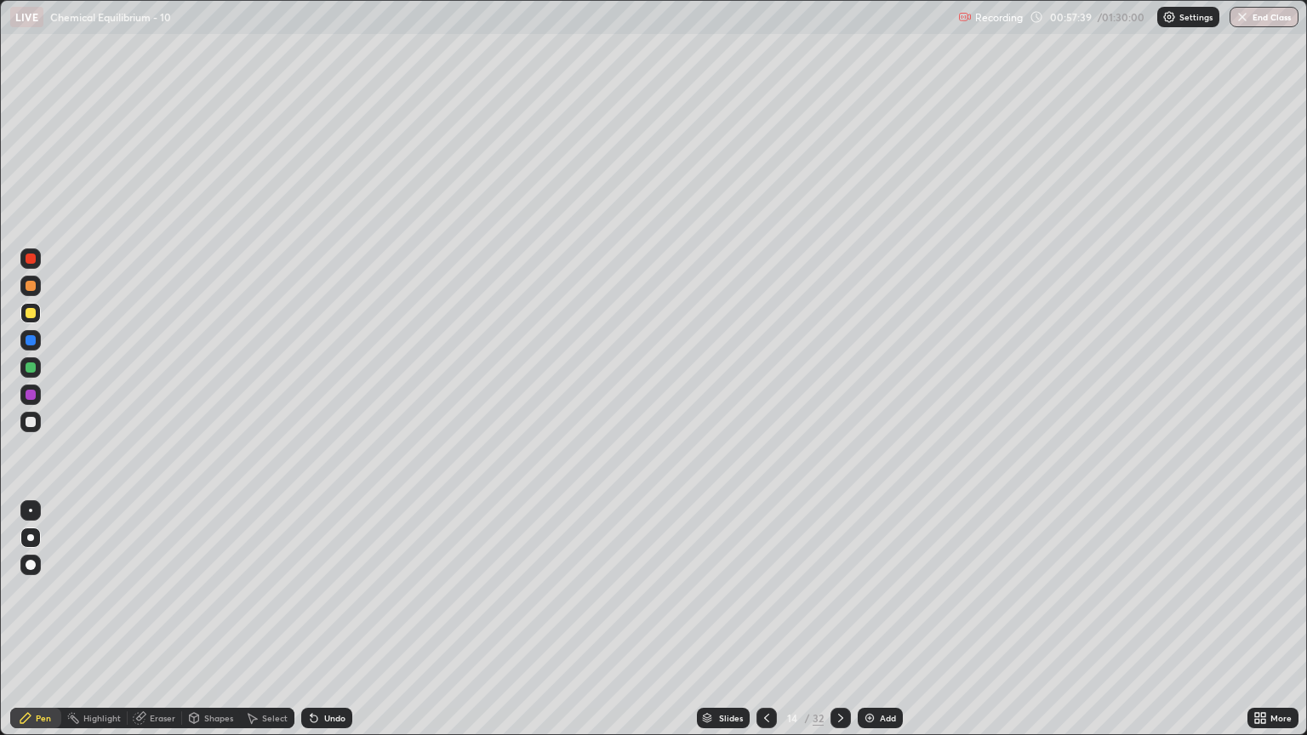
click at [764, 627] on div at bounding box center [766, 718] width 20 height 20
click at [835, 627] on div at bounding box center [840, 718] width 20 height 20
click at [762, 627] on icon at bounding box center [767, 718] width 14 height 14
click at [838, 627] on icon at bounding box center [840, 718] width 5 height 9
click at [767, 627] on icon at bounding box center [767, 718] width 14 height 14
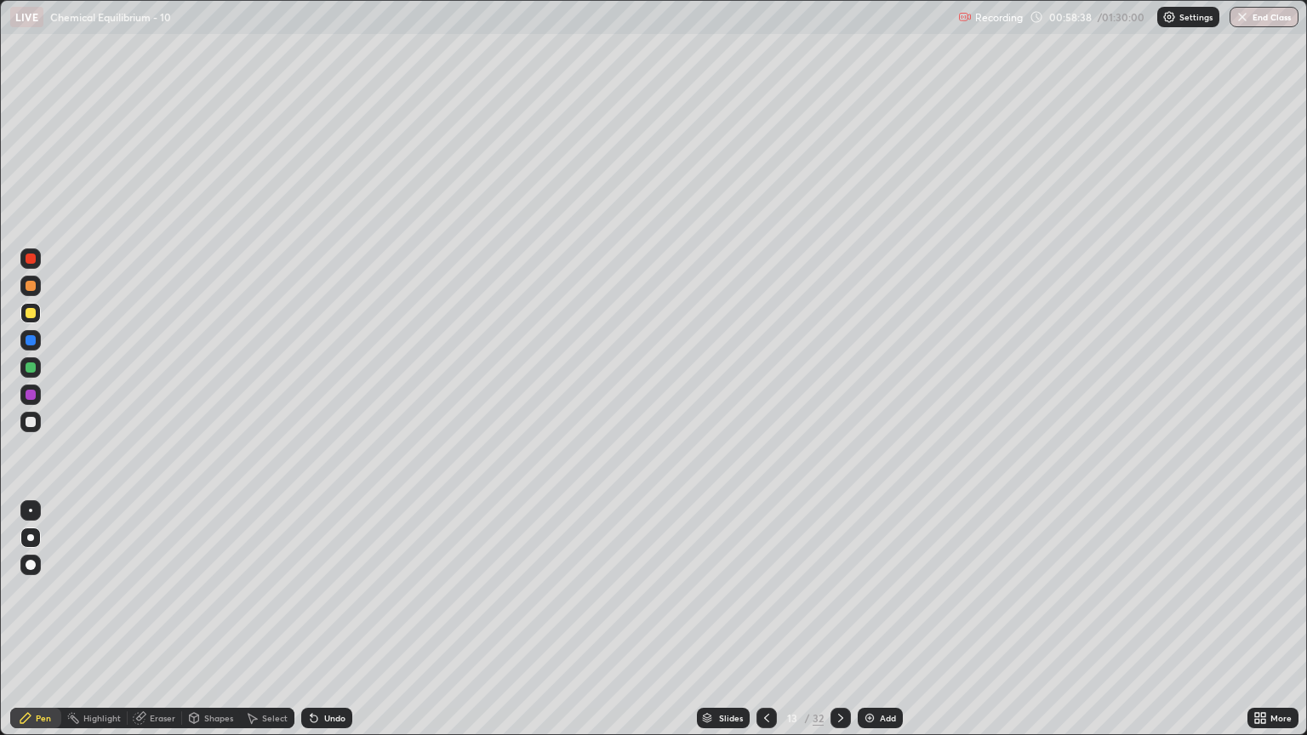
click at [840, 627] on icon at bounding box center [841, 718] width 14 height 14
click at [34, 424] on div at bounding box center [31, 422] width 10 height 10
click at [765, 627] on icon at bounding box center [767, 718] width 14 height 14
click at [764, 627] on icon at bounding box center [766, 718] width 5 height 9
click at [839, 627] on icon at bounding box center [841, 718] width 14 height 14
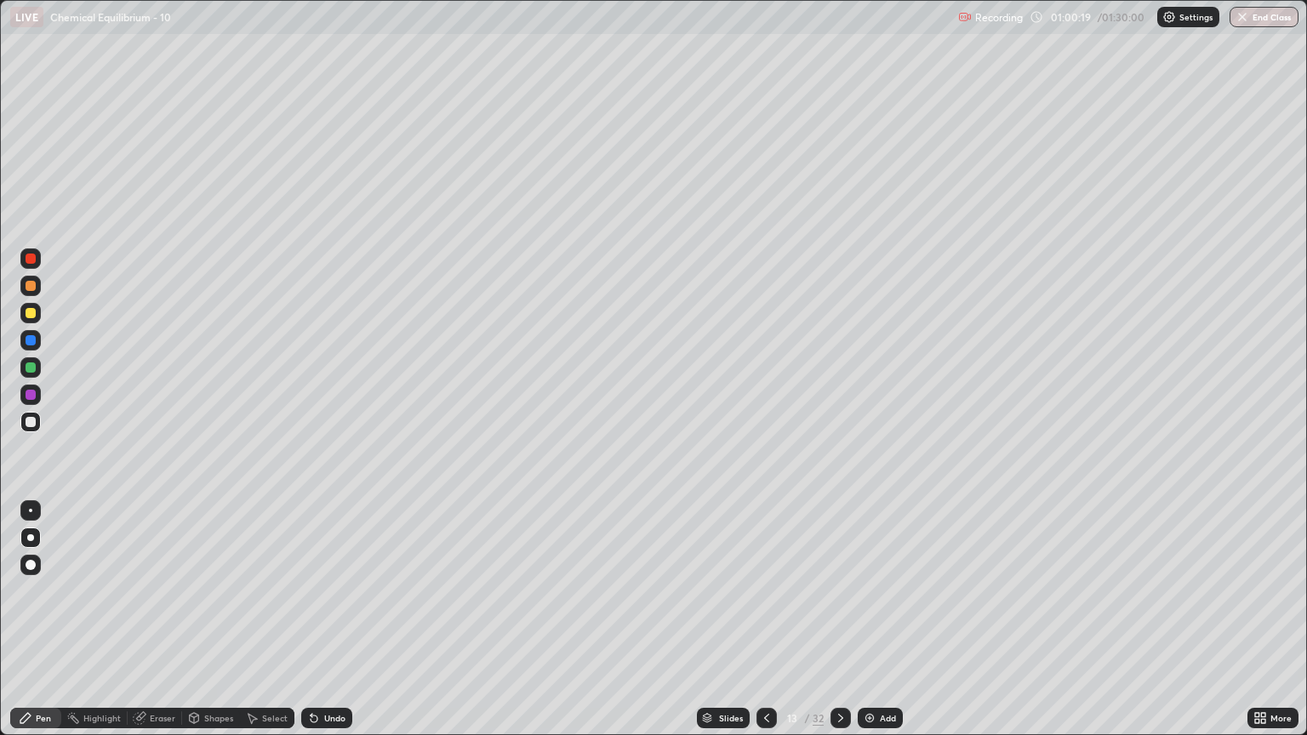
click at [838, 627] on icon at bounding box center [841, 718] width 14 height 14
click at [760, 627] on icon at bounding box center [767, 718] width 14 height 14
click at [834, 627] on div at bounding box center [840, 718] width 20 height 20
click at [839, 627] on icon at bounding box center [841, 718] width 14 height 14
click at [766, 627] on icon at bounding box center [767, 718] width 14 height 14
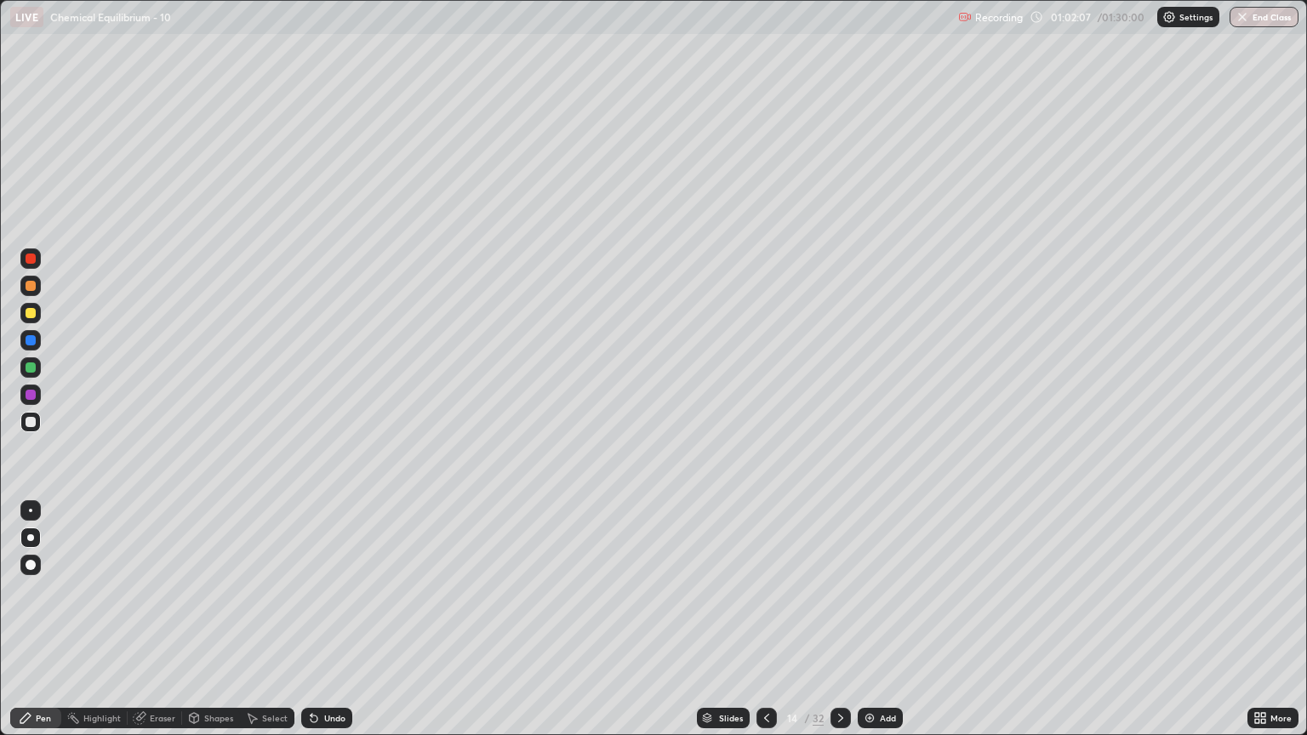
click at [838, 627] on icon at bounding box center [841, 718] width 14 height 14
click at [839, 627] on icon at bounding box center [840, 718] width 5 height 9
click at [760, 627] on icon at bounding box center [767, 718] width 14 height 14
click at [838, 627] on icon at bounding box center [840, 718] width 5 height 9
click at [767, 627] on icon at bounding box center [767, 718] width 14 height 14
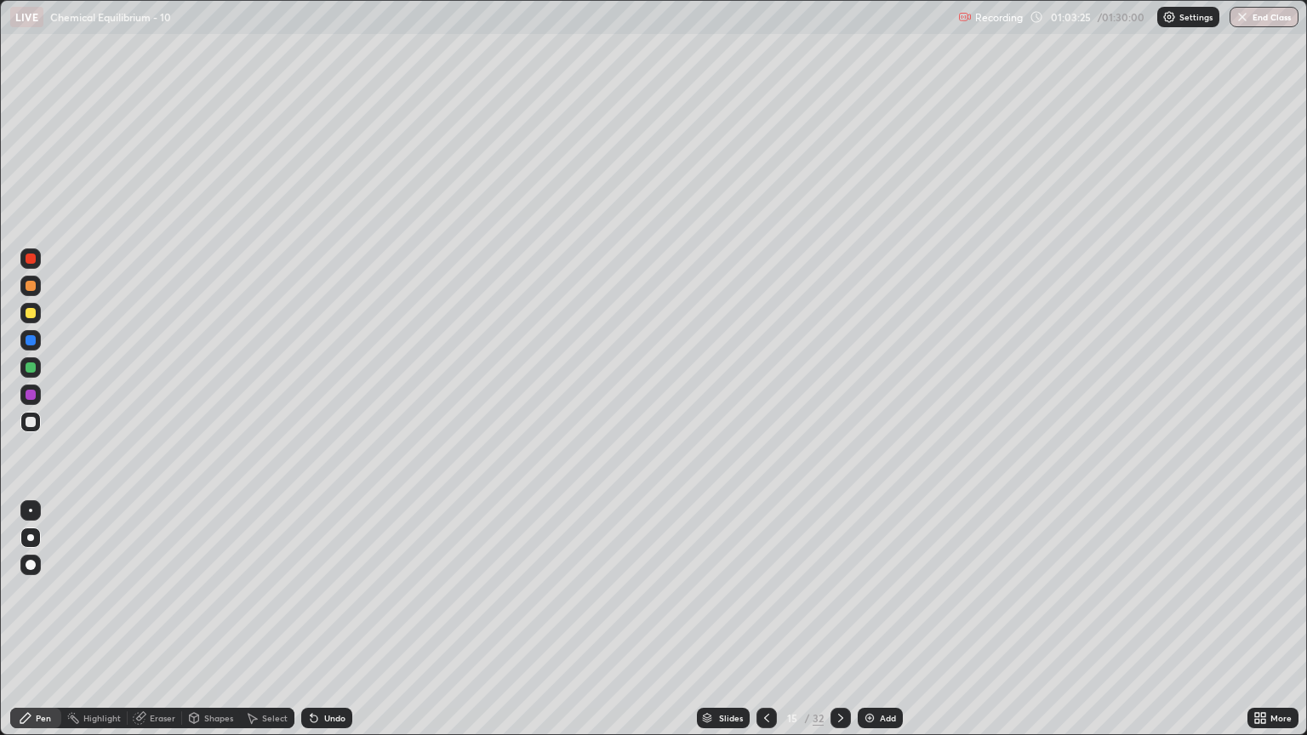
click at [766, 627] on icon at bounding box center [767, 718] width 14 height 14
click at [760, 627] on div at bounding box center [766, 718] width 20 height 20
click at [839, 627] on icon at bounding box center [841, 718] width 14 height 14
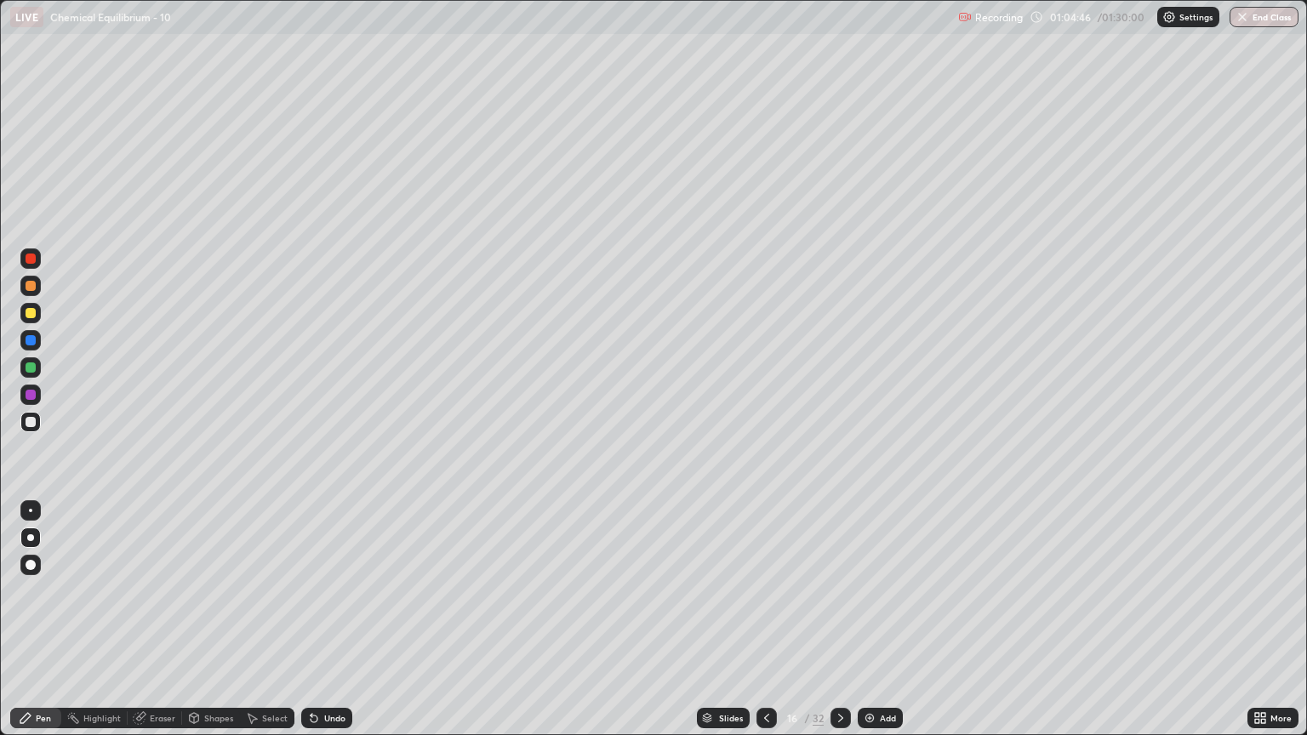
click at [766, 627] on icon at bounding box center [766, 718] width 5 height 9
click at [764, 627] on icon at bounding box center [767, 718] width 14 height 14
click at [766, 627] on icon at bounding box center [767, 718] width 14 height 14
click at [844, 627] on icon at bounding box center [841, 718] width 14 height 14
click at [766, 627] on icon at bounding box center [767, 718] width 14 height 14
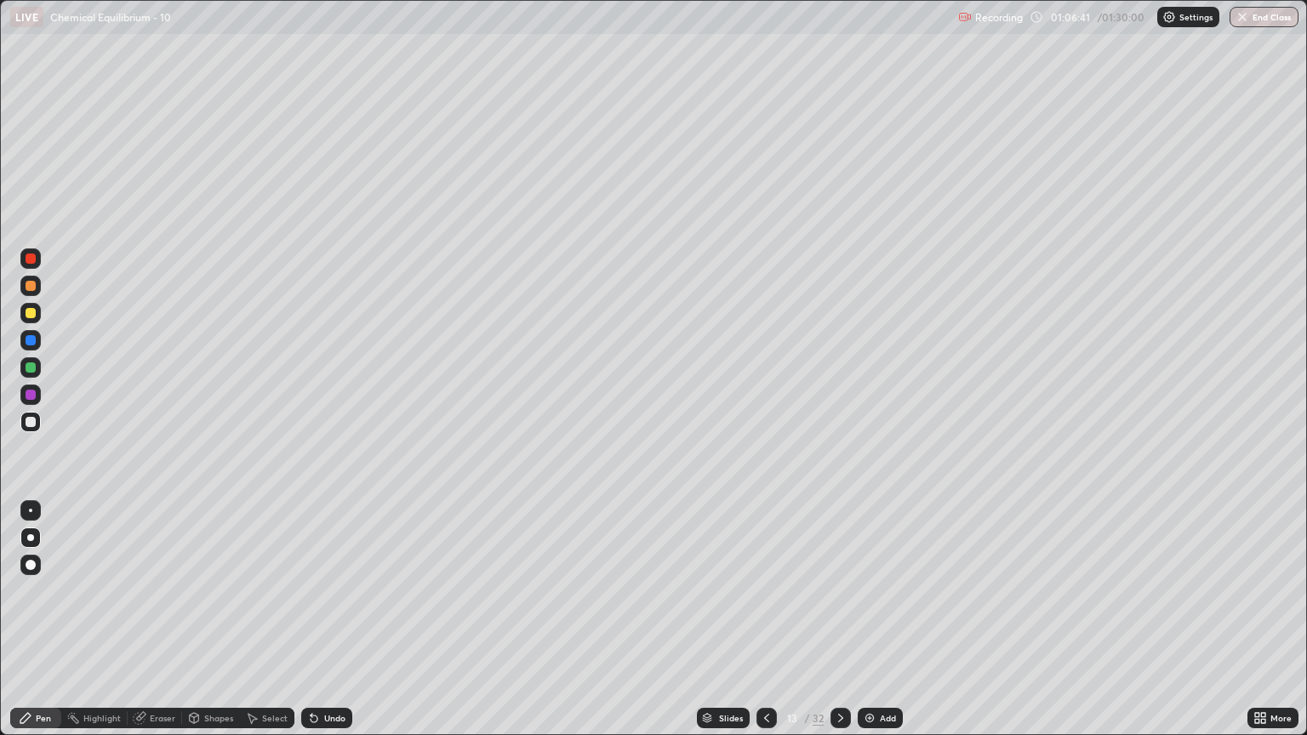
click at [844, 627] on icon at bounding box center [841, 718] width 14 height 14
click at [849, 627] on div at bounding box center [840, 718] width 20 height 20
click at [766, 627] on icon at bounding box center [767, 718] width 14 height 14
click at [765, 627] on icon at bounding box center [767, 718] width 14 height 14
click at [840, 627] on icon at bounding box center [841, 718] width 14 height 14
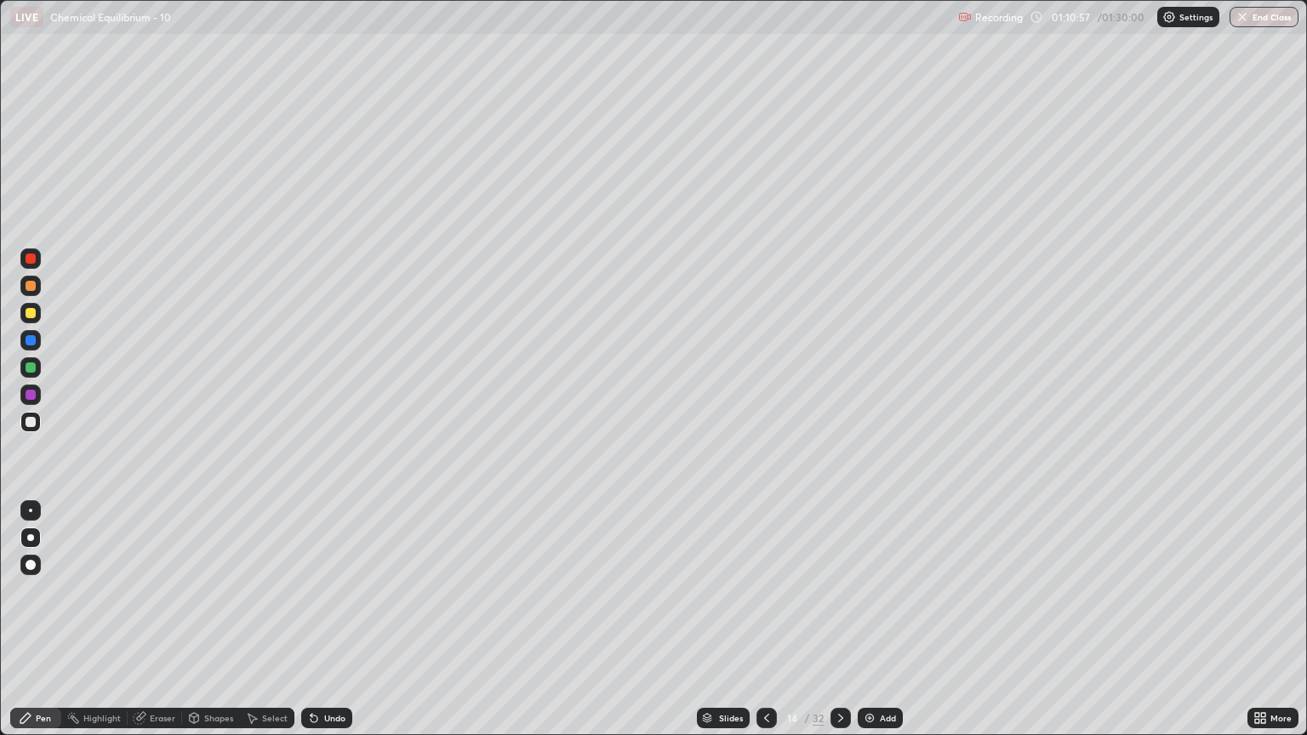
click at [839, 627] on icon at bounding box center [841, 718] width 14 height 14
click at [837, 627] on icon at bounding box center [841, 718] width 14 height 14
click at [160, 627] on div "Eraser" at bounding box center [163, 718] width 26 height 9
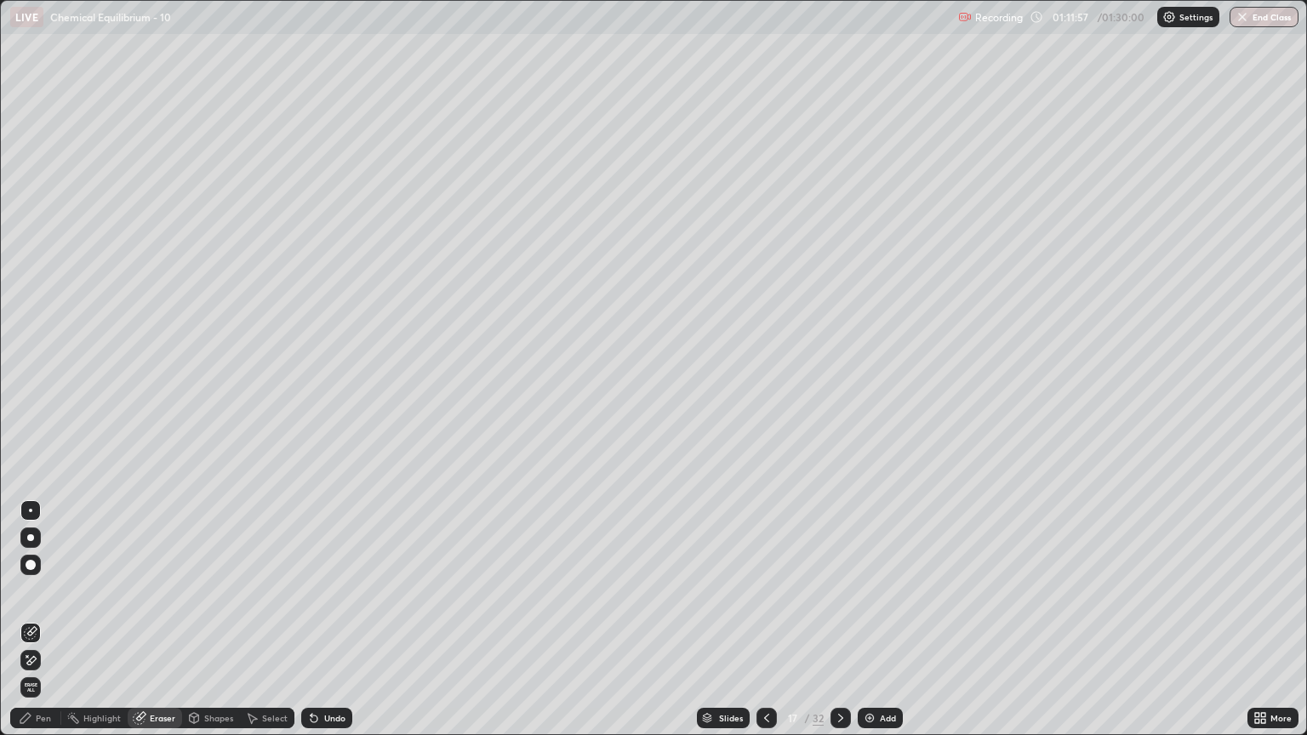
click at [55, 627] on div "Pen" at bounding box center [35, 718] width 51 height 20
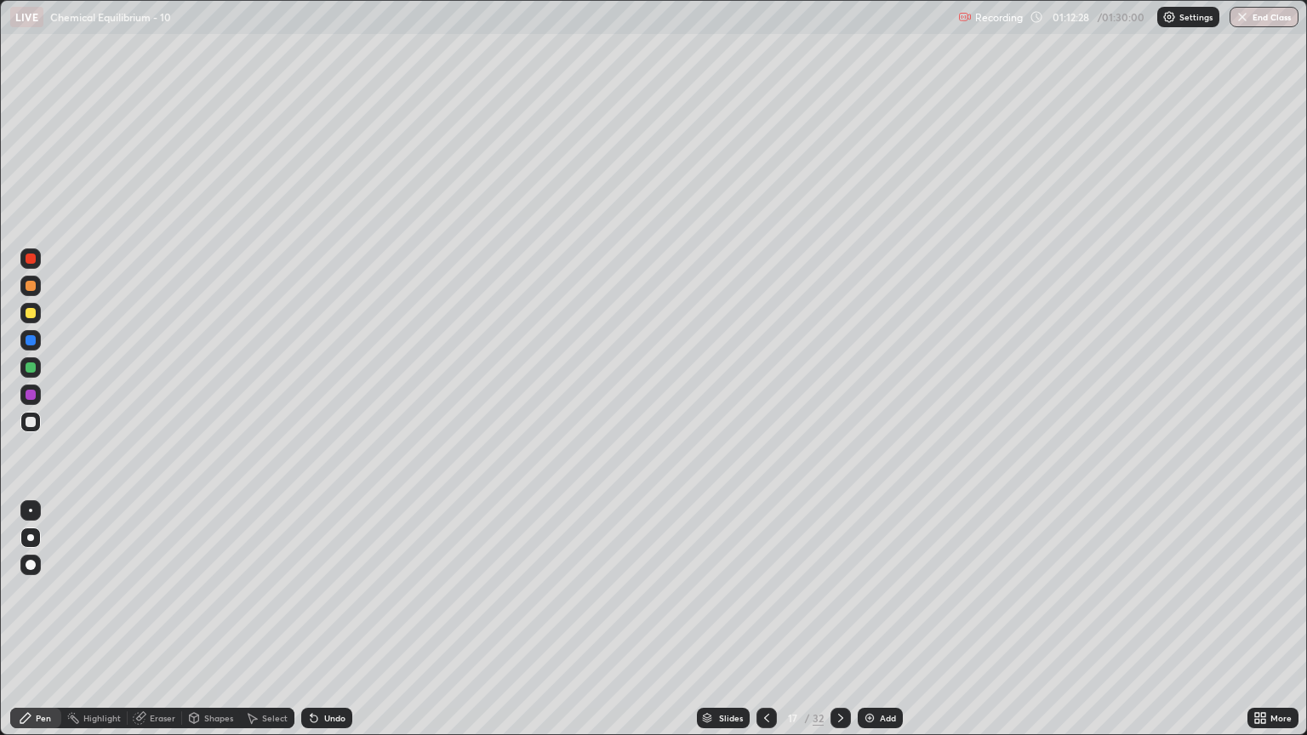
click at [765, 627] on icon at bounding box center [767, 718] width 14 height 14
click at [766, 627] on icon at bounding box center [767, 718] width 14 height 14
click at [773, 627] on div at bounding box center [766, 718] width 20 height 20
click at [766, 627] on icon at bounding box center [767, 718] width 14 height 14
click at [840, 627] on icon at bounding box center [841, 718] width 14 height 14
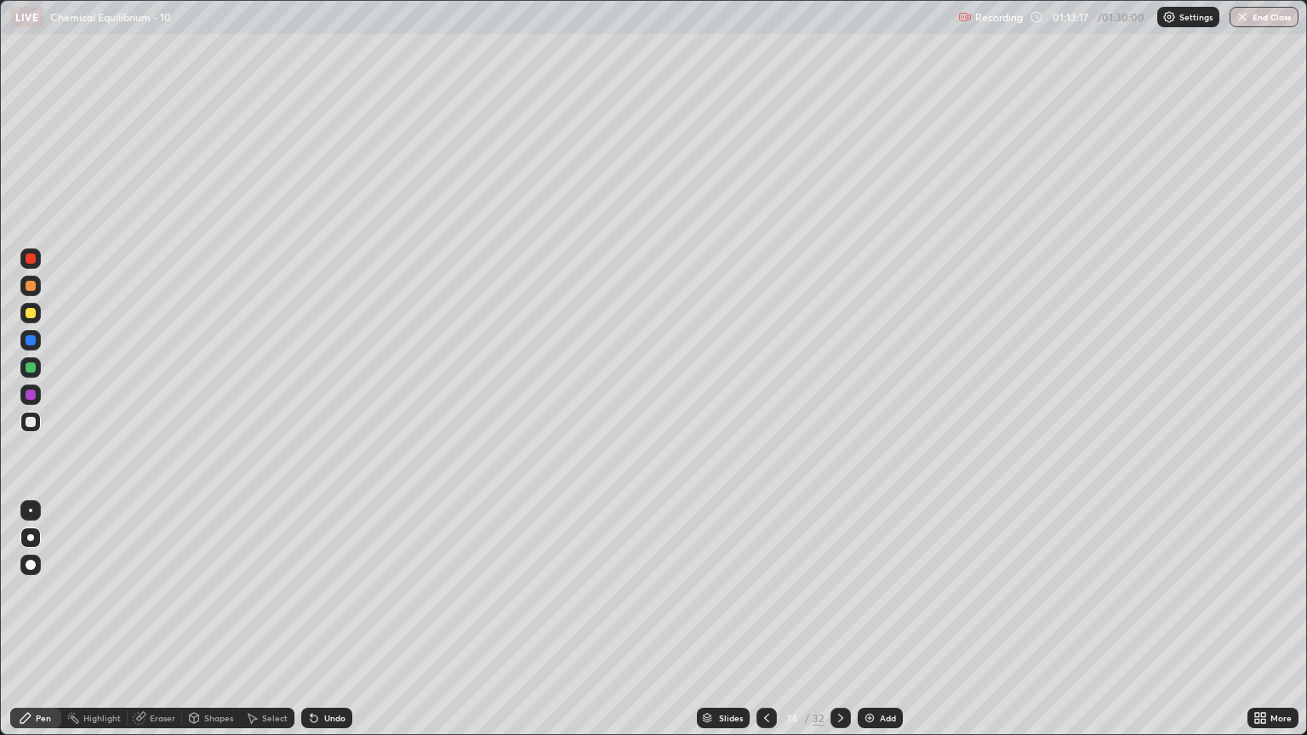
click at [841, 627] on icon at bounding box center [841, 718] width 14 height 14
click at [839, 627] on icon at bounding box center [840, 718] width 5 height 9
click at [836, 627] on icon at bounding box center [841, 718] width 14 height 14
click at [153, 627] on div "Eraser" at bounding box center [155, 718] width 54 height 20
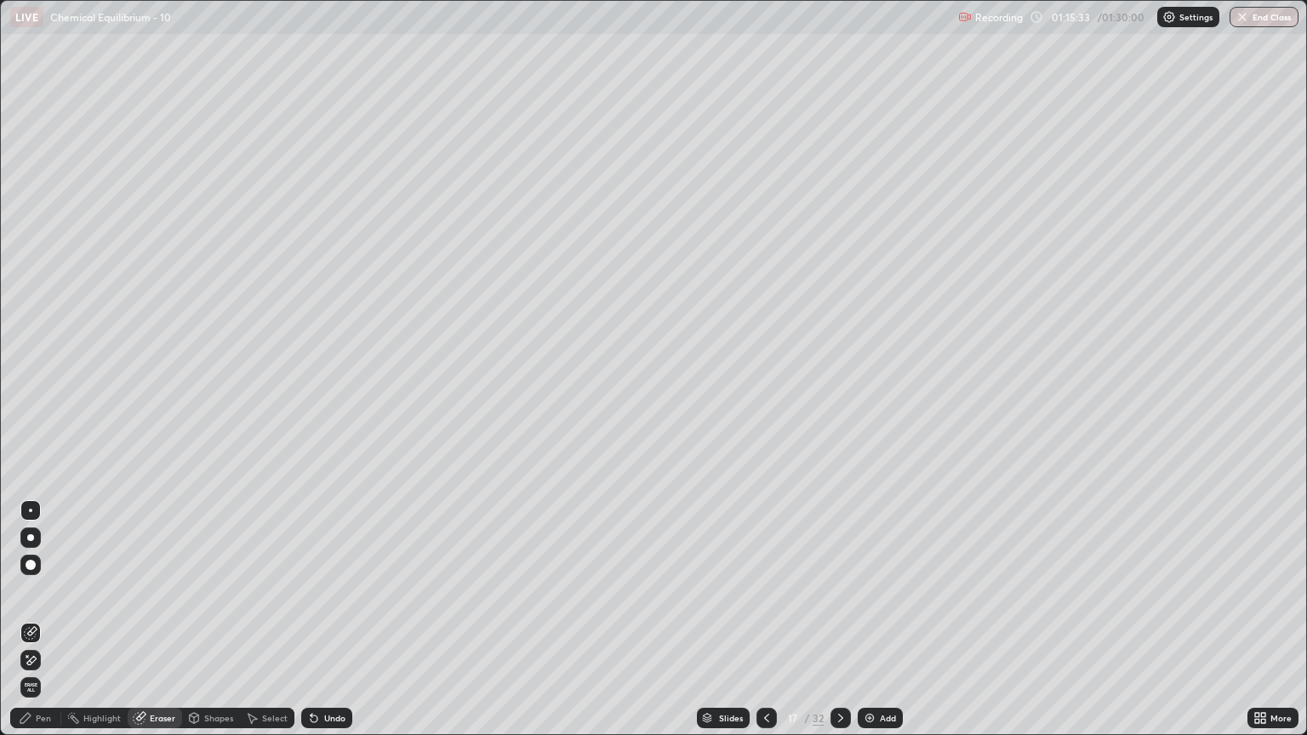
click at [37, 627] on div "Pen" at bounding box center [35, 718] width 51 height 20
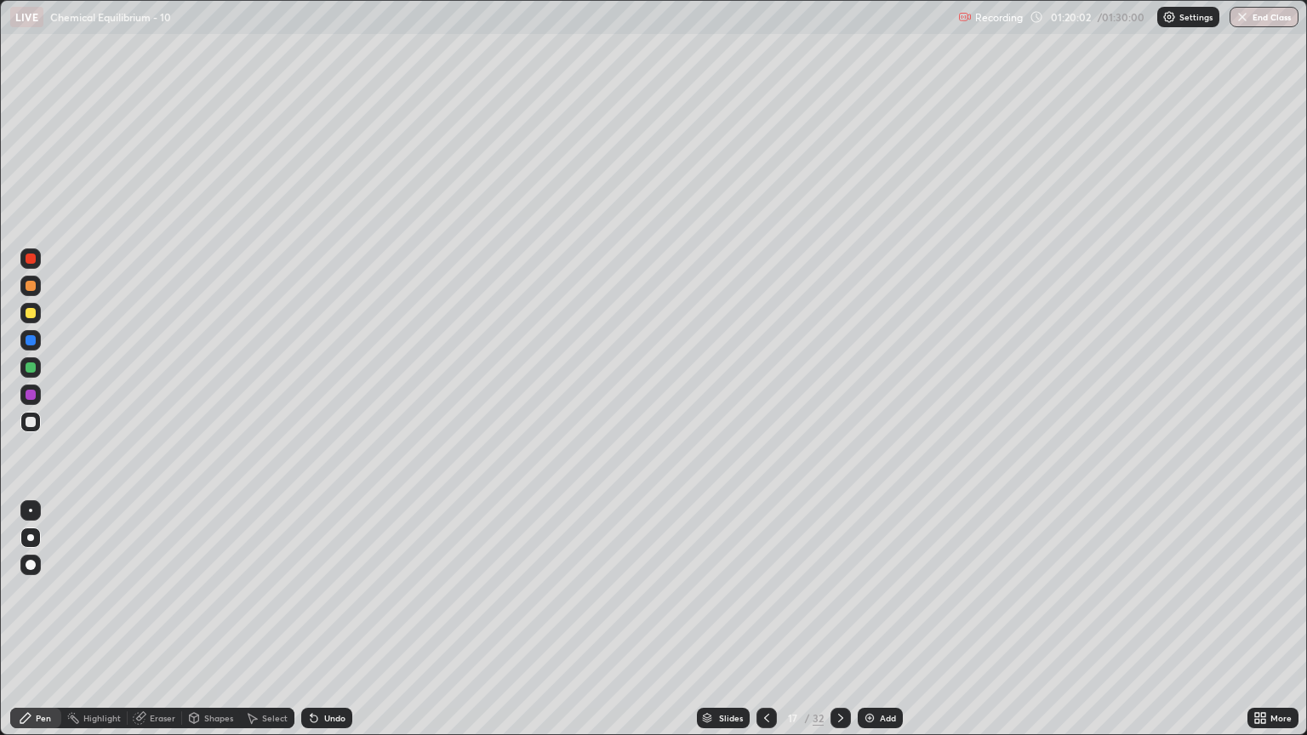
click at [765, 627] on icon at bounding box center [767, 718] width 14 height 14
click at [837, 627] on icon at bounding box center [841, 718] width 14 height 14
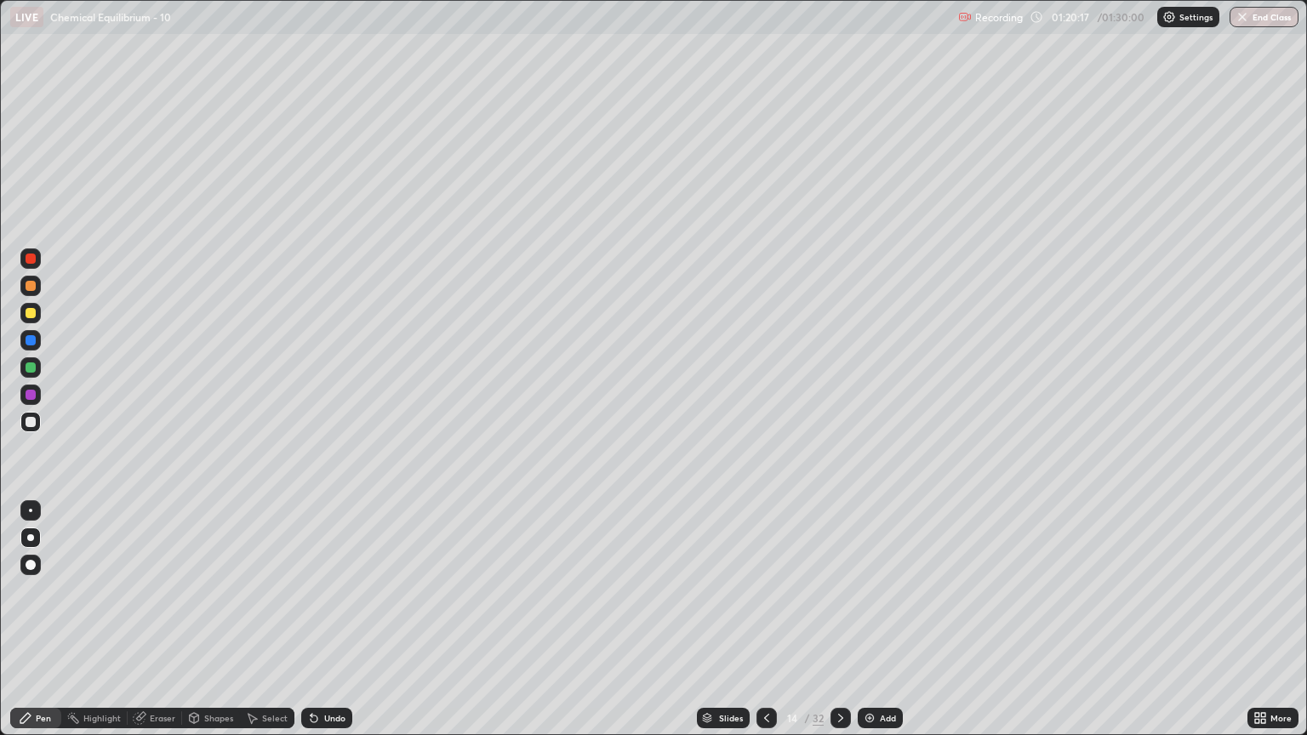
click at [839, 627] on icon at bounding box center [841, 718] width 14 height 14
click at [840, 627] on icon at bounding box center [841, 718] width 14 height 14
click at [837, 627] on icon at bounding box center [841, 718] width 14 height 14
click at [839, 627] on icon at bounding box center [841, 718] width 14 height 14
click at [765, 627] on icon at bounding box center [767, 718] width 14 height 14
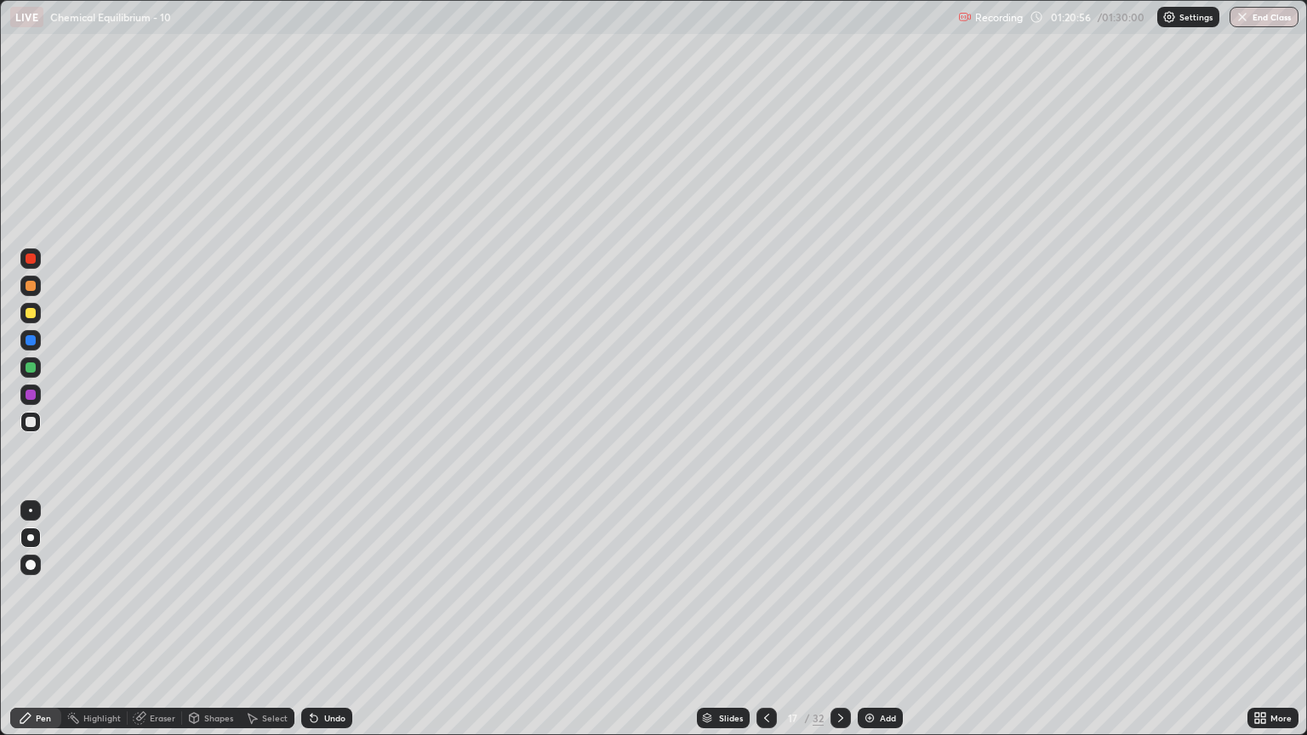
click at [839, 627] on icon at bounding box center [841, 718] width 14 height 14
click at [767, 627] on div at bounding box center [766, 718] width 20 height 20
click at [836, 627] on icon at bounding box center [841, 718] width 14 height 14
click at [765, 627] on icon at bounding box center [767, 718] width 14 height 14
click at [836, 627] on icon at bounding box center [841, 718] width 14 height 14
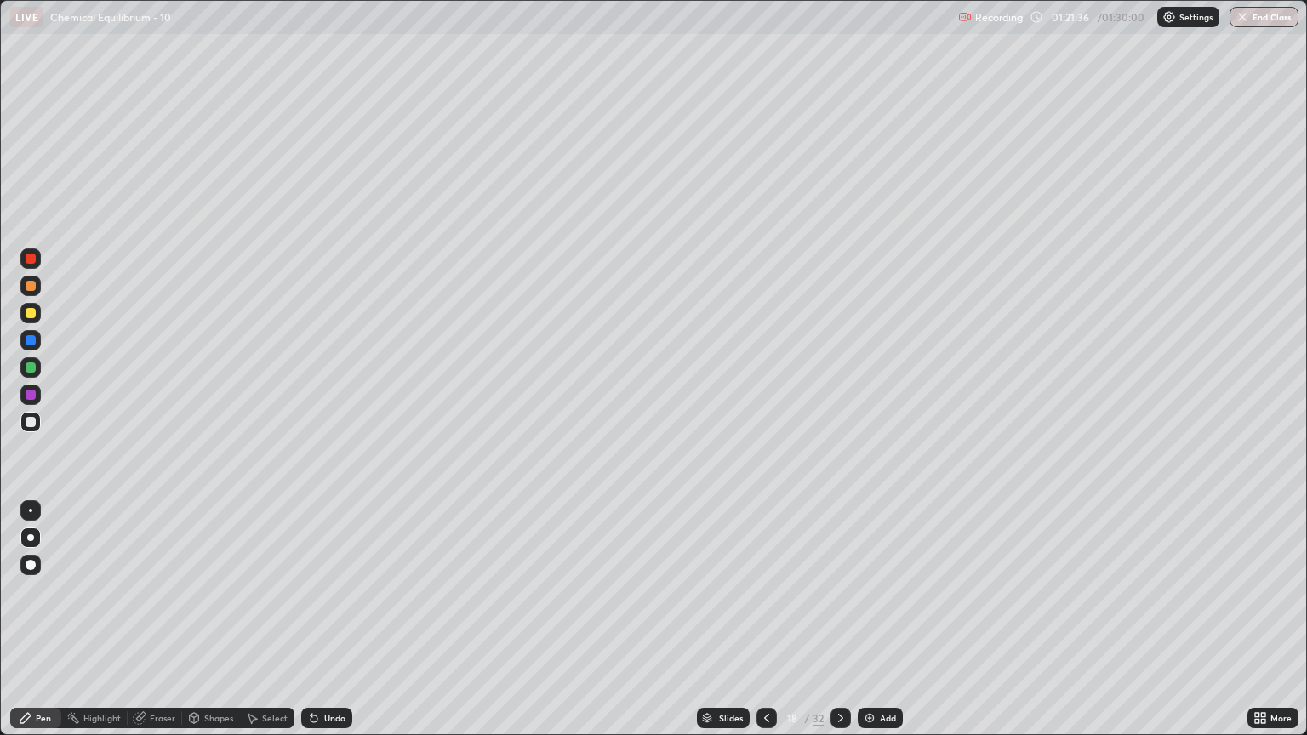
click at [766, 627] on icon at bounding box center [767, 718] width 14 height 14
click at [763, 627] on icon at bounding box center [767, 718] width 14 height 14
click at [766, 627] on icon at bounding box center [767, 718] width 14 height 14
click at [764, 627] on icon at bounding box center [767, 718] width 14 height 14
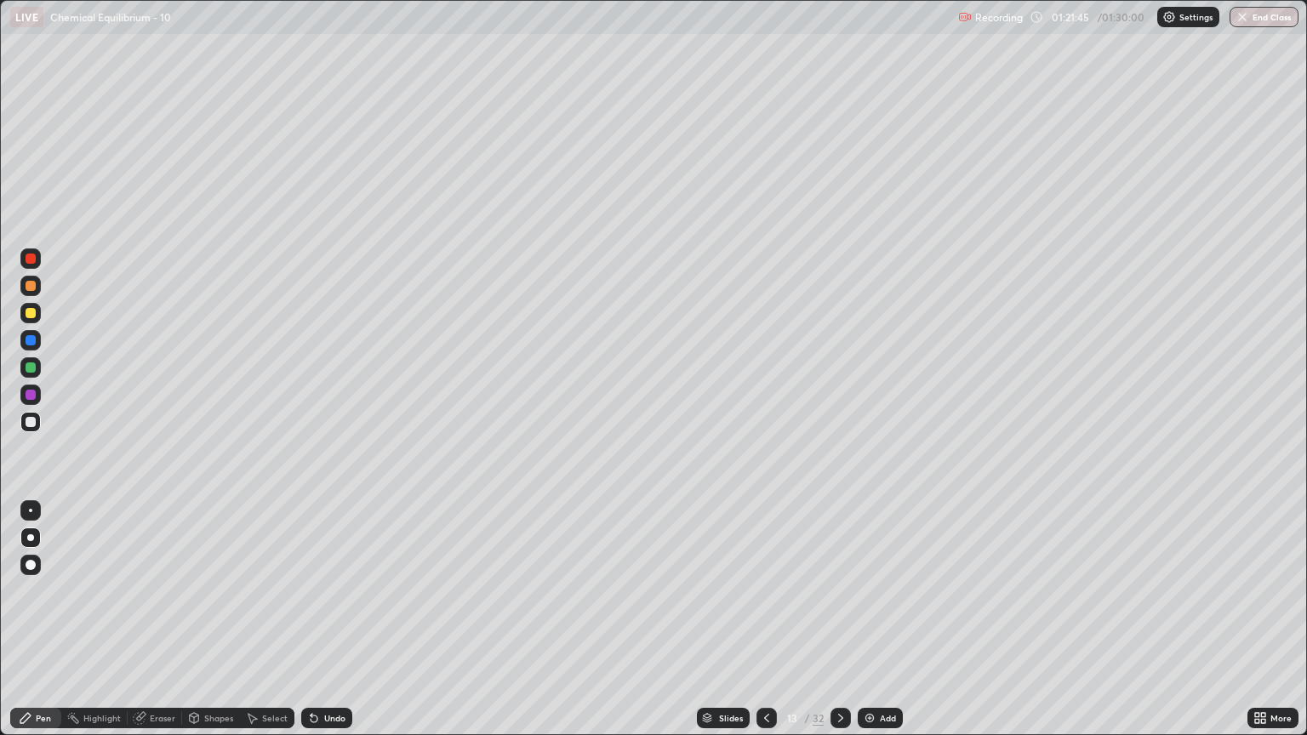
click at [837, 627] on icon at bounding box center [841, 718] width 14 height 14
click at [839, 627] on icon at bounding box center [841, 718] width 14 height 14
click at [836, 627] on icon at bounding box center [841, 718] width 14 height 14
click at [838, 627] on icon at bounding box center [841, 718] width 14 height 14
click at [837, 627] on icon at bounding box center [841, 718] width 14 height 14
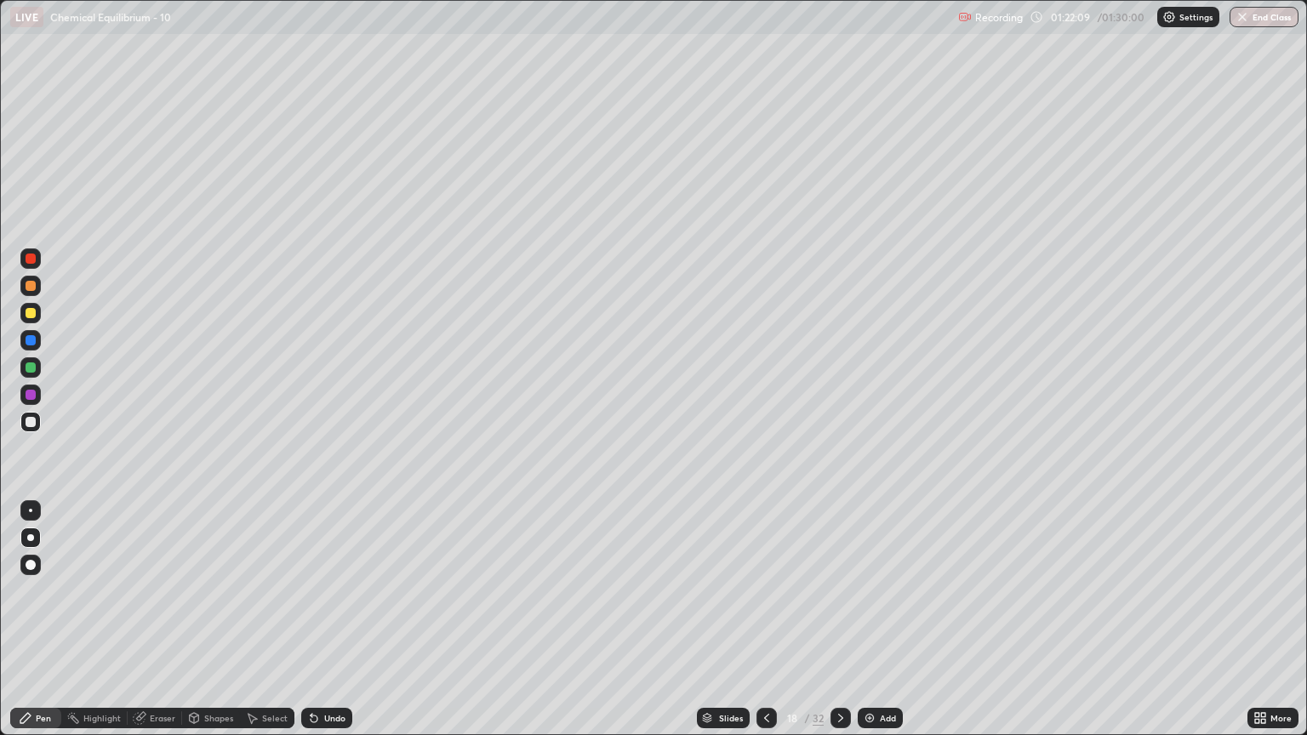
click at [765, 627] on icon at bounding box center [767, 718] width 14 height 14
click at [837, 627] on icon at bounding box center [841, 718] width 14 height 14
click at [839, 627] on icon at bounding box center [841, 718] width 14 height 14
click at [1255, 16] on button "End Class" at bounding box center [1264, 17] width 67 height 20
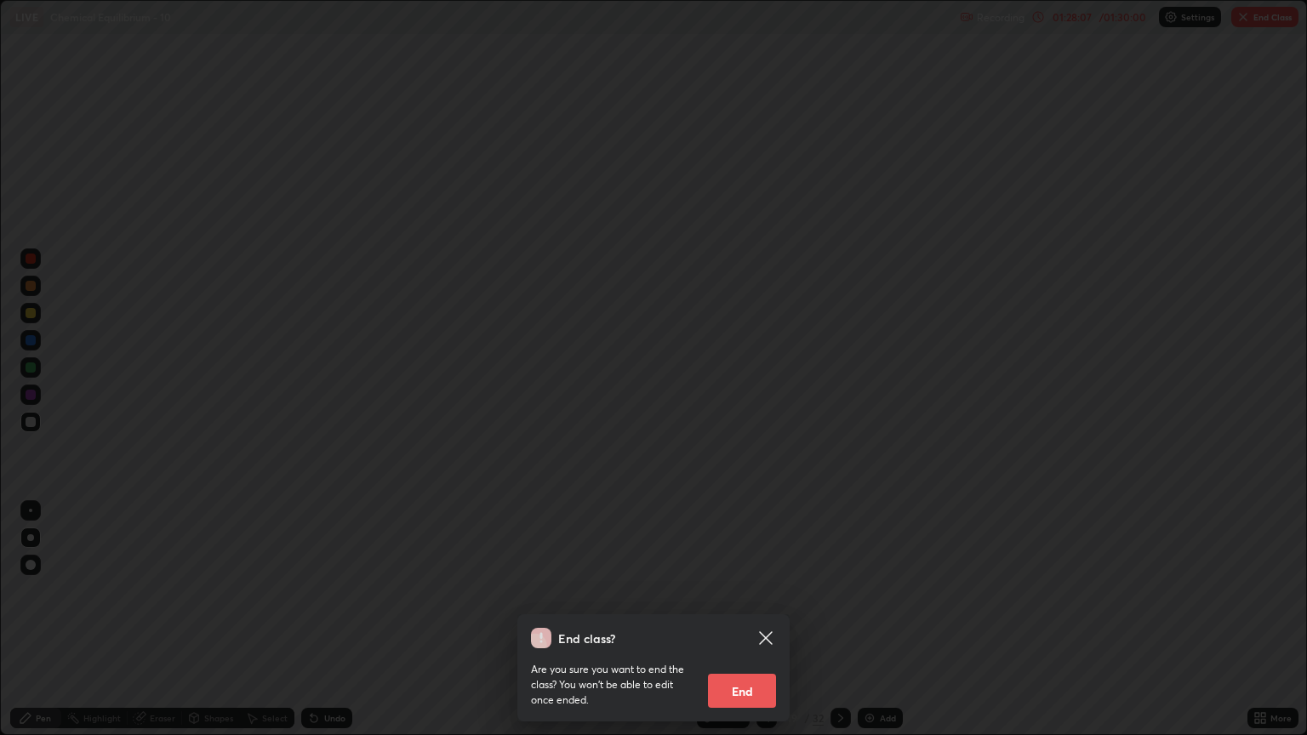
click at [754, 627] on button "End" at bounding box center [742, 691] width 68 height 34
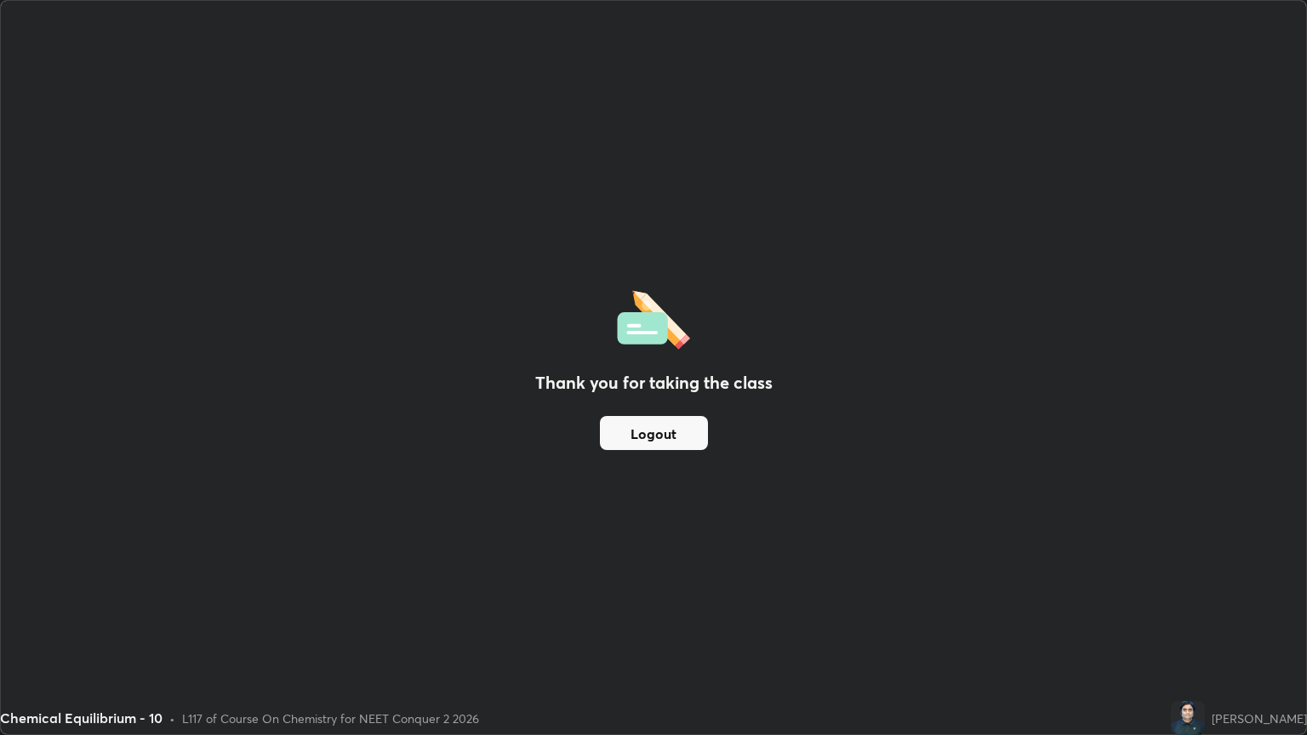
click at [686, 445] on button "Logout" at bounding box center [654, 433] width 108 height 34
